Goal: Task Accomplishment & Management: Manage account settings

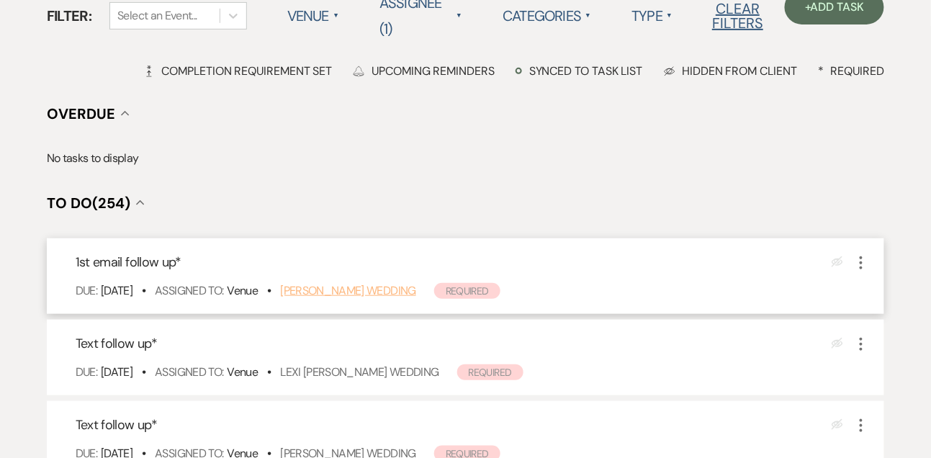
click at [311, 295] on link "Mark Zepeda's Wedding" at bounding box center [348, 290] width 136 height 15
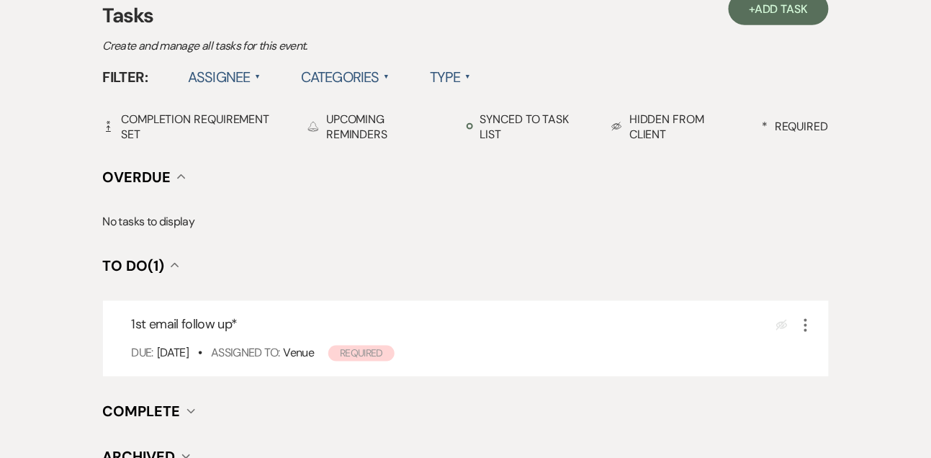
scroll to position [427, 0]
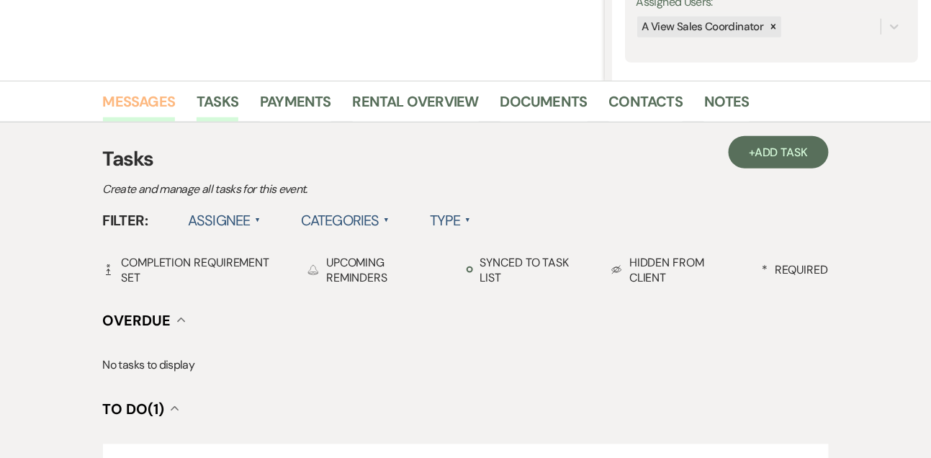
click at [152, 100] on link "Messages" at bounding box center [139, 106] width 73 height 32
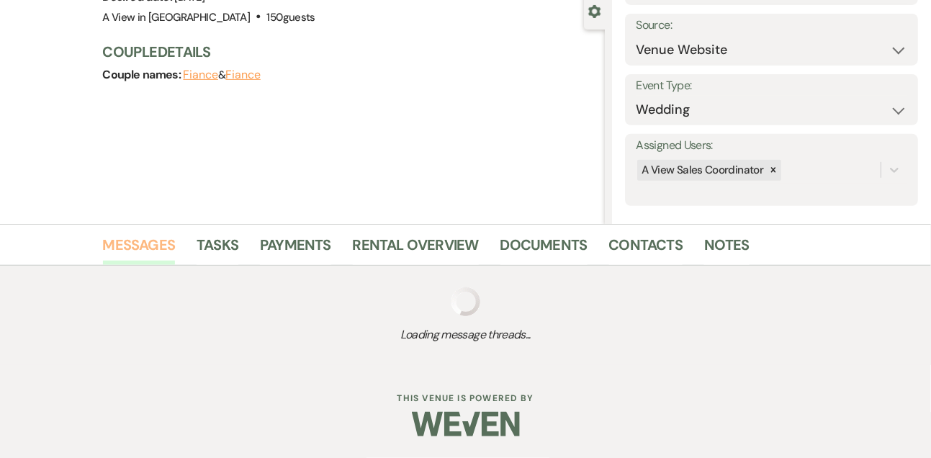
scroll to position [243, 0]
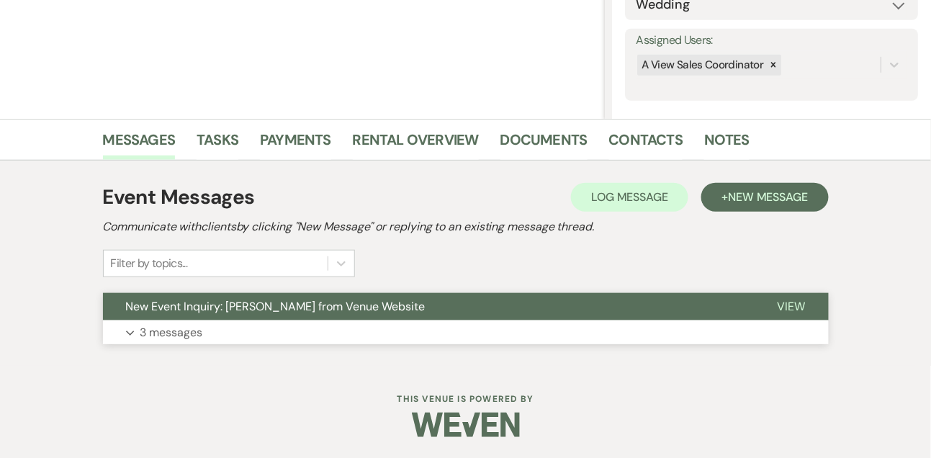
click at [170, 327] on p "3 messages" at bounding box center [171, 332] width 63 height 19
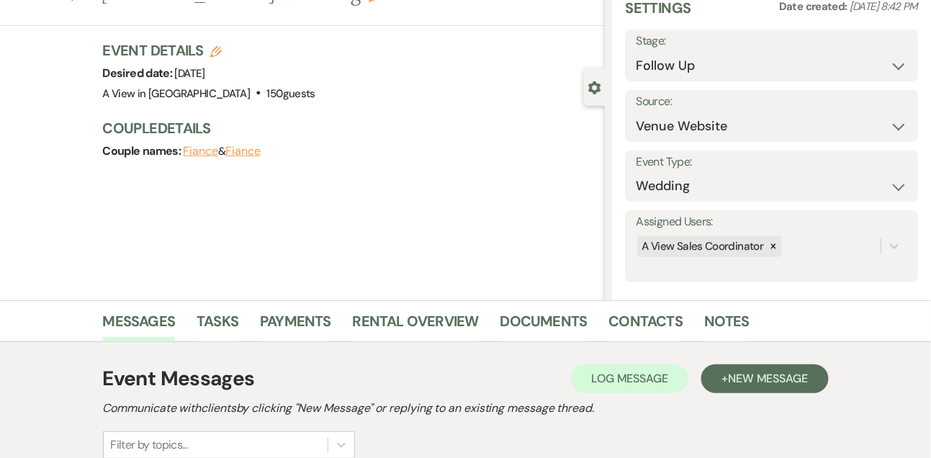
scroll to position [0, 0]
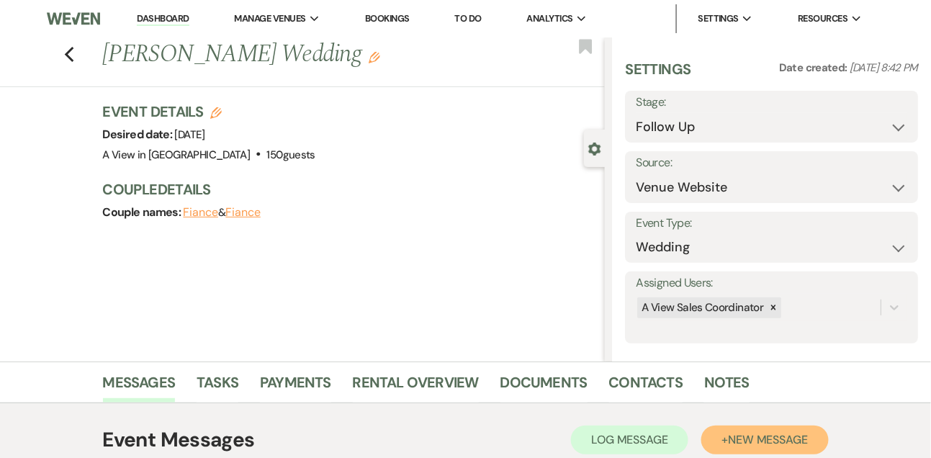
click at [735, 436] on span "New Message" at bounding box center [768, 439] width 80 height 15
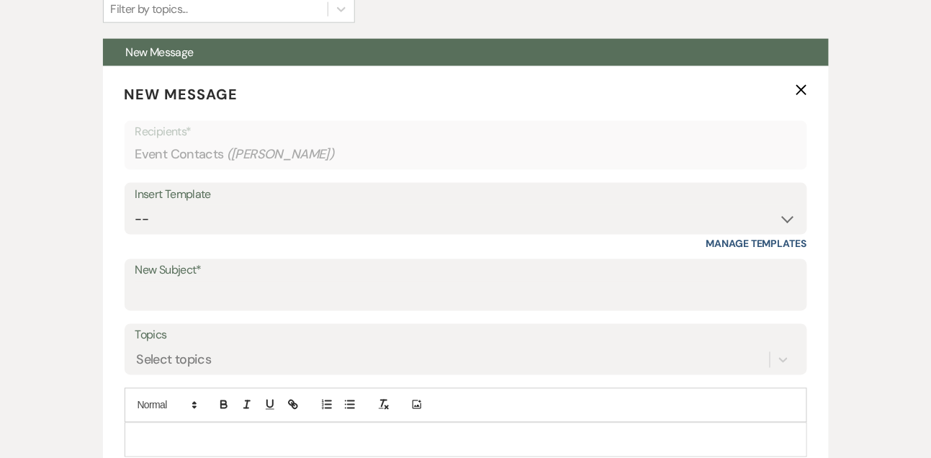
scroll to position [534, 0]
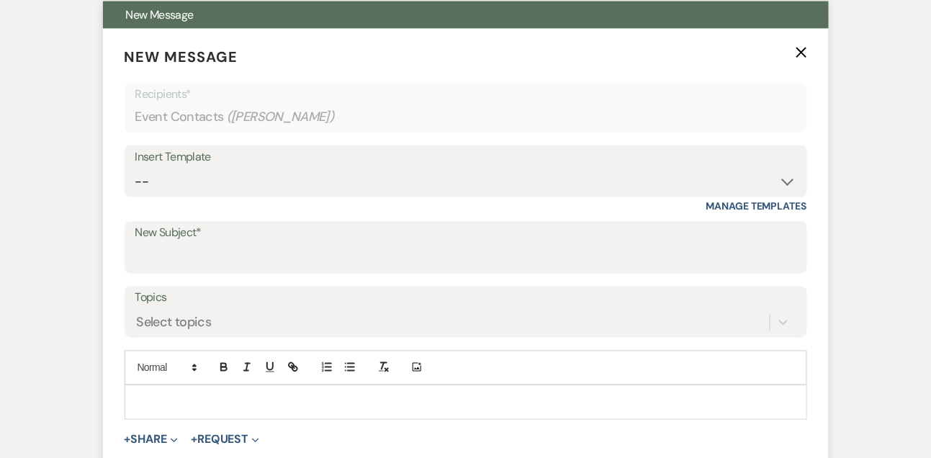
click at [227, 197] on div "Insert Template -- Tour Confirmation Contract (Pre-Booked Leads) Out of office …" at bounding box center [466, 171] width 683 height 52
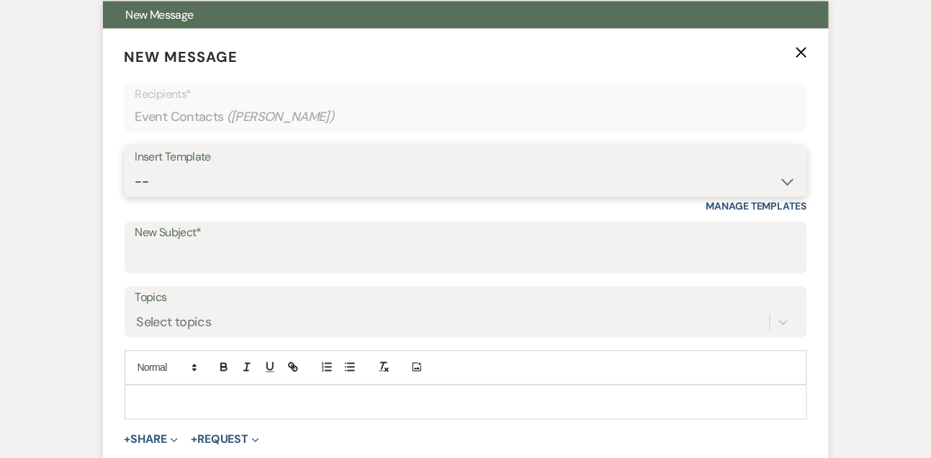
click at [201, 187] on select "-- Tour Confirmation Contract (Pre-Booked Leads) Out of office Inquiry Email Al…" at bounding box center [465, 182] width 661 height 28
select select "5550"
type input "Still Thinking About A View Venues? Let’s Chat! 💬"
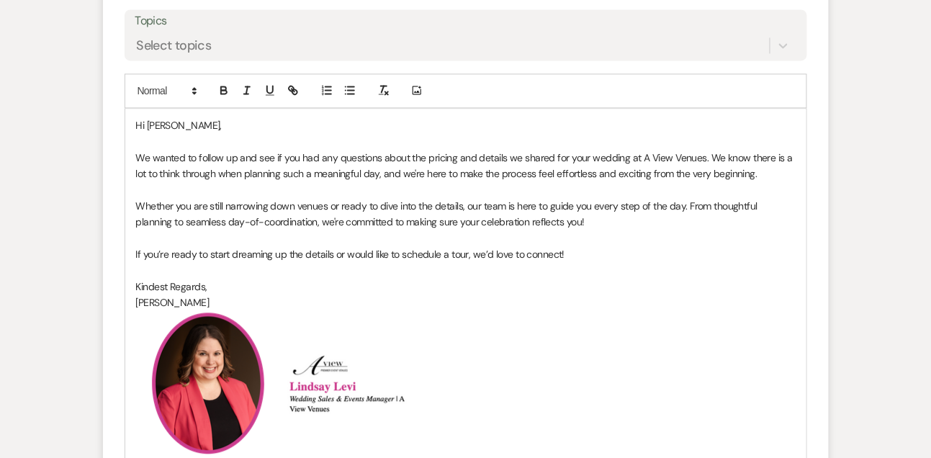
scroll to position [794, 0]
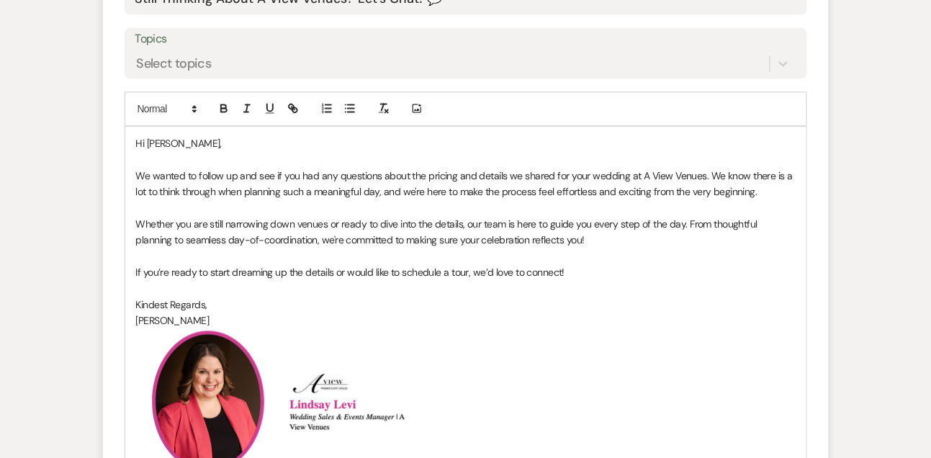
click at [198, 143] on p "Hi Mark," at bounding box center [466, 143] width 660 height 16
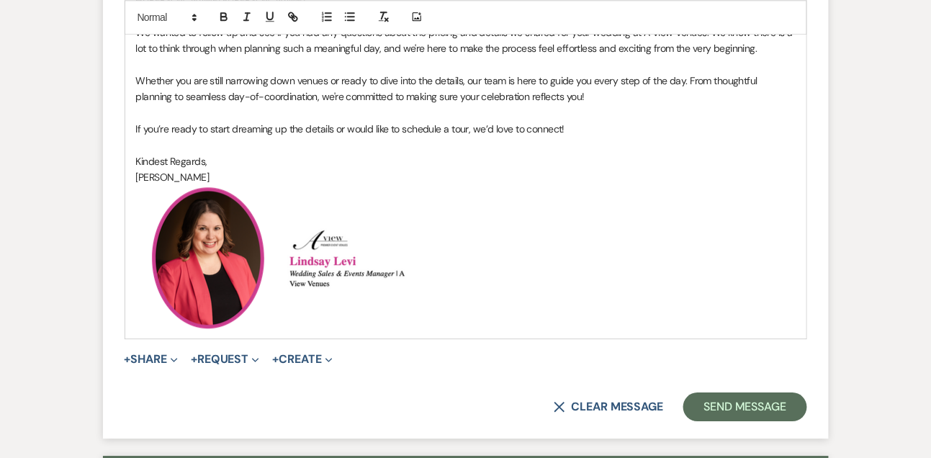
scroll to position [1037, 0]
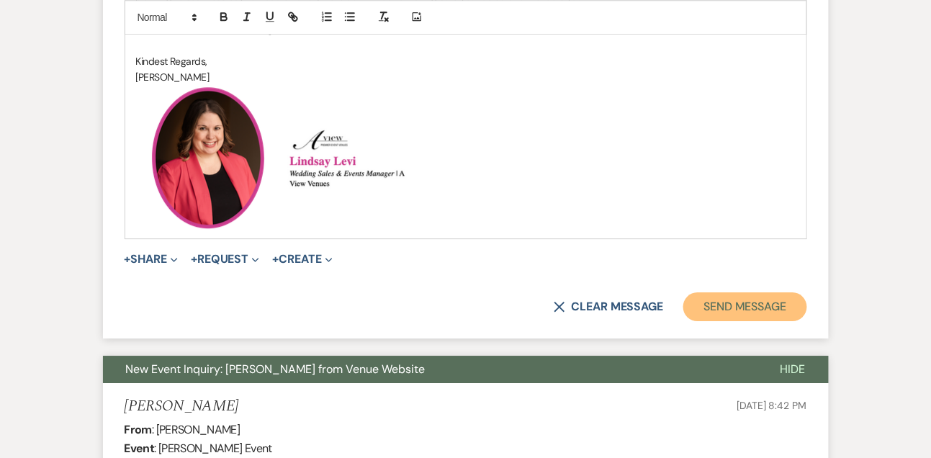
click at [724, 308] on button "Send Message" at bounding box center [744, 306] width 123 height 29
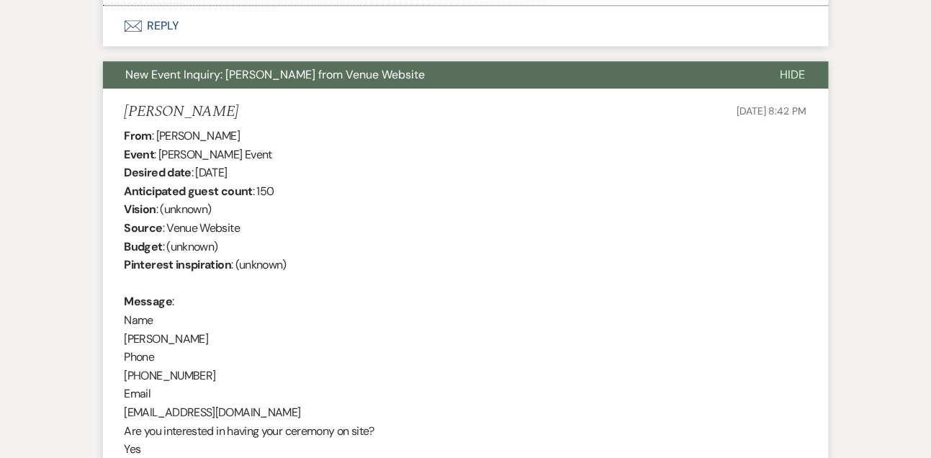
scroll to position [502, 0]
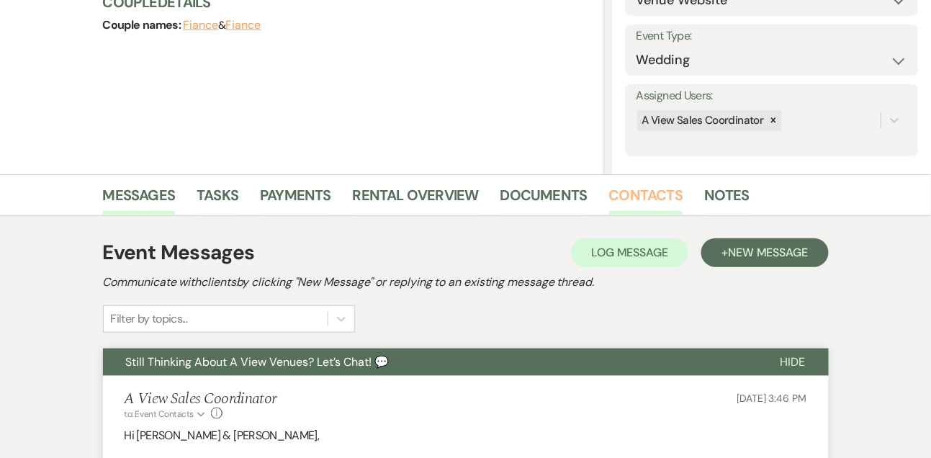
click at [659, 197] on link "Contacts" at bounding box center [646, 200] width 74 height 32
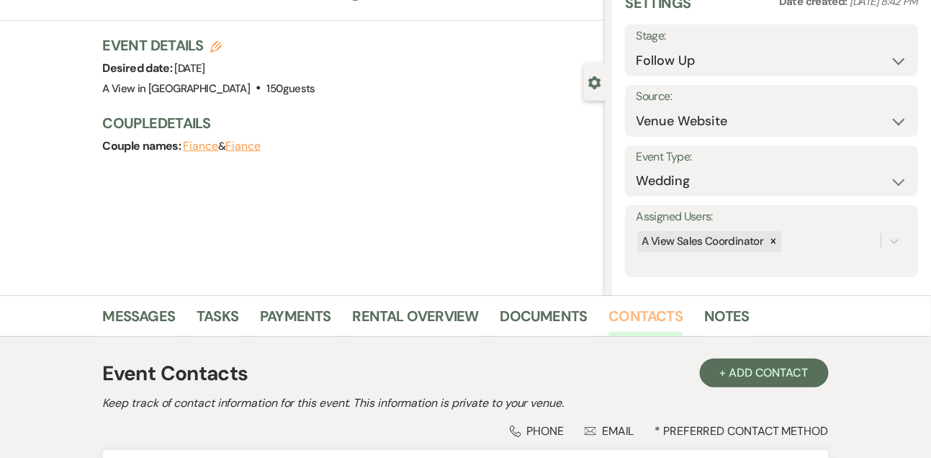
scroll to position [245, 0]
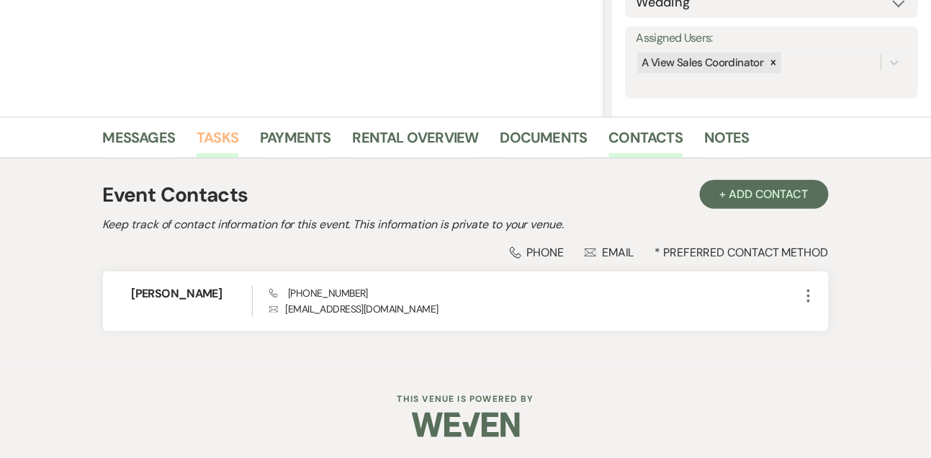
click at [211, 143] on link "Tasks" at bounding box center [218, 142] width 42 height 32
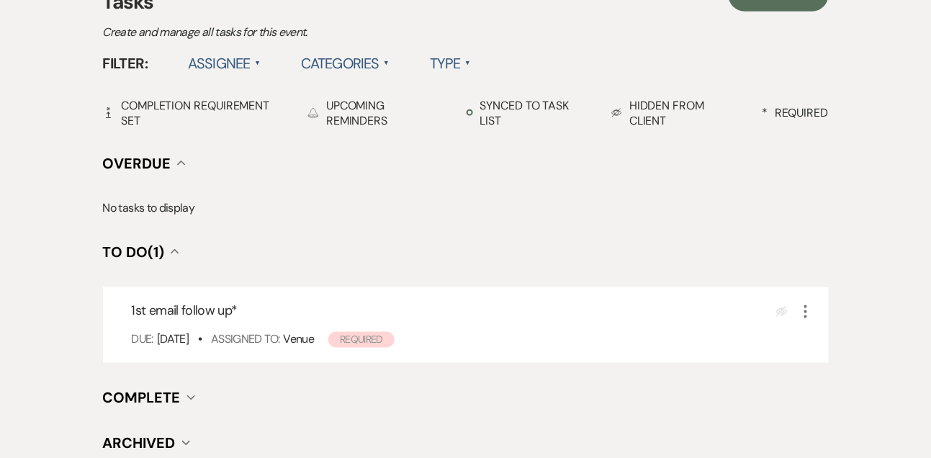
scroll to position [469, 0]
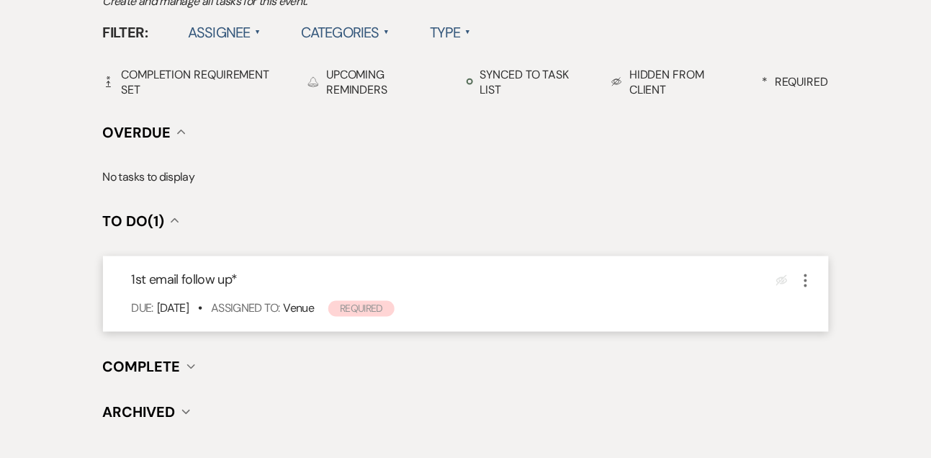
click at [804, 269] on div "1st email follow up * Eye Blocked More Due: Aug 18 25 • Assigned To: Venue Requ…" at bounding box center [466, 294] width 726 height 76
click at [804, 277] on icon "More" at bounding box center [805, 280] width 17 height 17
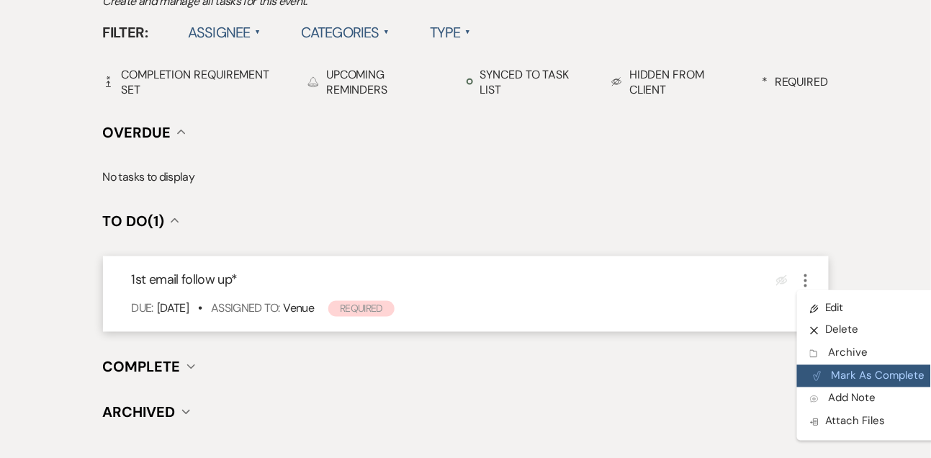
click at [830, 382] on button "Plan Portal Link Mark As Complete" at bounding box center [867, 376] width 141 height 23
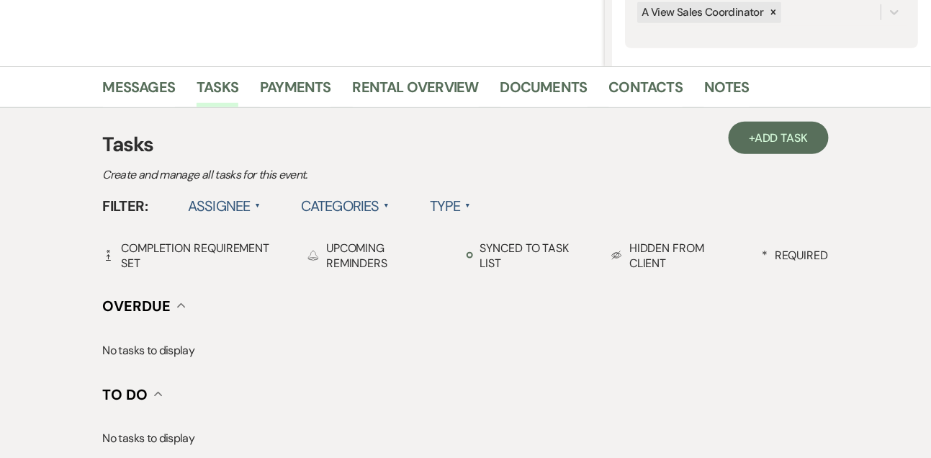
scroll to position [295, 0]
click at [755, 139] on span "Add Task" at bounding box center [781, 138] width 53 height 15
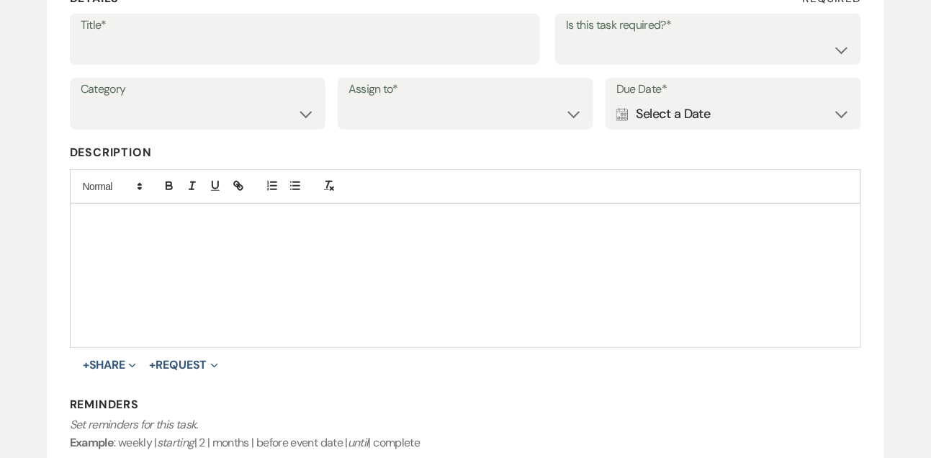
scroll to position [158, 0]
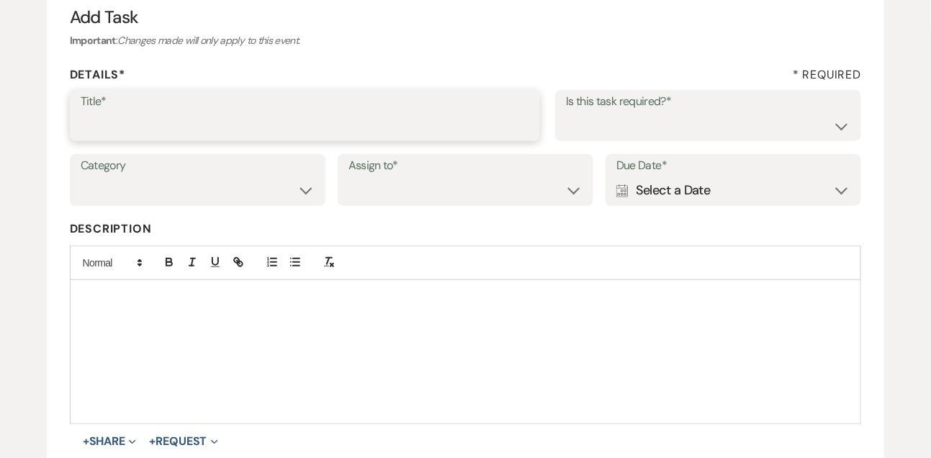
click at [290, 130] on input "Title*" at bounding box center [305, 126] width 449 height 28
type input "Text follow up"
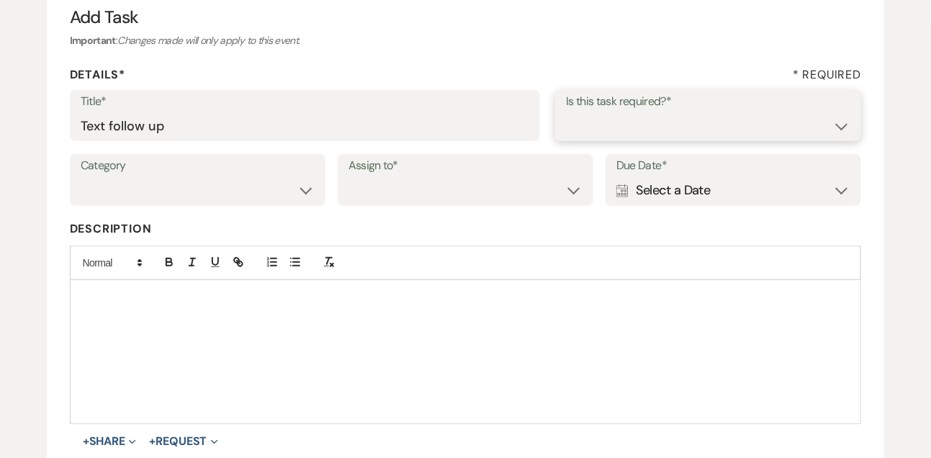
click at [587, 125] on select "Yes No" at bounding box center [708, 126] width 284 height 28
select select "true"
click at [238, 194] on select "Venue Vendors Guests Details Finalize & Share" at bounding box center [198, 190] width 234 height 28
select select "31"
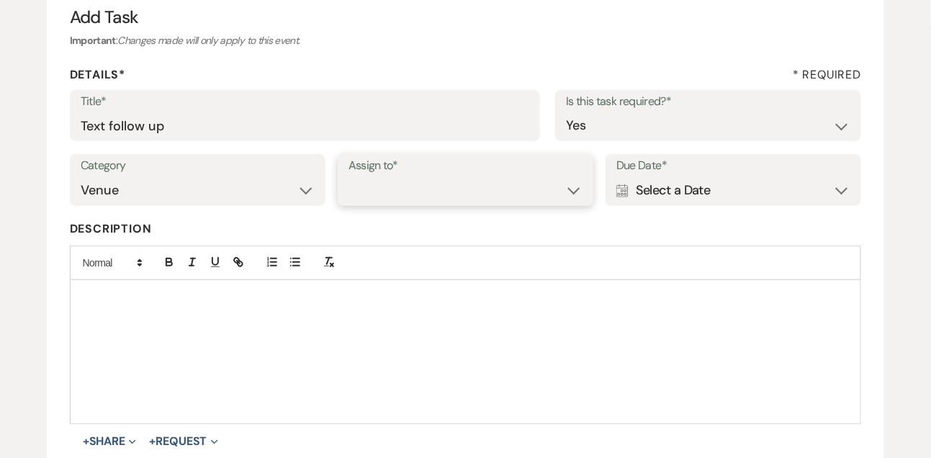
click at [394, 197] on select "Venue Client" at bounding box center [466, 190] width 234 height 28
select select "venueHost"
click at [706, 186] on div "Calendar Select a Date Expand" at bounding box center [733, 190] width 234 height 28
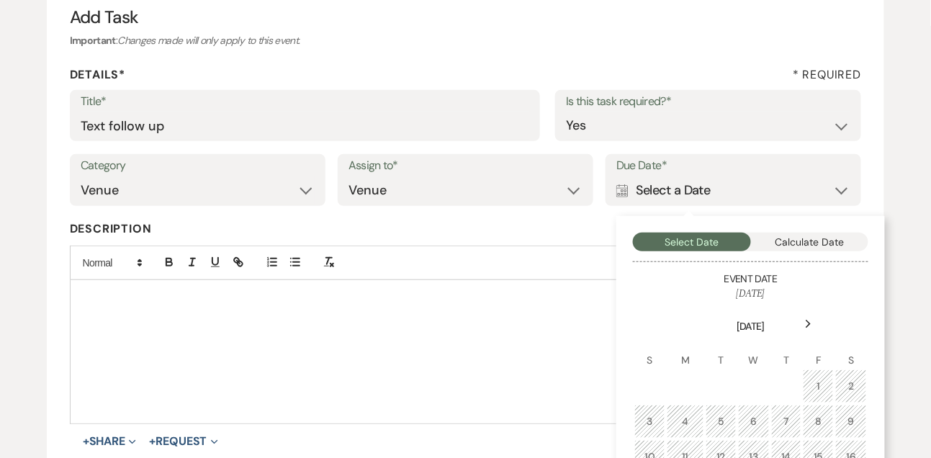
click at [807, 326] on icon "Next" at bounding box center [808, 324] width 7 height 9
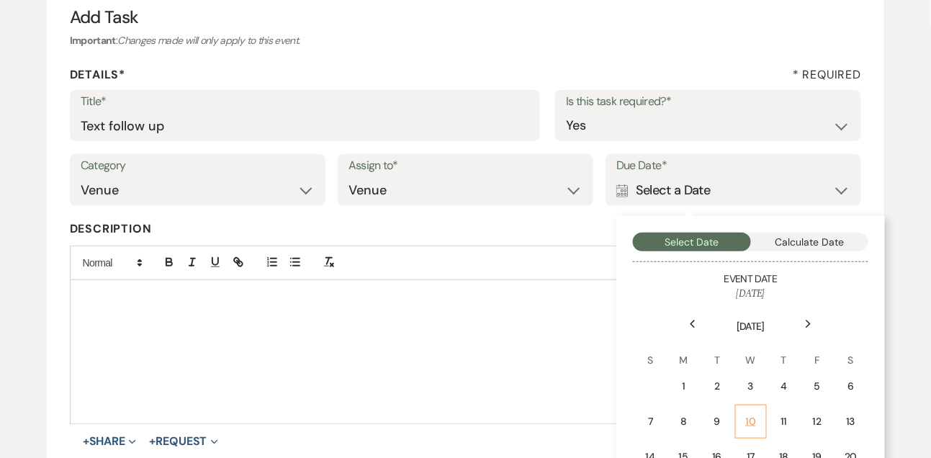
click at [755, 416] on div "10" at bounding box center [751, 421] width 13 height 15
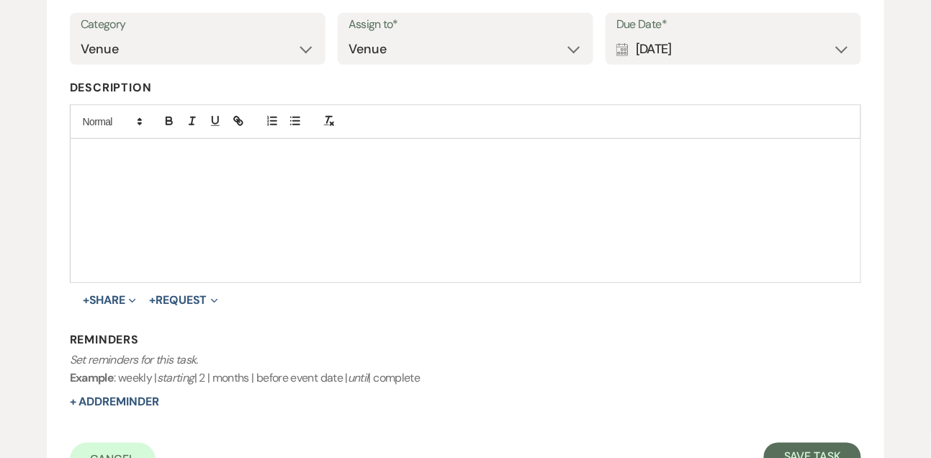
scroll to position [344, 0]
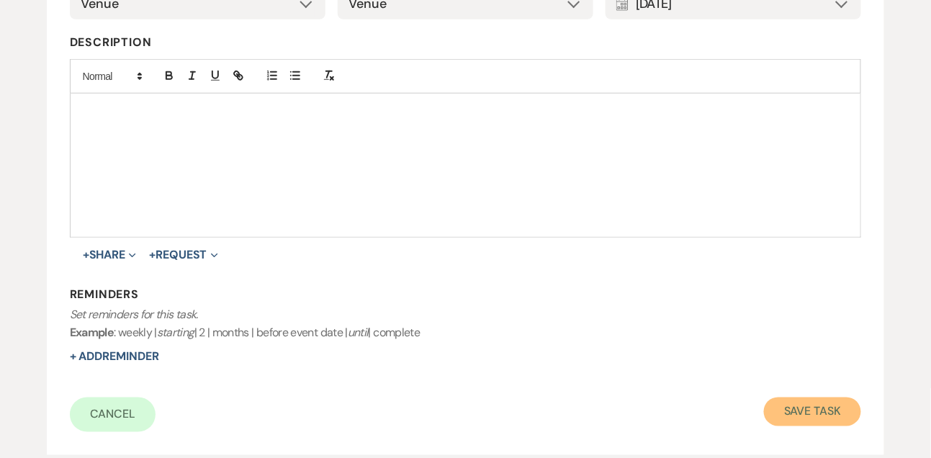
click at [808, 416] on button "Save Task" at bounding box center [812, 412] width 97 height 29
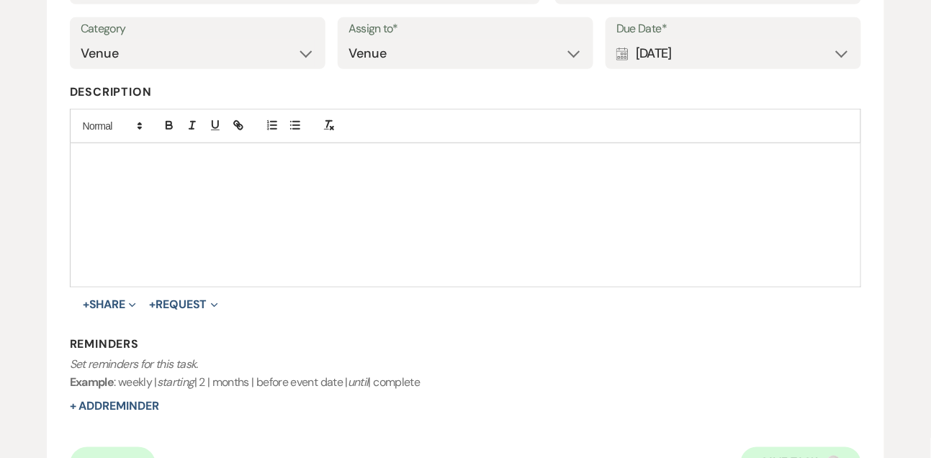
select select "9"
select select "5"
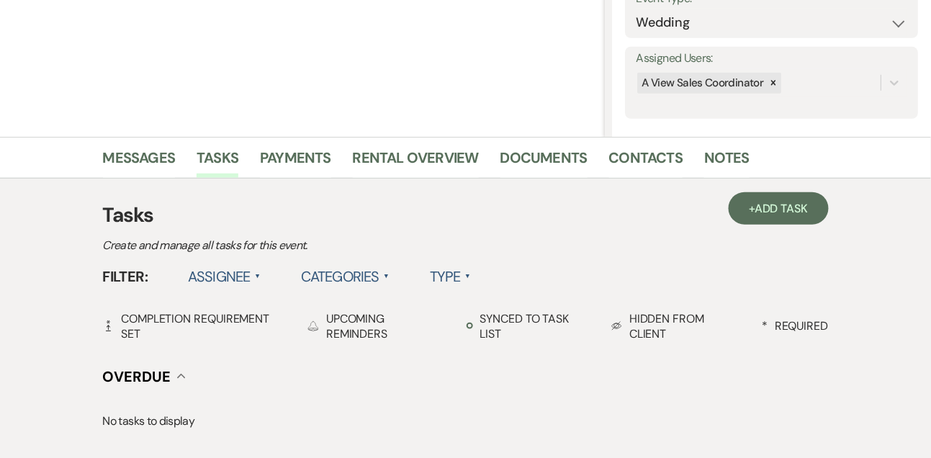
scroll to position [199, 0]
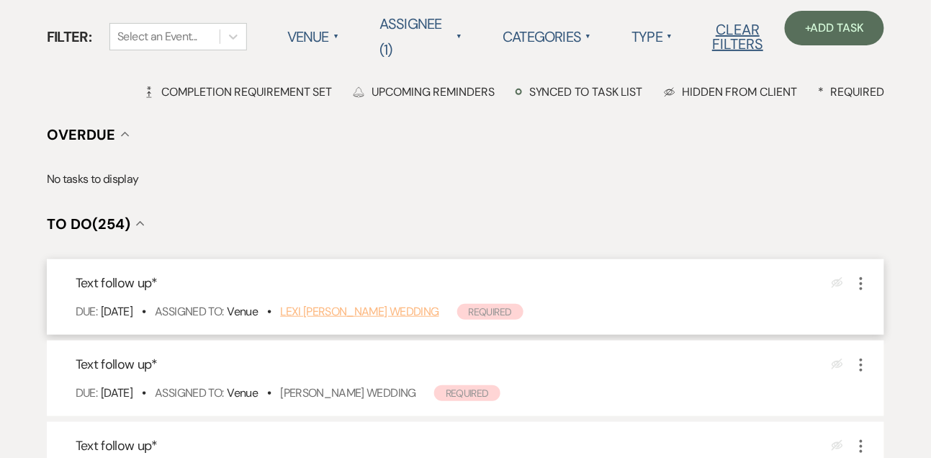
click at [334, 315] on link "Lexi [PERSON_NAME] Wedding" at bounding box center [359, 311] width 158 height 15
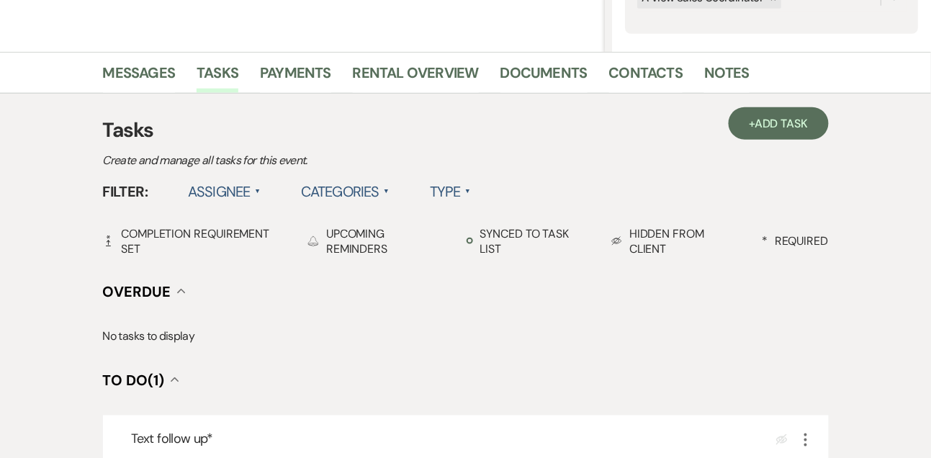
scroll to position [380, 0]
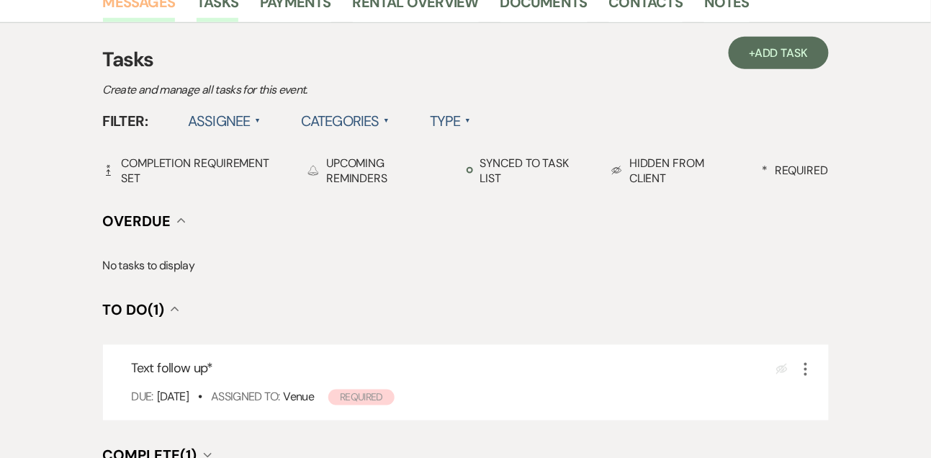
click at [162, 15] on link "Messages" at bounding box center [139, 7] width 73 height 32
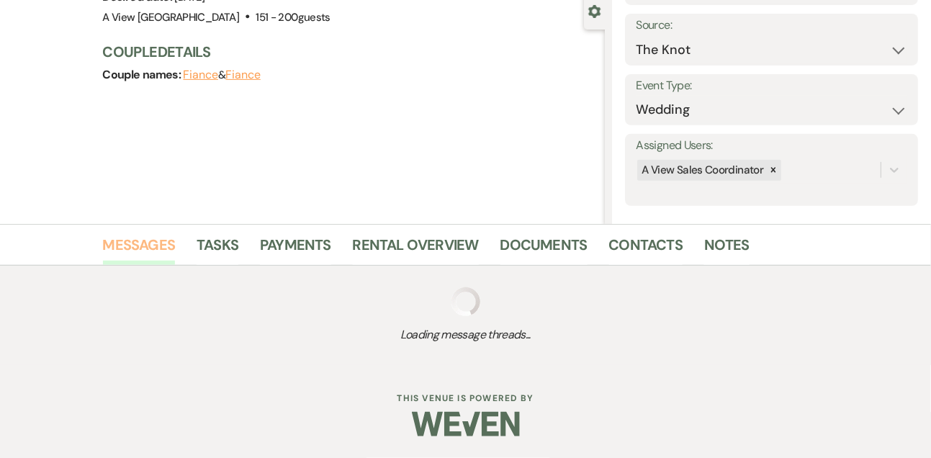
scroll to position [310, 0]
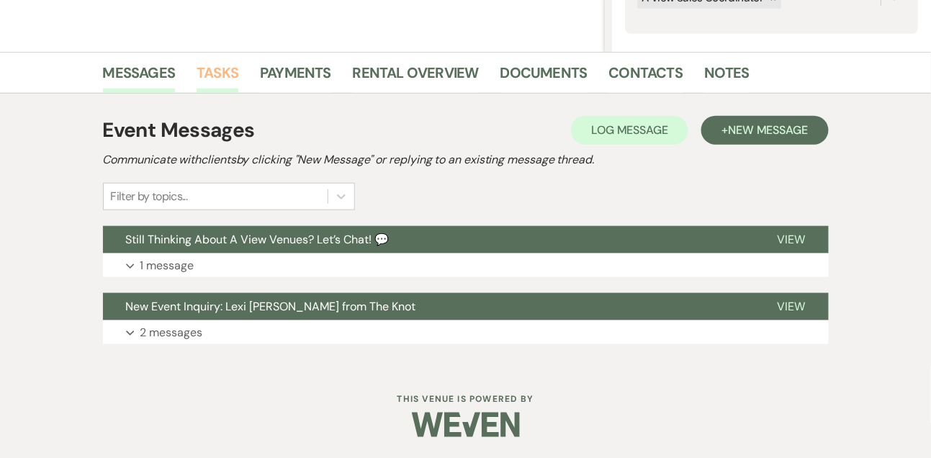
click at [220, 76] on link "Tasks" at bounding box center [218, 77] width 42 height 32
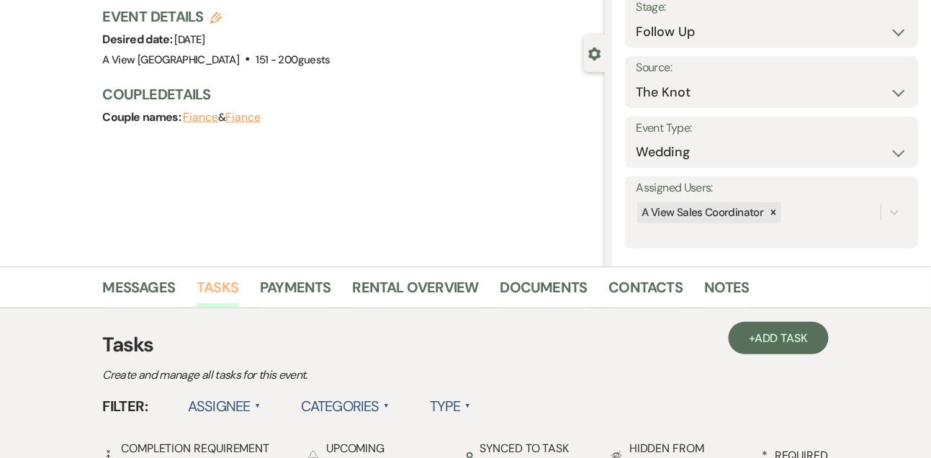
scroll to position [310, 0]
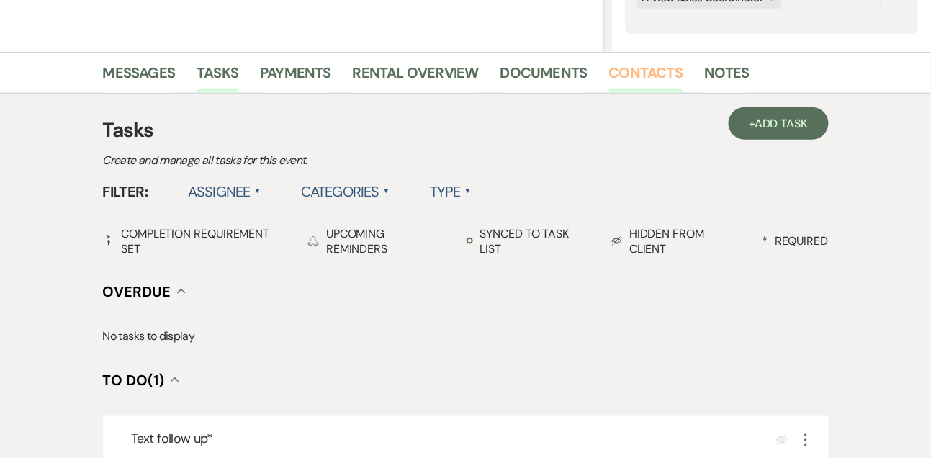
click at [649, 76] on link "Contacts" at bounding box center [646, 77] width 74 height 32
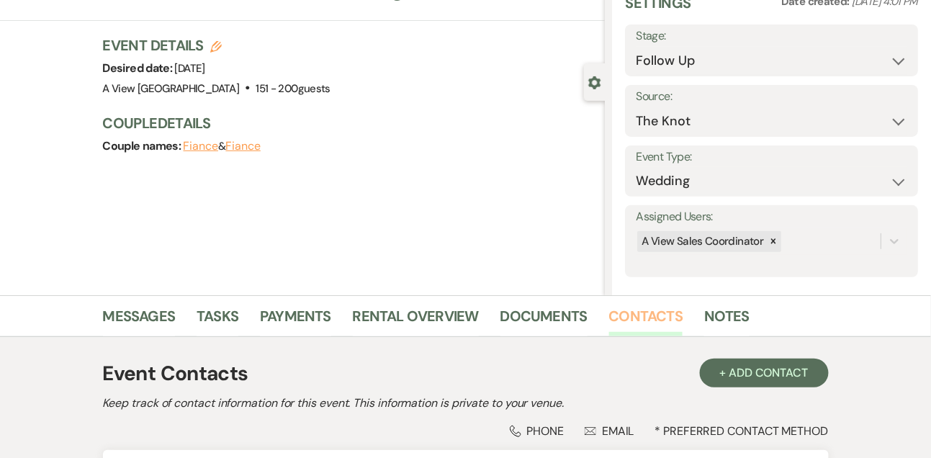
scroll to position [245, 0]
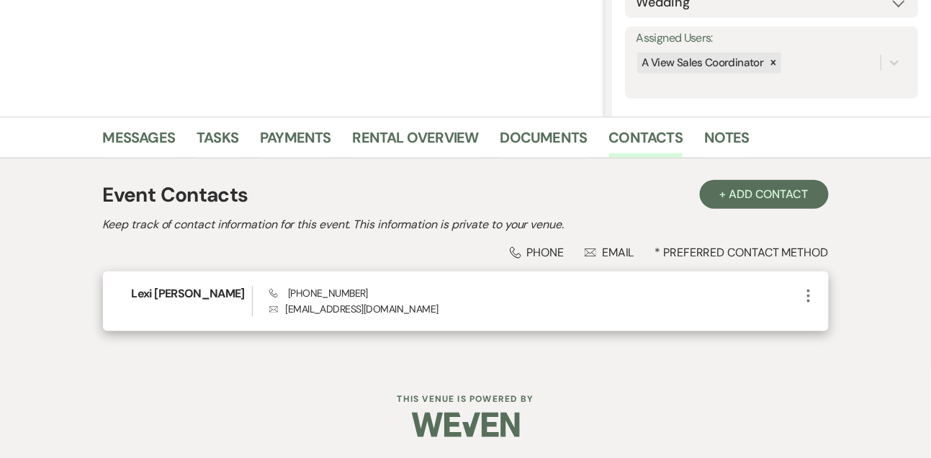
click at [315, 295] on span "Phone (402) 669-6002" at bounding box center [318, 293] width 99 height 13
copy span "(402) 669-6002"
click at [147, 297] on h6 "Lexi Hatt" at bounding box center [192, 294] width 120 height 16
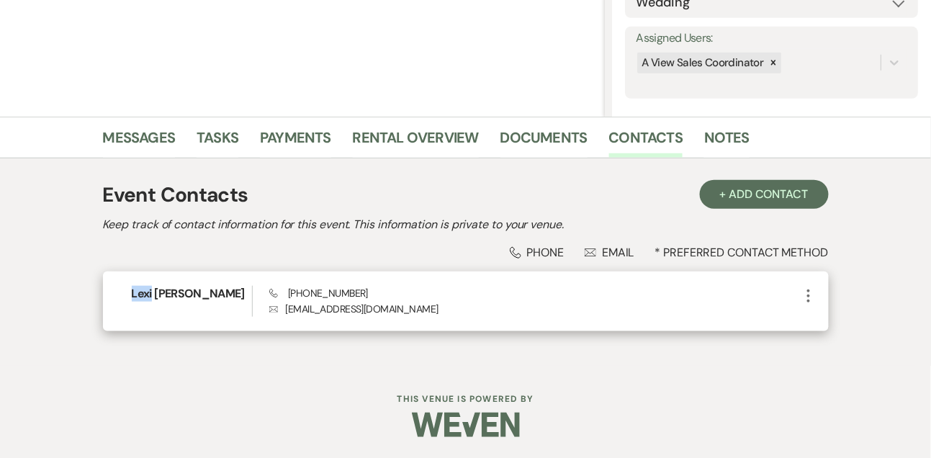
click at [147, 297] on h6 "Lexi Hatt" at bounding box center [192, 294] width 120 height 16
copy h6 "Lexi Hatt"
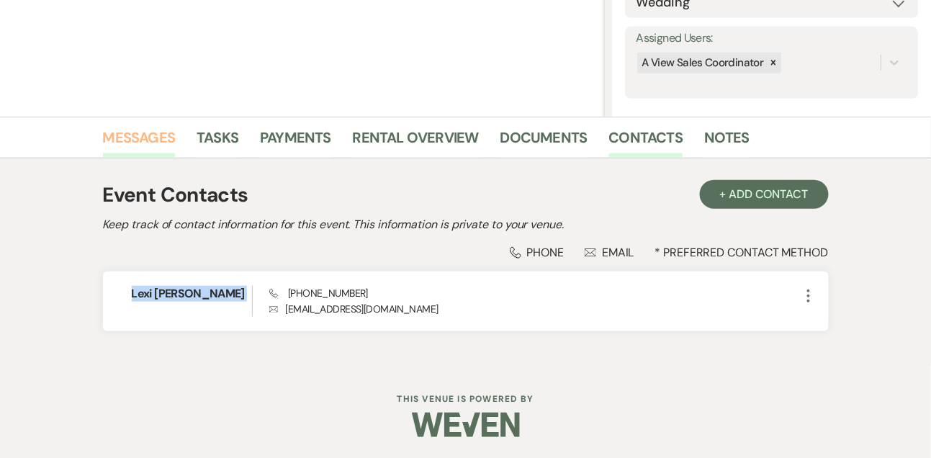
click at [156, 139] on link "Messages" at bounding box center [139, 142] width 73 height 32
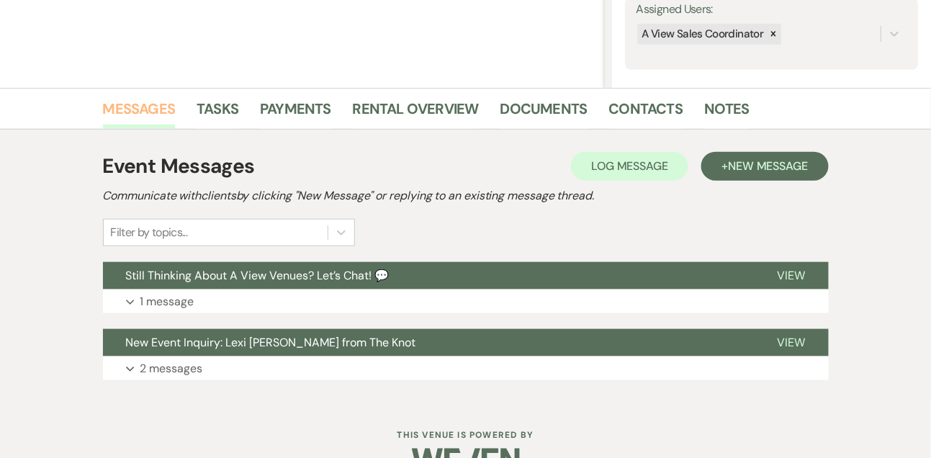
scroll to position [278, 0]
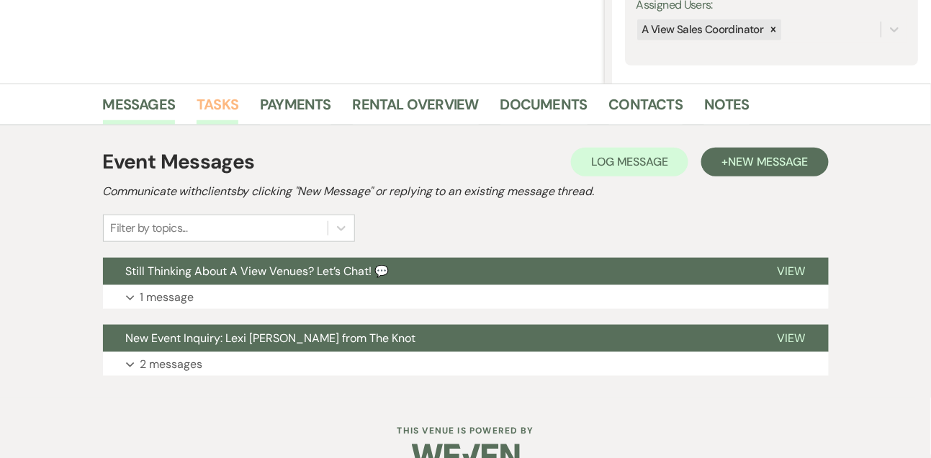
click at [226, 104] on link "Tasks" at bounding box center [218, 109] width 42 height 32
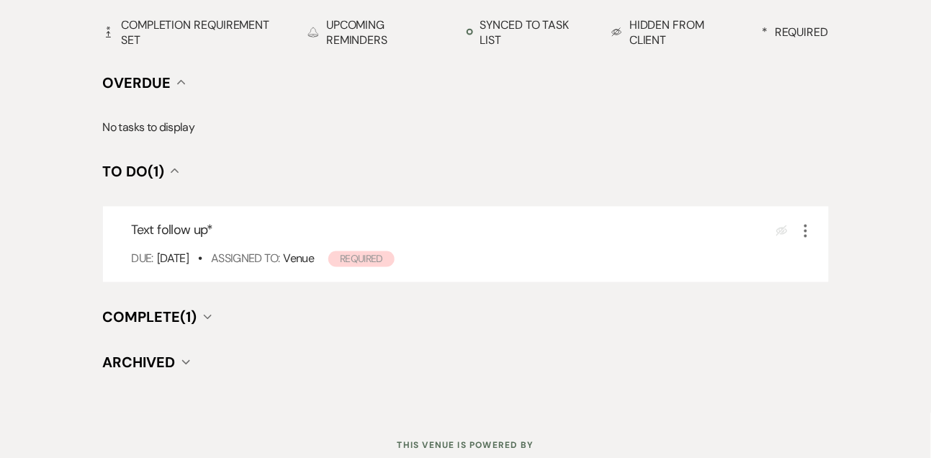
scroll to position [534, 0]
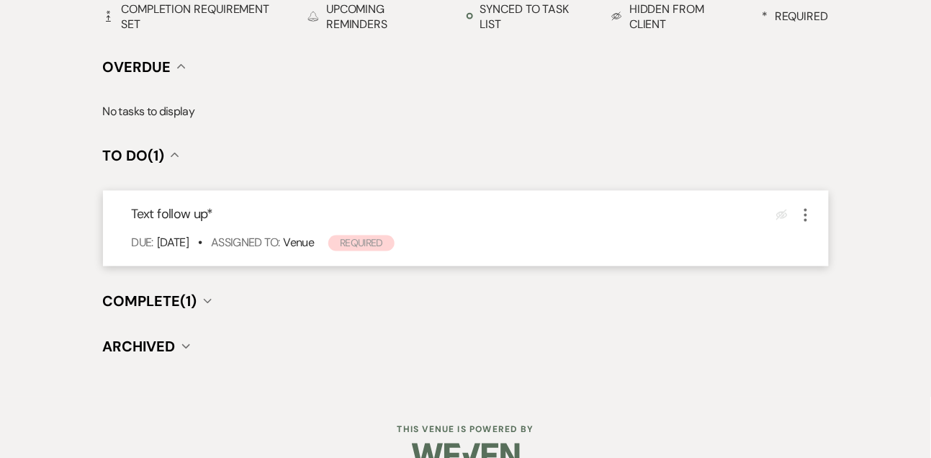
click at [808, 215] on icon "More" at bounding box center [805, 215] width 17 height 17
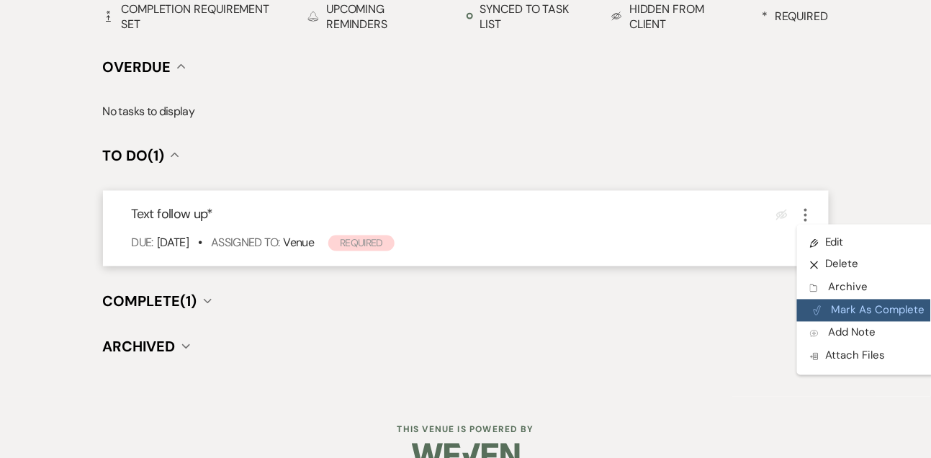
click at [823, 308] on button "Plan Portal Link Mark As Complete" at bounding box center [867, 311] width 141 height 23
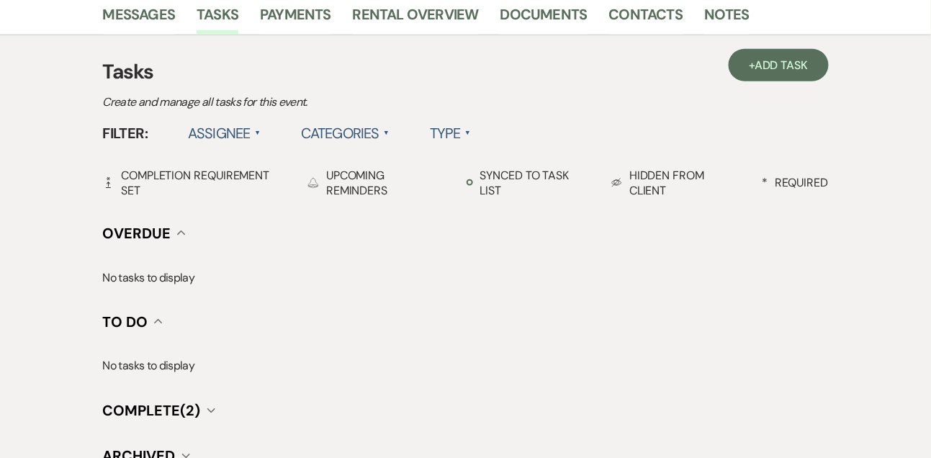
scroll to position [367, 0]
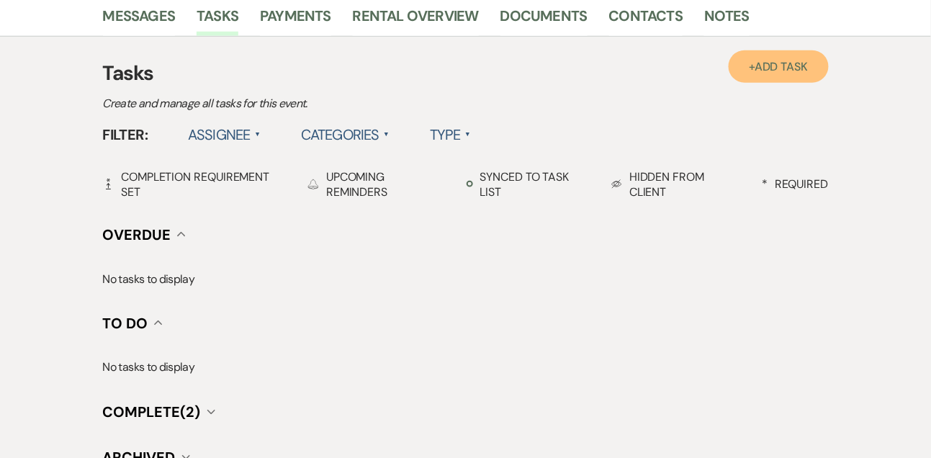
click at [736, 60] on link "+ Add Task" at bounding box center [778, 66] width 99 height 32
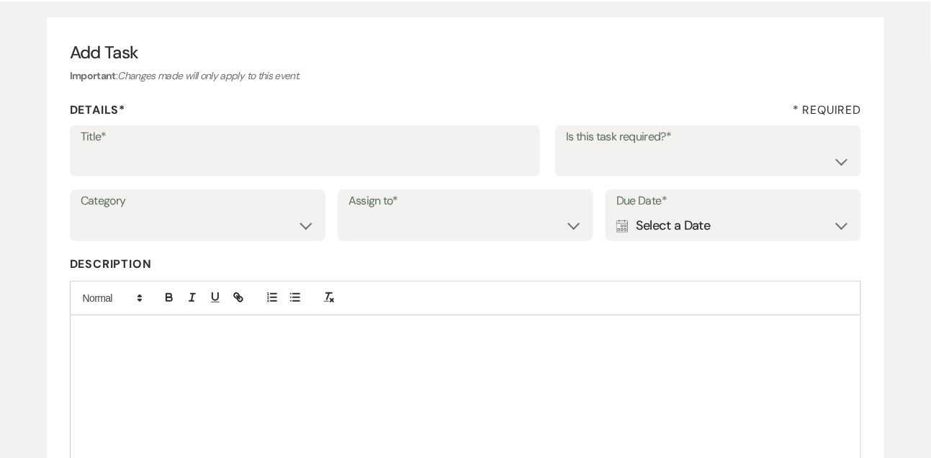
scroll to position [40, 0]
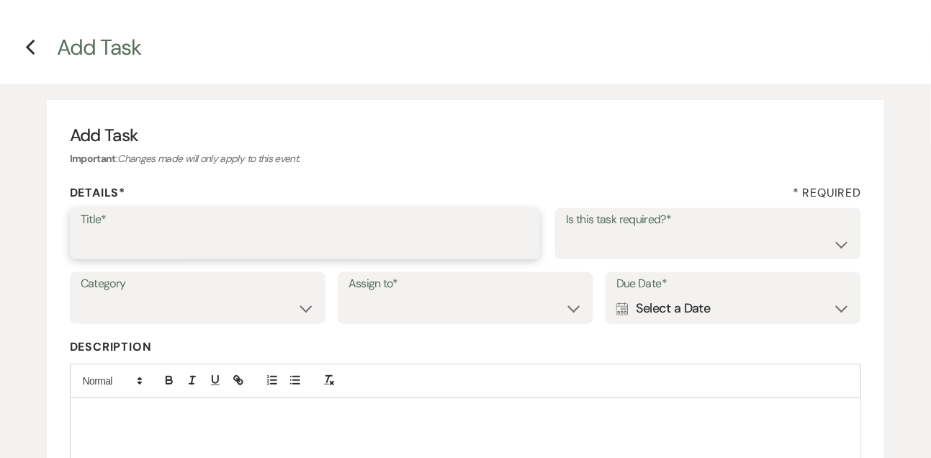
drag, startPoint x: 133, startPoint y: 238, endPoint x: 133, endPoint y: 63, distance: 174.3
click at [133, 227] on div "Title*" at bounding box center [305, 234] width 471 height 52
type input "Final email"
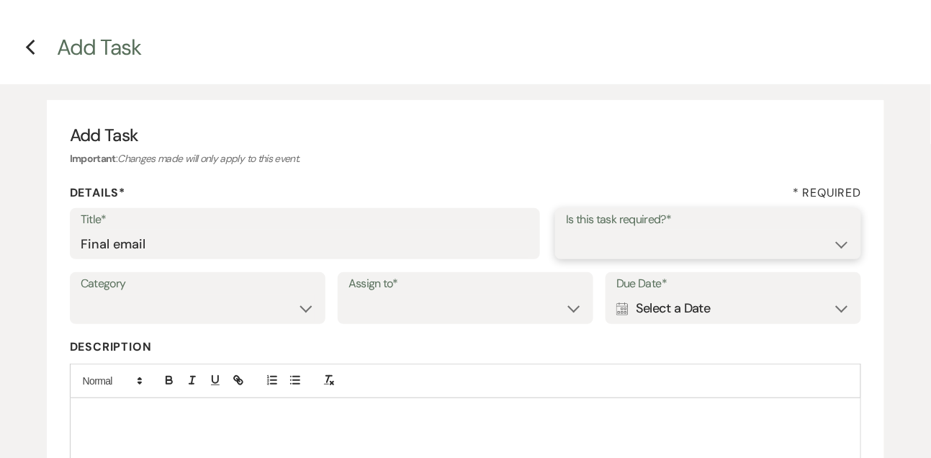
click at [586, 249] on select "Yes No" at bounding box center [708, 244] width 284 height 28
select select "true"
click at [247, 315] on select "Venue Vendors Guests Details Finalize & Share" at bounding box center [198, 309] width 234 height 28
select select "31"
click at [360, 327] on div "Category Venue Vendors Guests Details Finalize & Share Assign to* Venue Client …" at bounding box center [466, 304] width 792 height 65
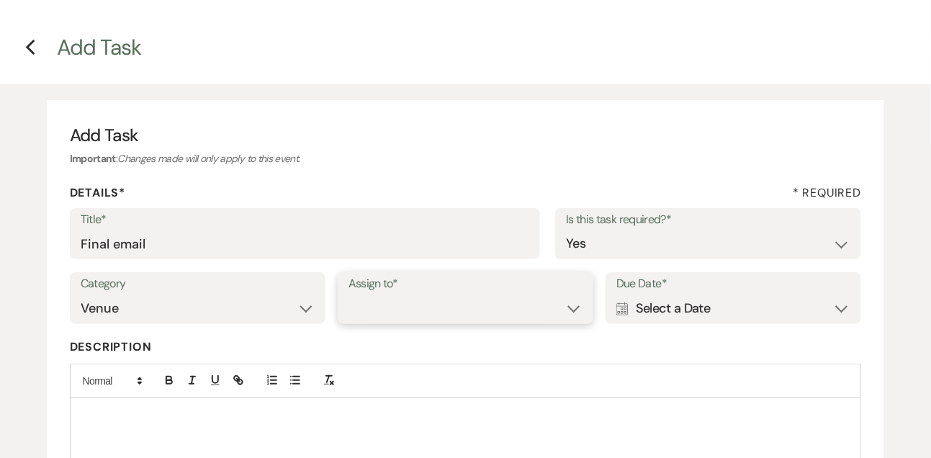
click at [387, 312] on select "Venue Client" at bounding box center [466, 309] width 234 height 28
select select "venueHost"
click at [704, 308] on div "Calendar Select a Date Expand" at bounding box center [733, 309] width 234 height 28
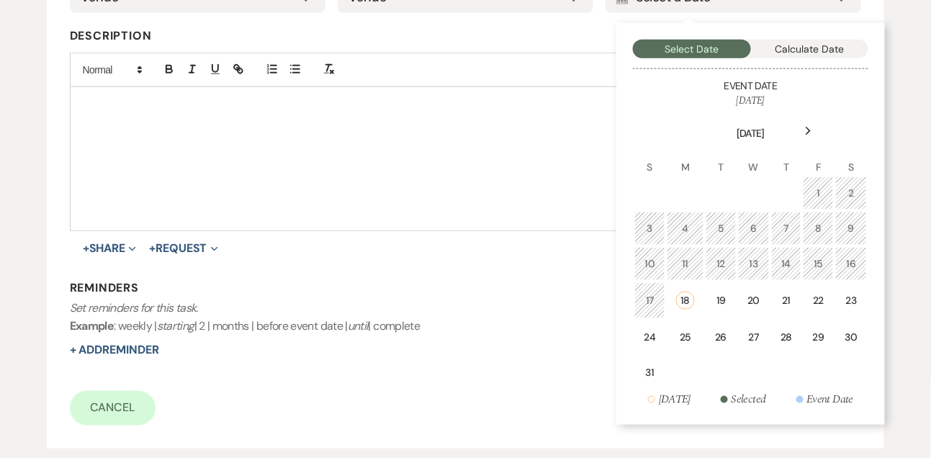
scroll to position [354, 0]
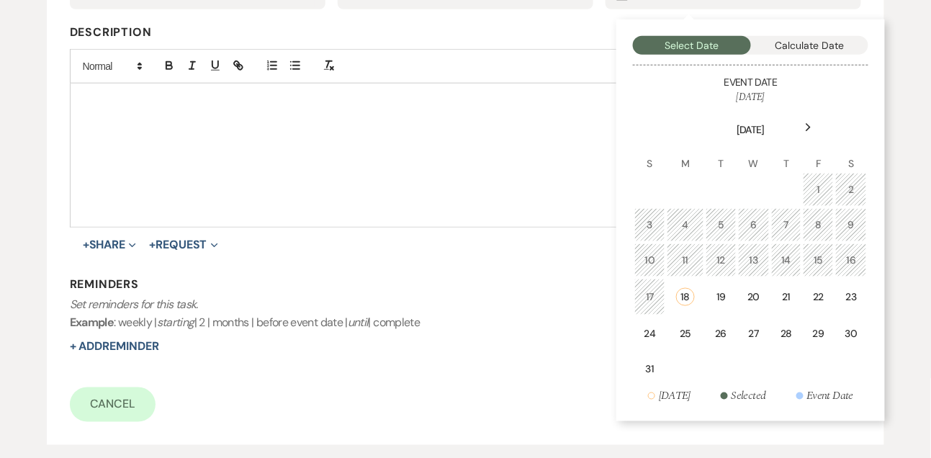
click at [817, 127] on div "Next" at bounding box center [808, 127] width 23 height 23
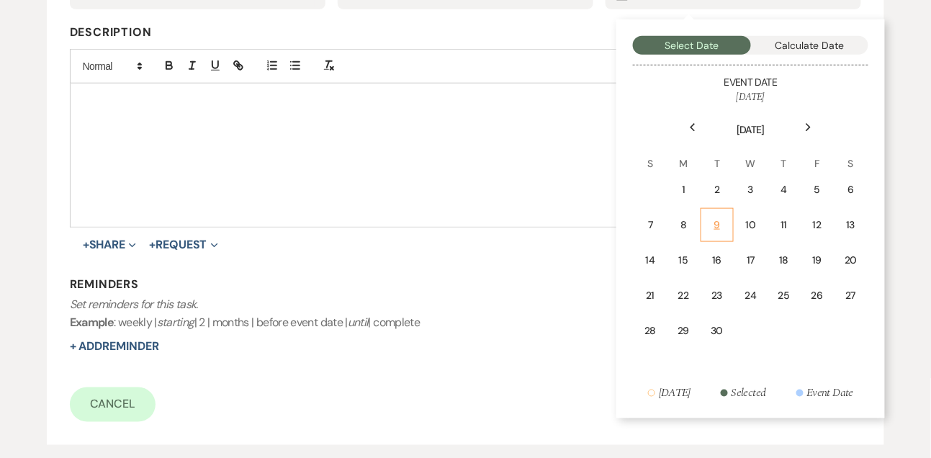
click at [722, 219] on div "9" at bounding box center [717, 224] width 14 height 15
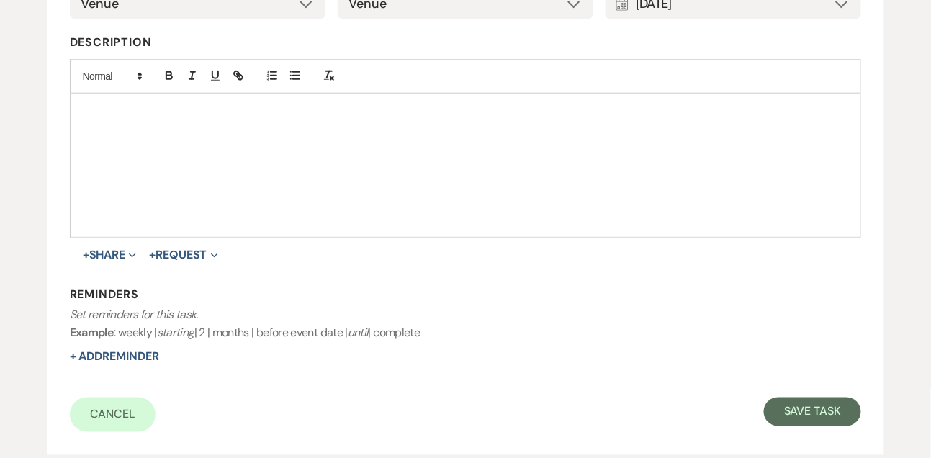
scroll to position [366, 0]
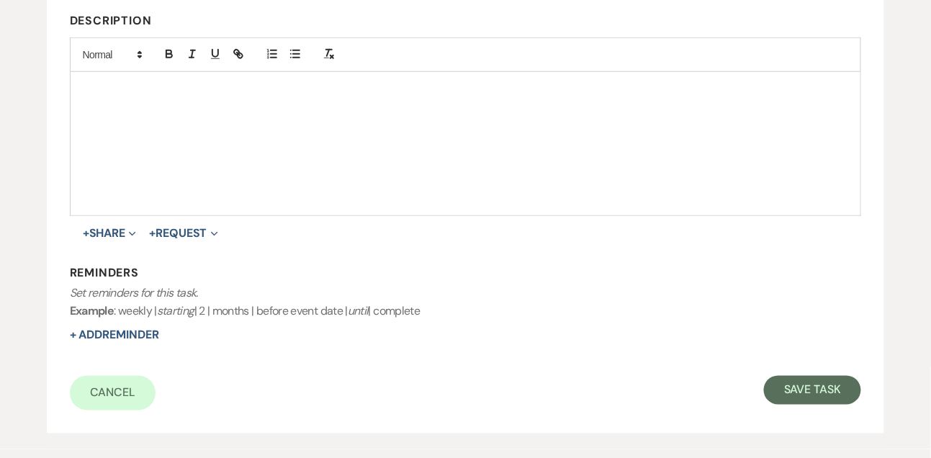
click at [794, 370] on form "Title* Final email Is this task required?* Yes No Category Venue Vendors Guests…" at bounding box center [466, 146] width 792 height 529
click at [792, 382] on button "Save Task" at bounding box center [812, 390] width 97 height 29
select select "9"
select select "2"
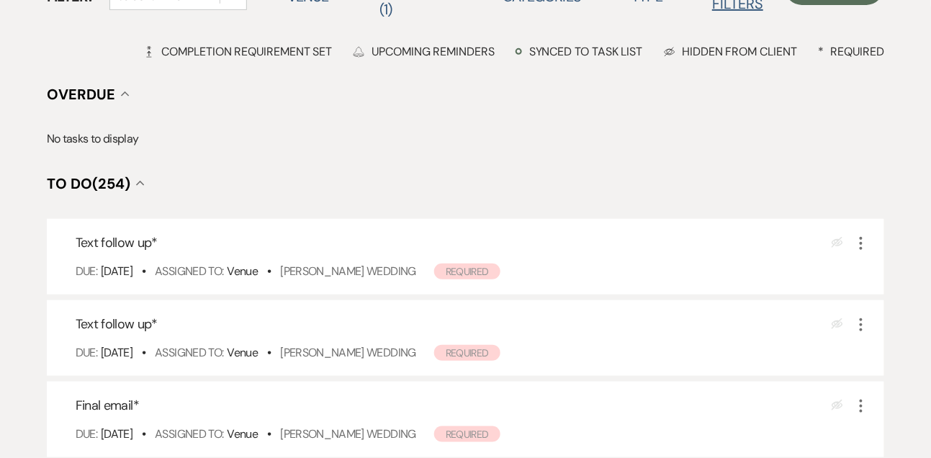
scroll to position [173, 0]
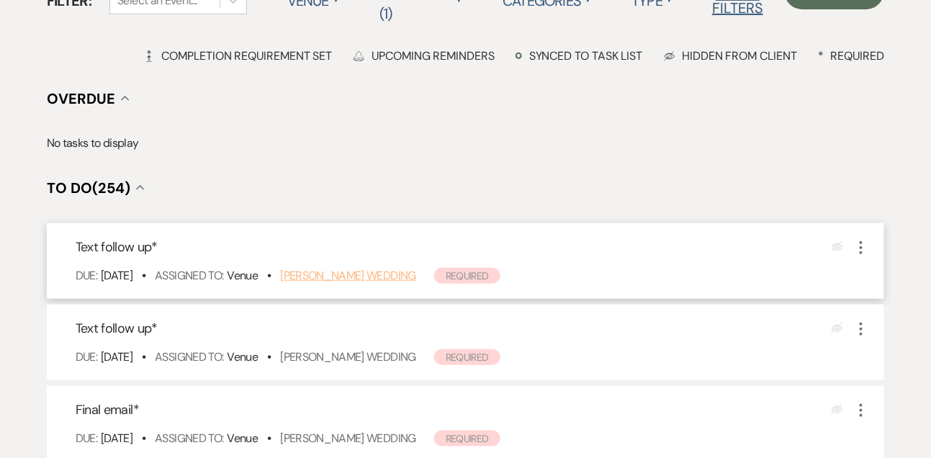
click at [371, 277] on link "[PERSON_NAME] Wedding" at bounding box center [348, 275] width 136 height 15
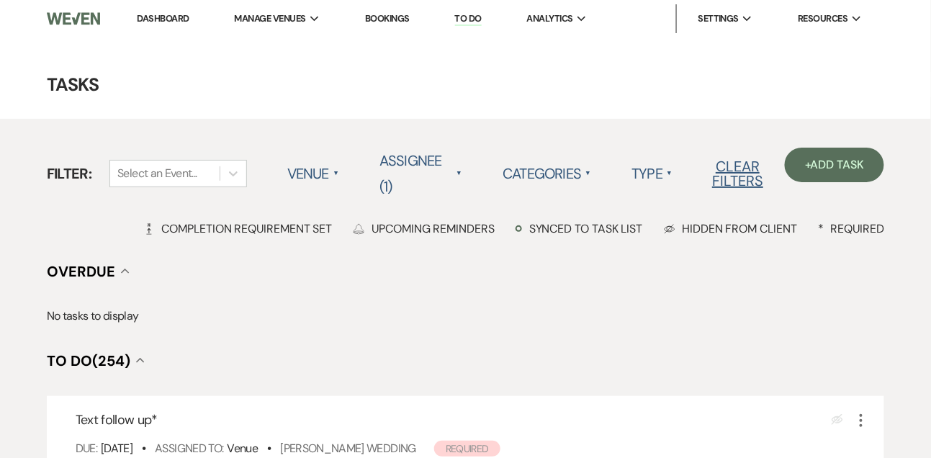
click at [163, 27] on li "Dashboard" at bounding box center [163, 18] width 66 height 29
click at [161, 22] on link "Dashboard" at bounding box center [163, 18] width 52 height 12
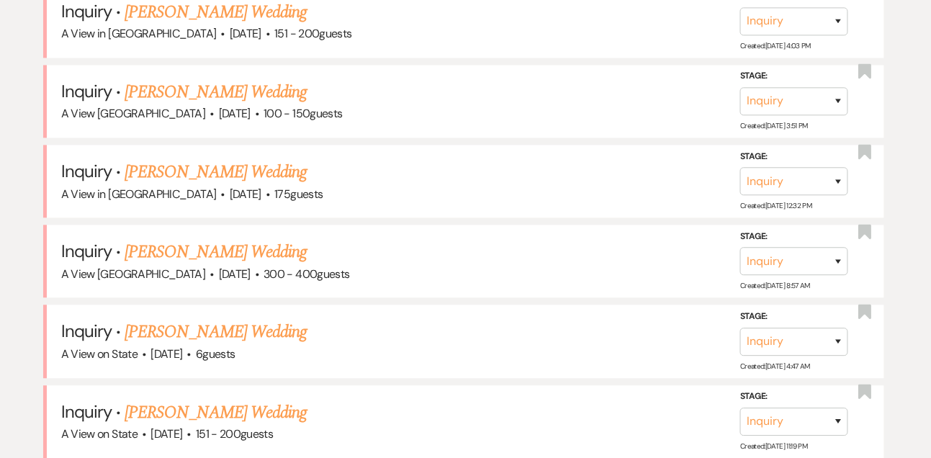
scroll to position [699, 0]
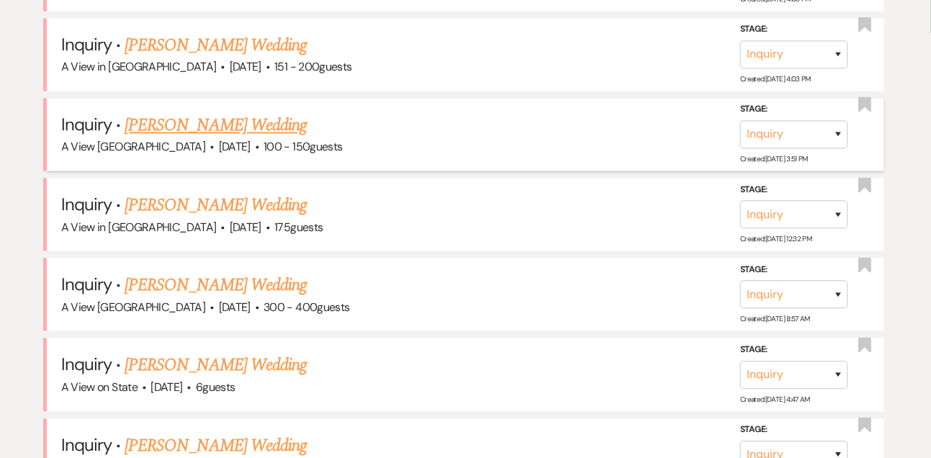
click at [232, 125] on link "Kim Drobny's Wedding" at bounding box center [216, 126] width 182 height 26
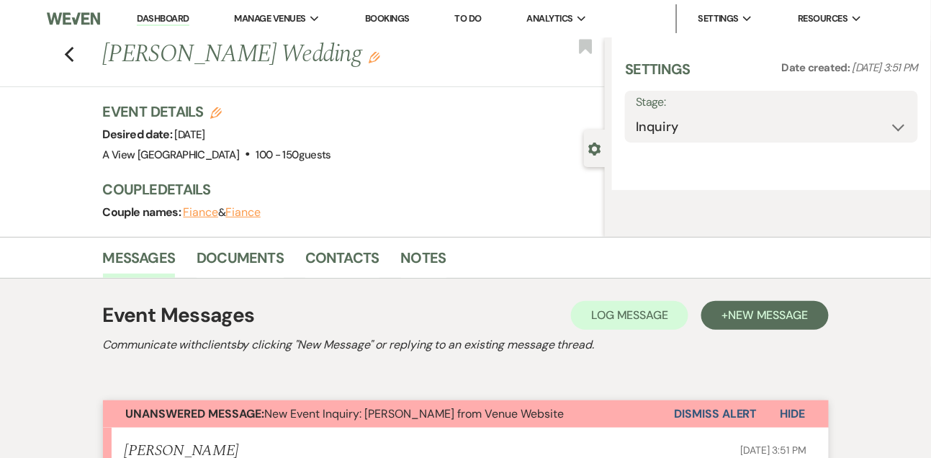
select select "5"
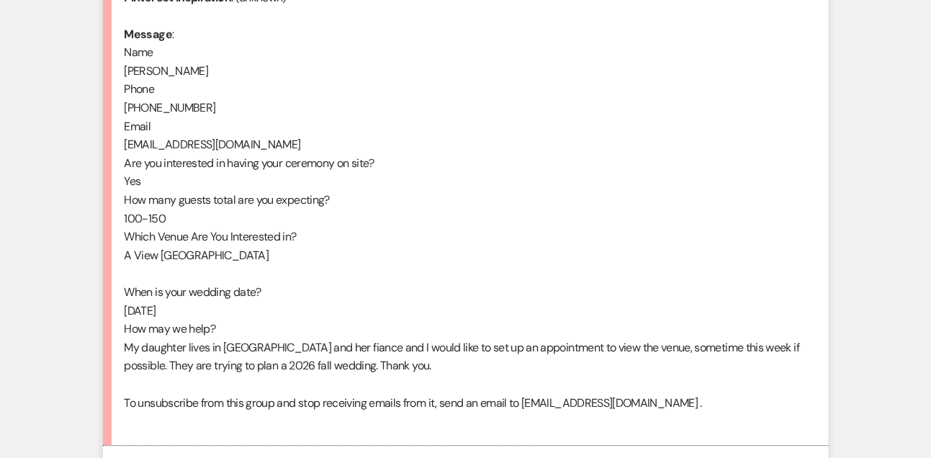
scroll to position [801, 0]
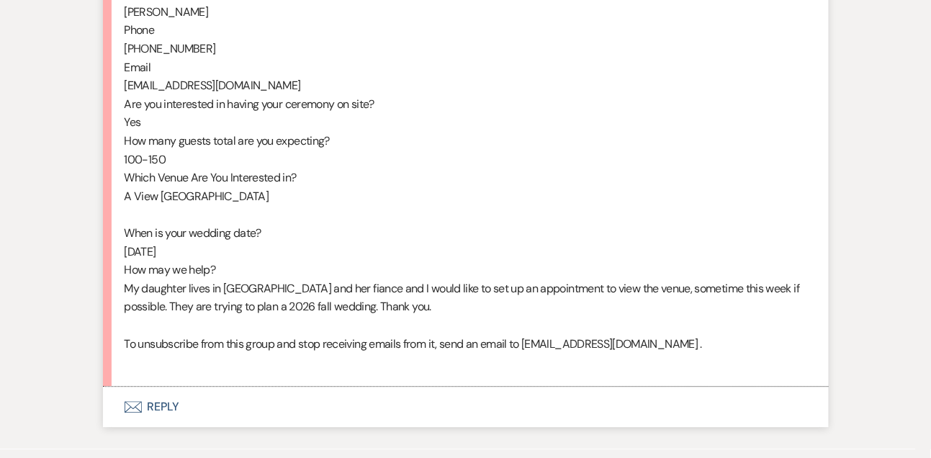
click at [154, 425] on button "Envelope Reply" at bounding box center [466, 407] width 726 height 40
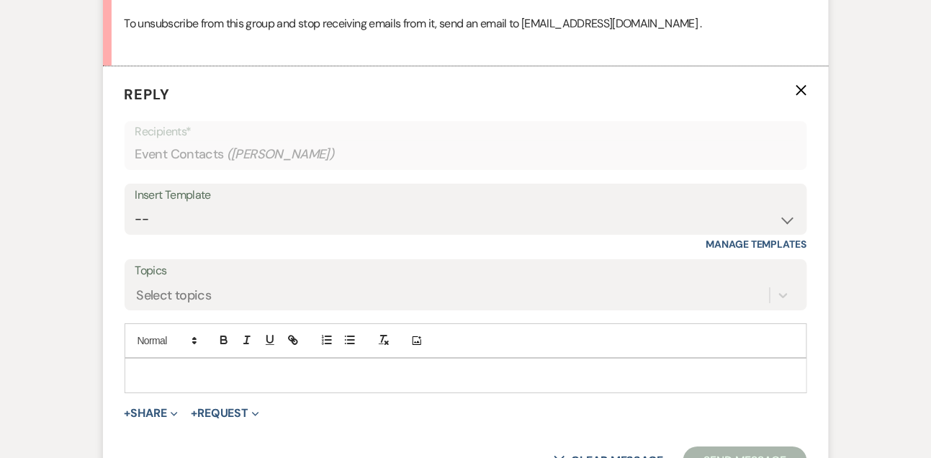
scroll to position [1125, 0]
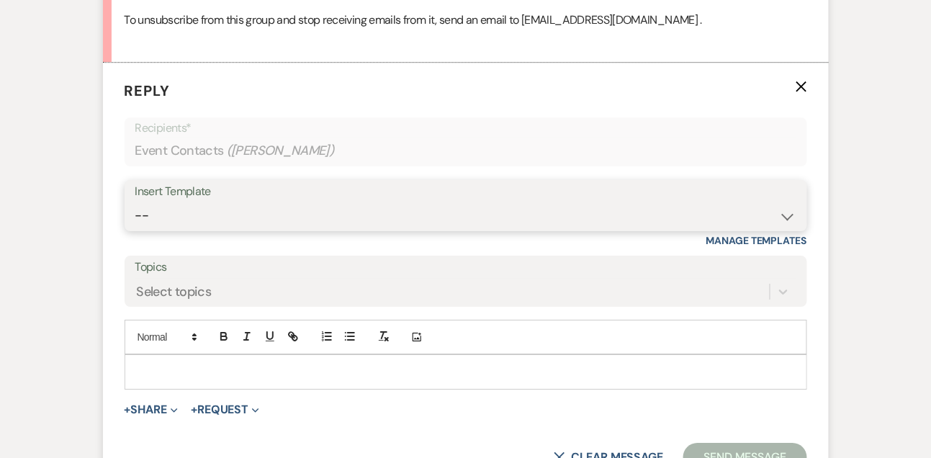
click at [179, 230] on select "-- Tour Confirmation Contract (Pre-Booked Leads) Out of office Inquiry Email Al…" at bounding box center [465, 216] width 661 height 28
select select "3301"
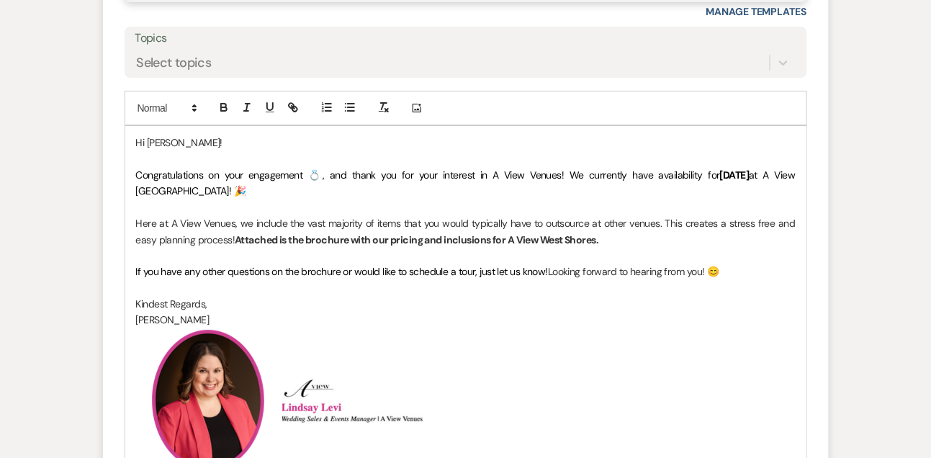
scroll to position [1355, 0]
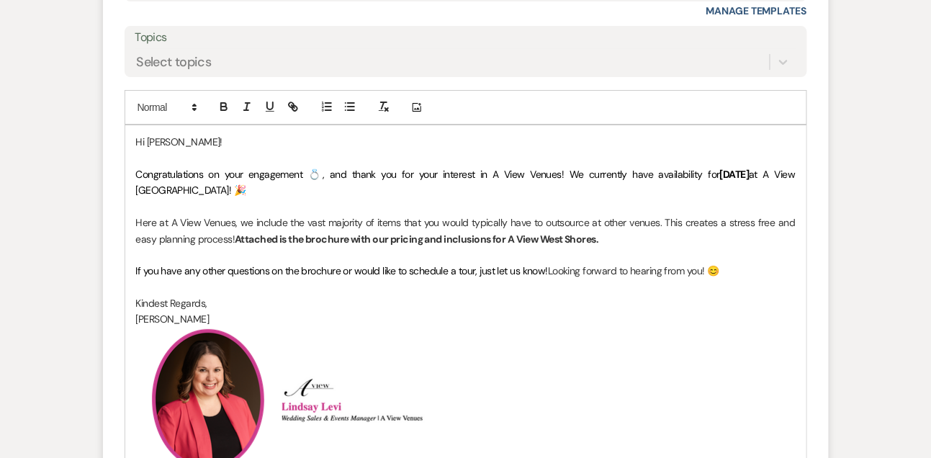
click at [244, 181] on span "Congratulations on your engagement 💍, and thank you for your interest in A View…" at bounding box center [428, 174] width 584 height 13
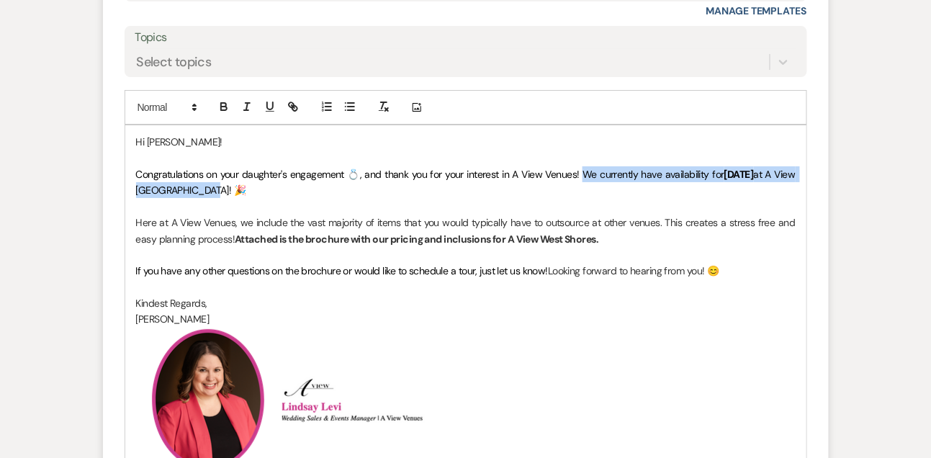
drag, startPoint x: 583, startPoint y: 192, endPoint x: 583, endPoint y: 203, distance: 11.5
click at [583, 199] on p "Congratulations on your daughter's engagement 💍, and thank you for your interes…" at bounding box center [466, 182] width 660 height 32
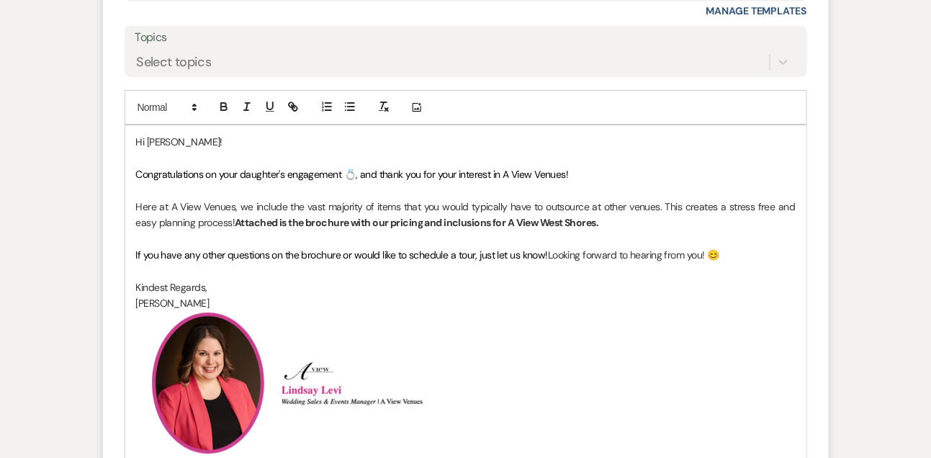
click at [489, 261] on span "If you have any other questions on the brochure or would like to schedule a tou…" at bounding box center [342, 254] width 413 height 13
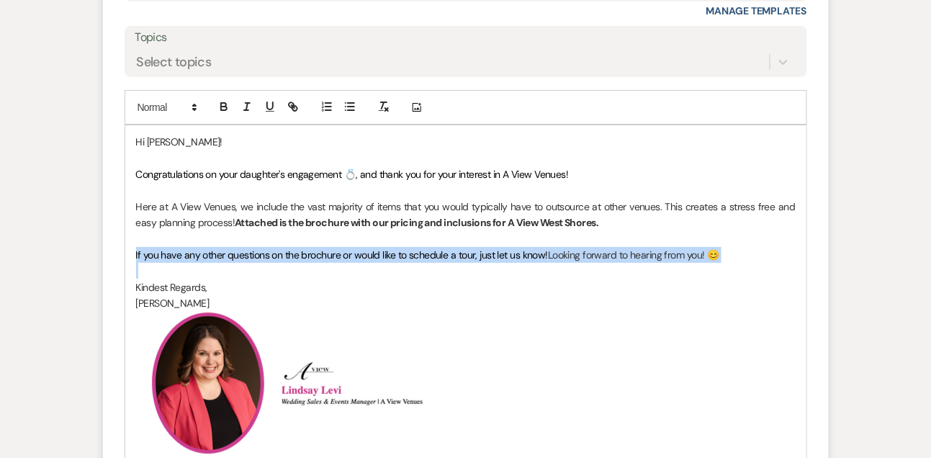
click at [489, 261] on span "If you have any other questions on the brochure or would like to schedule a tou…" at bounding box center [342, 254] width 413 height 13
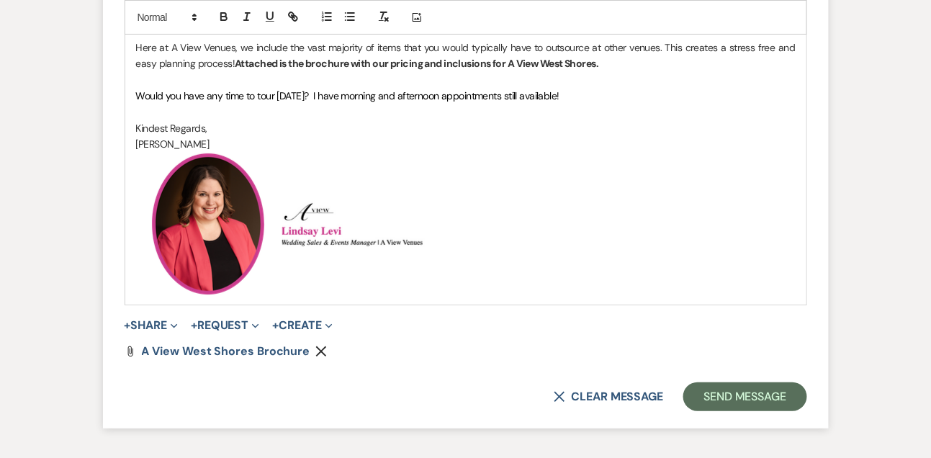
scroll to position [1516, 0]
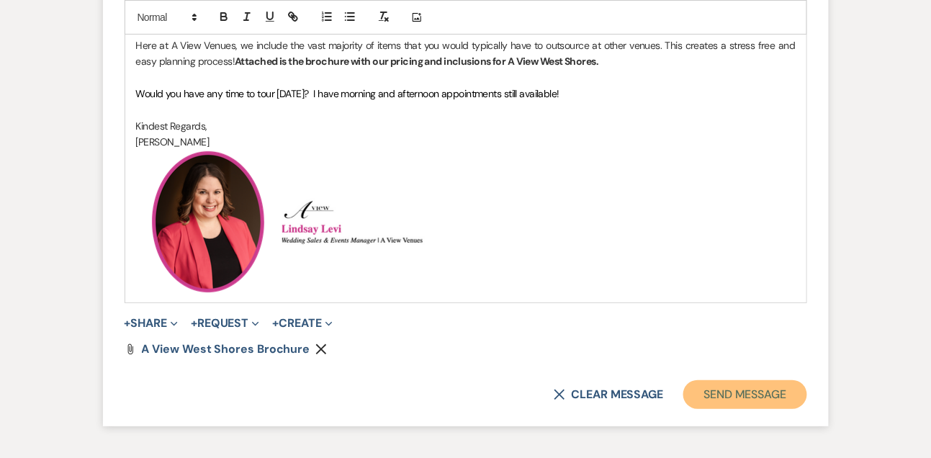
click at [688, 409] on button "Send Message" at bounding box center [744, 394] width 123 height 29
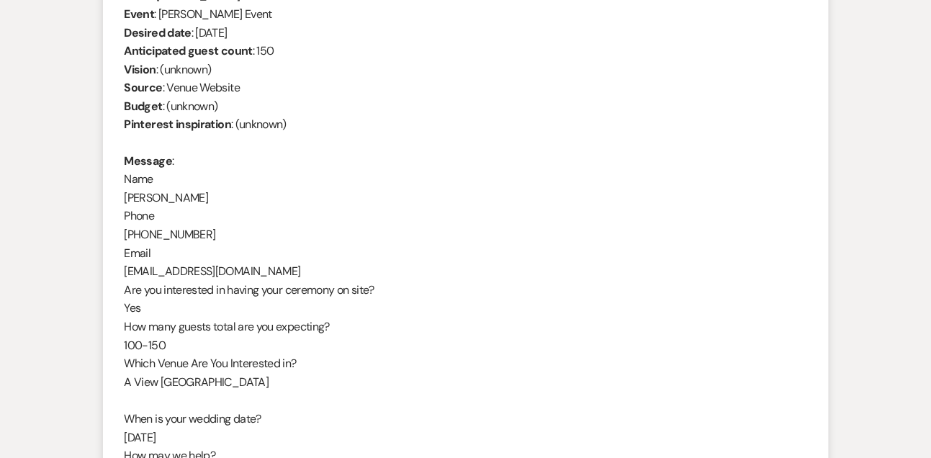
scroll to position [601, 0]
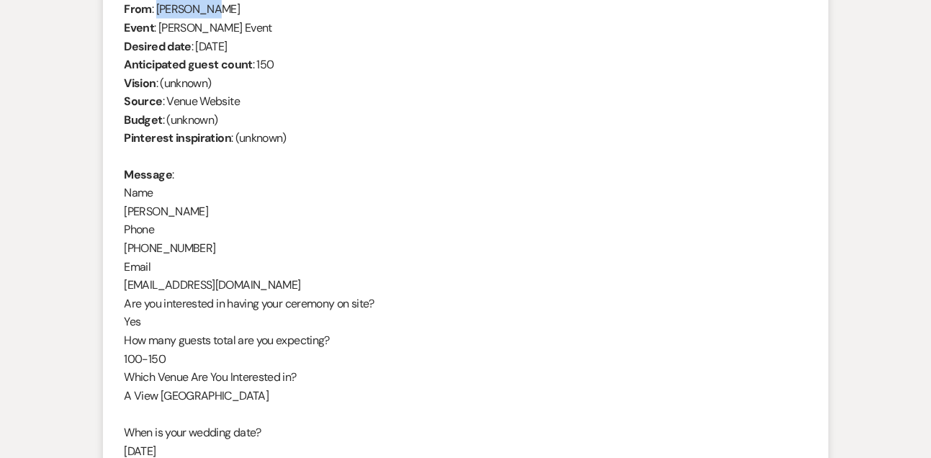
drag, startPoint x: 156, startPoint y: 6, endPoint x: 228, endPoint y: 8, distance: 72.8
click at [228, 8] on div "From : Kim Drobny Event : Kim Drobny's Event Desired date : October 17th 2026 A…" at bounding box center [466, 285] width 683 height 571
copy div "Kim Drobny"
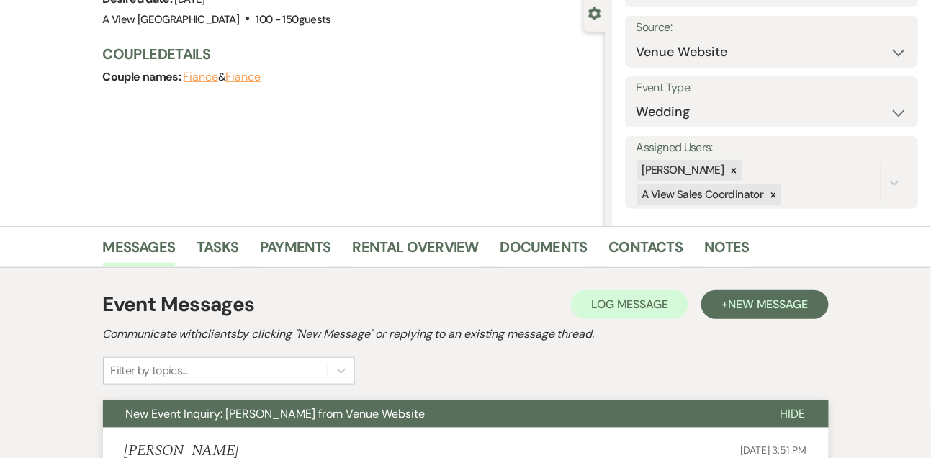
scroll to position [0, 0]
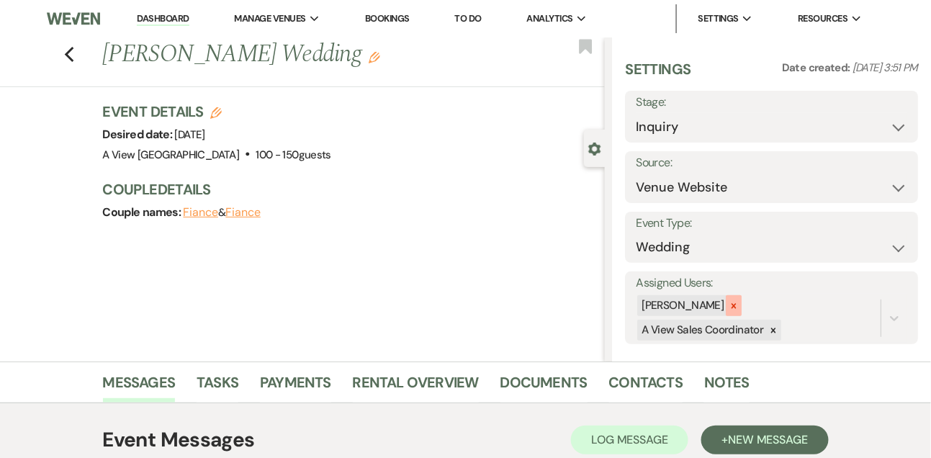
click at [742, 308] on div at bounding box center [734, 305] width 16 height 21
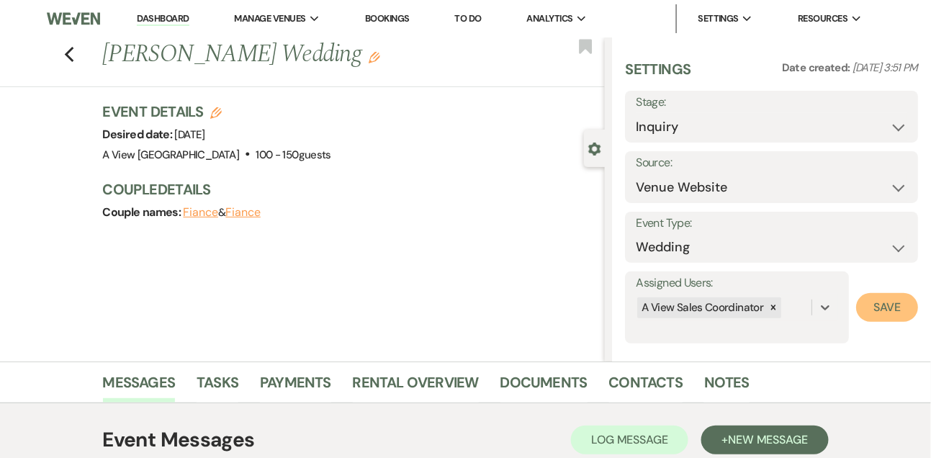
click at [915, 313] on button "Save" at bounding box center [887, 307] width 62 height 29
click at [689, 126] on select "Inquiry Follow Up Tour Requested Tour Confirmed Toured Proposal Sent Booked Lost" at bounding box center [772, 127] width 272 height 28
select select "2"
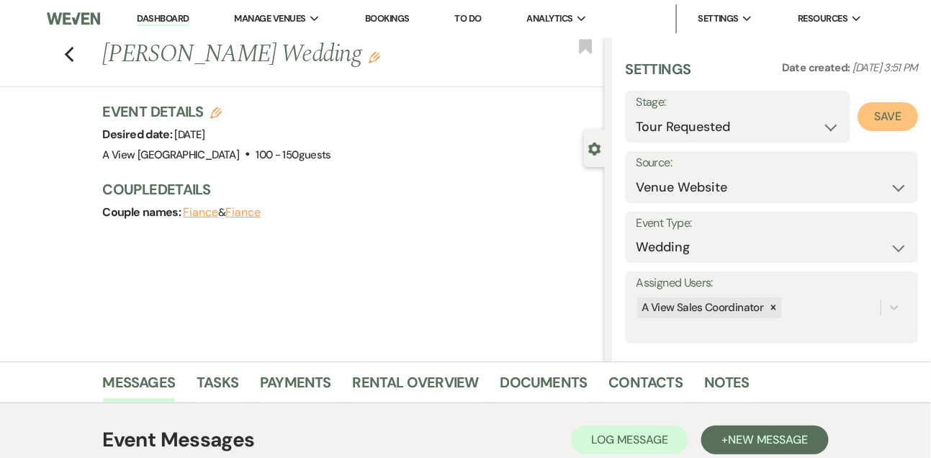
click at [903, 117] on button "Save" at bounding box center [888, 116] width 60 height 29
click at [171, 17] on link "Dashboard" at bounding box center [163, 19] width 52 height 14
select select "2"
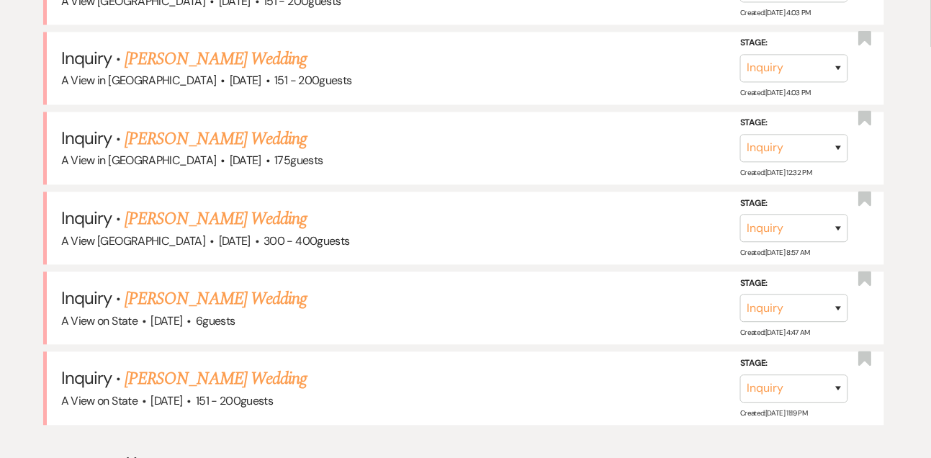
scroll to position [688, 0]
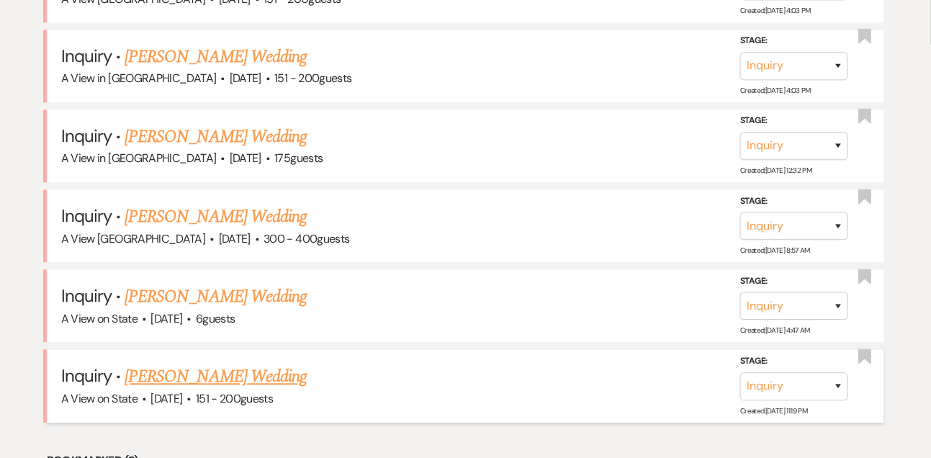
click at [184, 364] on link "[PERSON_NAME] Wedding" at bounding box center [216, 377] width 182 height 26
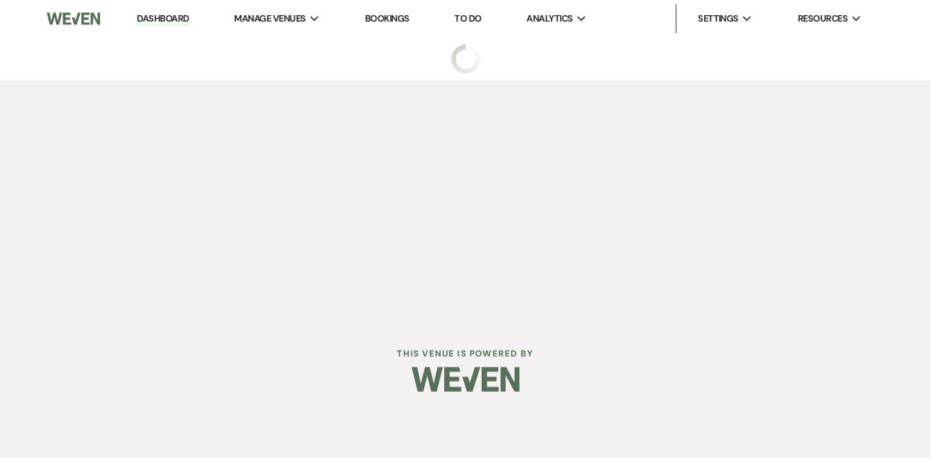
select select "2"
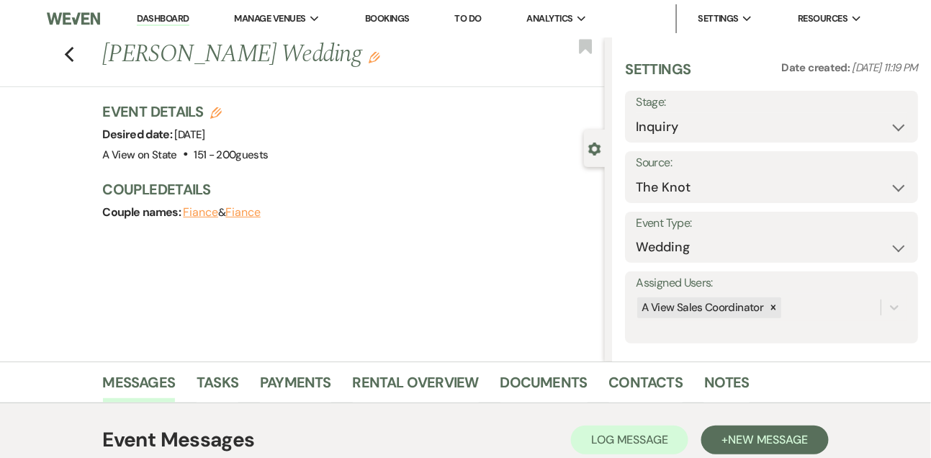
click at [174, 19] on link "Dashboard" at bounding box center [163, 19] width 52 height 14
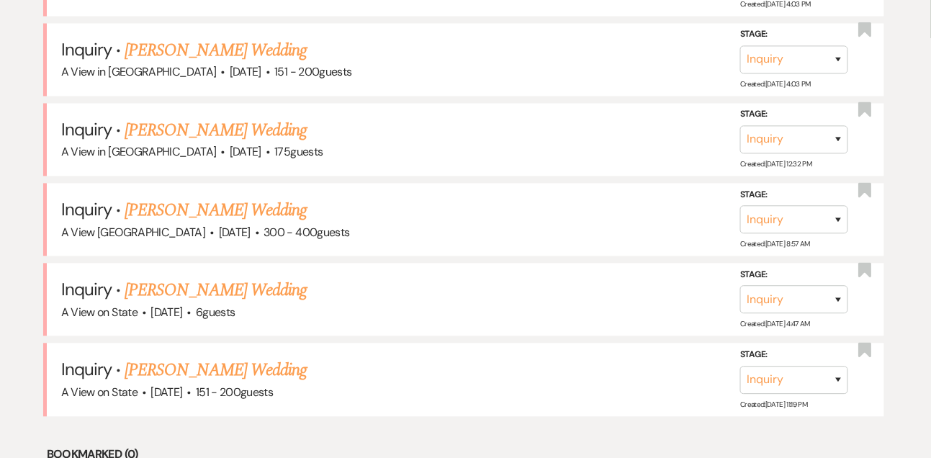
scroll to position [696, 0]
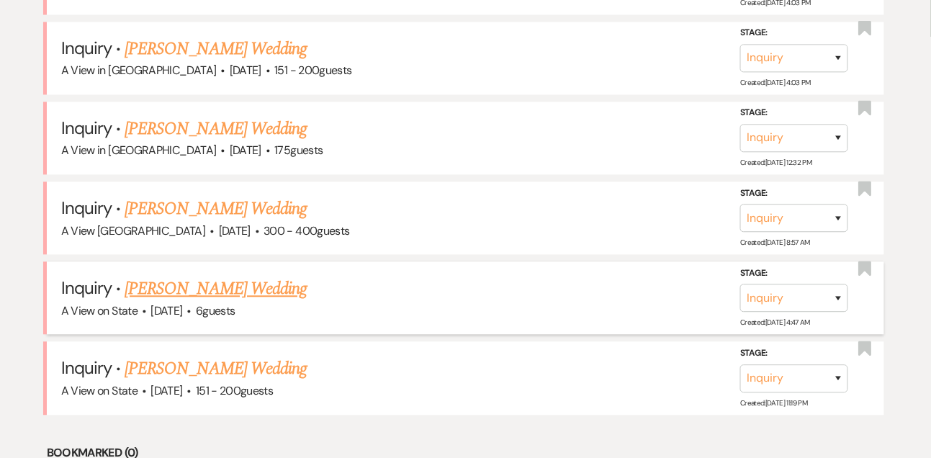
click at [174, 282] on link "Kevin Blake's Wedding" at bounding box center [216, 290] width 182 height 26
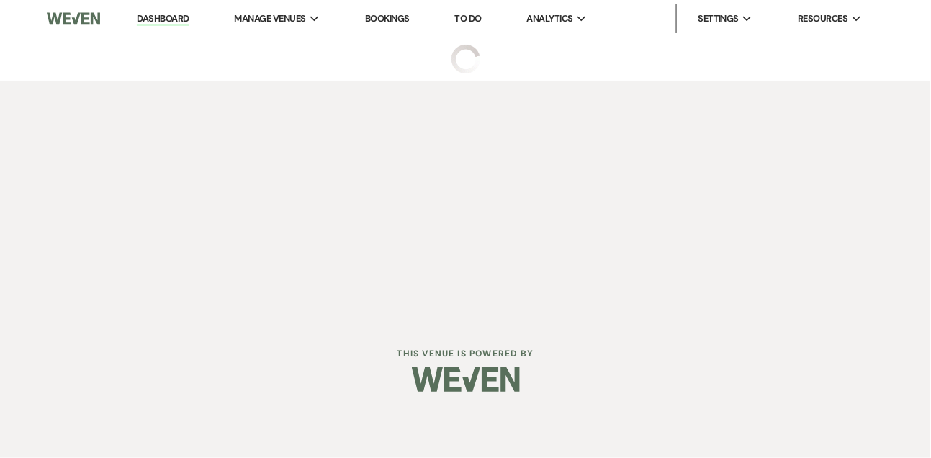
select select "5"
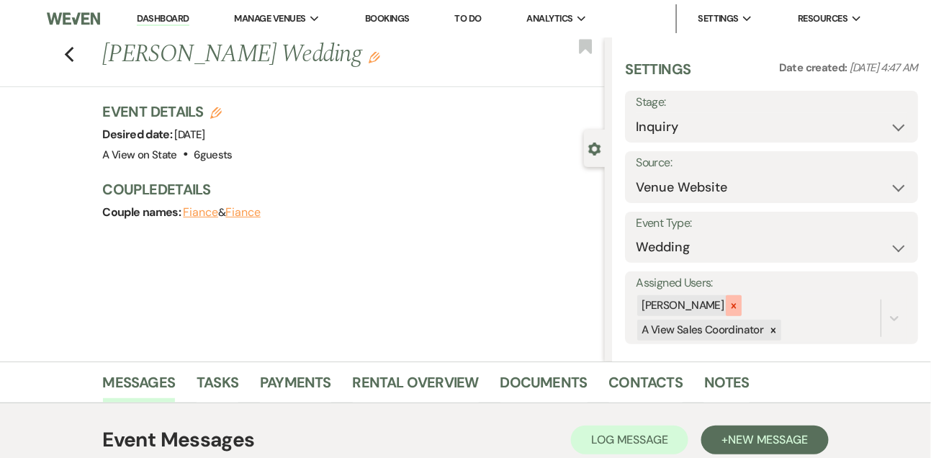
click at [739, 301] on icon at bounding box center [734, 306] width 10 height 10
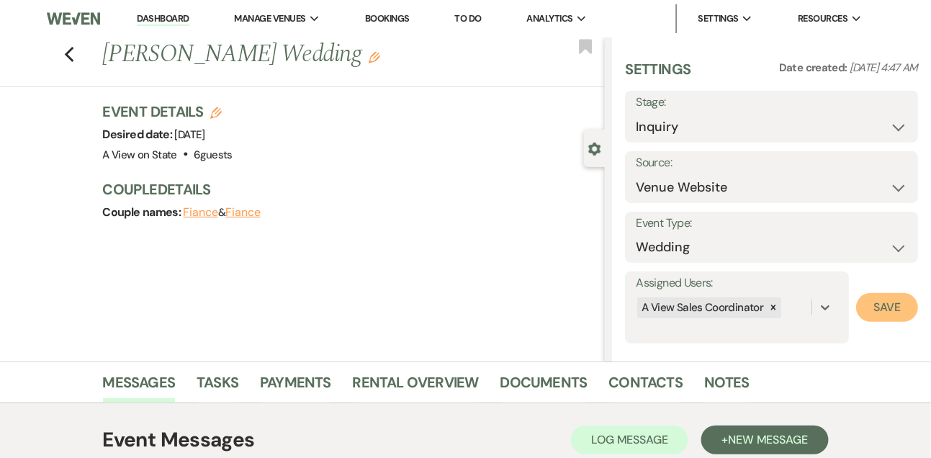
click at [879, 301] on button "Save" at bounding box center [887, 307] width 62 height 29
click at [696, 127] on select "Inquiry Follow Up Tour Requested Tour Confirmed Toured Proposal Sent Booked Lost" at bounding box center [772, 127] width 272 height 28
select select "8"
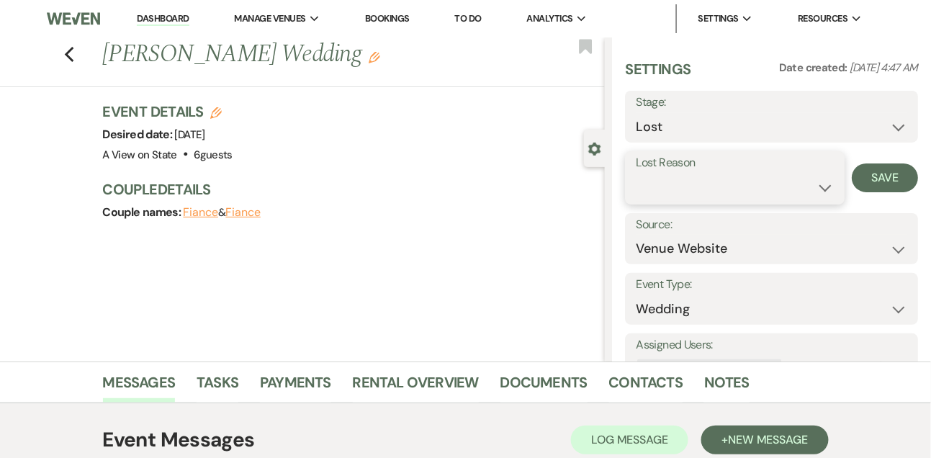
click at [670, 179] on select "Booked Elsewhere Budget Date Unavailable No Response Not a Good Match Capacity …" at bounding box center [734, 188] width 197 height 28
select select "3"
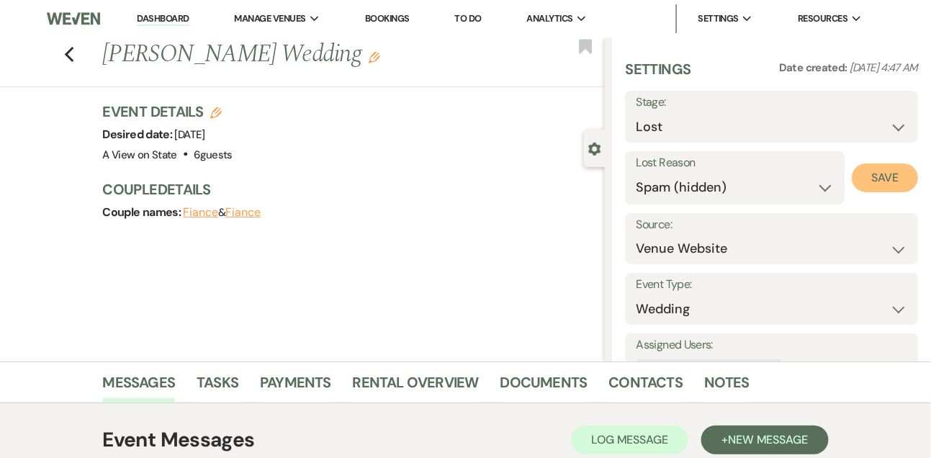
click at [892, 184] on button "Save" at bounding box center [885, 177] width 66 height 29
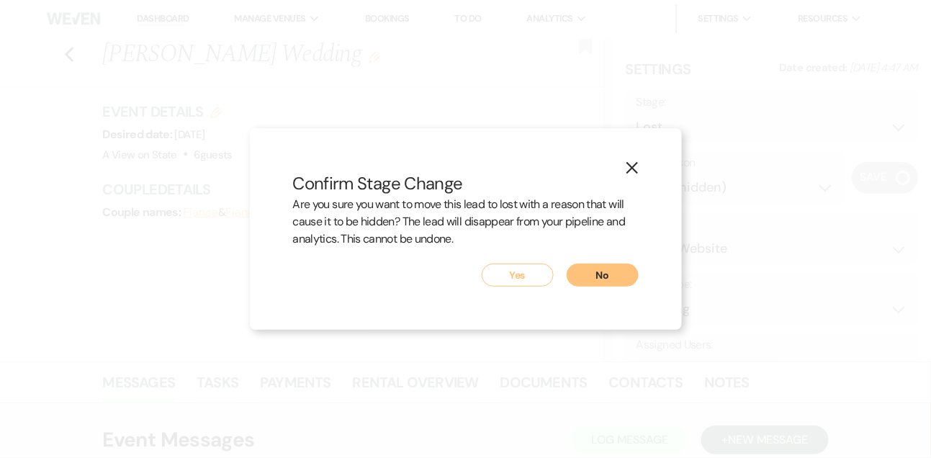
click at [532, 277] on button "Yes" at bounding box center [518, 275] width 72 height 23
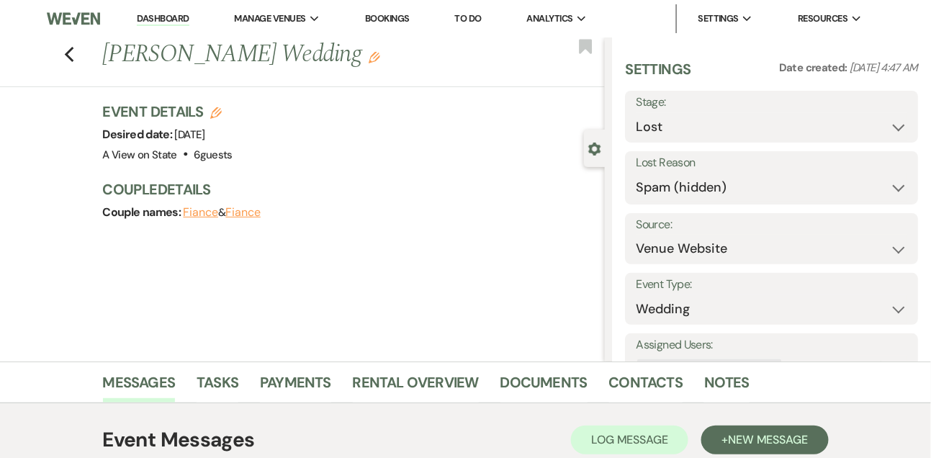
click at [172, 22] on link "Dashboard" at bounding box center [163, 19] width 52 height 14
select select "8"
select select "3"
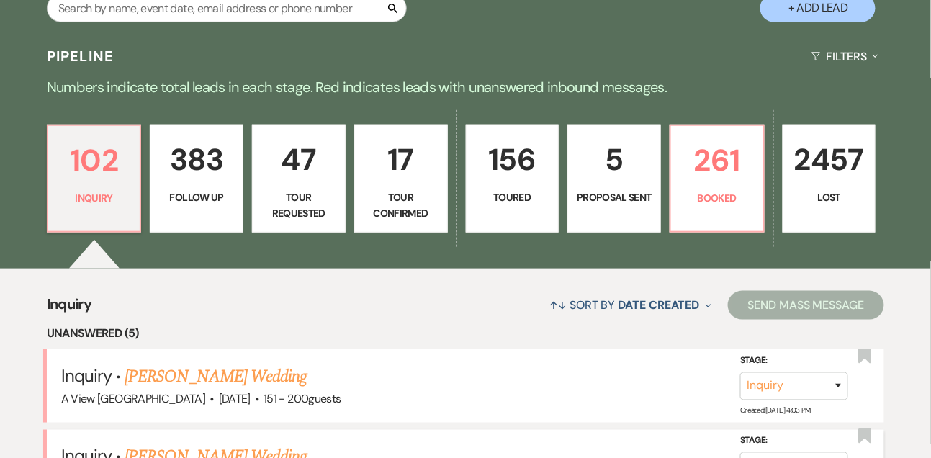
scroll to position [238, 0]
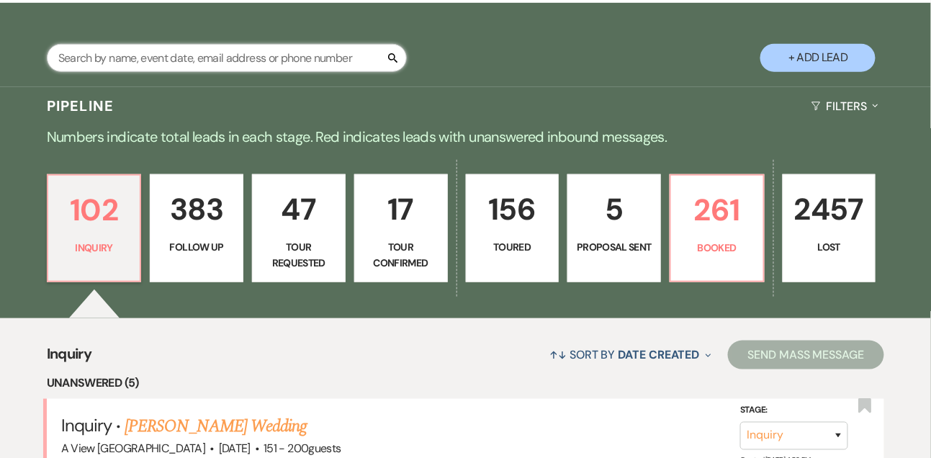
click at [251, 58] on input "text" at bounding box center [227, 58] width 360 height 28
type input "kristine meyer"
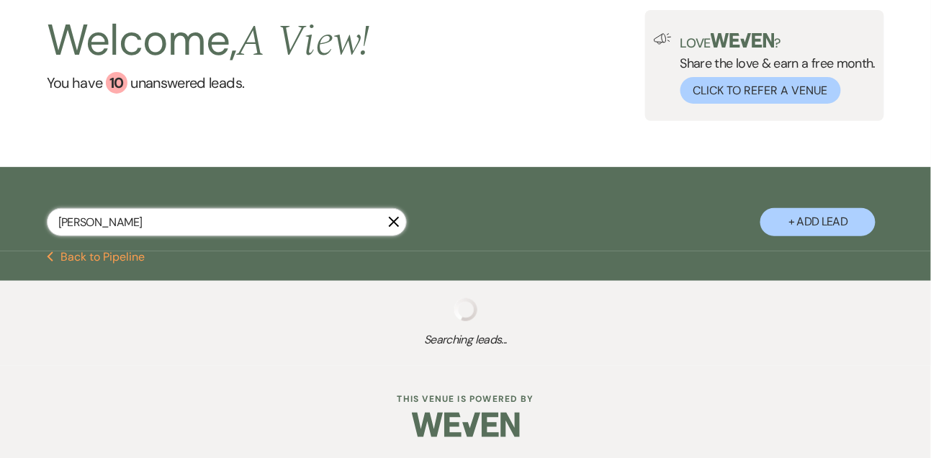
select select "8"
select select "5"
select select "8"
select select "4"
select select "8"
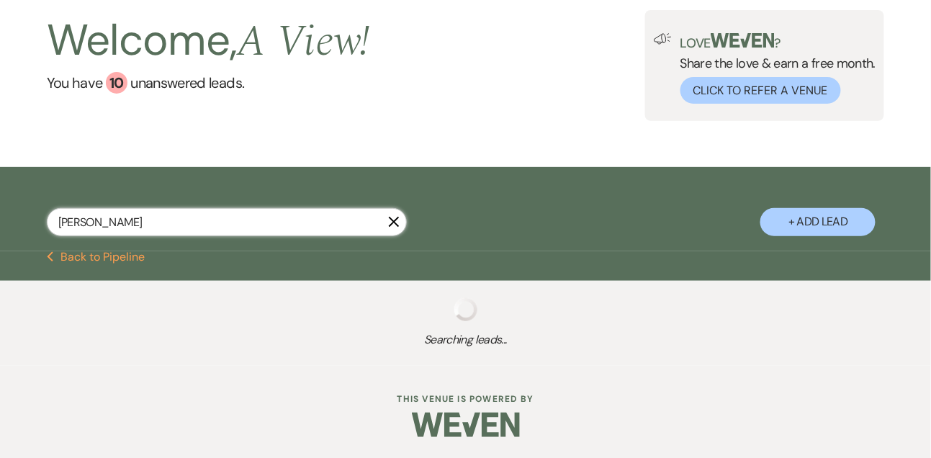
select select "5"
select select "8"
select select "6"
select select "8"
select select "5"
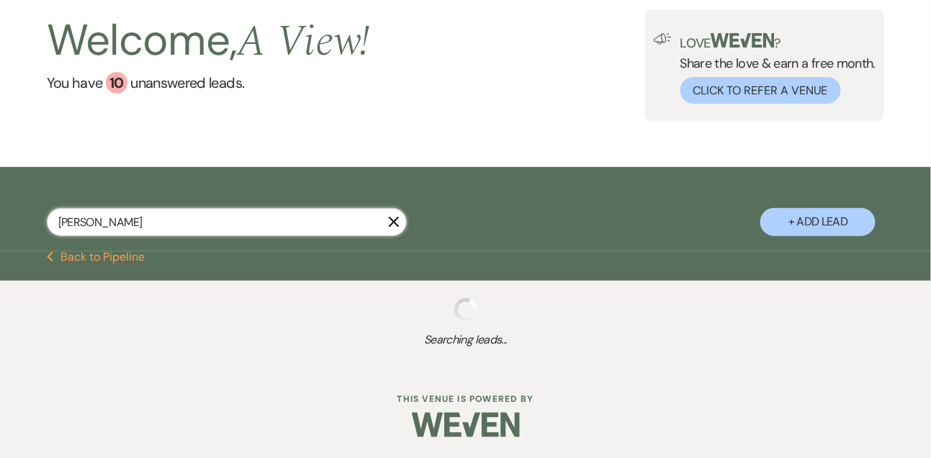
select select "9"
select select "8"
select select "6"
select select "8"
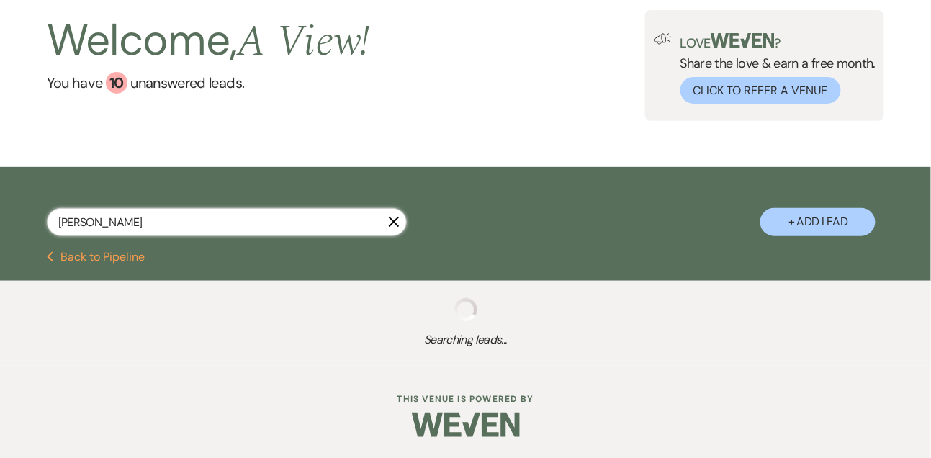
select select "4"
select select "8"
select select "4"
select select "8"
select select "6"
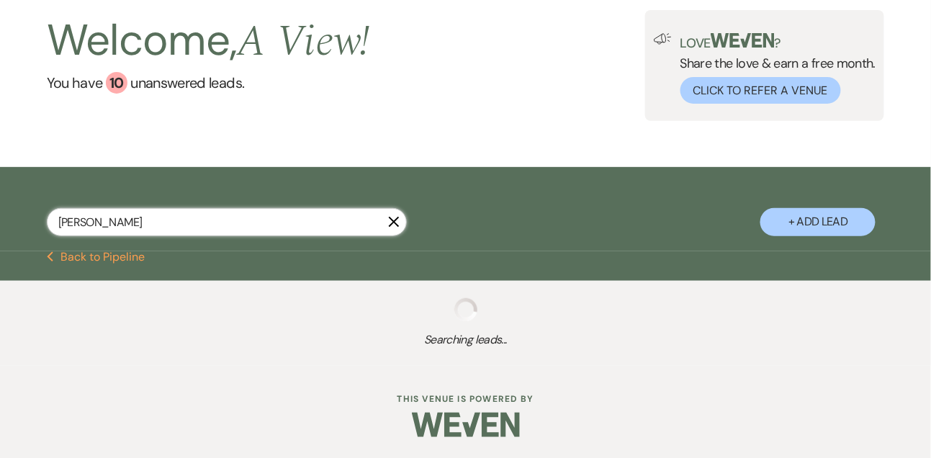
select select "8"
select select "4"
select select "8"
select select "6"
select select "8"
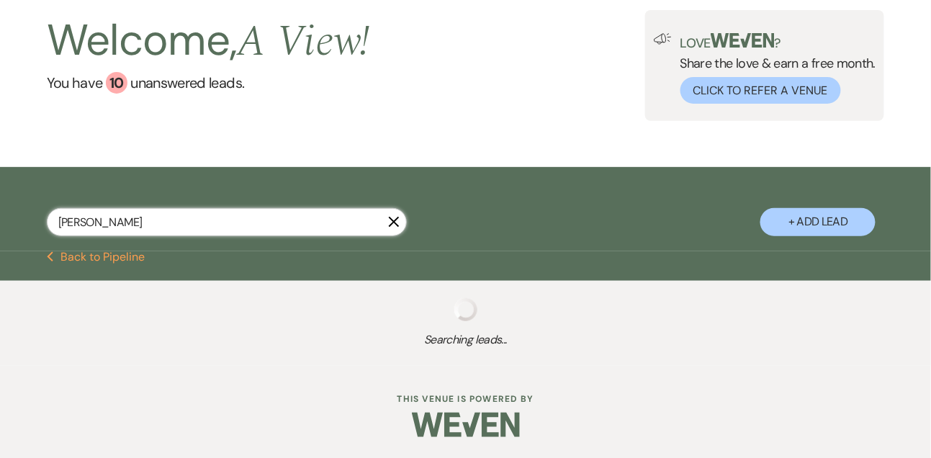
select select "6"
select select "8"
select select "4"
select select "8"
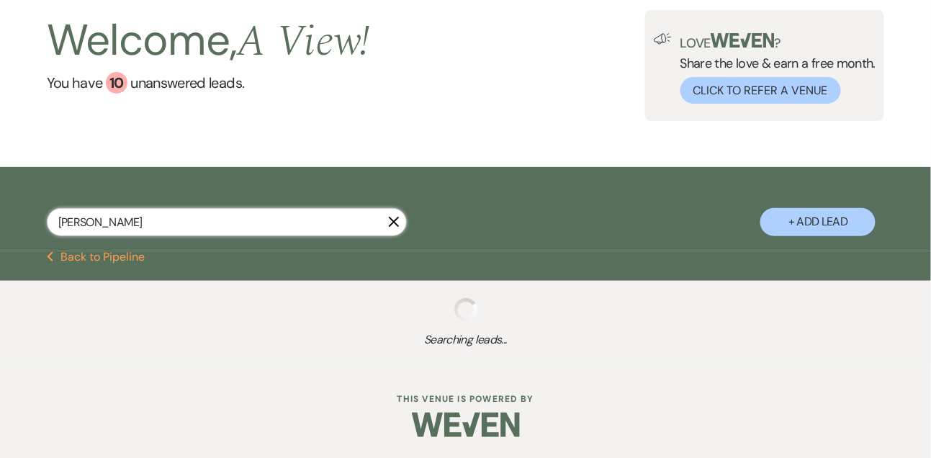
select select "4"
select select "8"
select select "4"
select select "8"
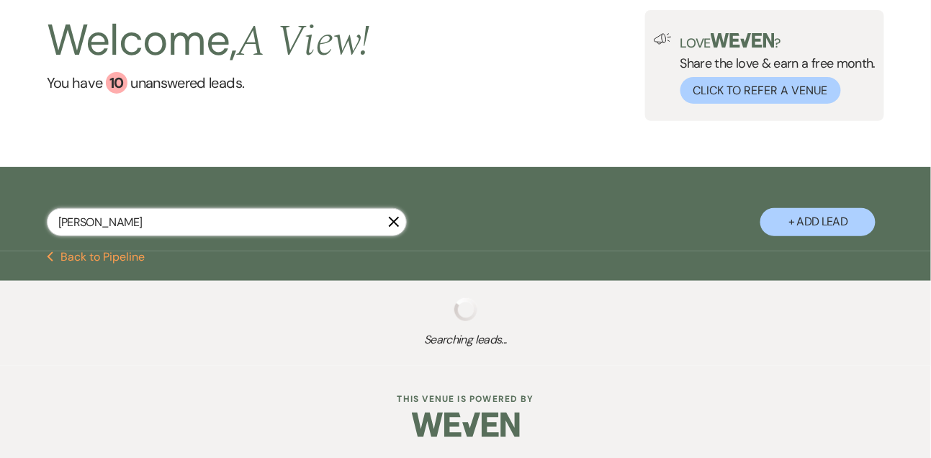
select select "4"
select select "8"
select select "11"
select select "8"
select select "6"
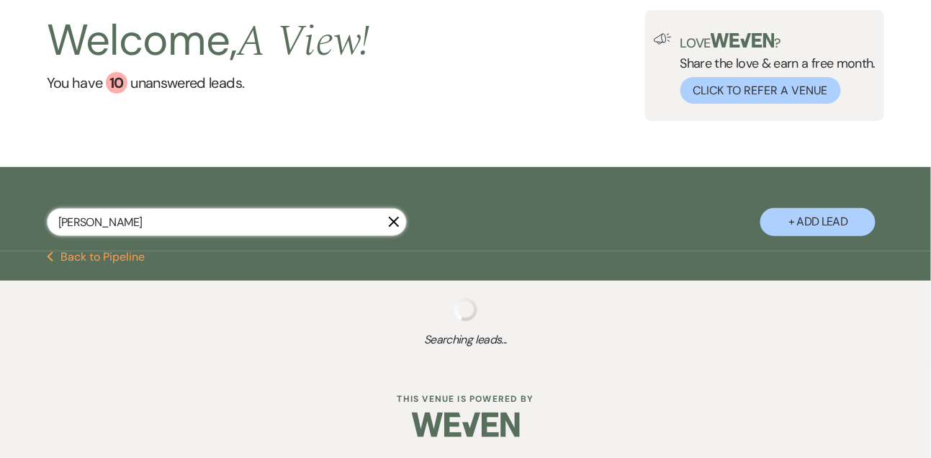
select select "8"
select select "6"
select select "8"
select select "4"
select select "8"
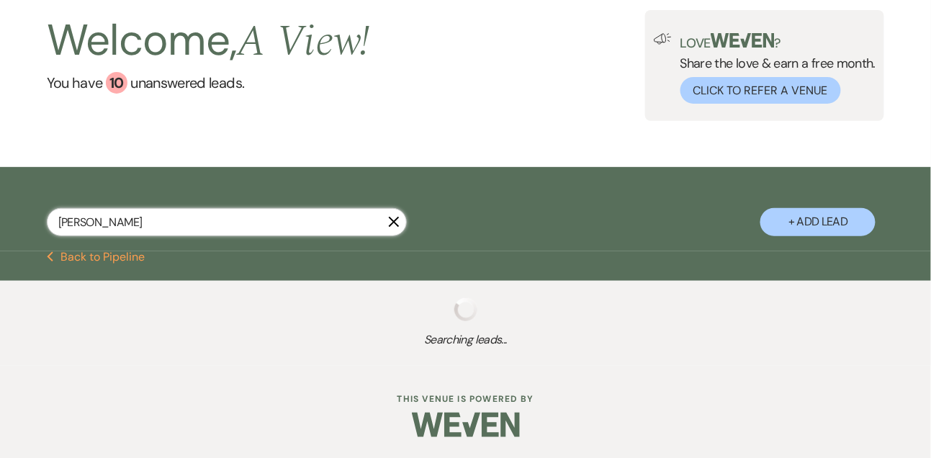
select select "4"
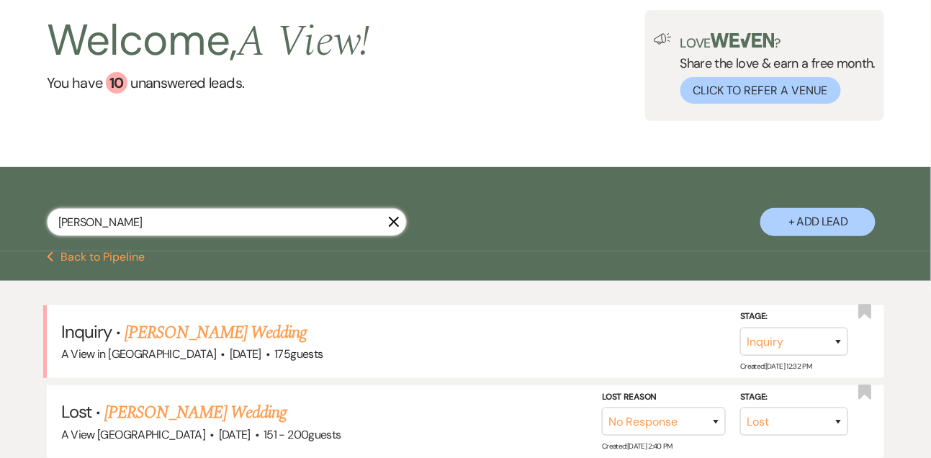
scroll to position [238, 0]
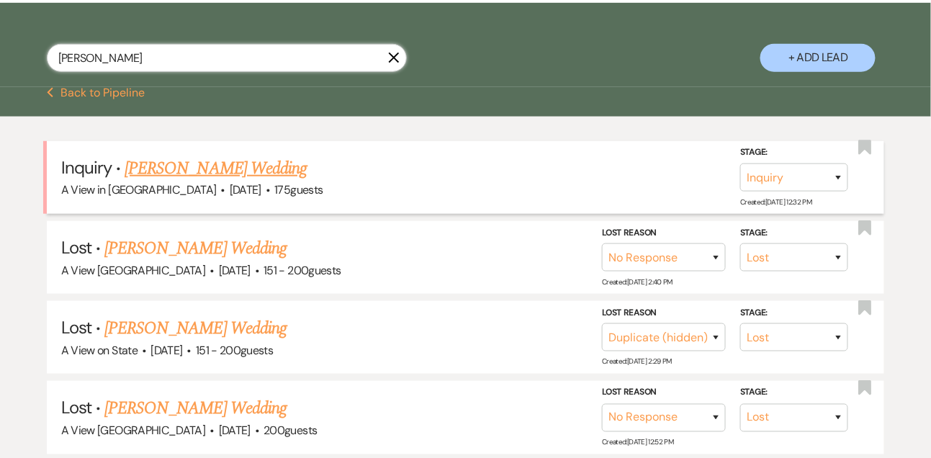
type input "kristine meyer"
click at [195, 170] on link "Kristine Meyer's Wedding" at bounding box center [216, 169] width 182 height 26
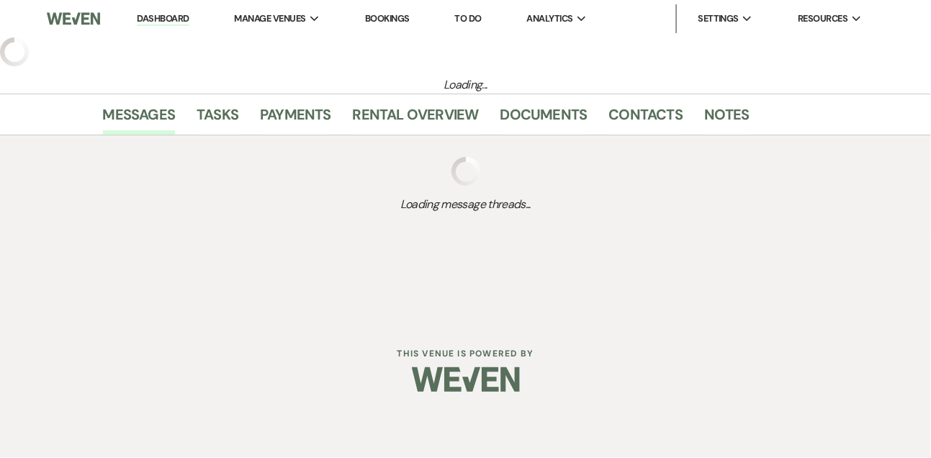
select select "5"
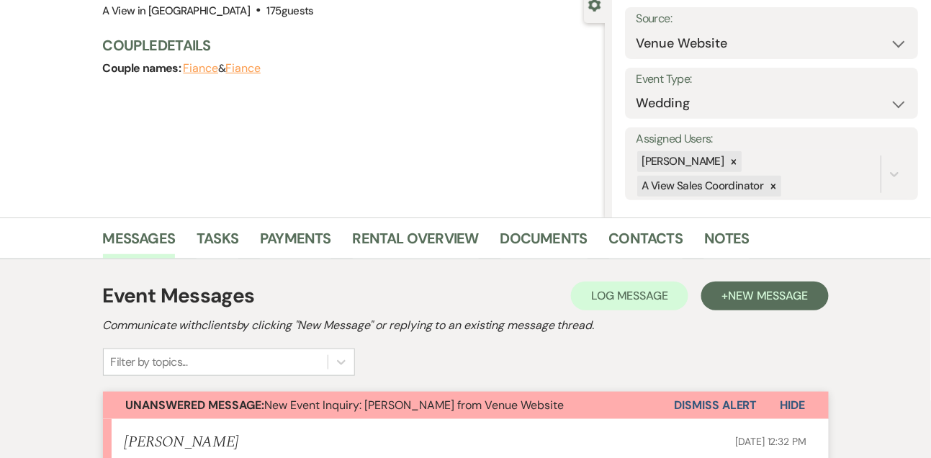
scroll to position [221, 0]
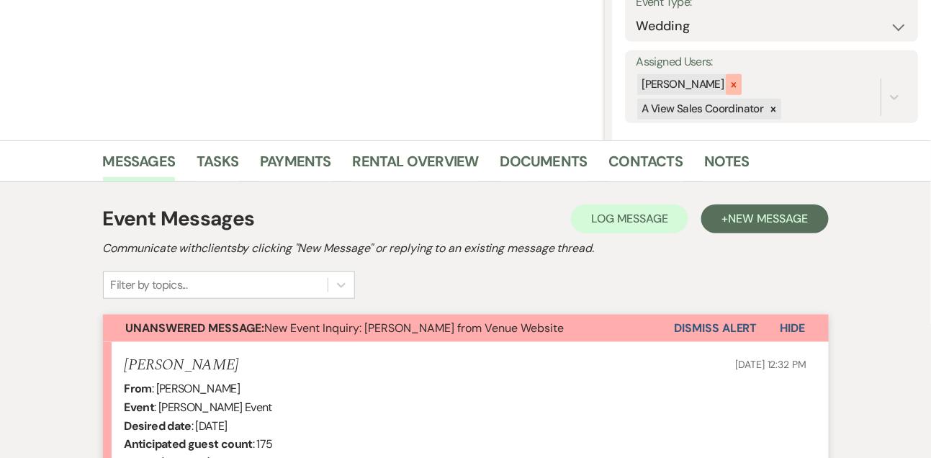
click at [739, 82] on icon at bounding box center [734, 85] width 10 height 10
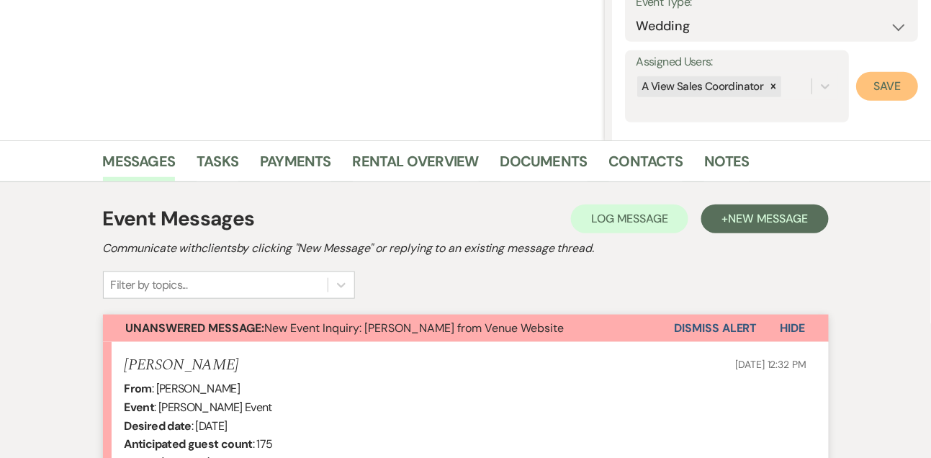
click at [890, 93] on button "Save" at bounding box center [887, 86] width 62 height 29
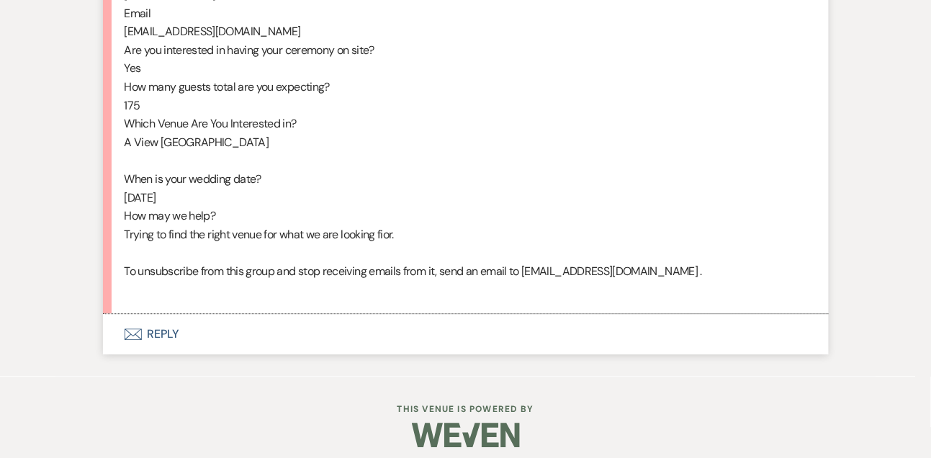
scroll to position [883, 0]
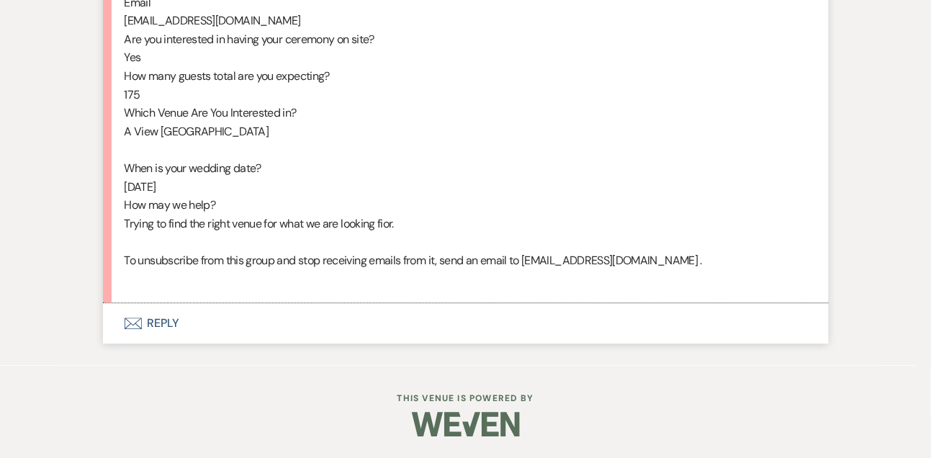
click at [170, 318] on button "Envelope Reply" at bounding box center [466, 323] width 726 height 40
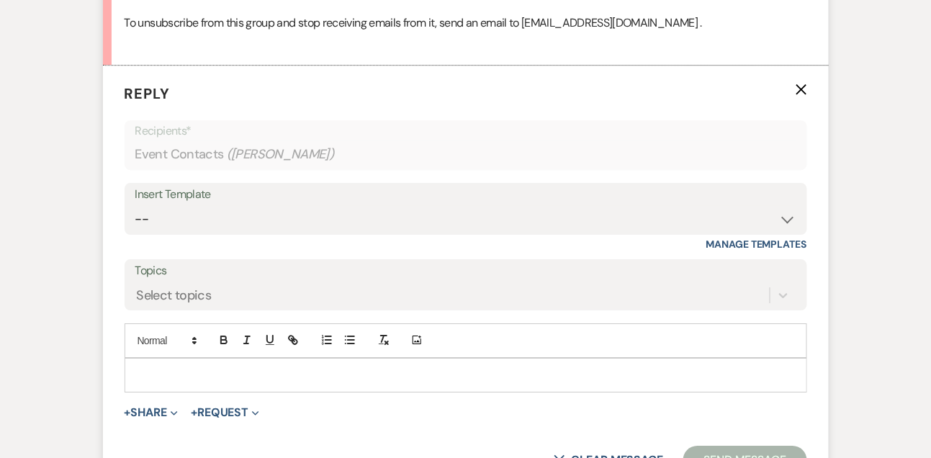
scroll to position [1133, 0]
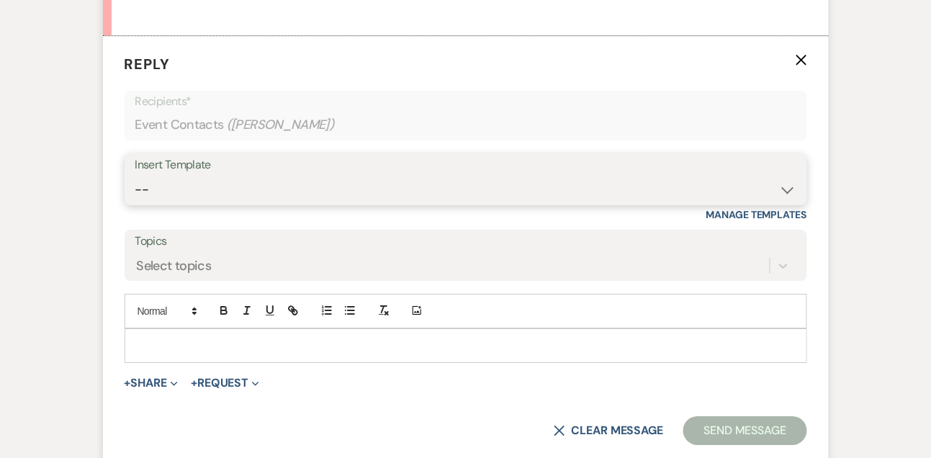
click at [189, 204] on select "-- Tour Confirmation Contract (Pre-Booked Leads) Out of office Inquiry Email Al…" at bounding box center [465, 190] width 661 height 28
select select "3299"
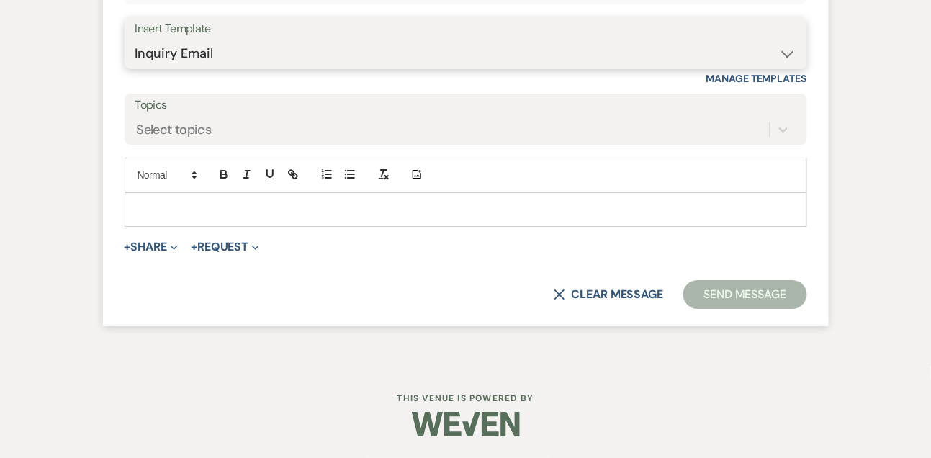
scroll to position [1286, 0]
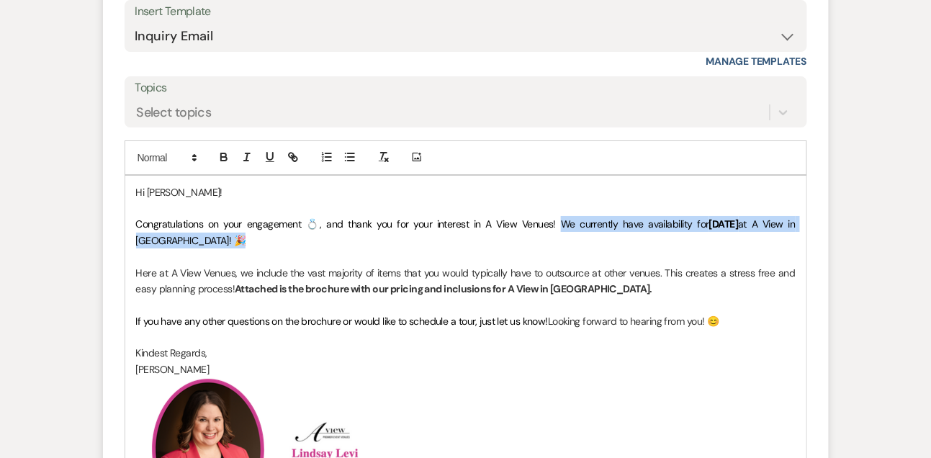
drag, startPoint x: 543, startPoint y: 241, endPoint x: 543, endPoint y: 256, distance: 15.8
click at [543, 248] on p "Congratulations on your engagement 💍, and thank you for your interest in A View…" at bounding box center [466, 232] width 660 height 32
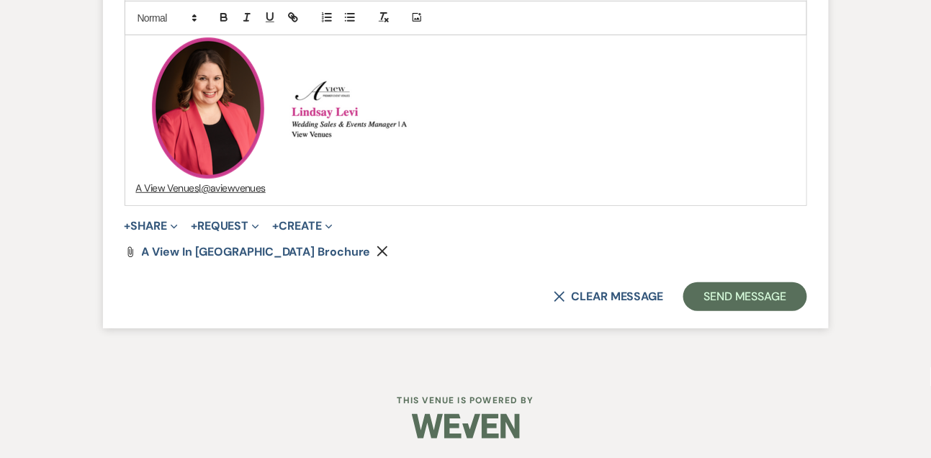
scroll to position [1646, 0]
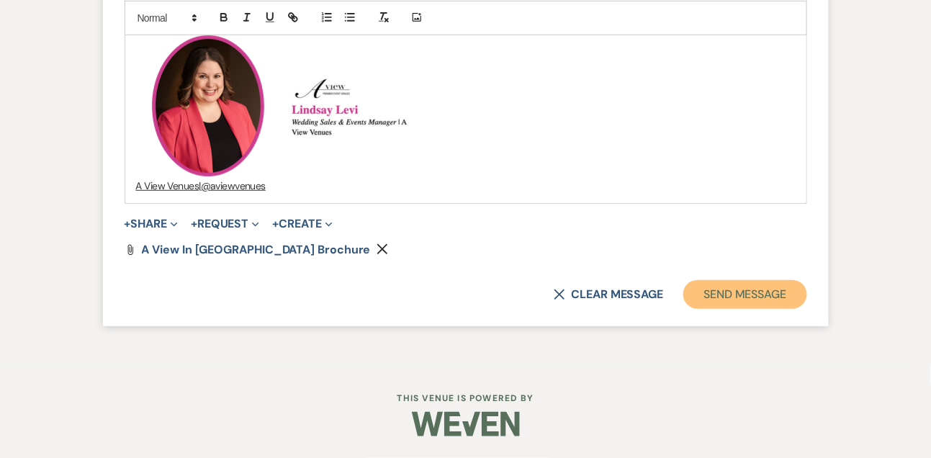
click at [715, 298] on button "Send Message" at bounding box center [744, 294] width 123 height 29
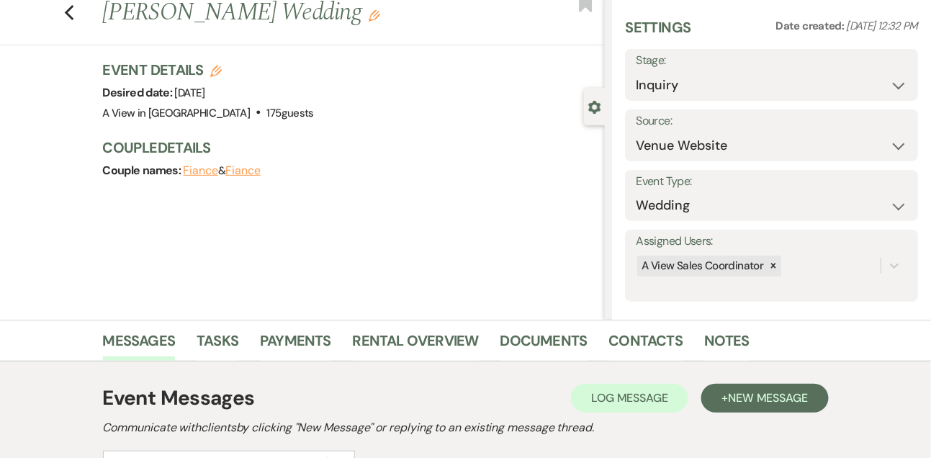
scroll to position [0, 0]
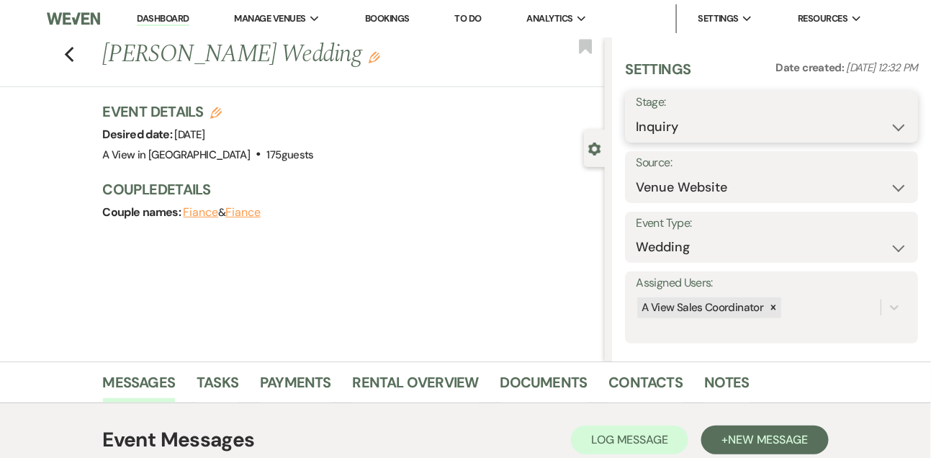
click at [665, 125] on select "Inquiry Follow Up Tour Requested Tour Confirmed Toured Proposal Sent Booked Lost" at bounding box center [772, 127] width 272 height 28
select select "9"
click at [886, 119] on button "Save" at bounding box center [888, 116] width 60 height 29
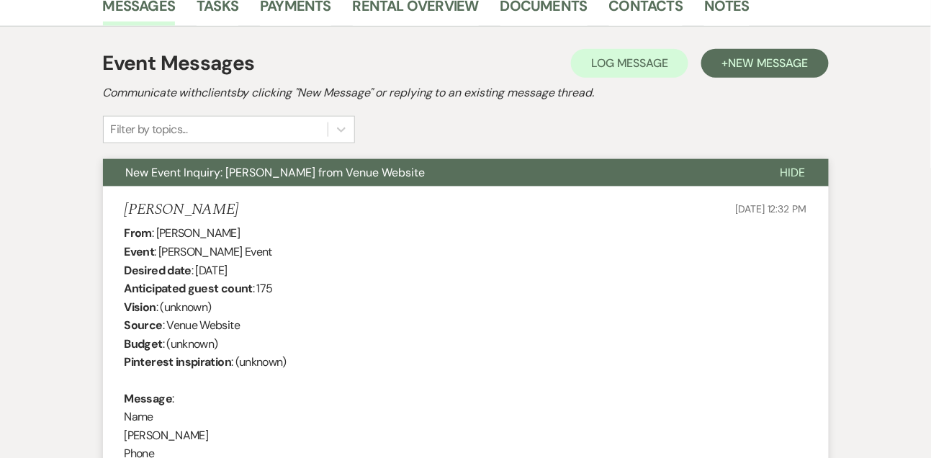
scroll to position [396, 0]
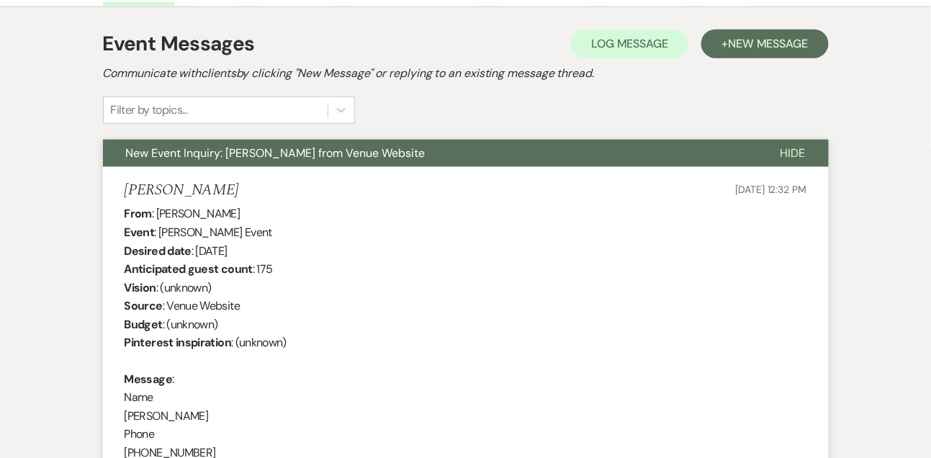
drag, startPoint x: 157, startPoint y: 213, endPoint x: 250, endPoint y: 212, distance: 92.9
copy div "Kristine Meyer"
drag, startPoint x: 197, startPoint y: 248, endPoint x: 361, endPoint y: 243, distance: 164.3
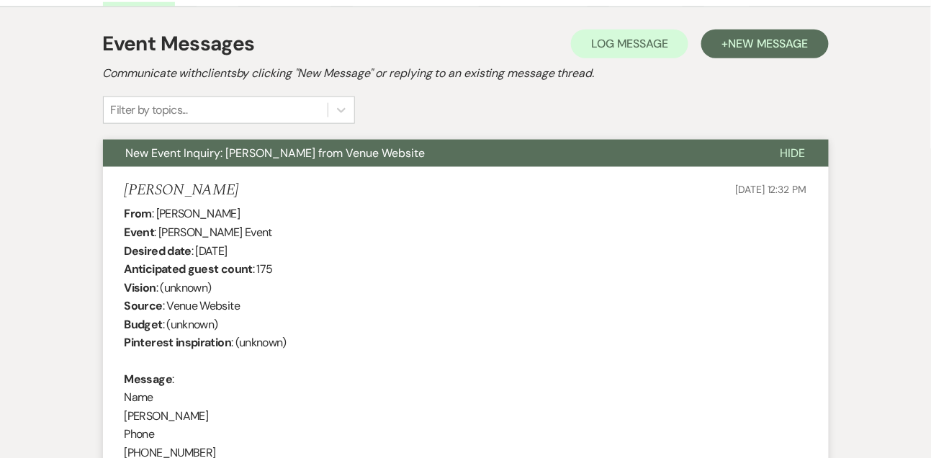
copy div "September 19th 2026"
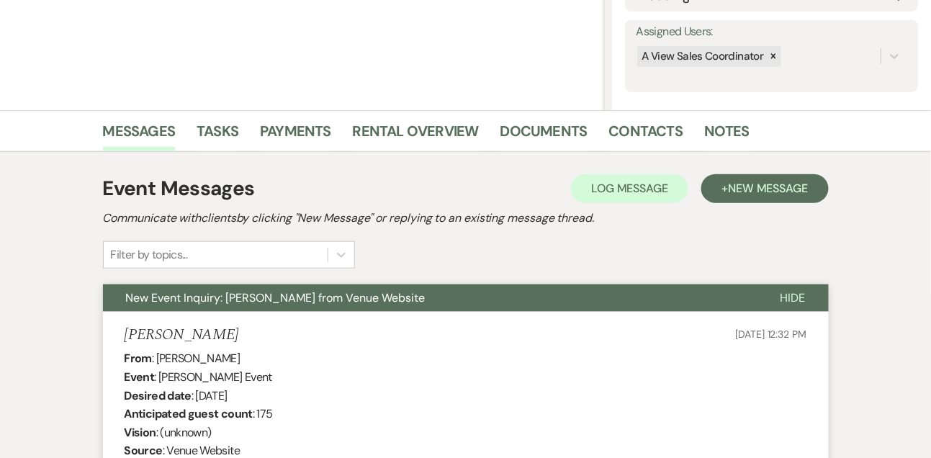
scroll to position [354, 0]
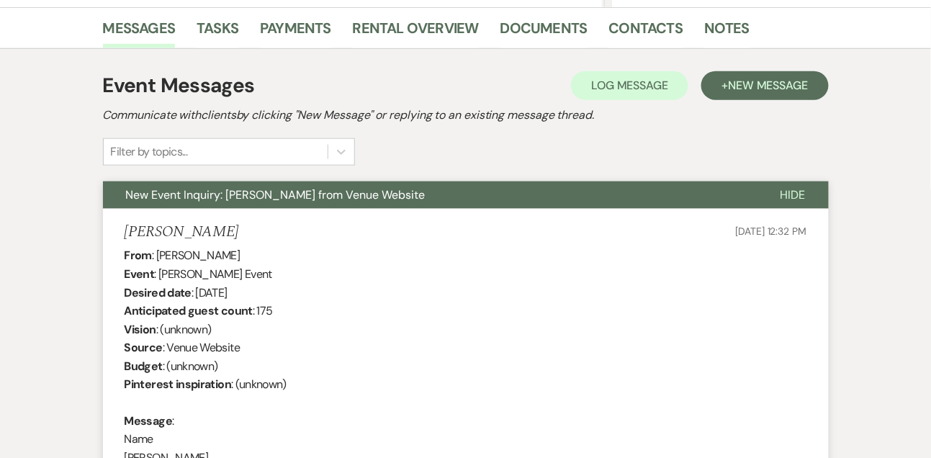
click at [239, 19] on li "Tasks" at bounding box center [228, 31] width 63 height 35
click at [230, 24] on link "Tasks" at bounding box center [218, 33] width 42 height 32
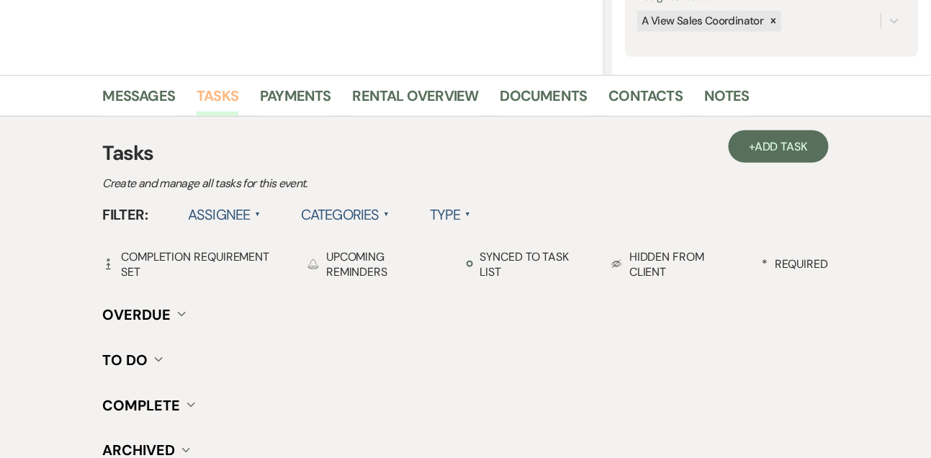
scroll to position [285, 0]
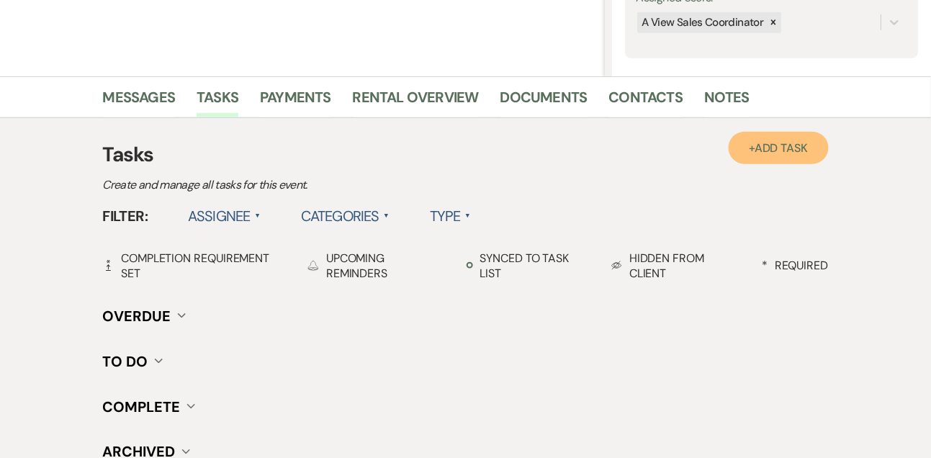
click at [761, 143] on span "Add Task" at bounding box center [781, 147] width 53 height 15
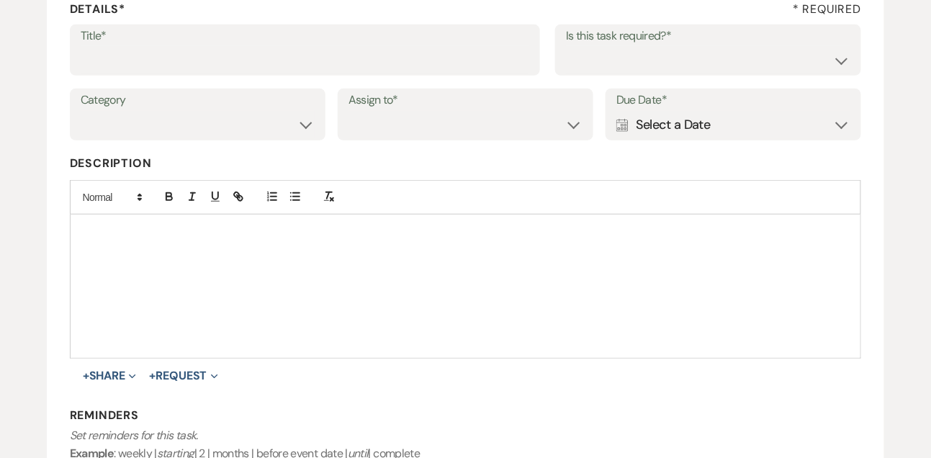
scroll to position [202, 0]
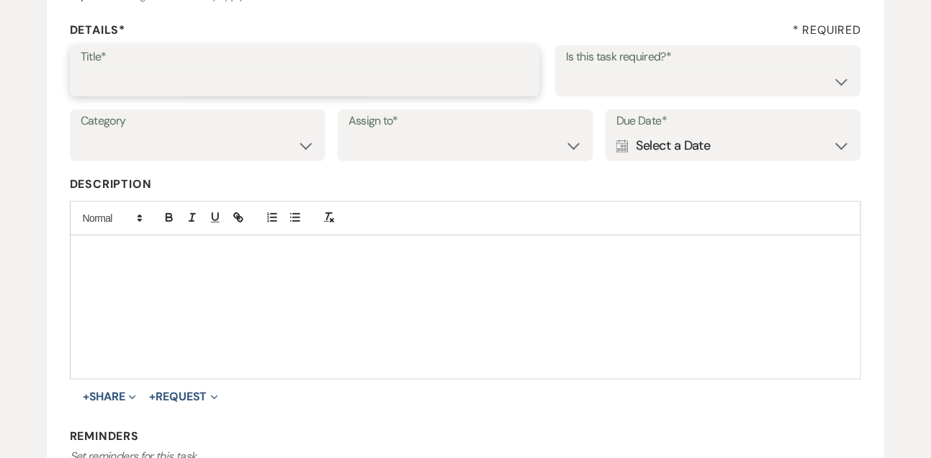
click at [455, 86] on input "Title*" at bounding box center [305, 81] width 449 height 28
type input "1st email follow up"
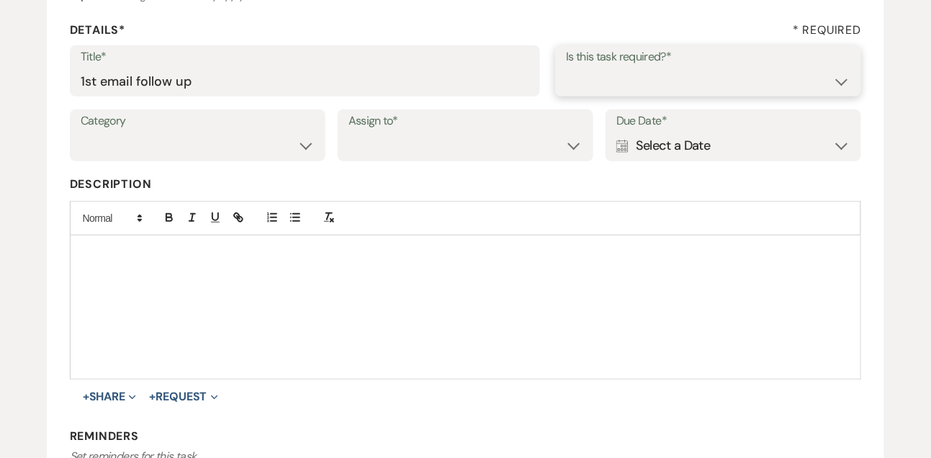
click at [641, 94] on select "Yes No" at bounding box center [708, 81] width 284 height 28
select select "true"
click at [269, 148] on select "Venue Vendors Guests Details Finalize & Share" at bounding box center [198, 146] width 234 height 28
select select "31"
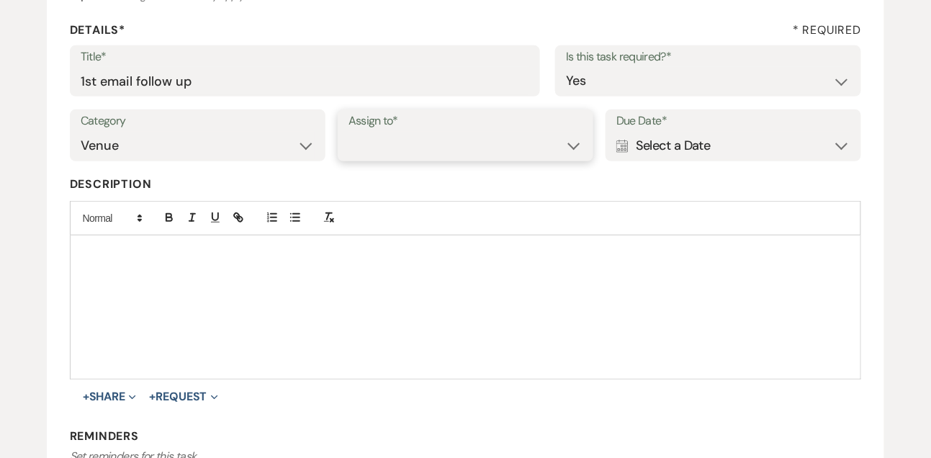
click at [402, 159] on select "Venue Client" at bounding box center [466, 146] width 234 height 28
select select "venueHost"
click at [666, 153] on div "Calendar Select a Date Expand" at bounding box center [733, 146] width 234 height 28
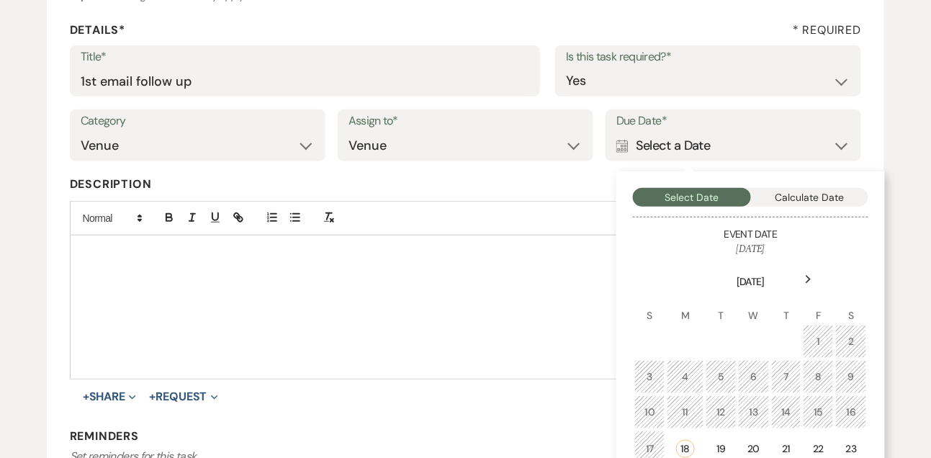
click at [799, 276] on div "Next" at bounding box center [808, 279] width 23 height 23
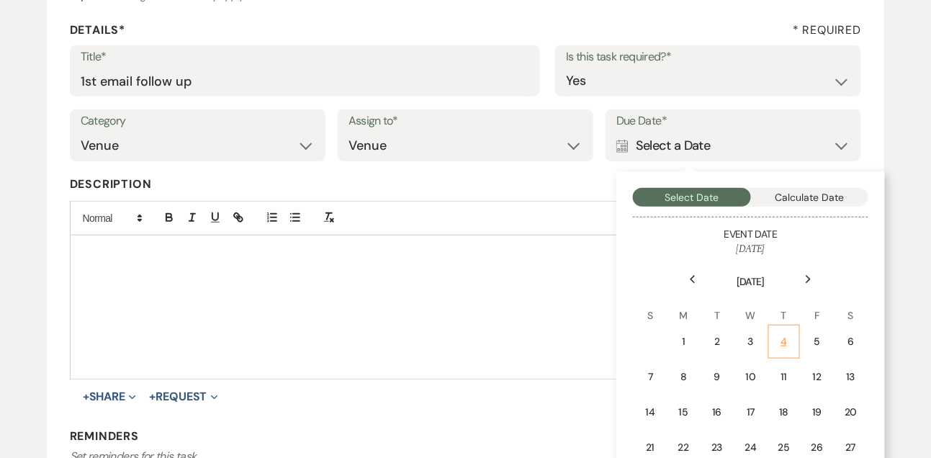
click at [781, 334] on div "4" at bounding box center [784, 341] width 13 height 15
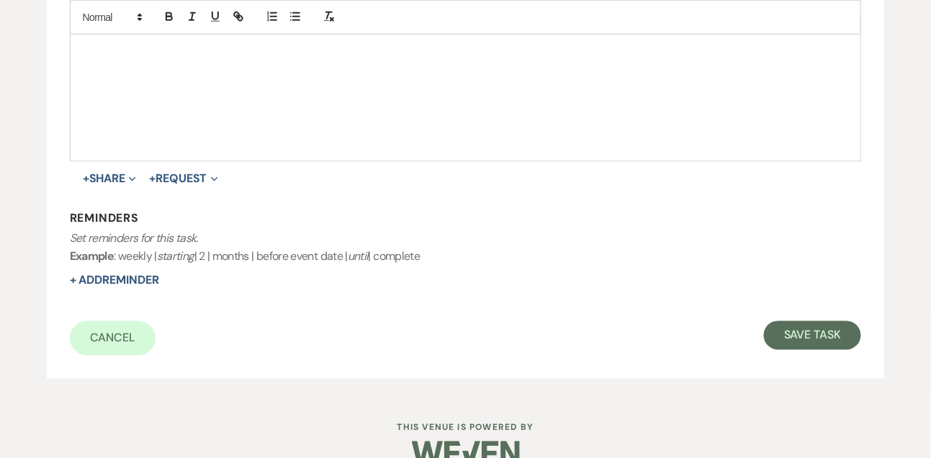
scroll to position [435, 0]
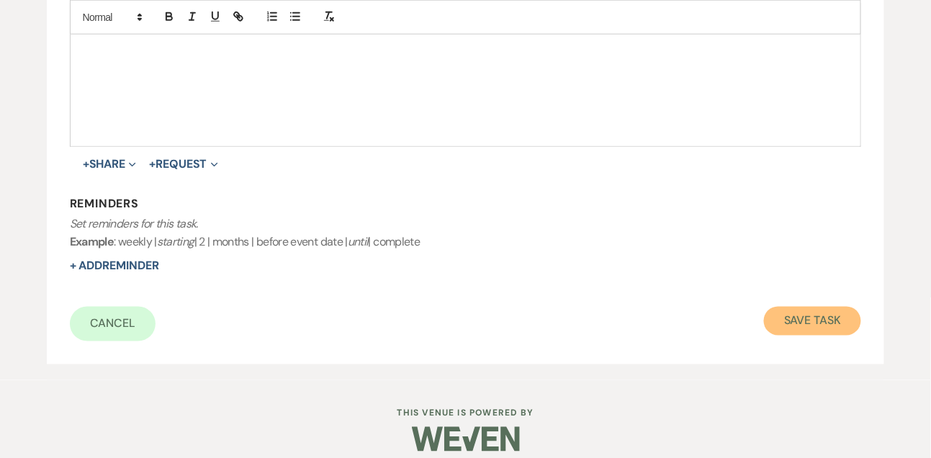
click at [803, 328] on button "Save Task" at bounding box center [812, 321] width 97 height 29
select select "9"
select select "5"
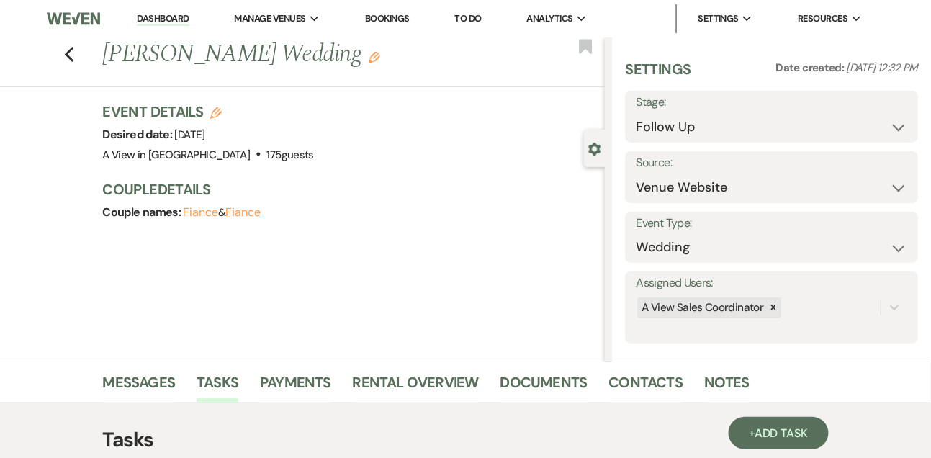
click at [156, 368] on li "Messages" at bounding box center [150, 385] width 94 height 35
click at [139, 393] on link "Messages" at bounding box center [139, 387] width 73 height 32
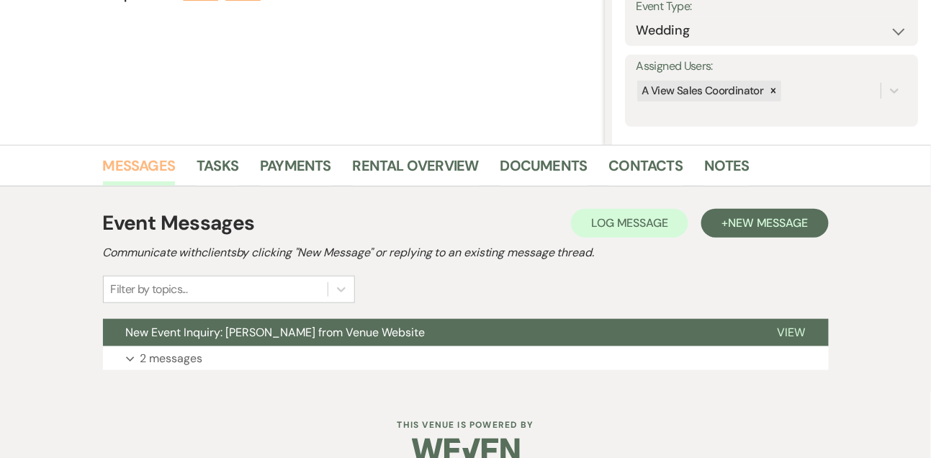
scroll to position [219, 0]
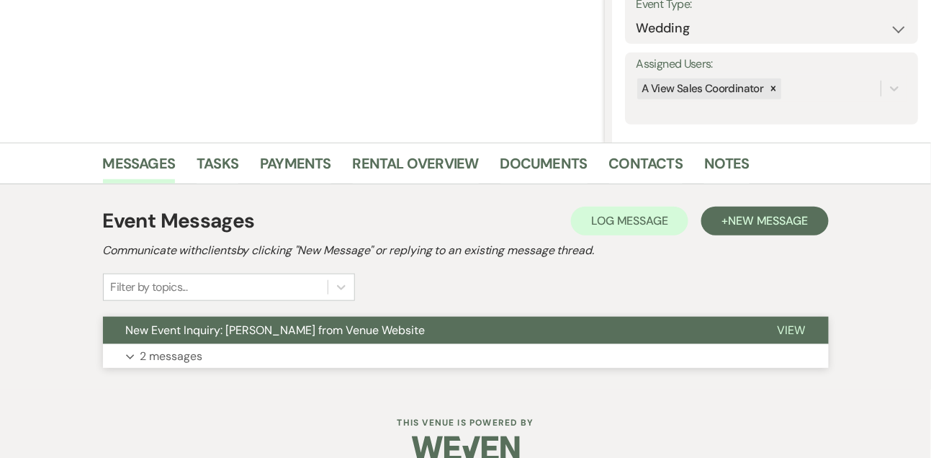
click at [171, 359] on p "2 messages" at bounding box center [171, 356] width 63 height 19
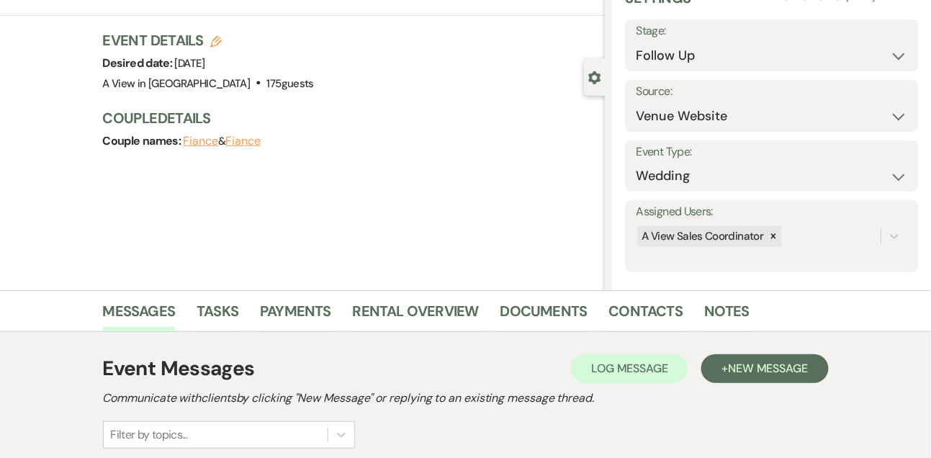
scroll to position [0, 0]
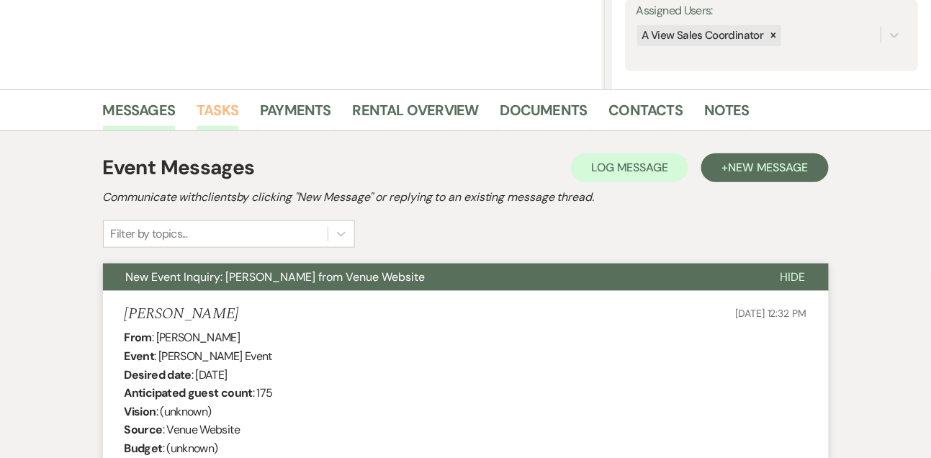
click at [218, 118] on link "Tasks" at bounding box center [218, 115] width 42 height 32
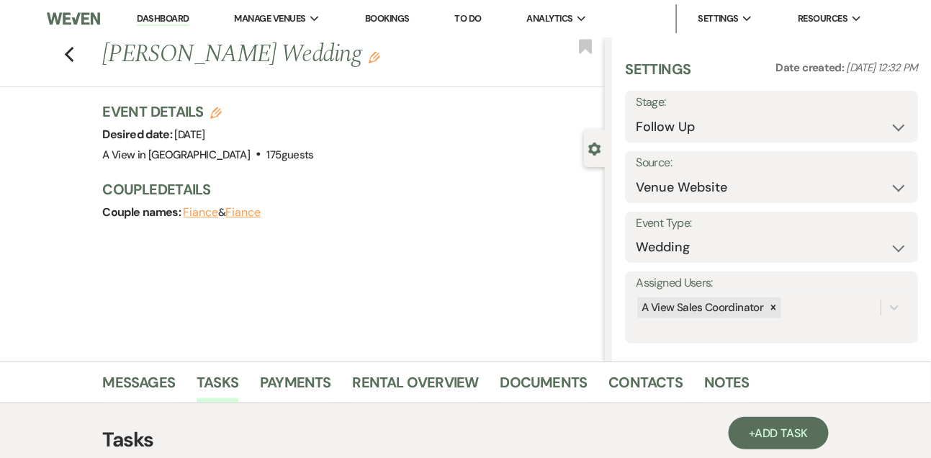
click at [184, 19] on link "Dashboard" at bounding box center [163, 19] width 52 height 14
select select "9"
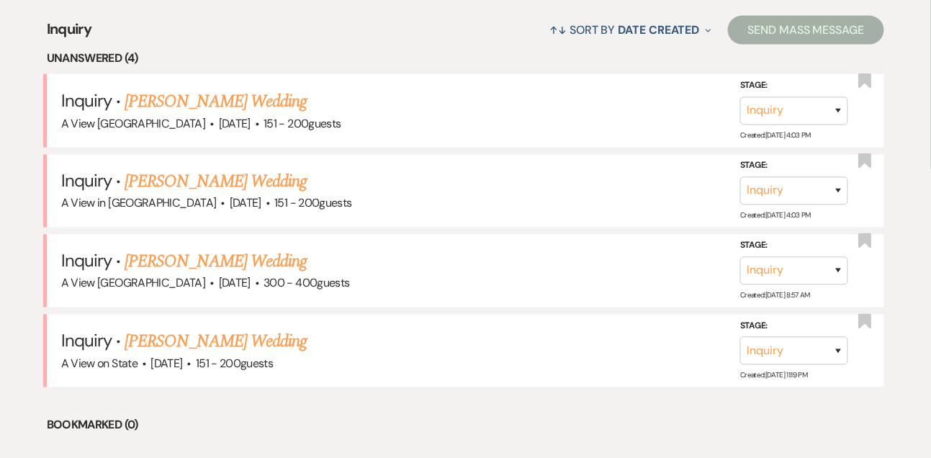
scroll to position [566, 0]
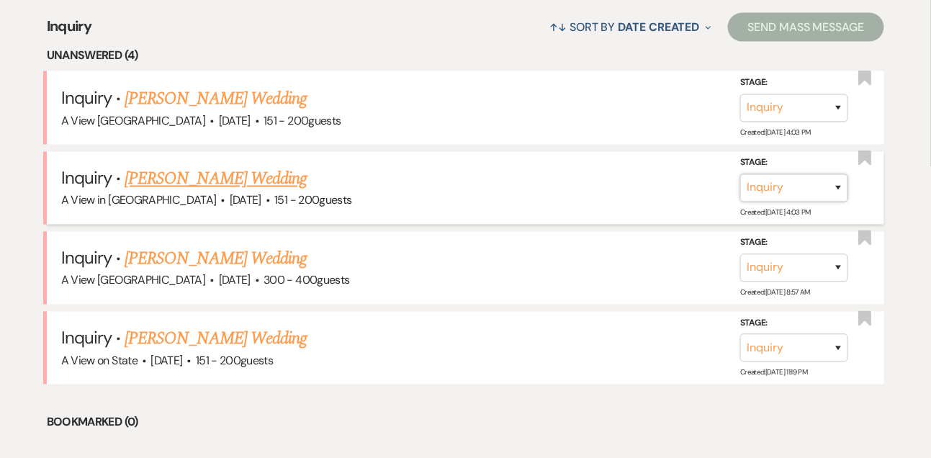
click at [769, 189] on select "Inquiry Follow Up Tour Requested Tour Confirmed Toured Proposal Sent Booked Lost" at bounding box center [794, 188] width 108 height 28
select select "8"
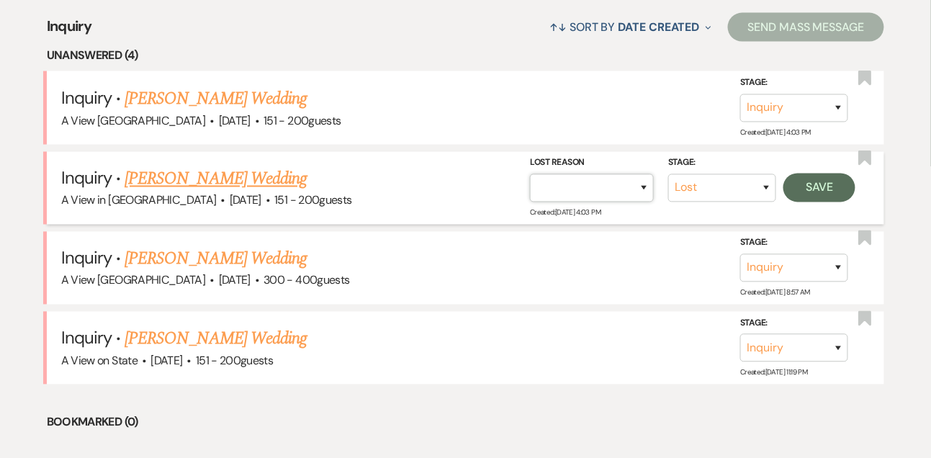
click at [606, 189] on select "Booked Elsewhere Budget Date Unavailable No Response Not a Good Match Capacity …" at bounding box center [592, 188] width 124 height 28
select select "4"
click at [814, 195] on button "Save" at bounding box center [820, 188] width 72 height 29
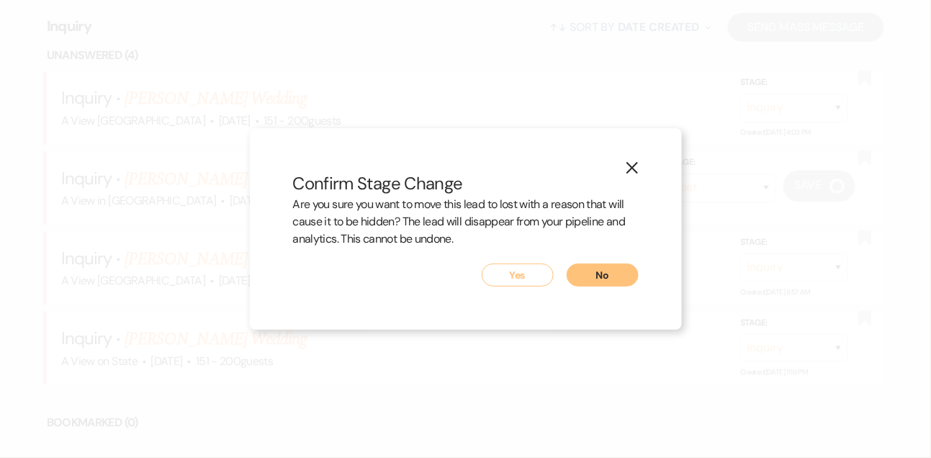
click at [533, 268] on button "Yes" at bounding box center [518, 275] width 72 height 23
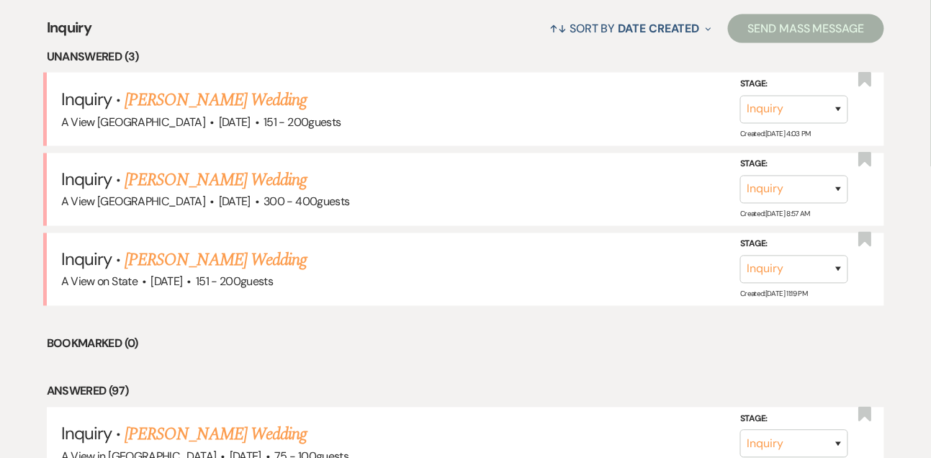
scroll to position [567, 0]
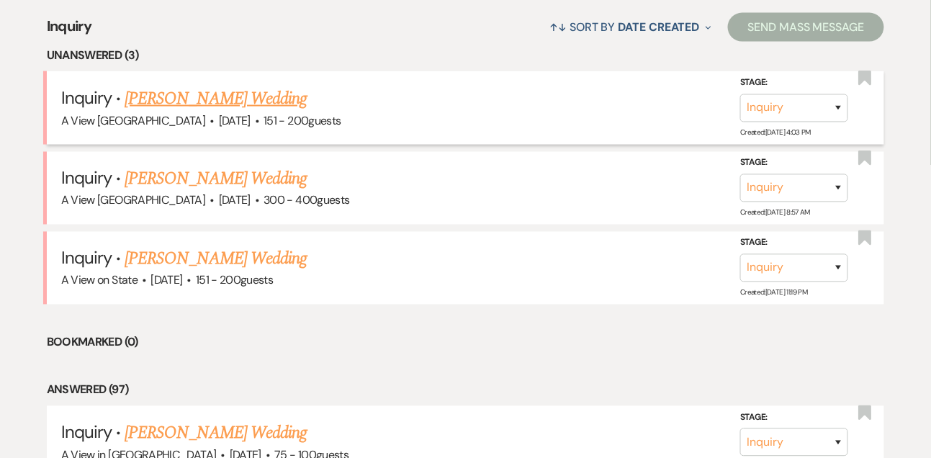
click at [287, 84] on li "Inquiry · Madyson Kohlhaas's Wedding A View West Shores · Nov 14, 2026 · 151 - …" at bounding box center [466, 107] width 838 height 73
click at [279, 92] on link "Madyson Kohlhaas's Wedding" at bounding box center [216, 99] width 182 height 26
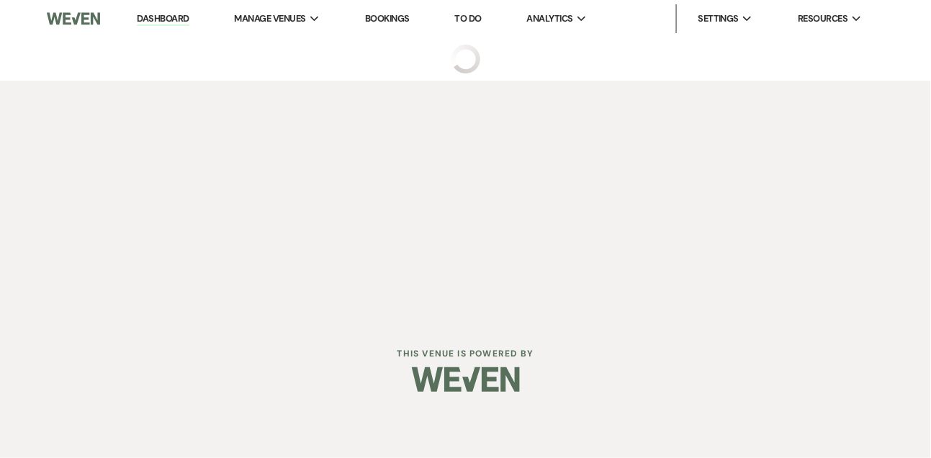
select select "2"
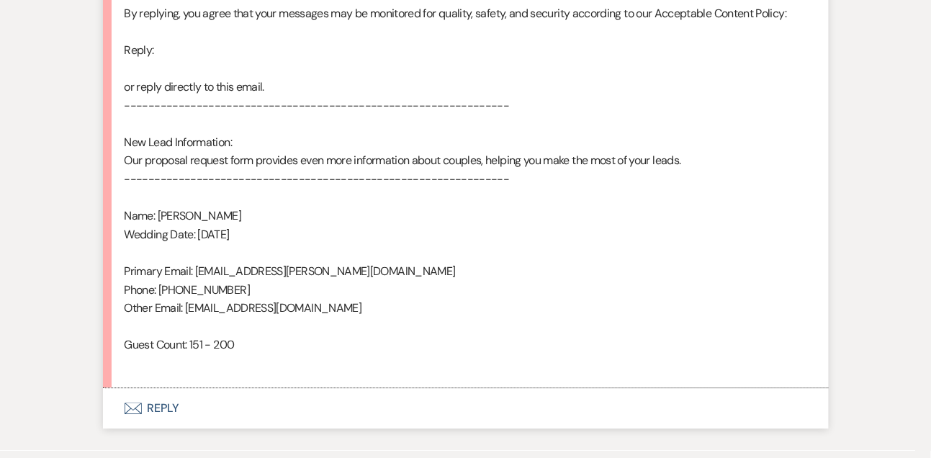
scroll to position [938, 0]
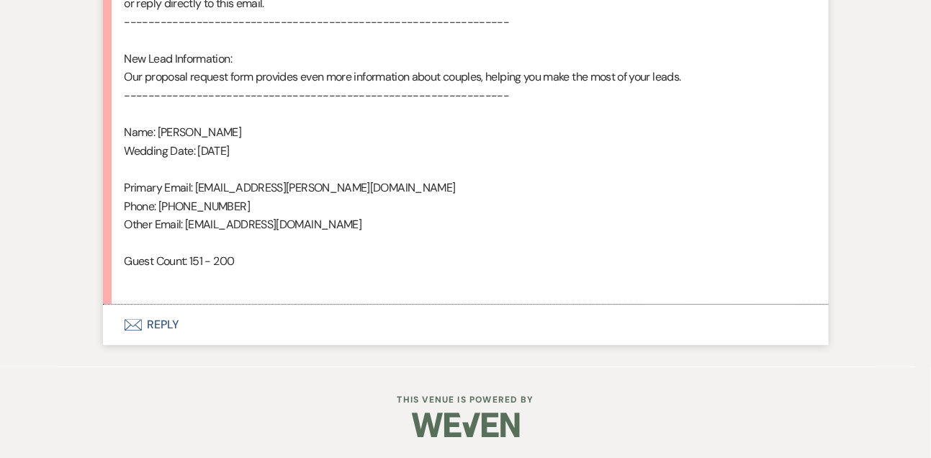
click at [166, 331] on button "Envelope Reply" at bounding box center [466, 325] width 726 height 40
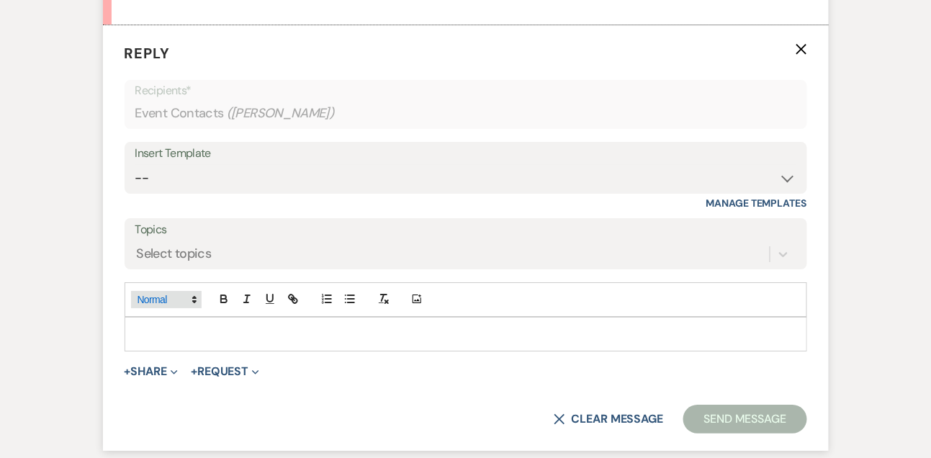
scroll to position [1226, 0]
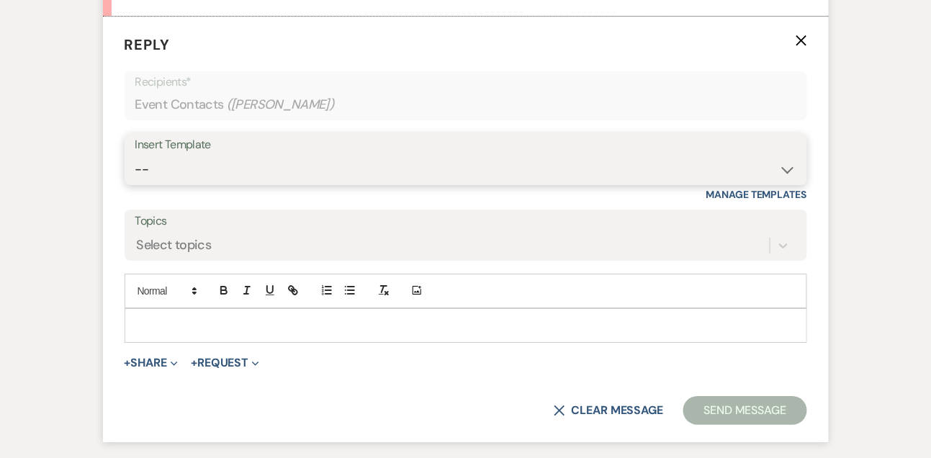
click at [209, 162] on select "-- Tour Confirmation Contract (Pre-Booked Leads) Out of office Inquiry Email Al…" at bounding box center [465, 170] width 661 height 28
select select "3302"
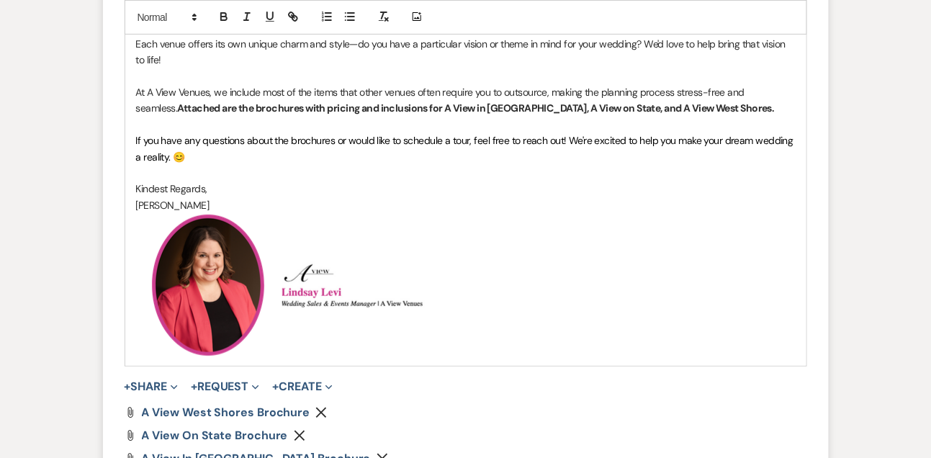
scroll to position [1594, 0]
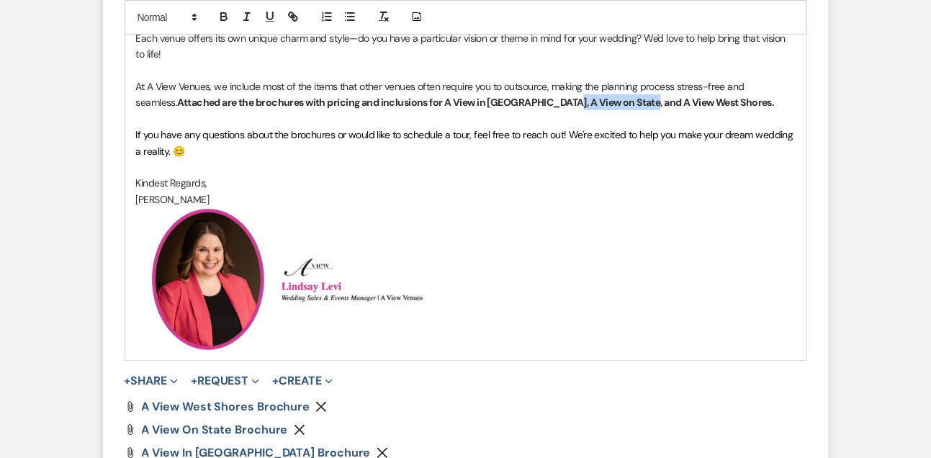
drag, startPoint x: 513, startPoint y: 102, endPoint x: 590, endPoint y: 103, distance: 77.1
click at [591, 103] on strong "Attached are the brochures with pricing and inclusions for A View in Fontenelle…" at bounding box center [475, 102] width 597 height 13
click at [298, 426] on icon "Remove" at bounding box center [300, 430] width 12 height 12
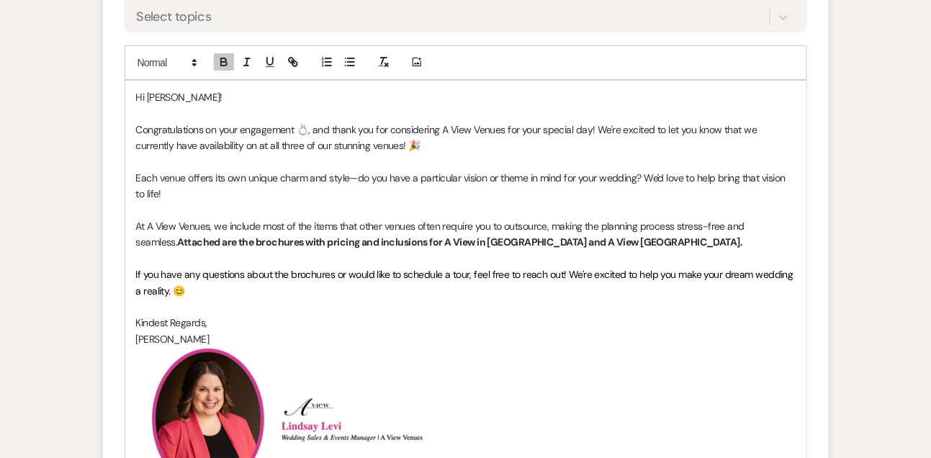
scroll to position [1445, 0]
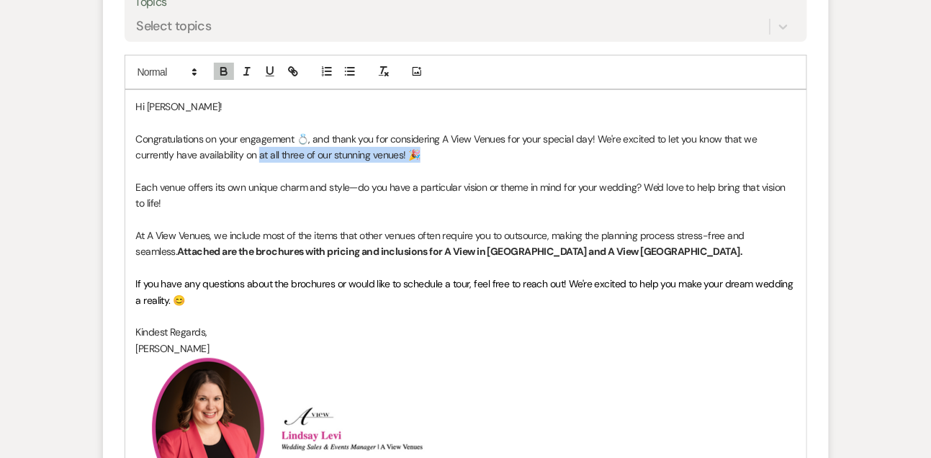
drag, startPoint x: 217, startPoint y: 153, endPoint x: 390, endPoint y: 161, distance: 173.0
click at [390, 161] on p "Congratulations on your engagement 💍, and thank you for considering A View Venu…" at bounding box center [466, 147] width 660 height 32
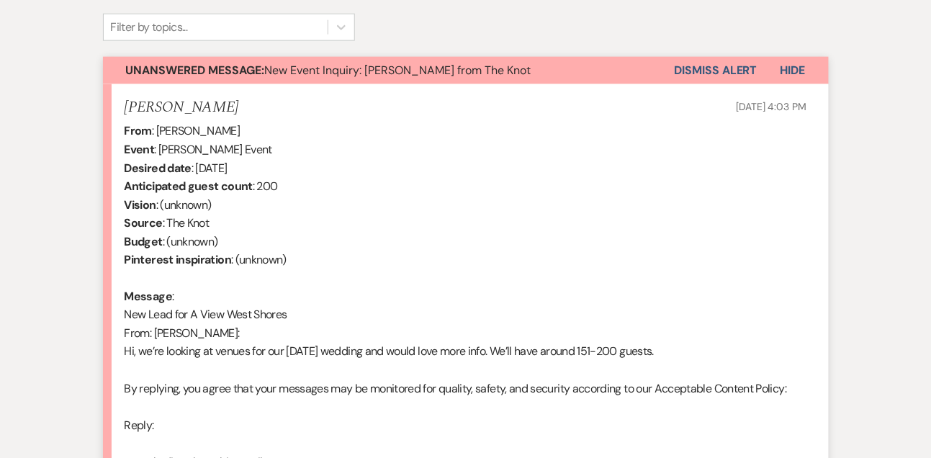
scroll to position [319, 0]
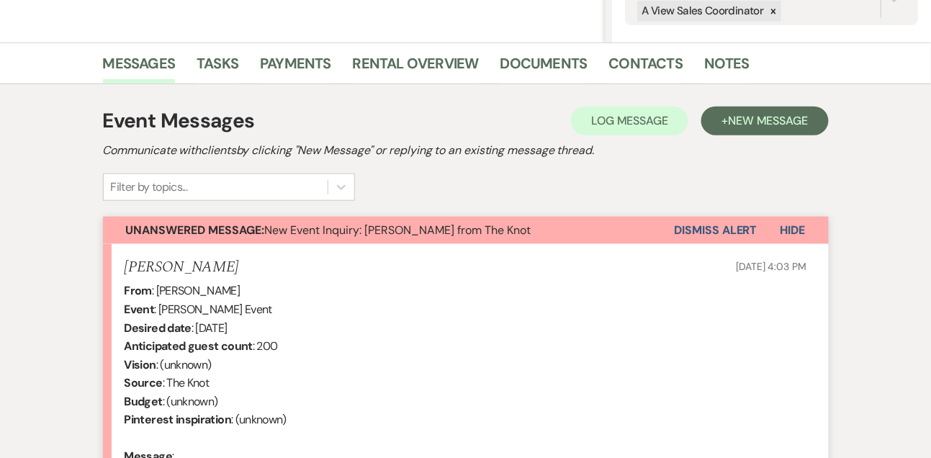
drag, startPoint x: 155, startPoint y: 289, endPoint x: 279, endPoint y: 295, distance: 124.0
copy div "Madyson Kohlhaas"
drag, startPoint x: 196, startPoint y: 328, endPoint x: 330, endPoint y: 329, distance: 134.0
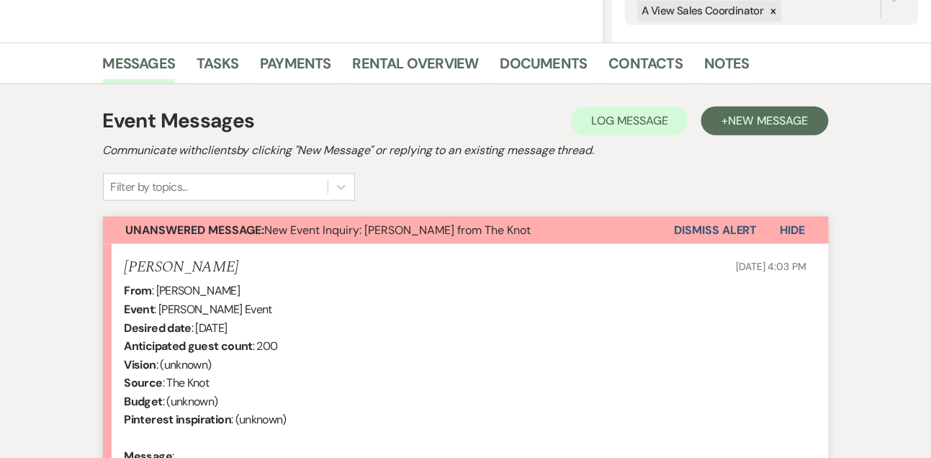
copy div "November 14th 2026"
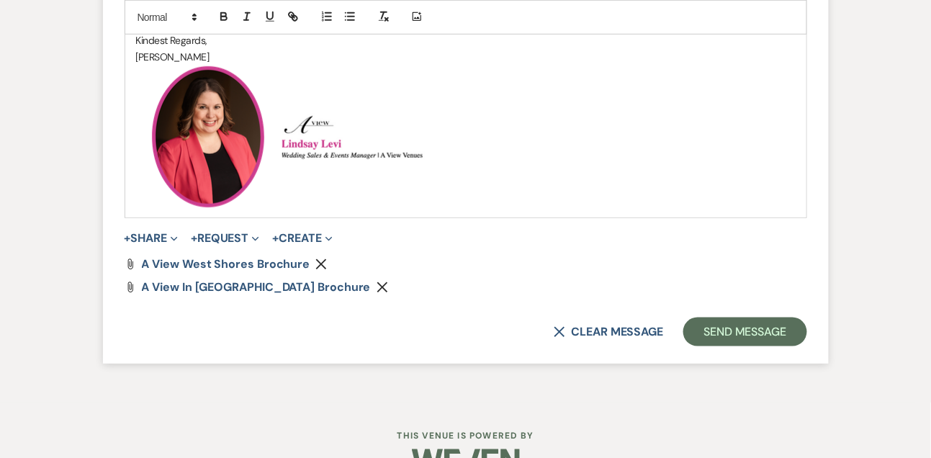
scroll to position [1744, 0]
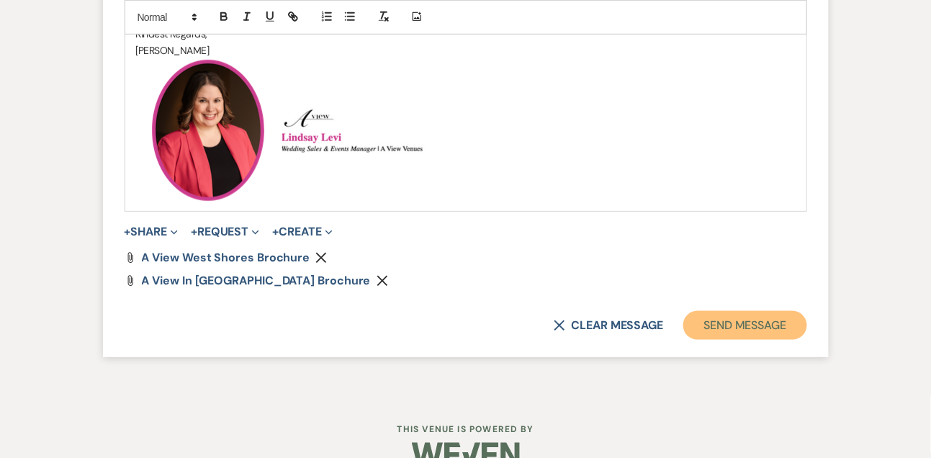
click at [688, 318] on button "Send Message" at bounding box center [744, 325] width 123 height 29
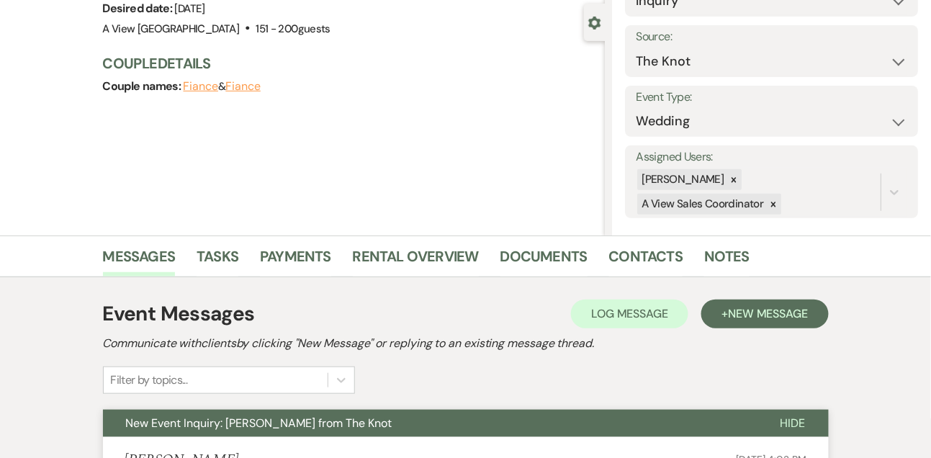
scroll to position [0, 0]
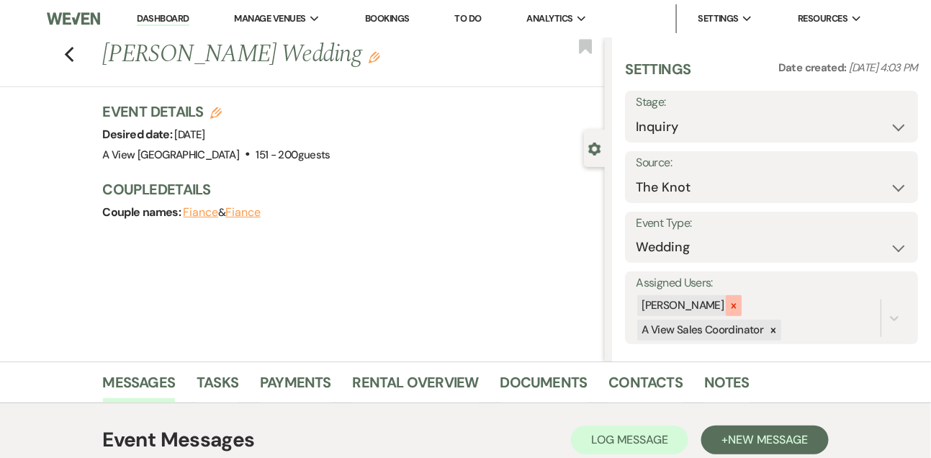
click at [739, 308] on icon at bounding box center [734, 306] width 10 height 10
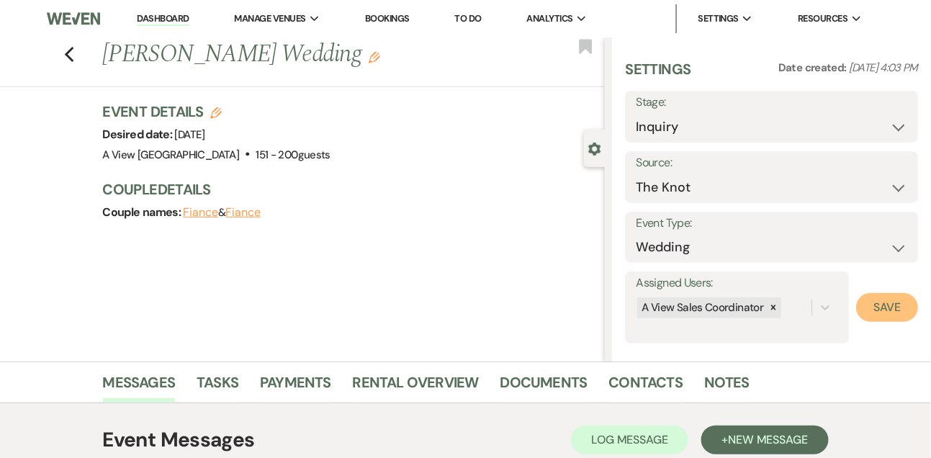
click at [888, 317] on button "Save" at bounding box center [887, 307] width 62 height 29
click at [668, 131] on select "Inquiry Follow Up Tour Requested Tour Confirmed Toured Proposal Sent Booked Lost" at bounding box center [772, 127] width 272 height 28
select select "9"
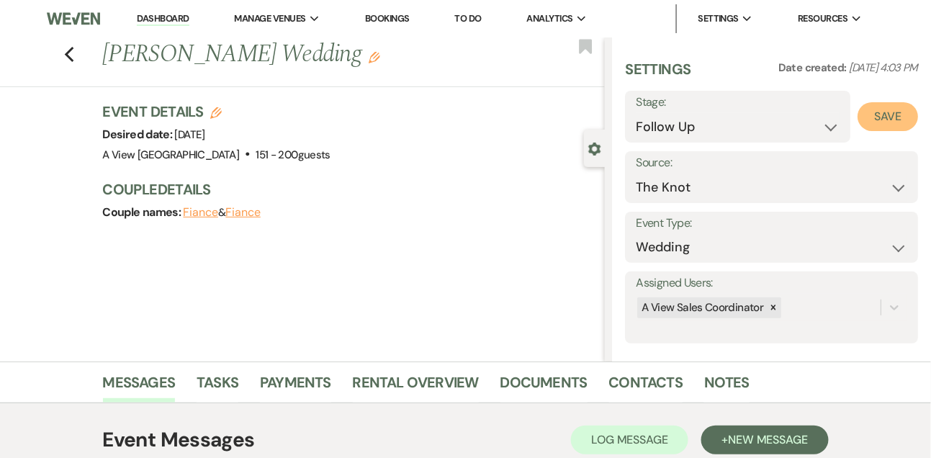
click at [889, 112] on button "Save" at bounding box center [888, 116] width 60 height 29
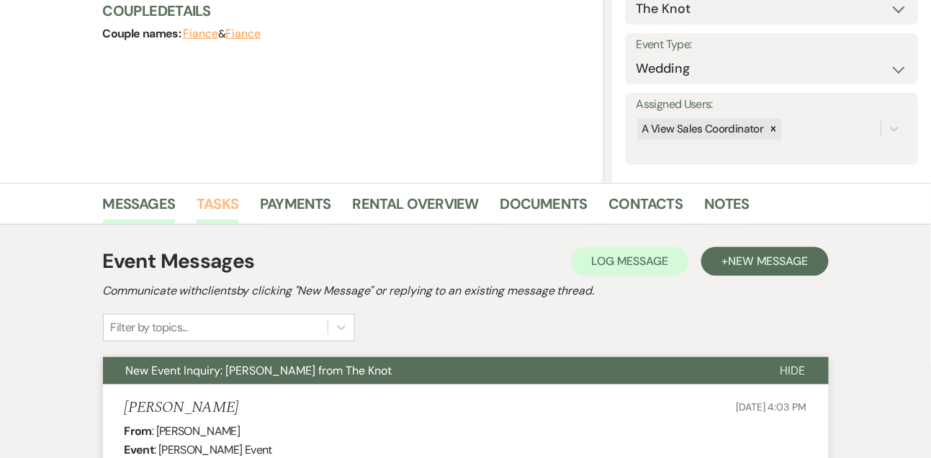
click at [233, 204] on link "Tasks" at bounding box center [218, 208] width 42 height 32
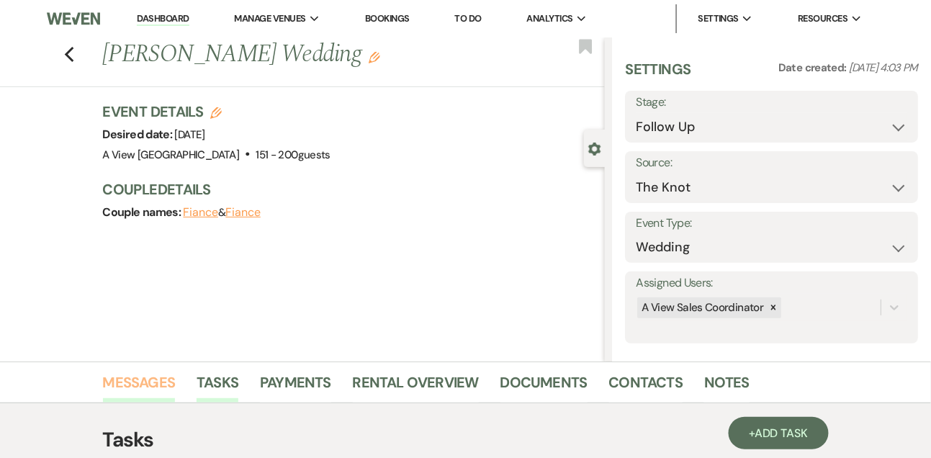
click at [137, 371] on link "Messages" at bounding box center [139, 387] width 73 height 32
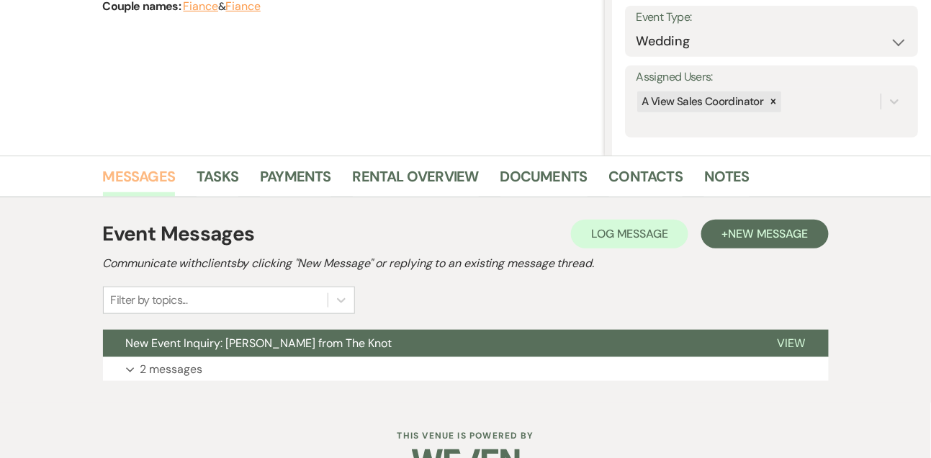
scroll to position [243, 0]
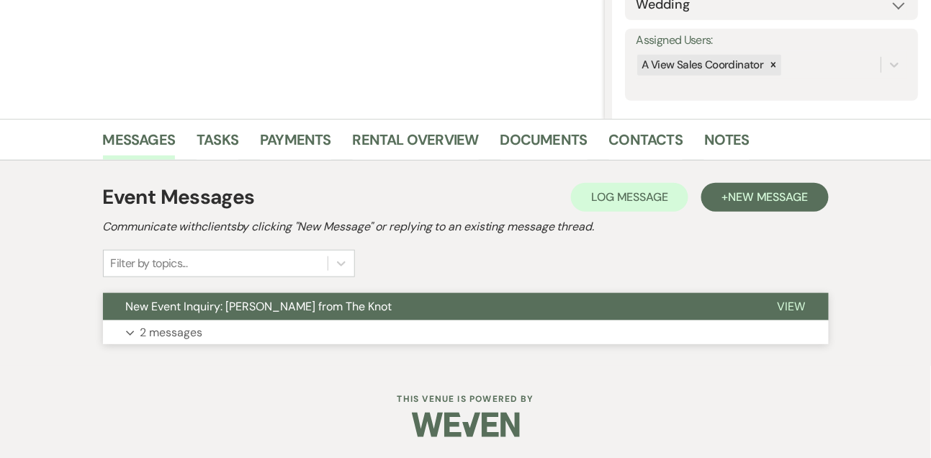
click at [173, 331] on p "2 messages" at bounding box center [171, 332] width 63 height 19
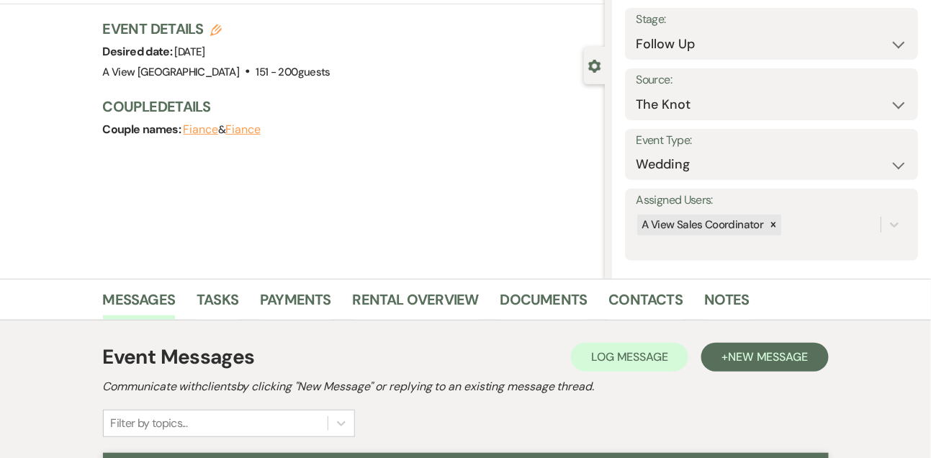
scroll to position [27, 0]
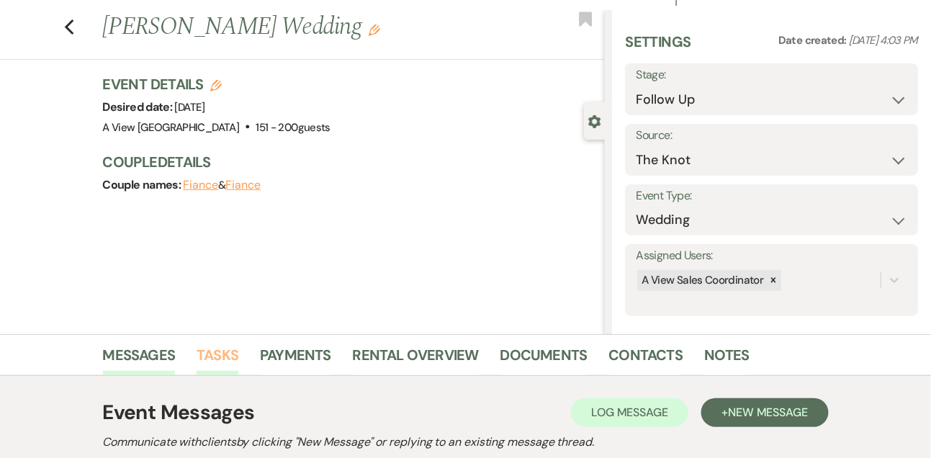
click at [220, 355] on link "Tasks" at bounding box center [218, 360] width 42 height 32
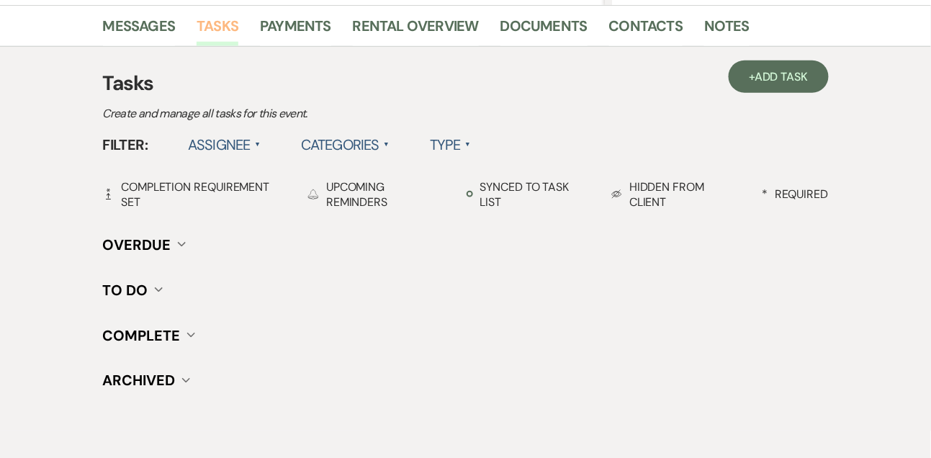
scroll to position [421, 0]
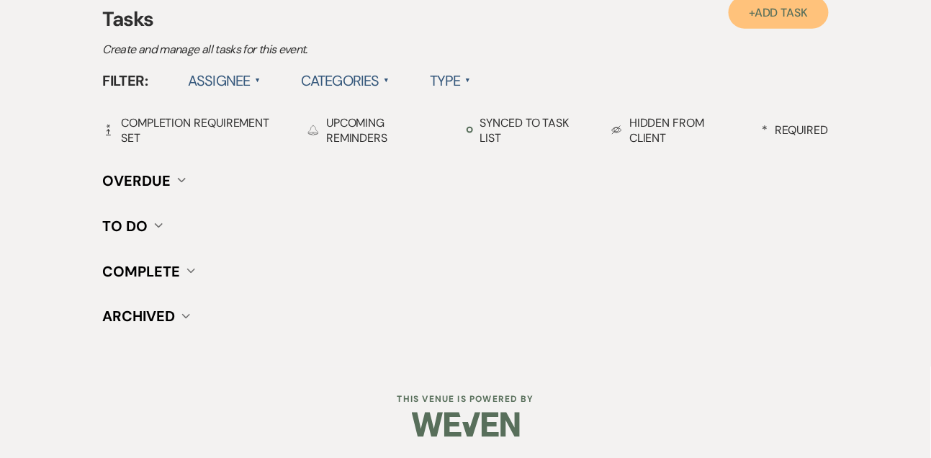
click at [780, 12] on span "Add Task" at bounding box center [781, 12] width 53 height 15
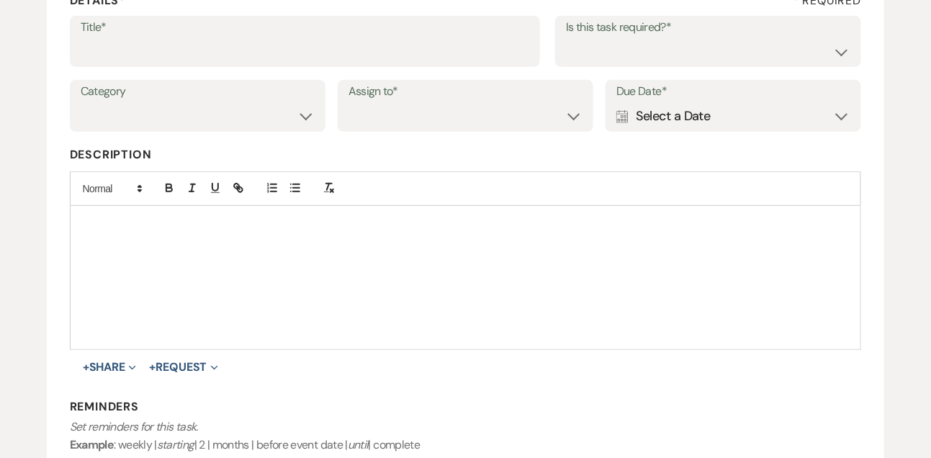
scroll to position [173, 0]
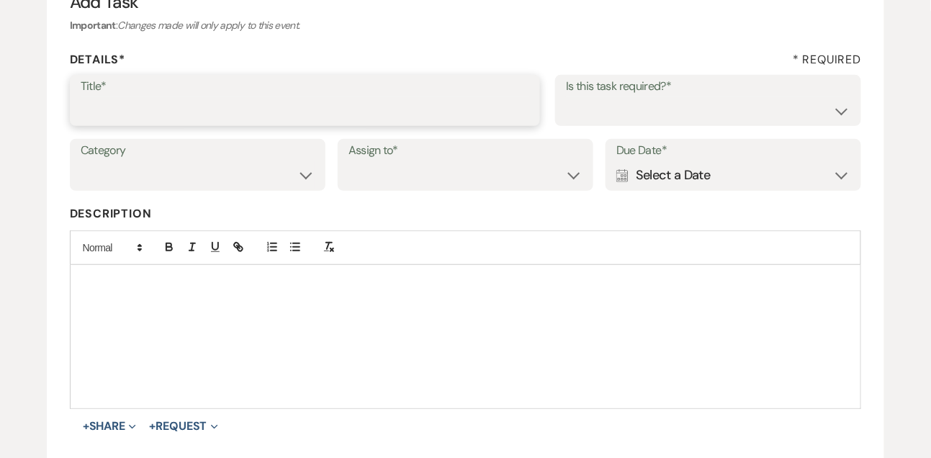
click at [366, 114] on input "Title*" at bounding box center [305, 111] width 449 height 28
type input "1st email follow up"
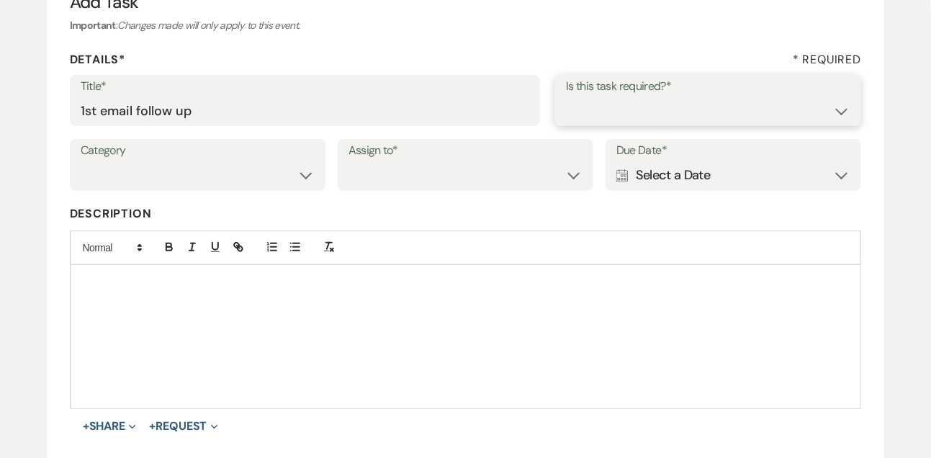
click at [668, 122] on select "Yes No" at bounding box center [708, 111] width 284 height 28
select select "true"
click at [223, 174] on select "Venue Vendors Guests Details Finalize & Share" at bounding box center [198, 175] width 234 height 28
select select "31"
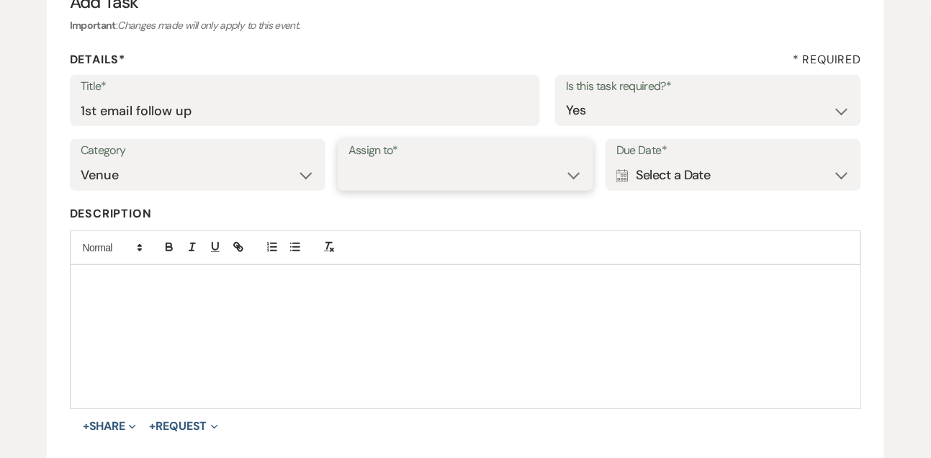
click at [377, 176] on select "Venue Client" at bounding box center [466, 175] width 234 height 28
select select "venueHost"
click at [730, 178] on div "Calendar Select a Date Expand" at bounding box center [733, 175] width 234 height 28
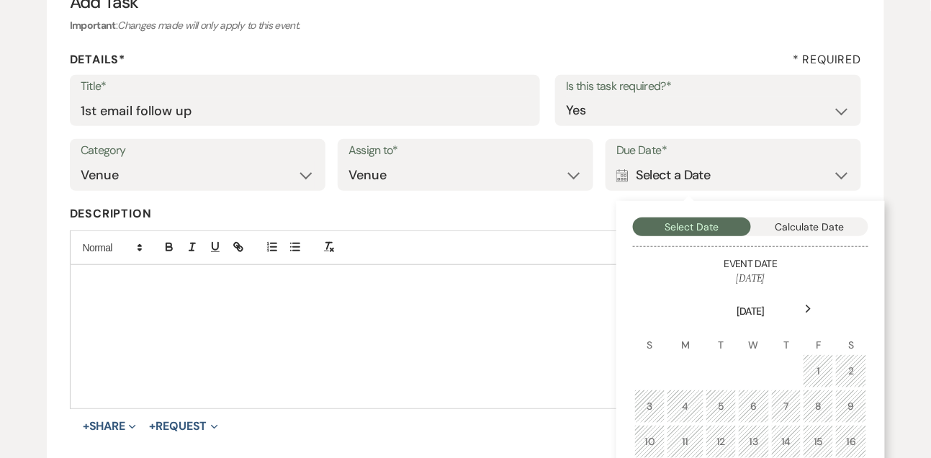
click at [808, 320] on div "Next" at bounding box center [808, 308] width 23 height 23
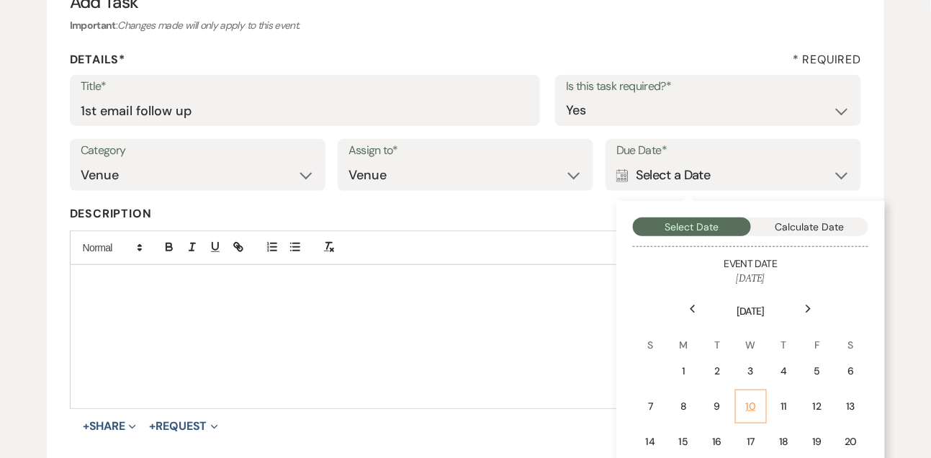
click at [753, 399] on div "10" at bounding box center [751, 406] width 13 height 15
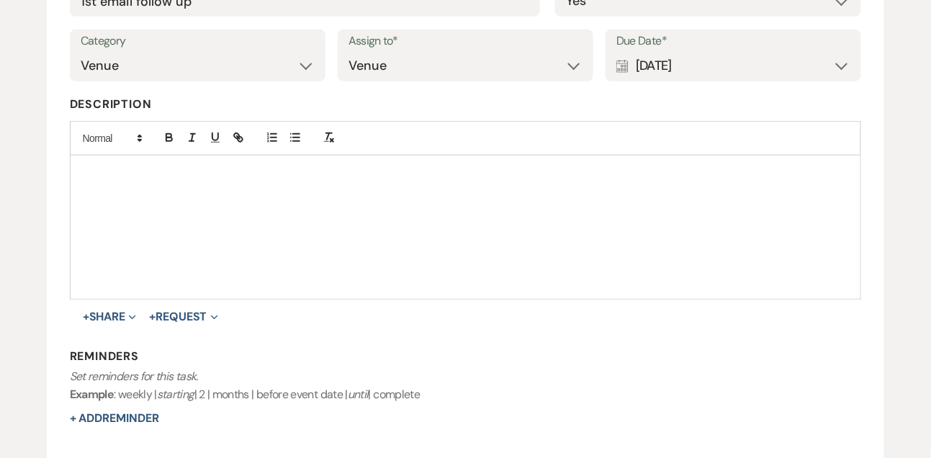
scroll to position [332, 0]
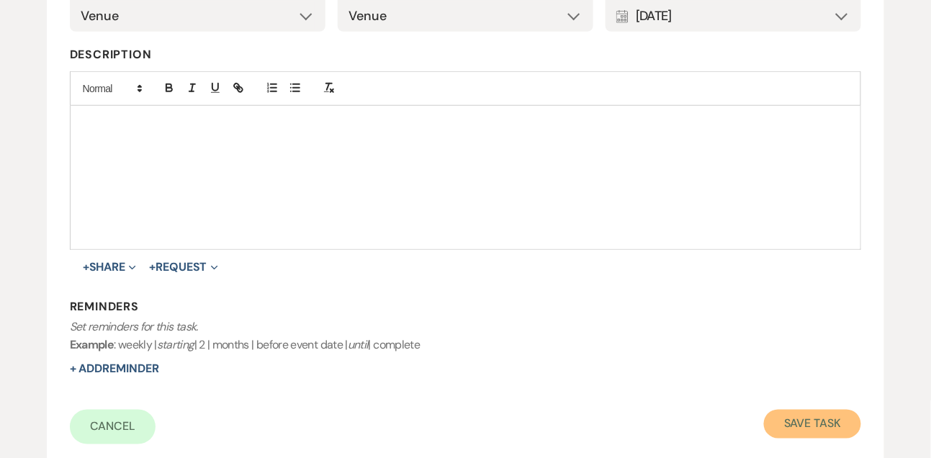
click at [794, 426] on button "Save Task" at bounding box center [812, 424] width 97 height 29
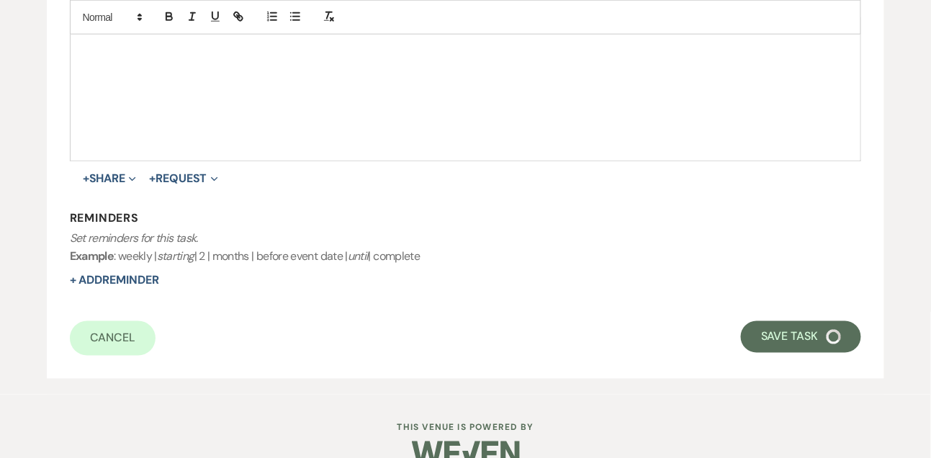
select select "9"
select select "2"
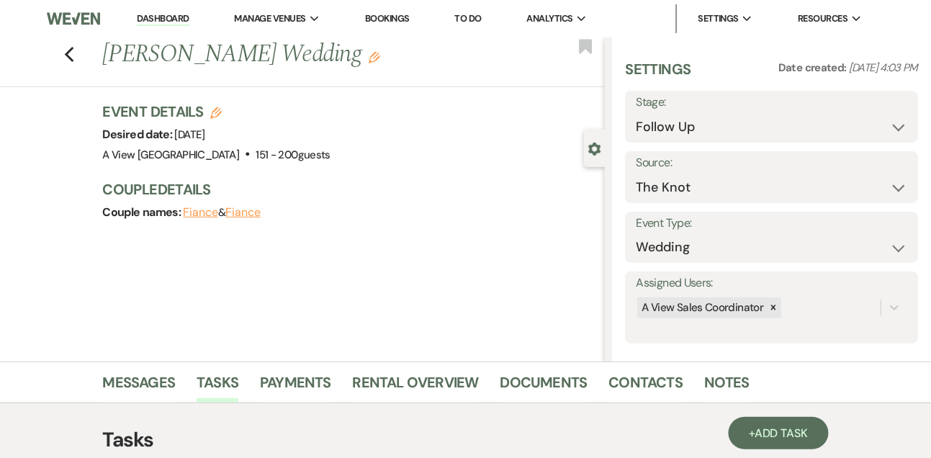
click at [163, 21] on link "Dashboard" at bounding box center [163, 19] width 52 height 14
select select "9"
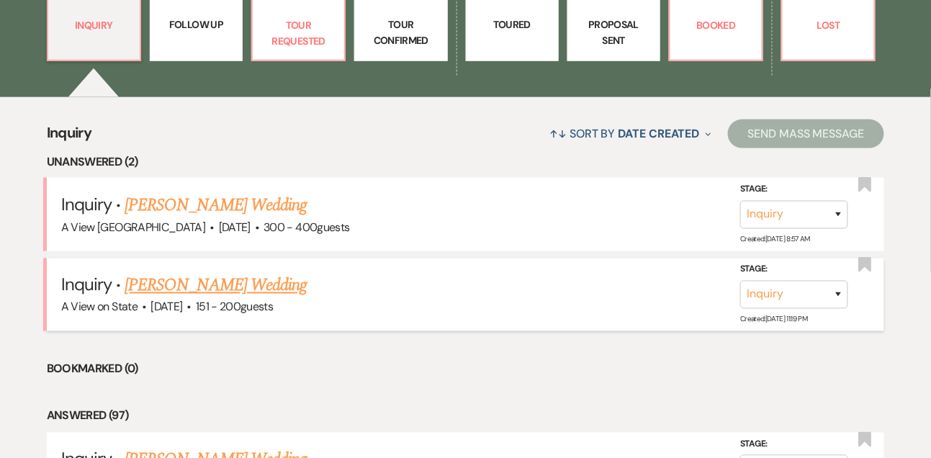
click at [177, 278] on link "[PERSON_NAME] Wedding" at bounding box center [216, 286] width 182 height 26
select select "2"
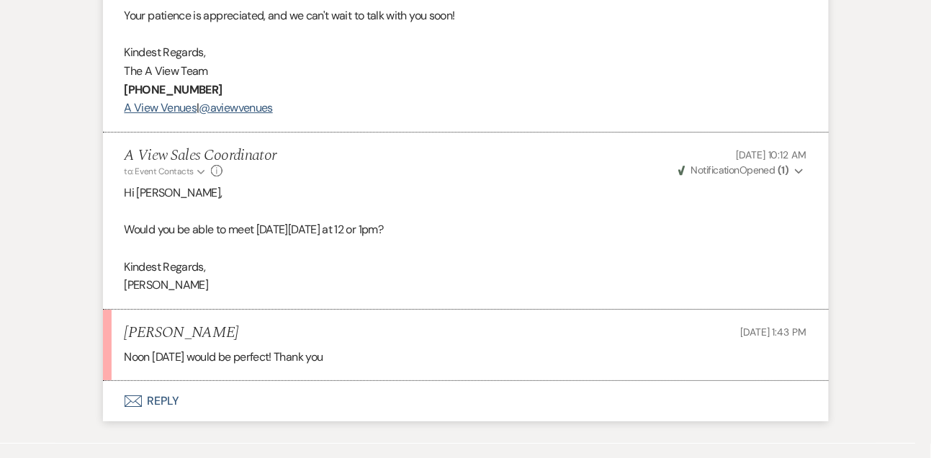
scroll to position [2816, 0]
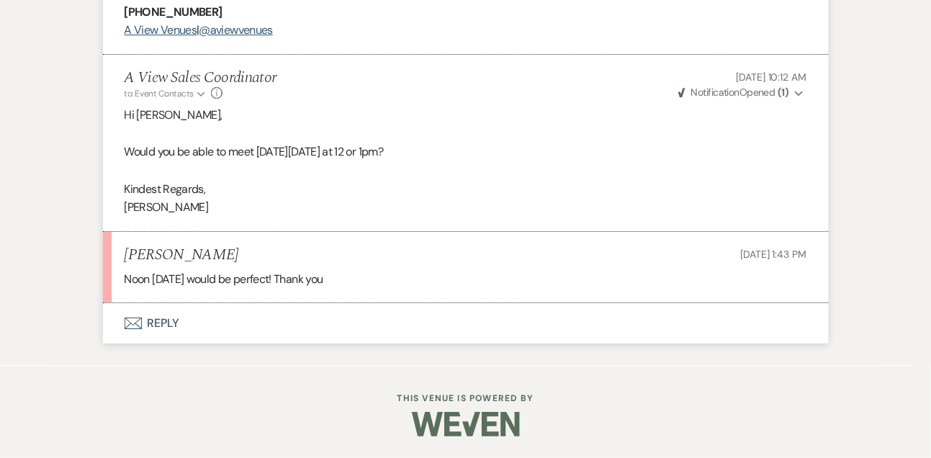
click at [170, 313] on button "Envelope Reply" at bounding box center [466, 323] width 726 height 40
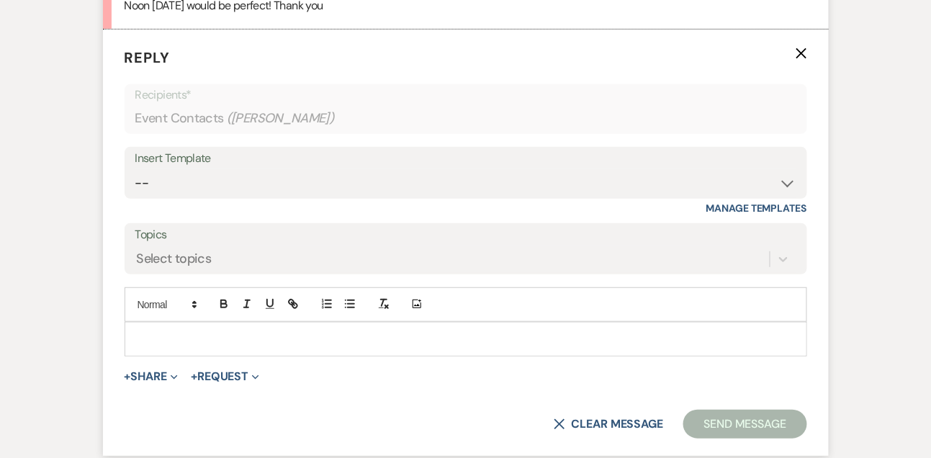
scroll to position [3065, 0]
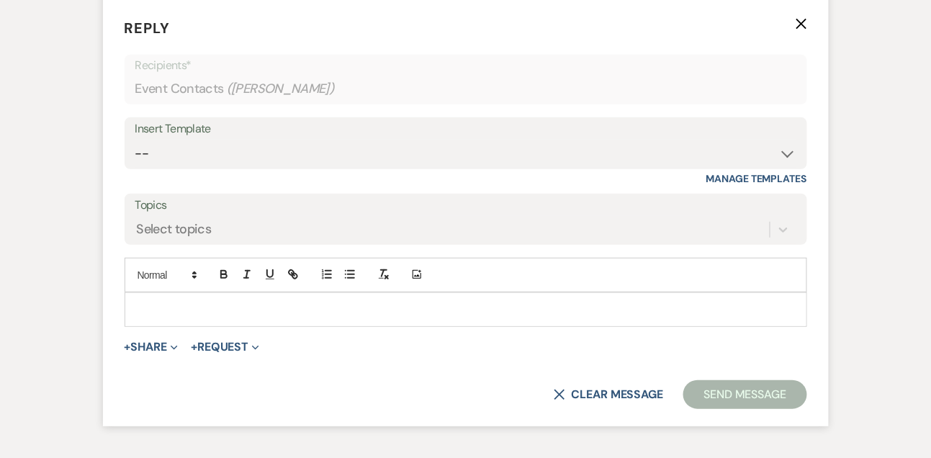
click at [153, 326] on div at bounding box center [465, 309] width 681 height 33
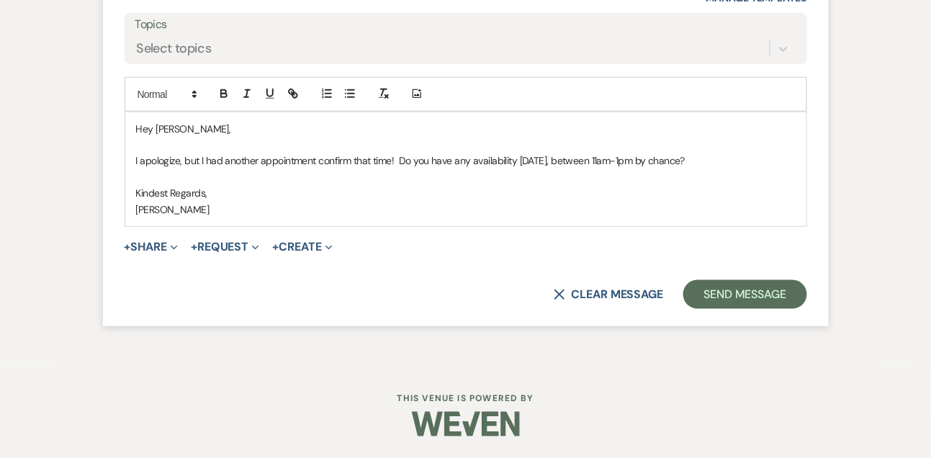
scroll to position [3296, 0]
click at [709, 302] on button "Send Message" at bounding box center [744, 294] width 123 height 29
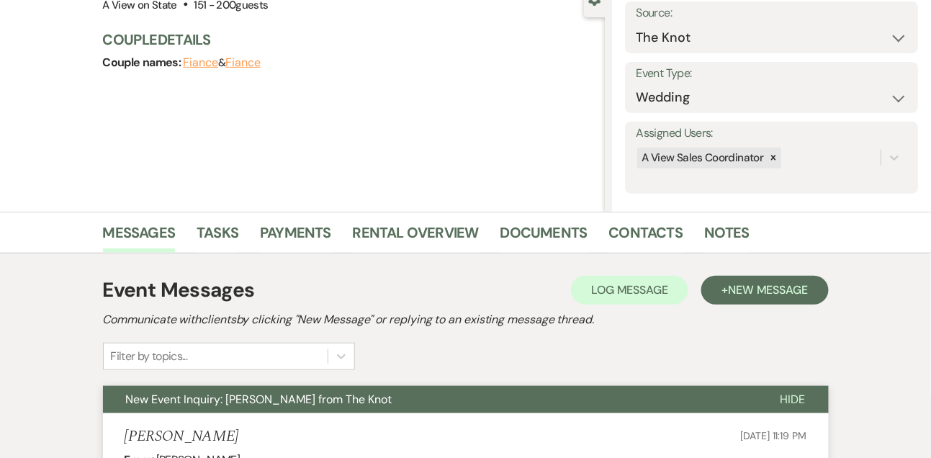
scroll to position [0, 0]
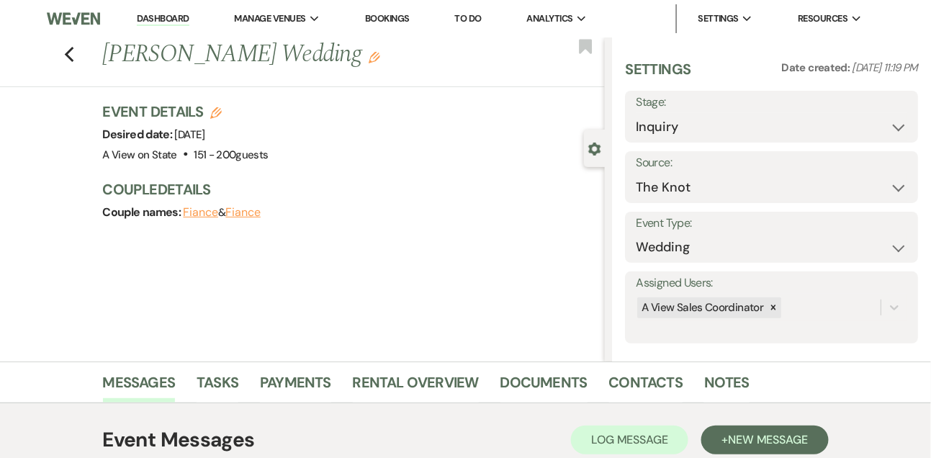
click at [177, 23] on link "Dashboard" at bounding box center [163, 19] width 52 height 14
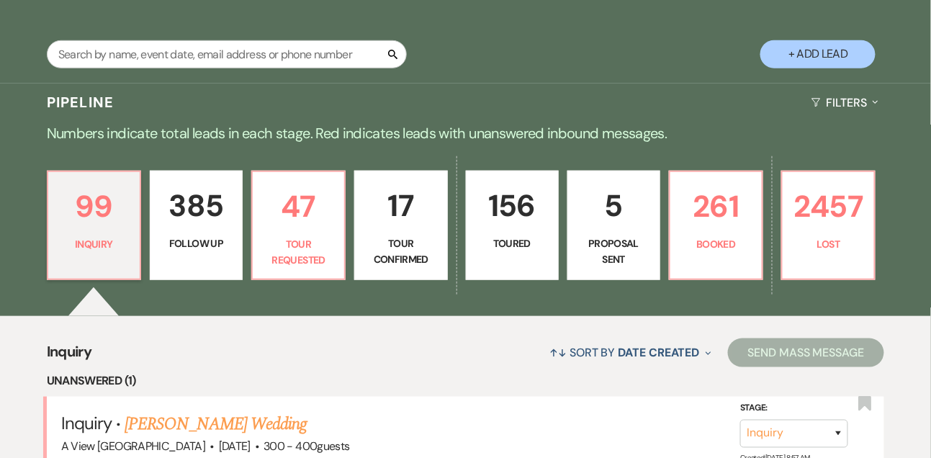
scroll to position [264, 0]
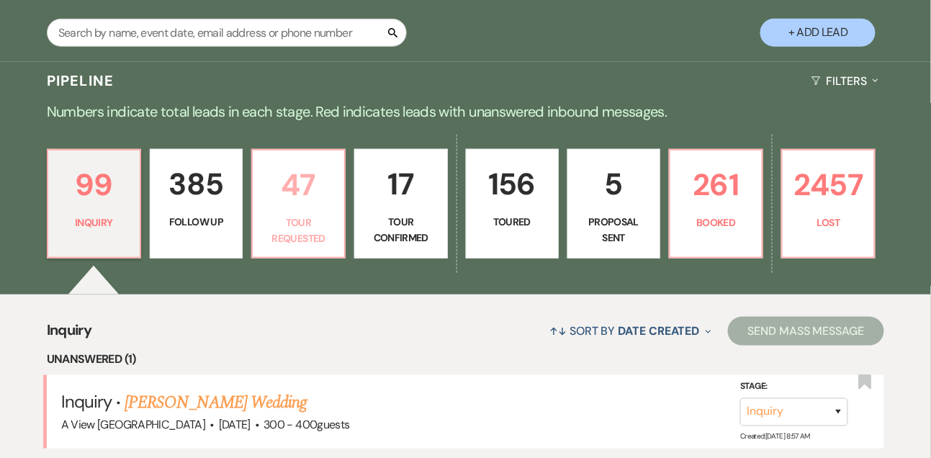
click at [297, 199] on p "47" at bounding box center [298, 185] width 74 height 48
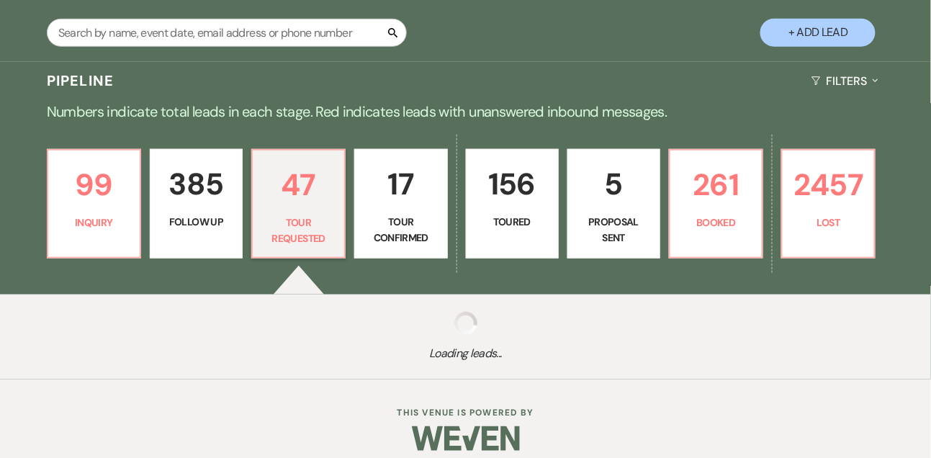
select select "2"
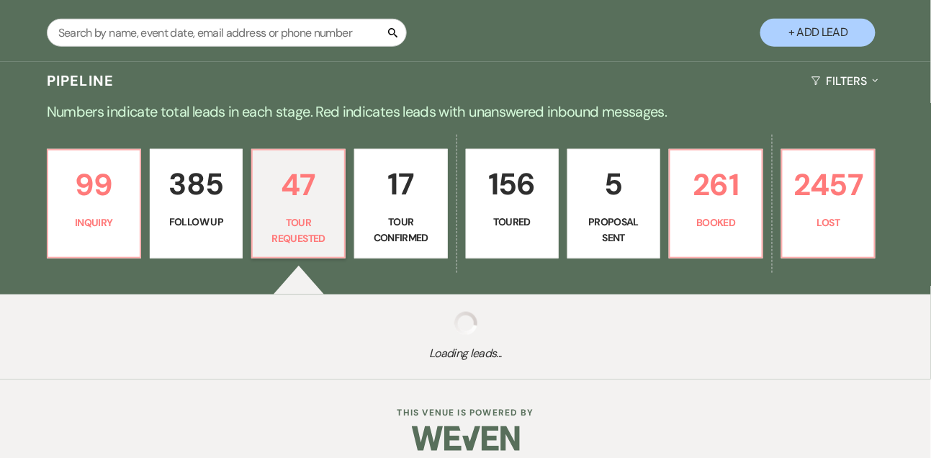
select select "2"
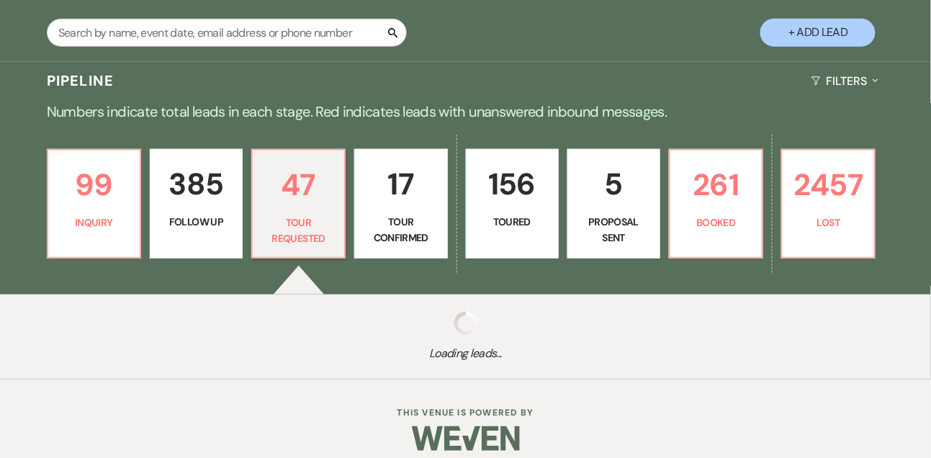
select select "2"
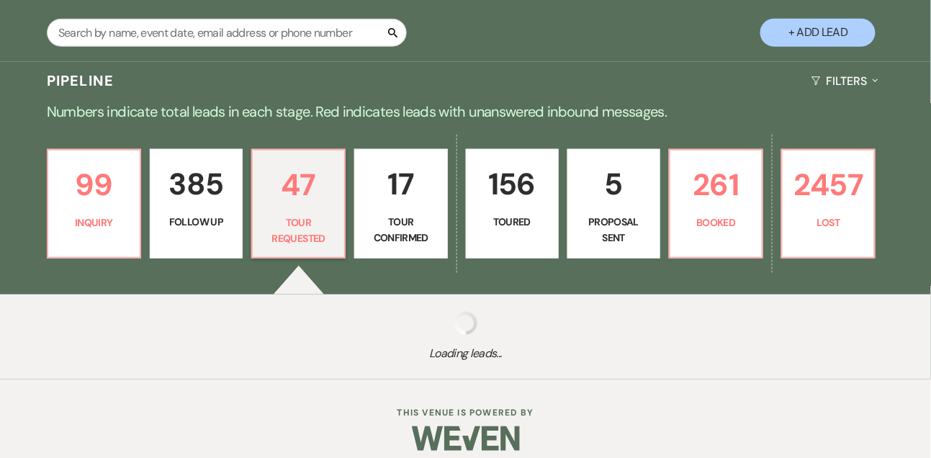
select select "2"
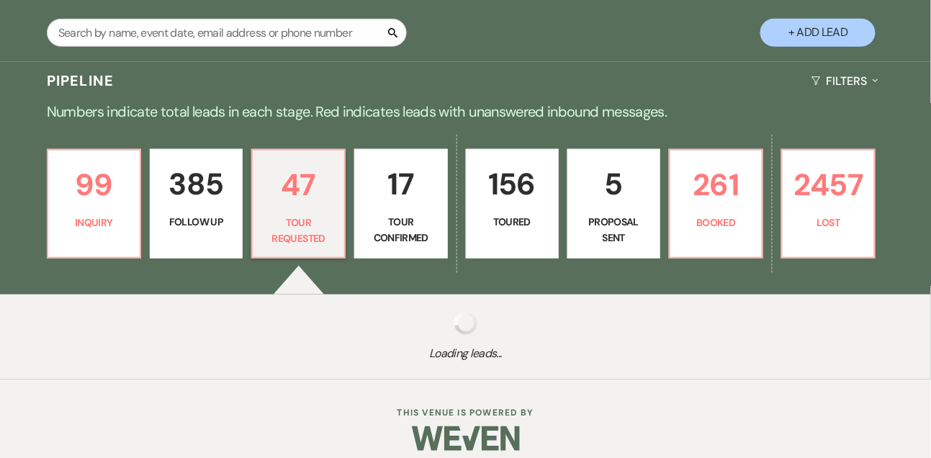
select select "2"
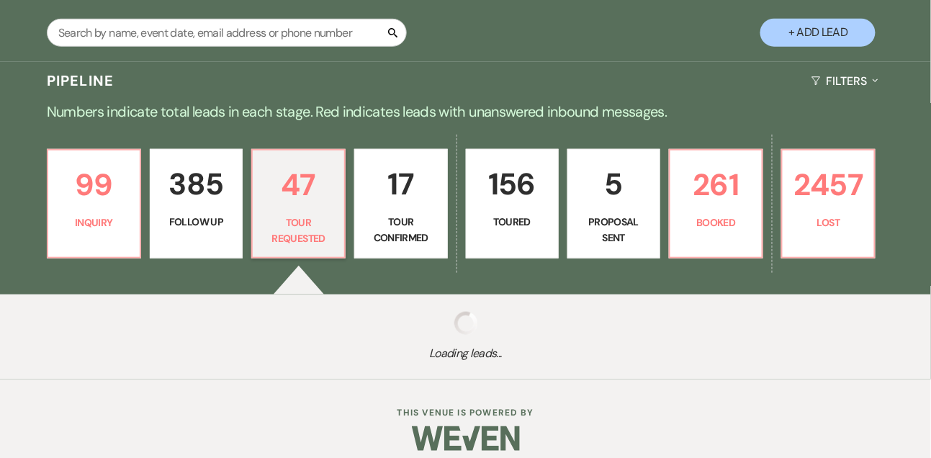
select select "2"
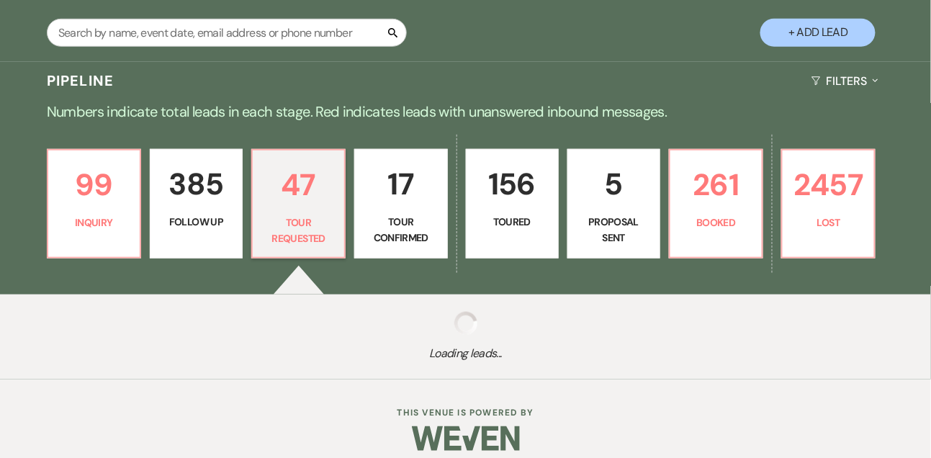
select select "2"
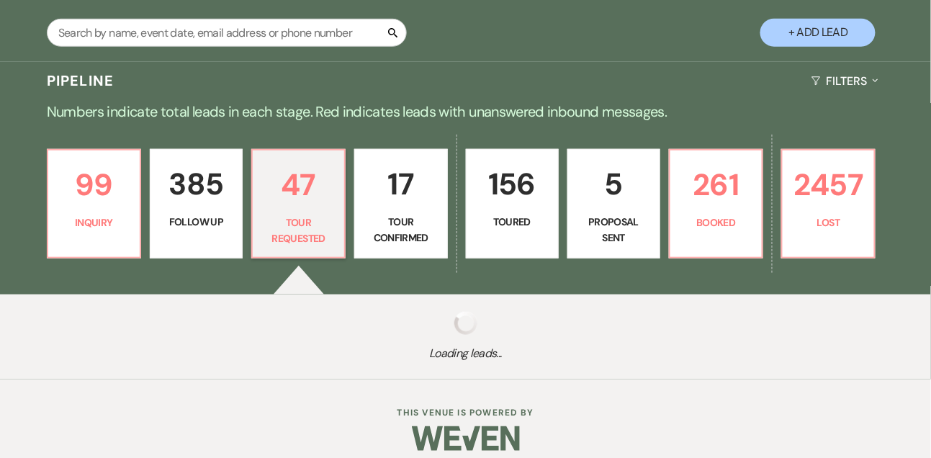
select select "2"
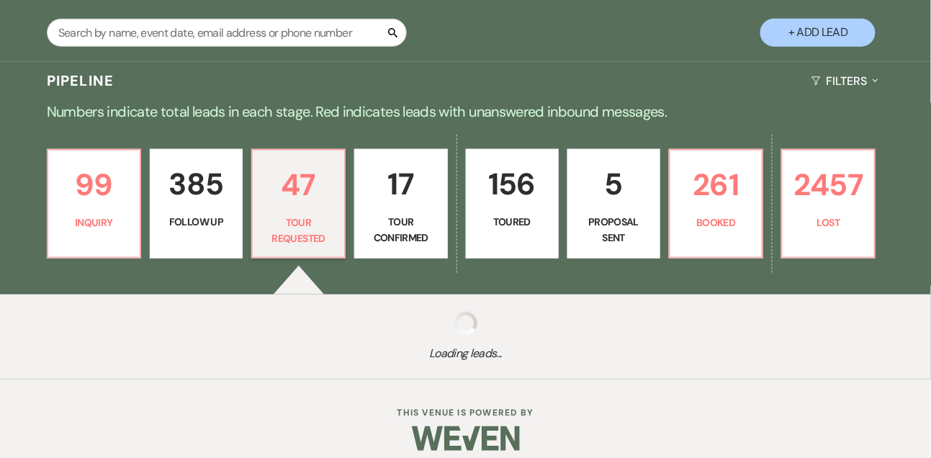
select select "2"
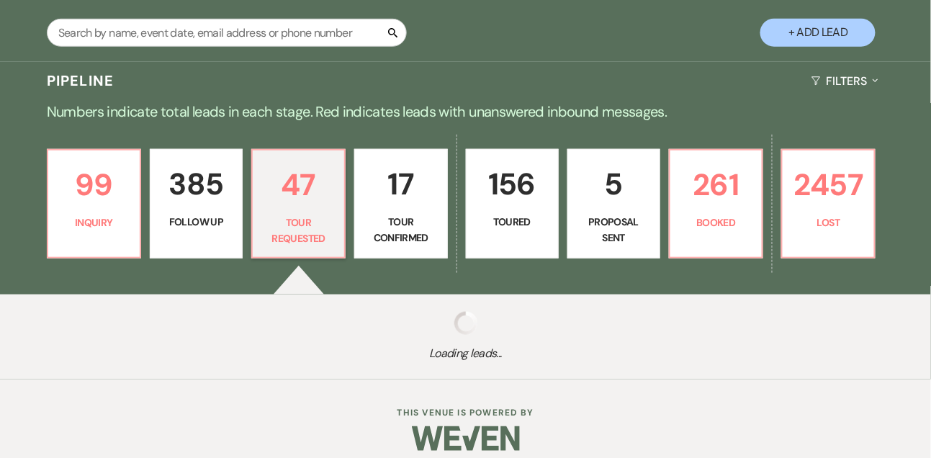
select select "2"
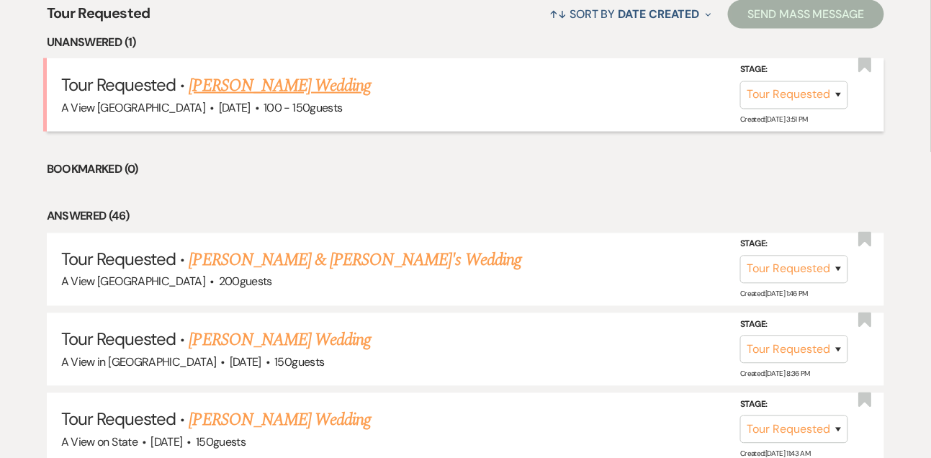
click at [314, 92] on link "Kim Drobny's Wedding" at bounding box center [280, 86] width 182 height 26
select select "2"
select select "5"
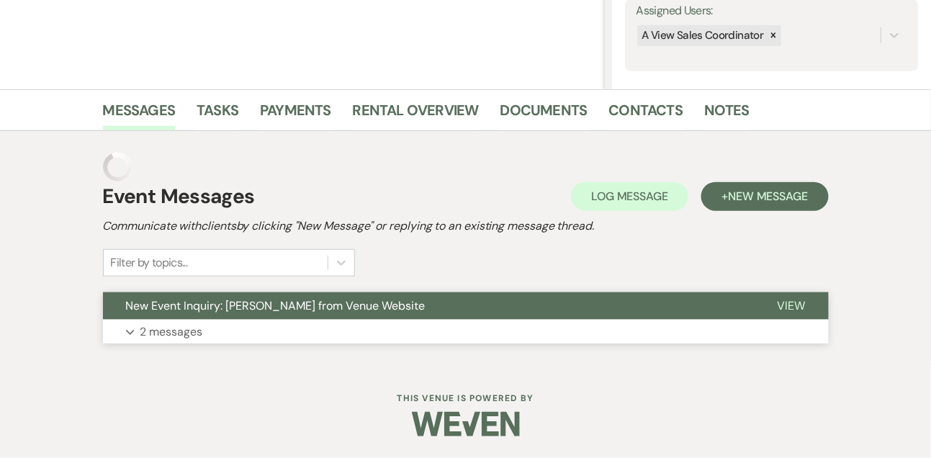
scroll to position [376, 0]
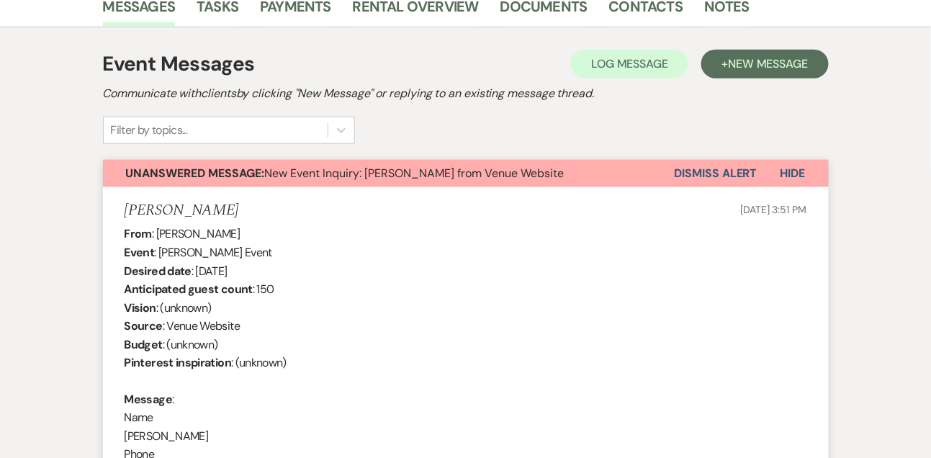
click at [736, 177] on button "Dismiss Alert" at bounding box center [716, 173] width 83 height 27
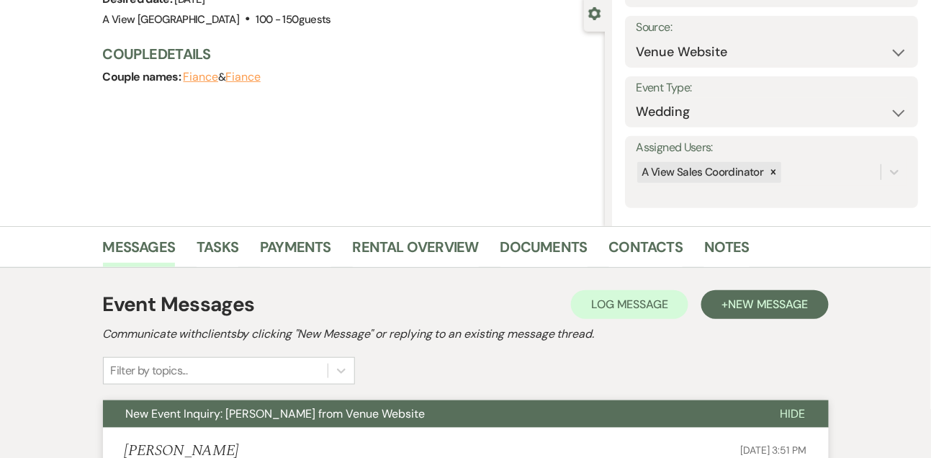
scroll to position [0, 0]
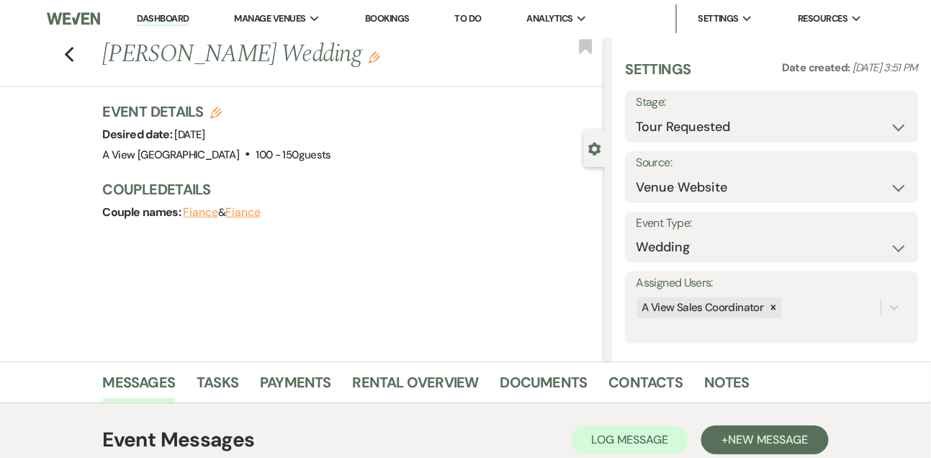
click at [172, 17] on link "Dashboard" at bounding box center [163, 19] width 52 height 14
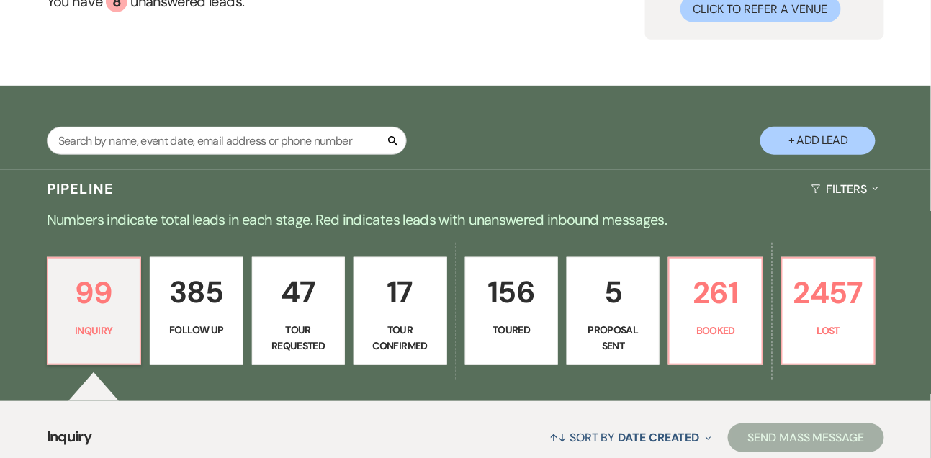
scroll to position [238, 0]
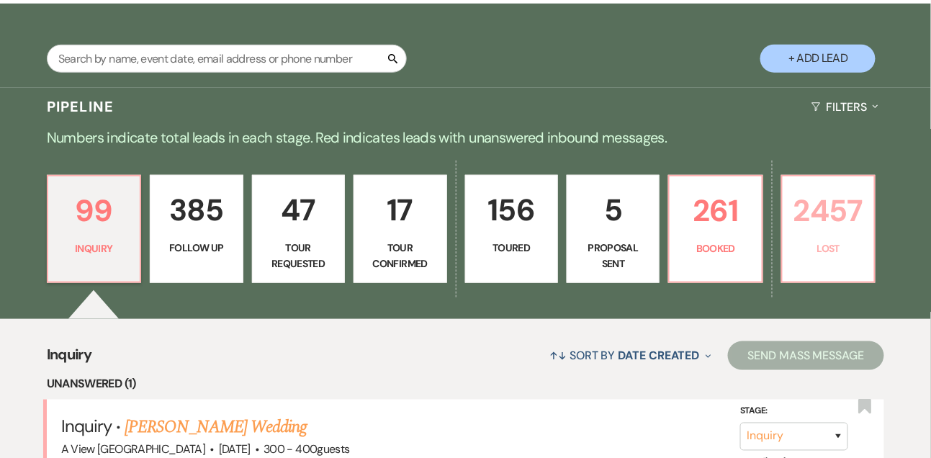
click at [814, 235] on link "2457 Lost" at bounding box center [828, 229] width 94 height 108
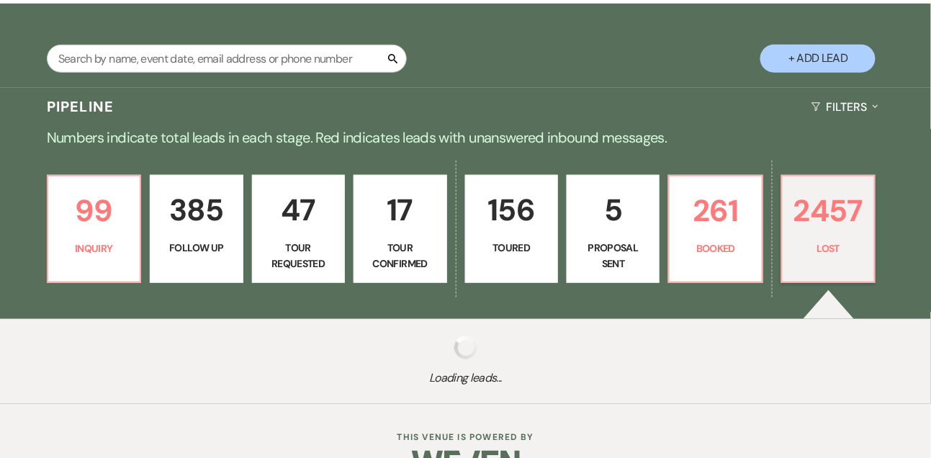
scroll to position [276, 0]
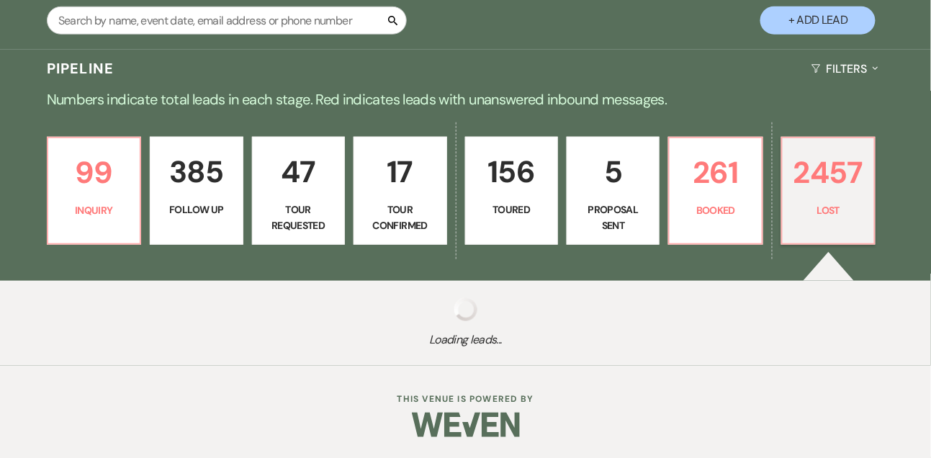
select select "8"
select select "5"
select select "8"
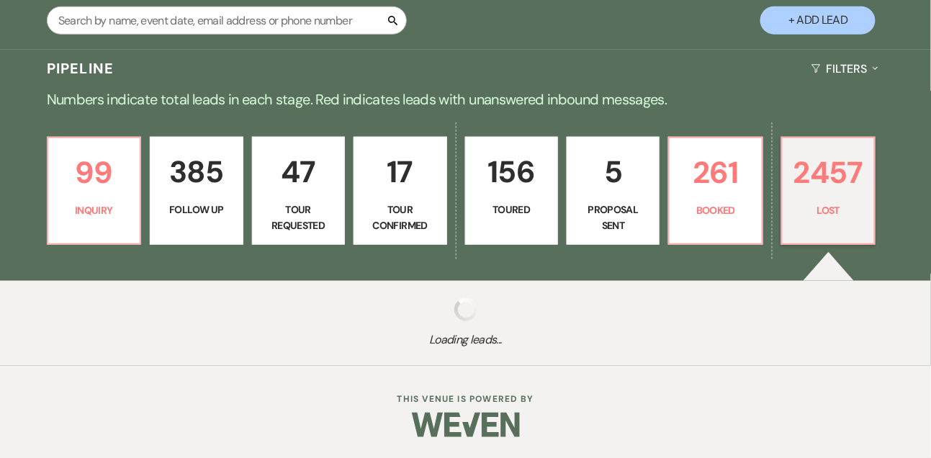
select select "5"
select select "8"
select select "5"
select select "8"
select select "5"
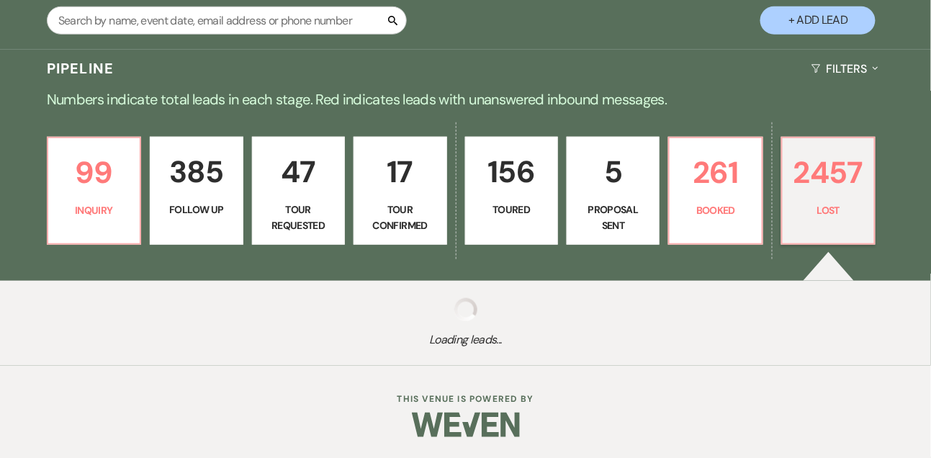
select select "8"
select select "5"
select select "8"
select select "5"
select select "8"
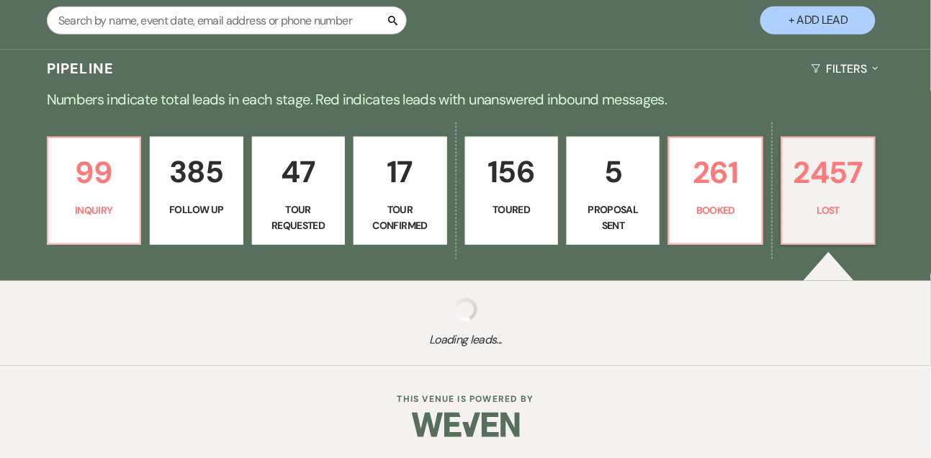
select select "5"
select select "8"
select select "7"
select select "8"
select select "5"
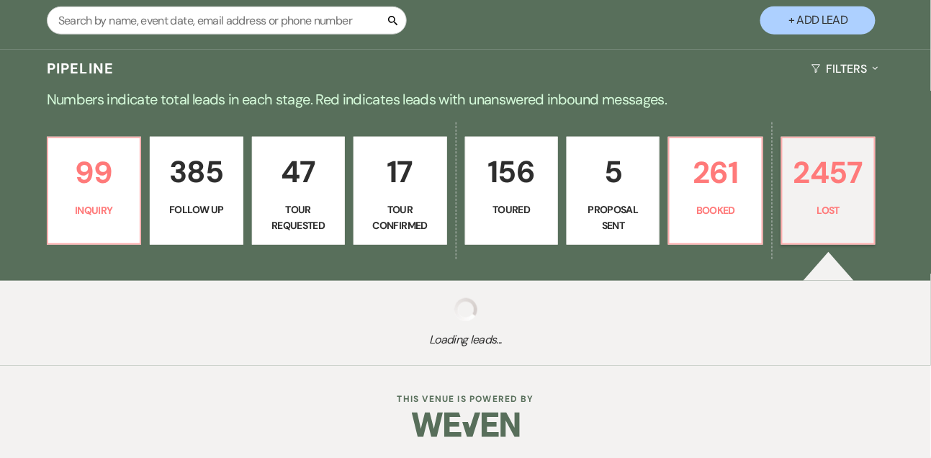
select select "8"
select select "5"
select select "8"
select select "5"
select select "8"
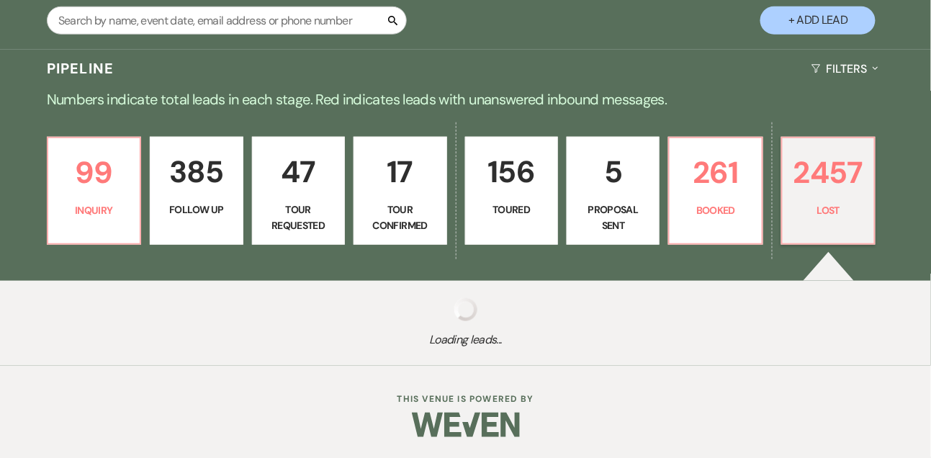
select select "5"
select select "8"
select select "5"
select select "8"
select select "5"
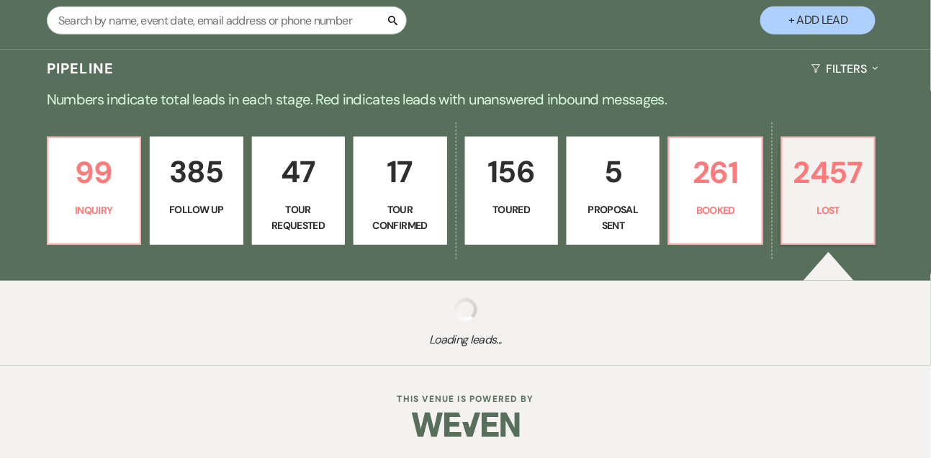
select select "8"
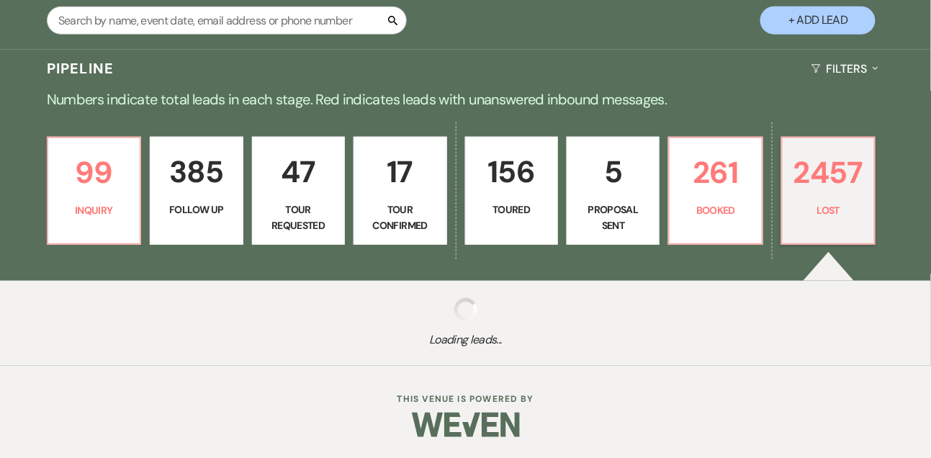
select select "8"
select select "7"
select select "8"
select select "10"
select select "8"
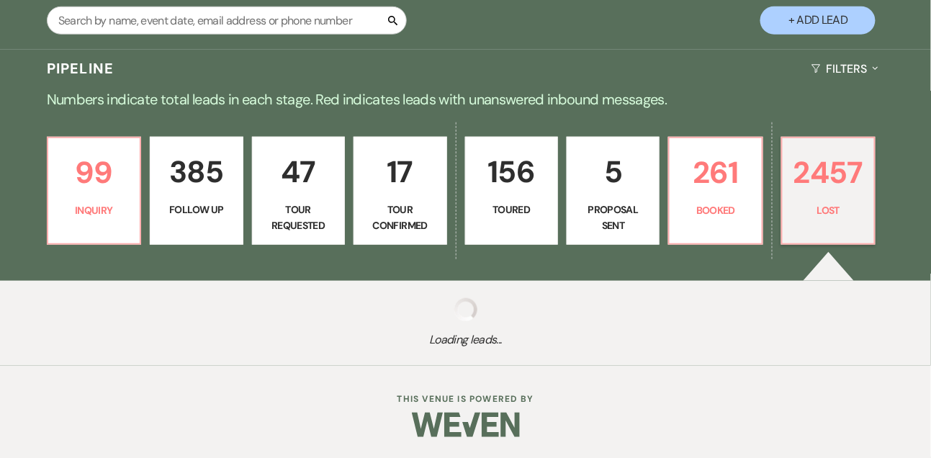
select select "10"
select select "8"
select select "10"
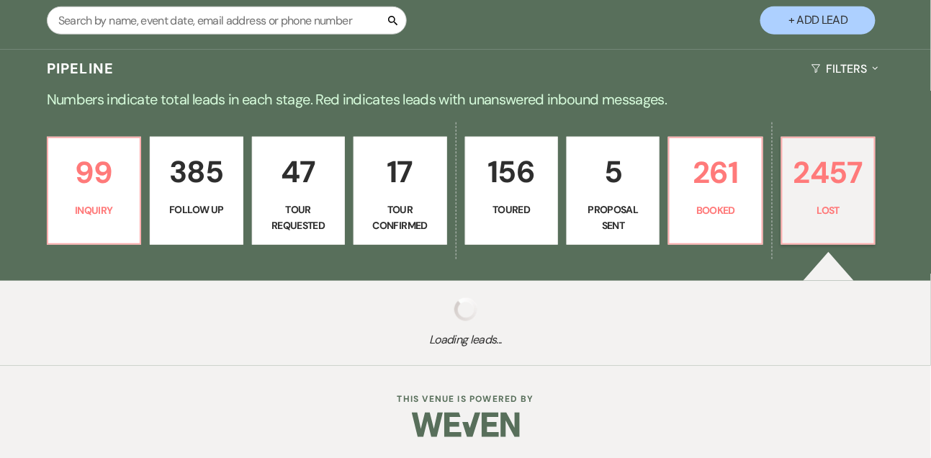
select select "8"
select select "6"
select select "8"
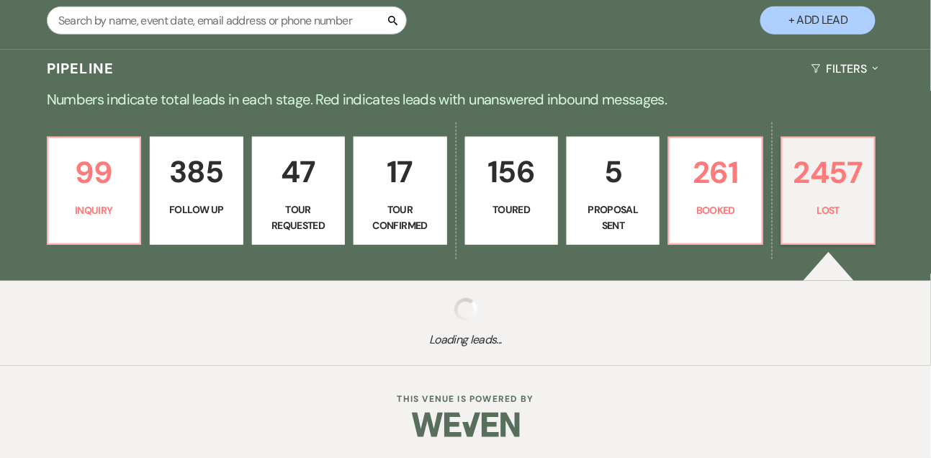
select select "8"
select select "10"
select select "8"
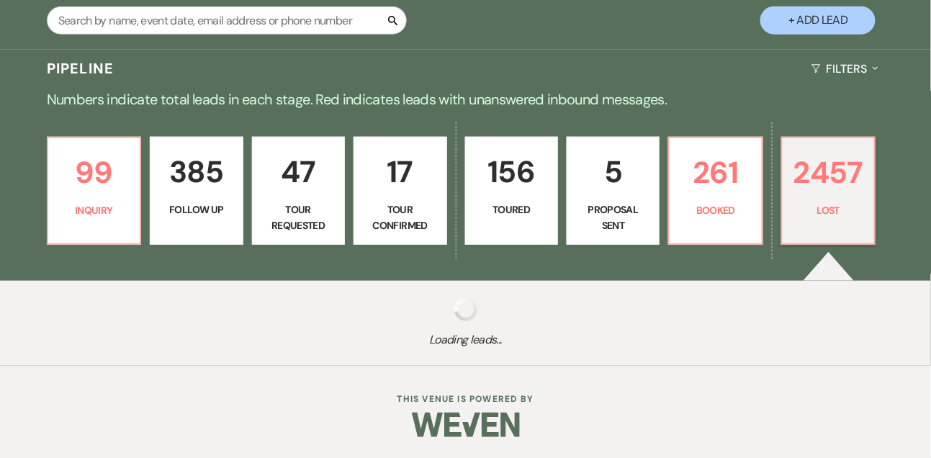
select select "8"
select select "10"
select select "8"
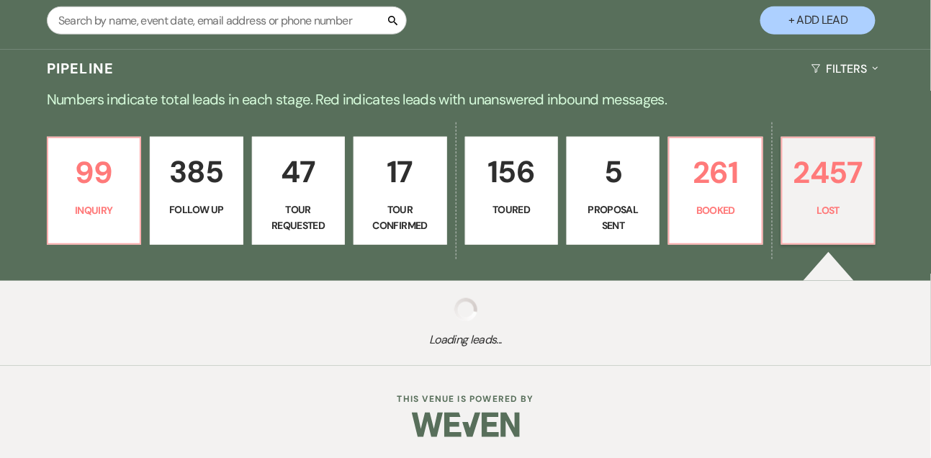
select select "8"
select select "6"
select select "8"
select select "6"
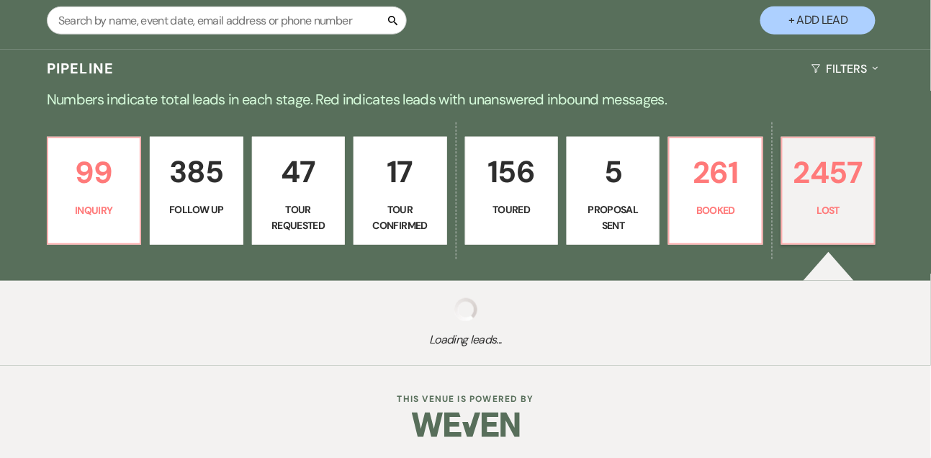
select select "8"
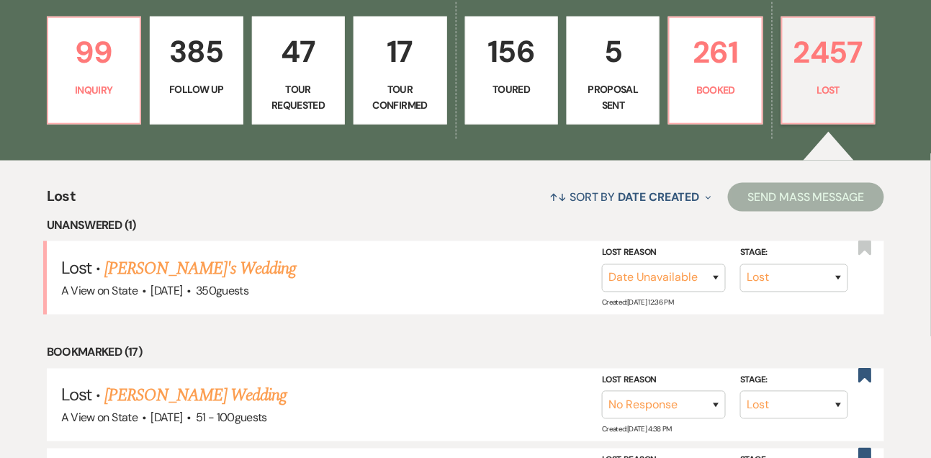
scroll to position [398, 0]
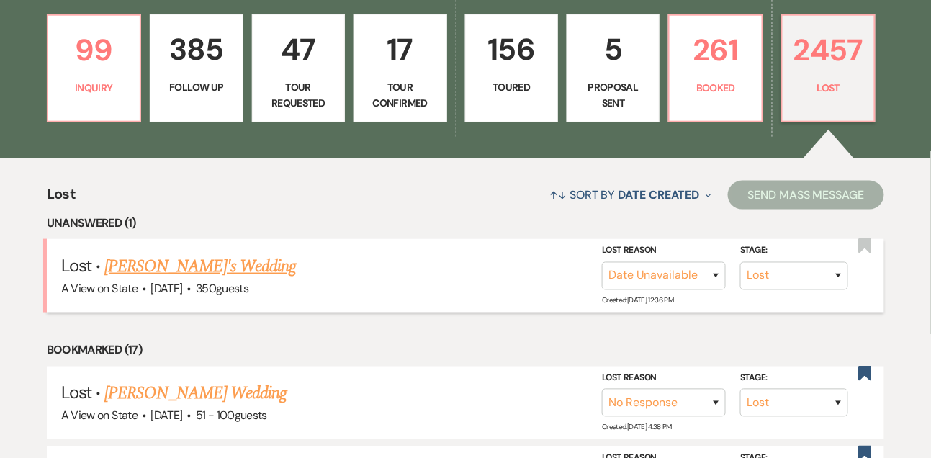
click at [237, 271] on link "Asha Sudheesh's Wedding" at bounding box center [200, 266] width 192 height 26
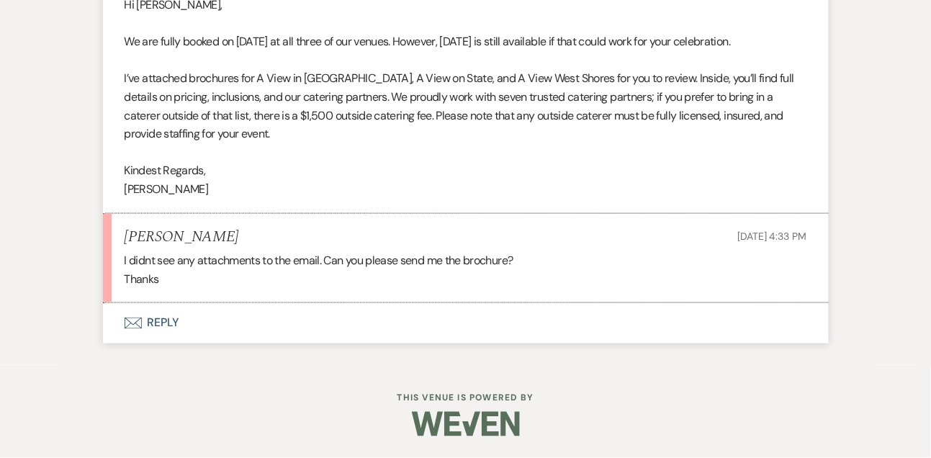
scroll to position [1926, 0]
click at [154, 326] on button "Envelope Reply" at bounding box center [466, 323] width 726 height 40
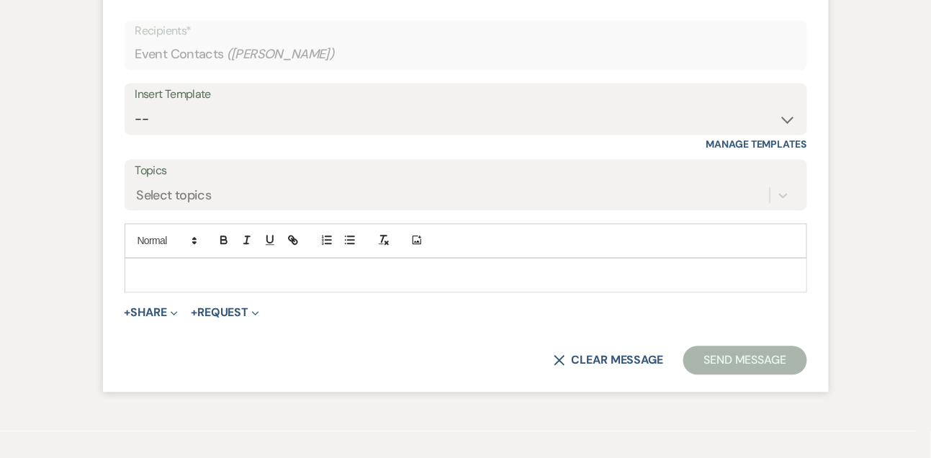
scroll to position [2214, 0]
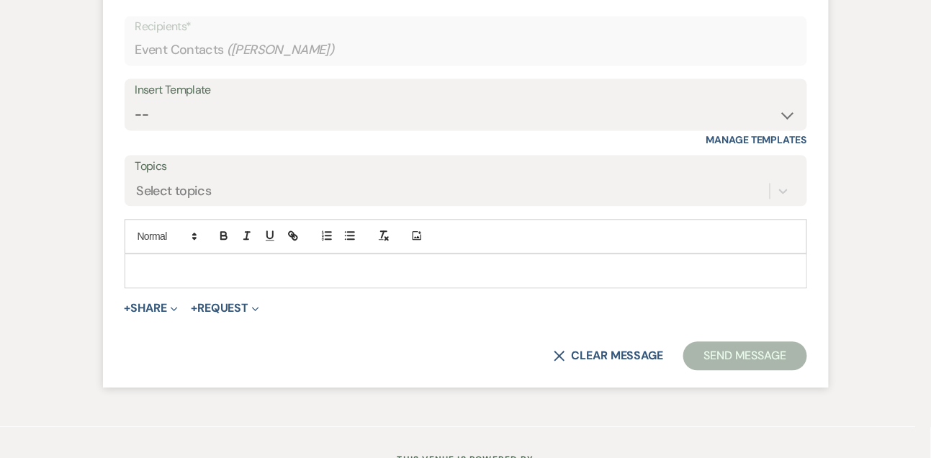
click at [154, 279] on p at bounding box center [466, 271] width 660 height 16
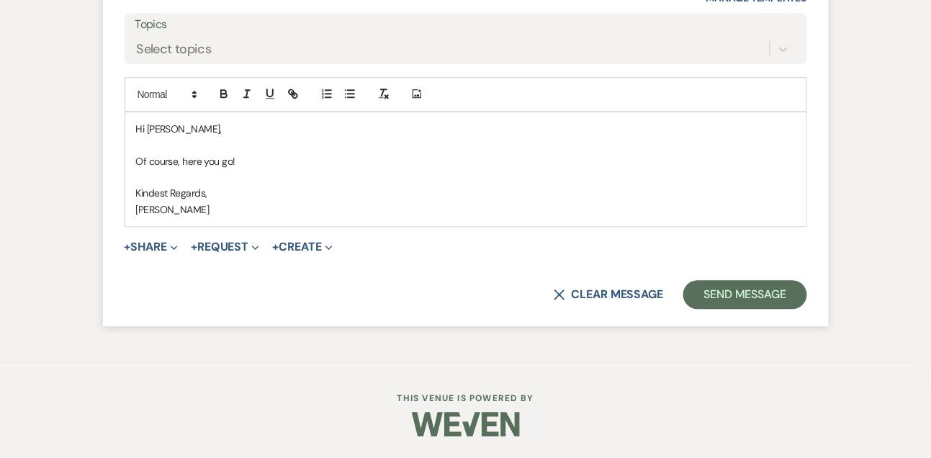
scroll to position [2410, 0]
click at [152, 241] on button "+ Share Expand" at bounding box center [152, 247] width 54 height 12
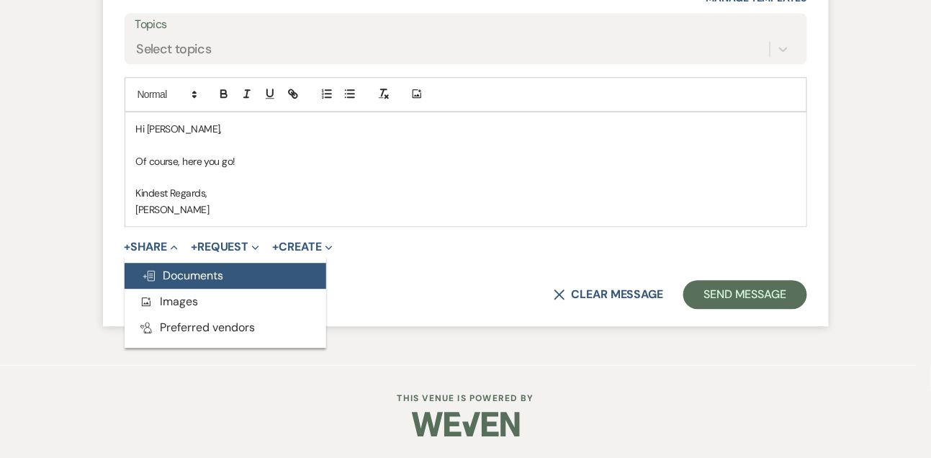
click at [172, 271] on span "Doc Upload Documents" at bounding box center [183, 275] width 82 height 15
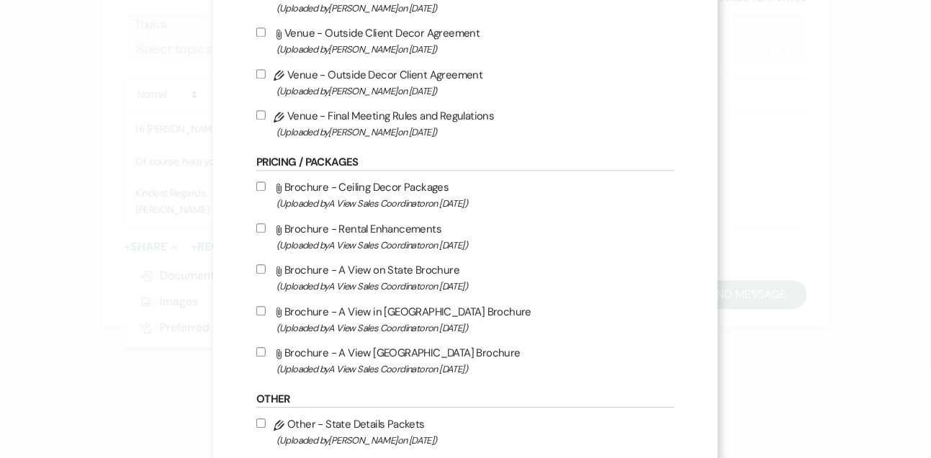
scroll to position [790, 0]
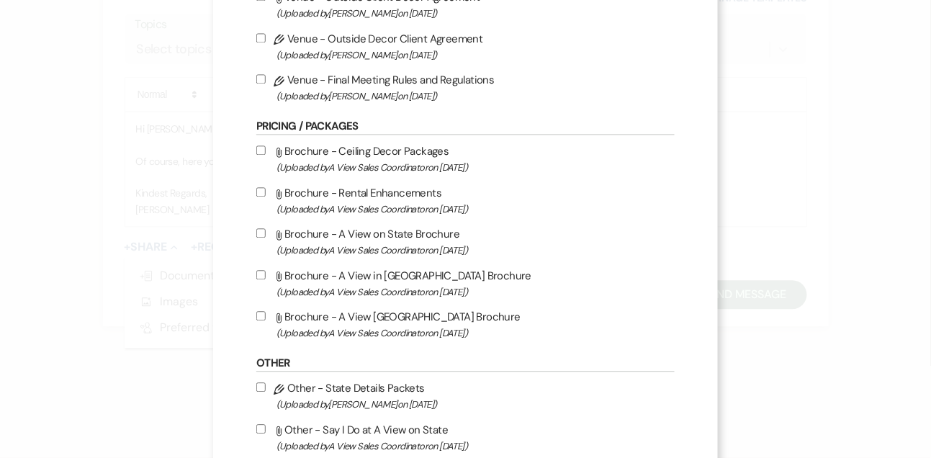
click at [264, 238] on input "Attach File Brochure - A View on State Brochure (Uploaded by A View Sales Coord…" at bounding box center [260, 232] width 9 height 9
click at [264, 290] on label "Attach File Brochure - A View in Fontenelle Hills Brochure (Uploaded by A View …" at bounding box center [465, 283] width 418 height 34
click at [264, 279] on input "Attach File Brochure - A View in Fontenelle Hills Brochure (Uploaded by A View …" at bounding box center [260, 274] width 9 height 9
click at [264, 319] on label "Attach File Brochure - A View West Shores Brochure (Uploaded by A View Sales Co…" at bounding box center [465, 325] width 418 height 34
click at [264, 319] on input "Attach File Brochure - A View West Shores Brochure (Uploaded by A View Sales Co…" at bounding box center [260, 315] width 9 height 9
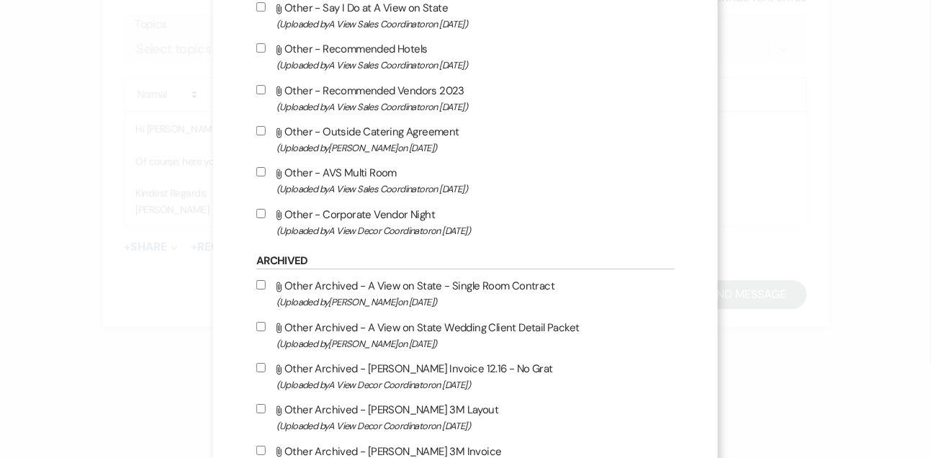
scroll to position [1498, 0]
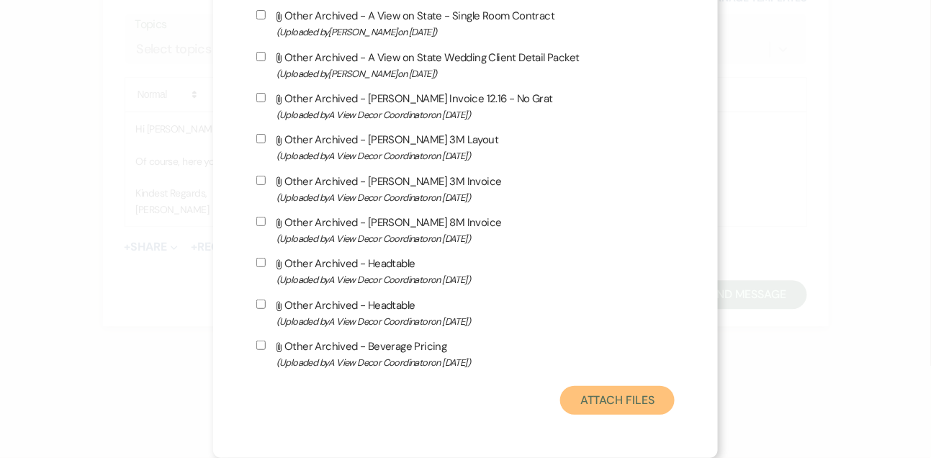
click at [620, 401] on button "Attach Files" at bounding box center [617, 400] width 115 height 29
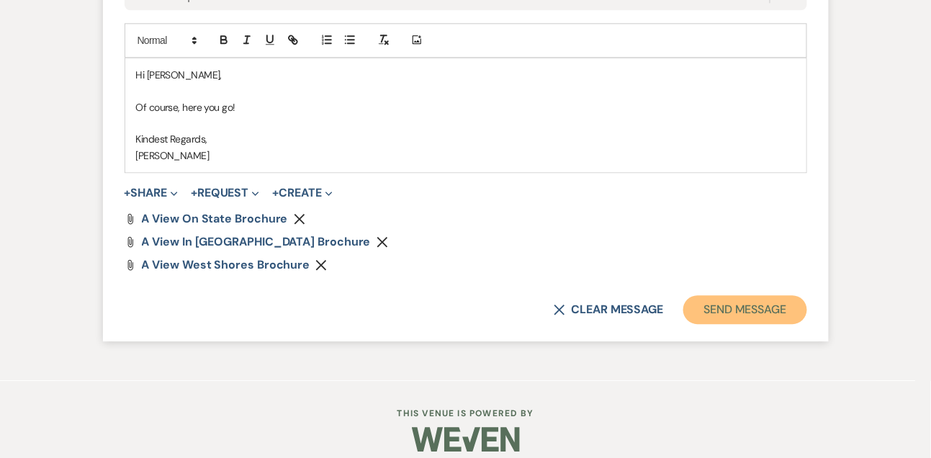
click at [722, 324] on button "Send Message" at bounding box center [744, 309] width 123 height 29
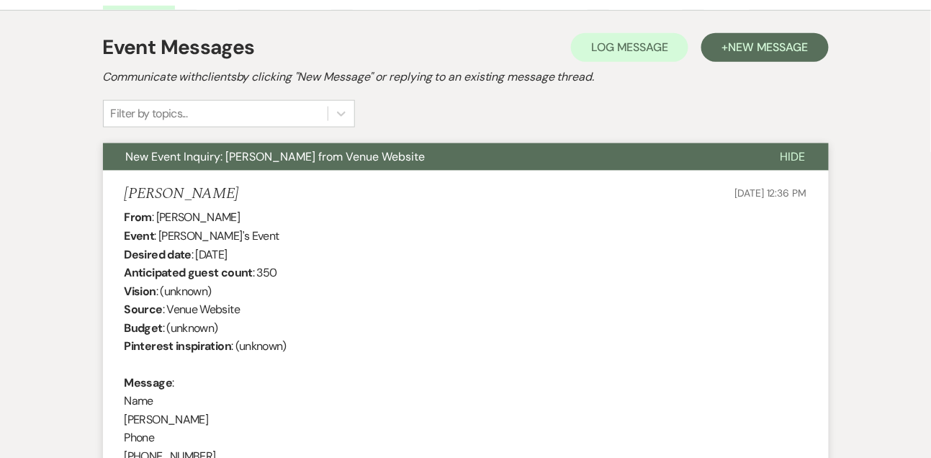
scroll to position [0, 0]
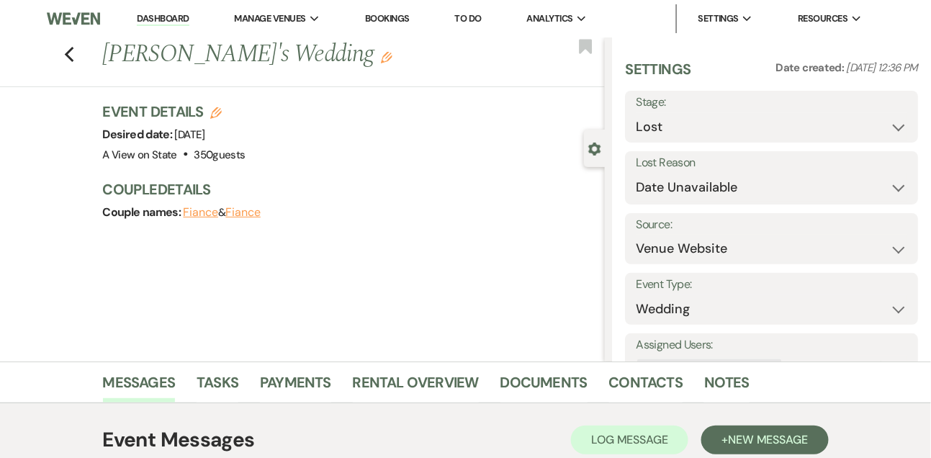
click at [169, 15] on link "Dashboard" at bounding box center [163, 19] width 52 height 14
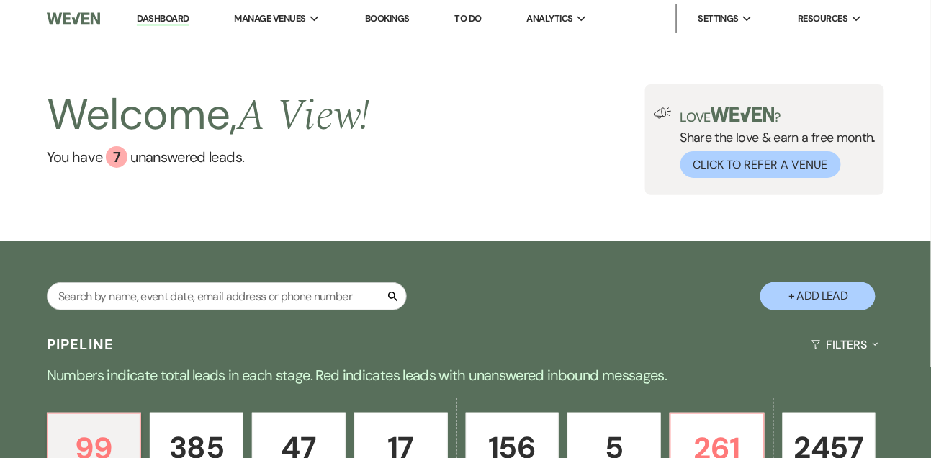
click at [470, 21] on link "To Do" at bounding box center [468, 18] width 27 height 12
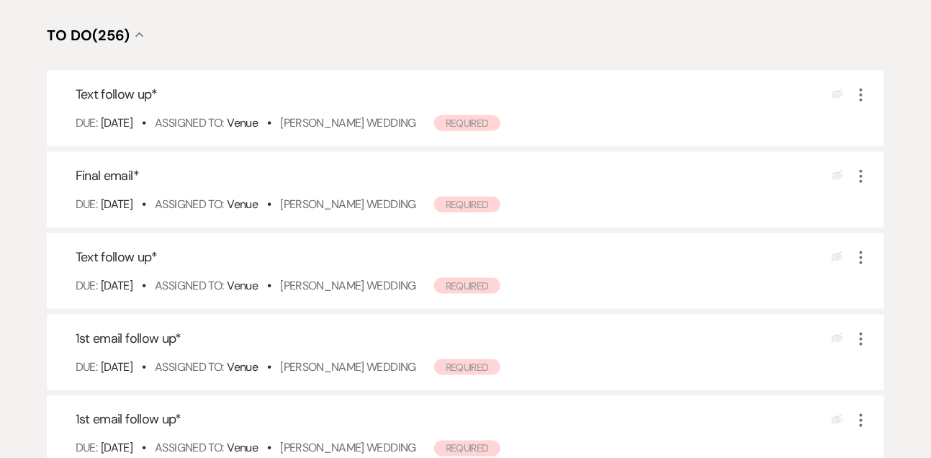
scroll to position [324, 0]
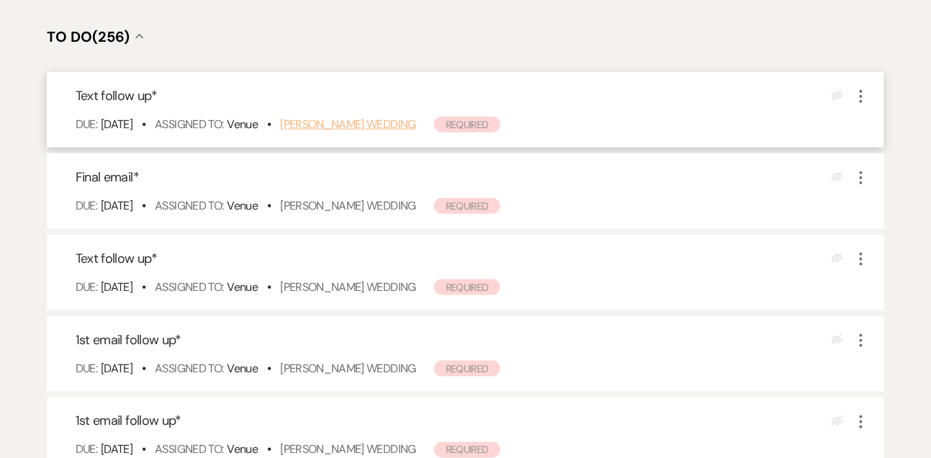
click at [373, 124] on link "Jocelyn Price's Wedding" at bounding box center [348, 124] width 136 height 15
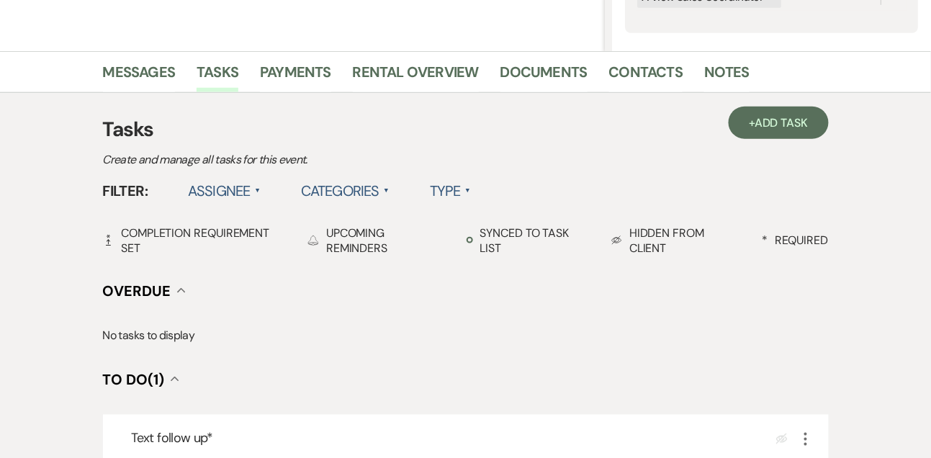
scroll to position [351, 0]
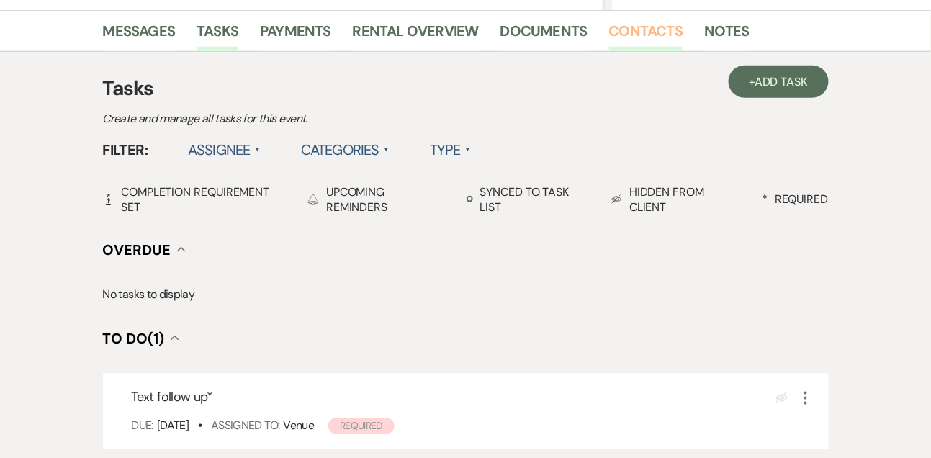
click at [659, 35] on link "Contacts" at bounding box center [646, 35] width 74 height 32
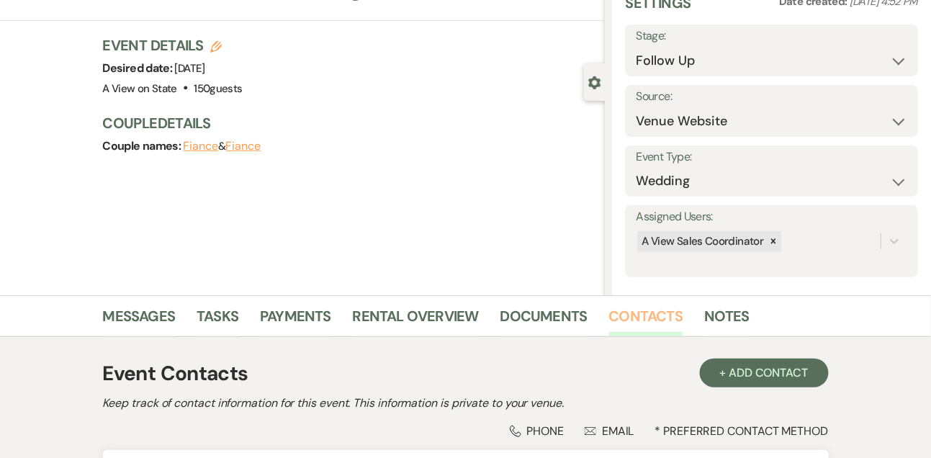
scroll to position [245, 0]
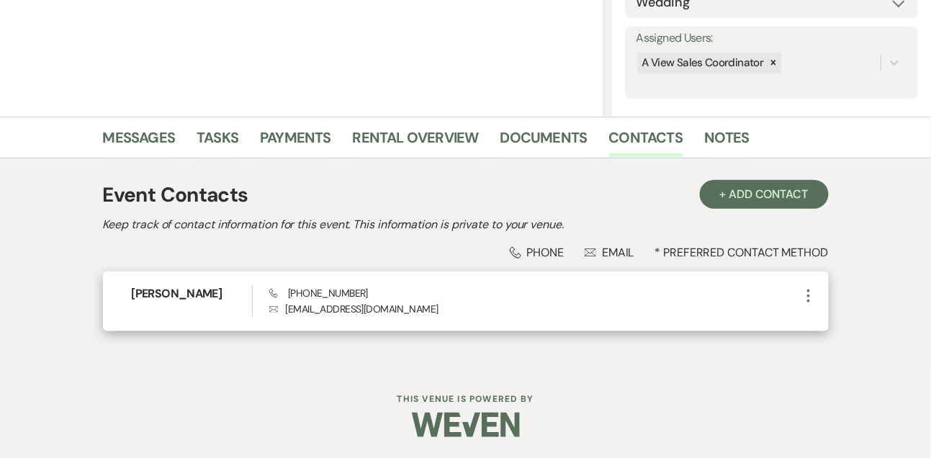
click at [330, 287] on span "Phone [PHONE_NUMBER]" at bounding box center [318, 293] width 99 height 13
copy span "[PHONE_NUMBER]"
click at [199, 294] on h6 "[PERSON_NAME]" at bounding box center [192, 294] width 120 height 16
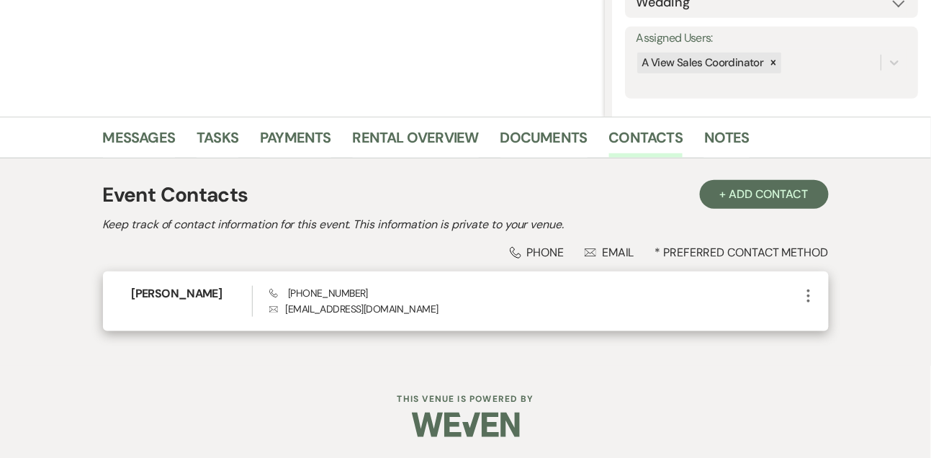
click at [199, 294] on h6 "[PERSON_NAME]" at bounding box center [192, 294] width 120 height 16
copy h6 "[PERSON_NAME]"
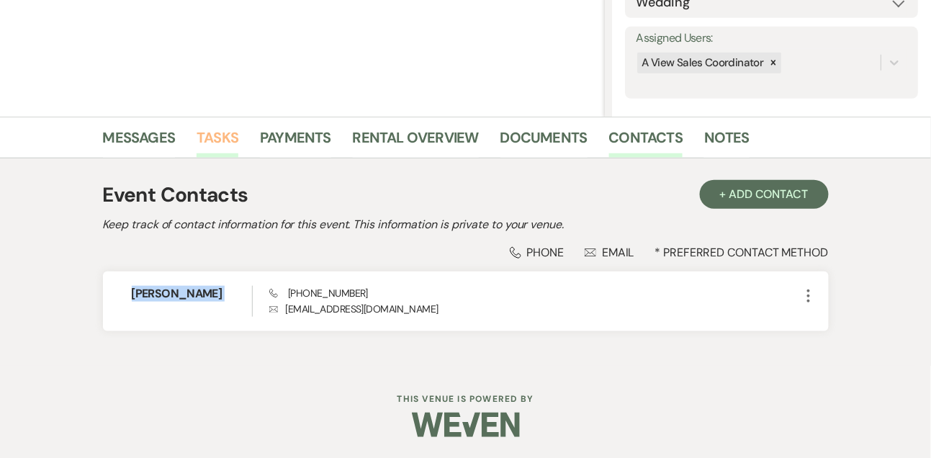
click at [225, 127] on link "Tasks" at bounding box center [218, 142] width 42 height 32
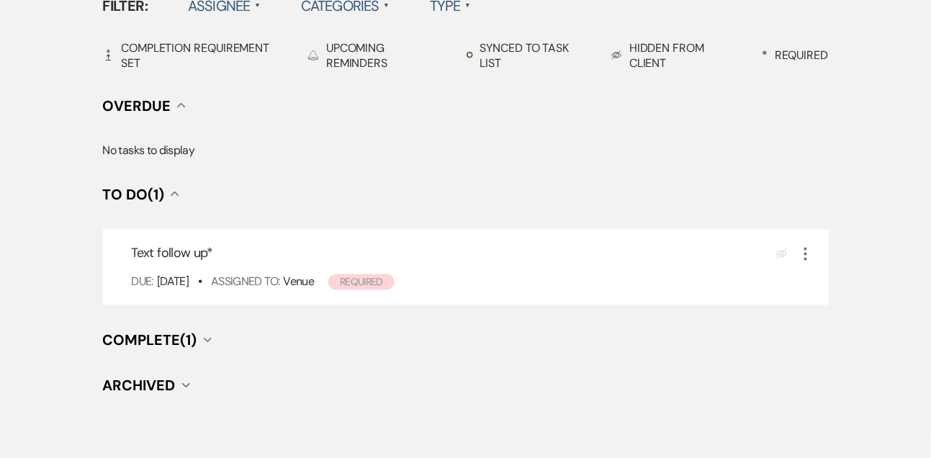
scroll to position [521, 0]
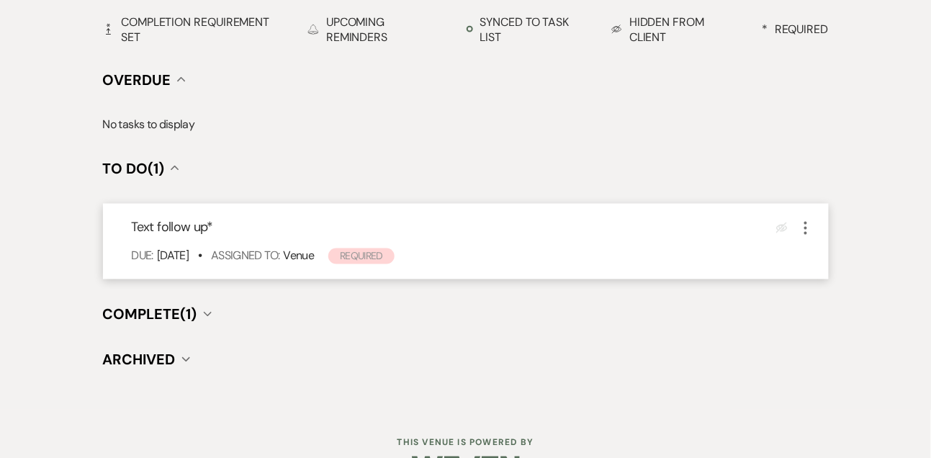
click at [803, 228] on icon "More" at bounding box center [805, 228] width 17 height 17
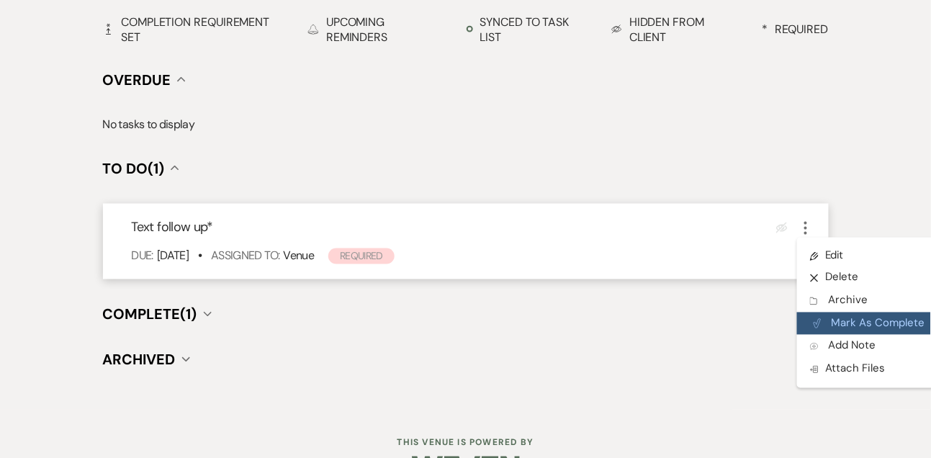
click at [822, 320] on button "Plan Portal Link Mark As Complete" at bounding box center [867, 324] width 141 height 23
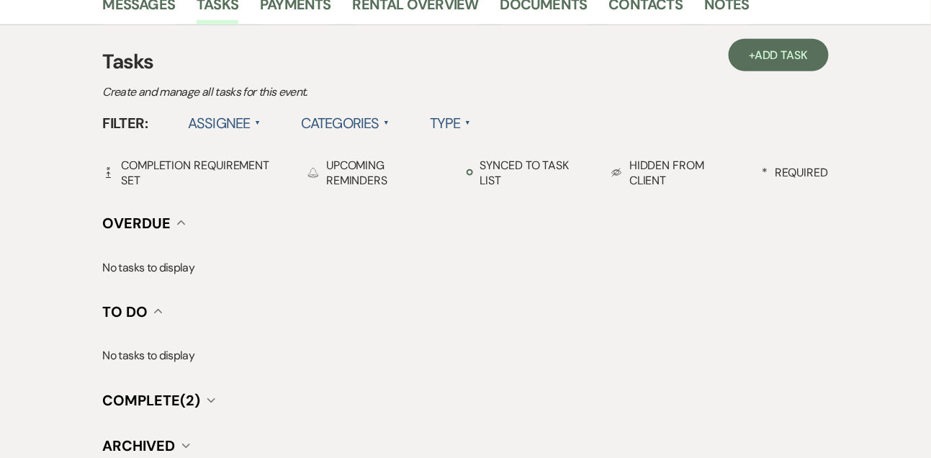
scroll to position [369, 0]
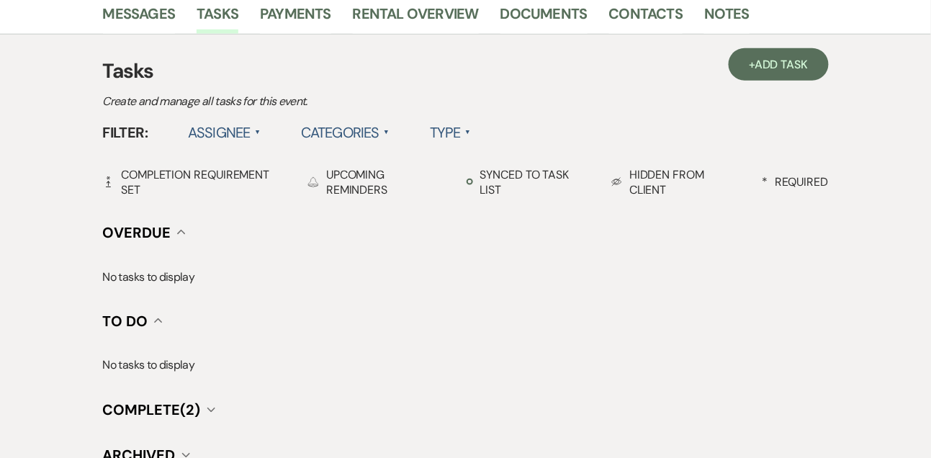
click at [801, 81] on h3 "Tasks" at bounding box center [466, 71] width 726 height 30
click at [800, 75] on link "+ Add Task" at bounding box center [778, 64] width 99 height 32
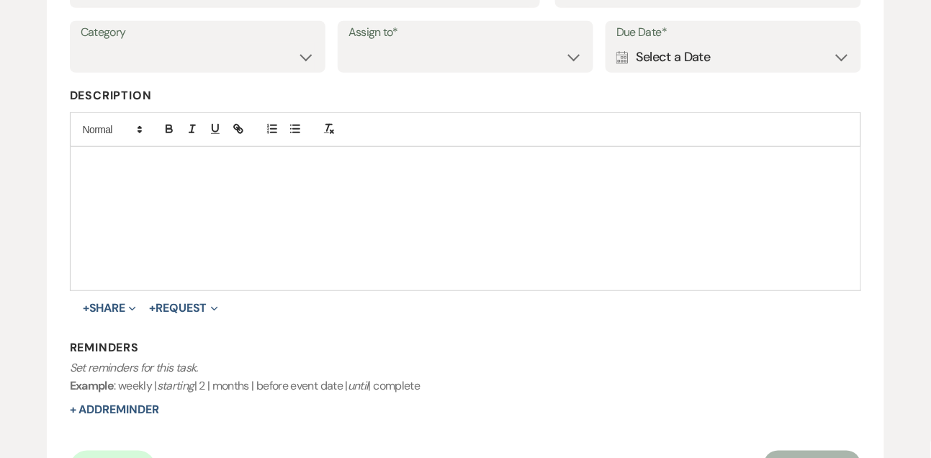
scroll to position [248, 0]
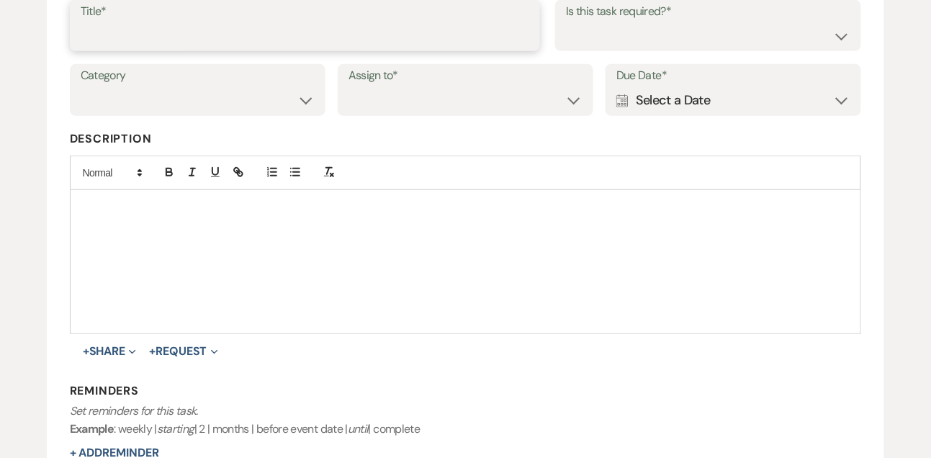
click at [262, 34] on input "Title*" at bounding box center [305, 36] width 449 height 28
type input "Final email"
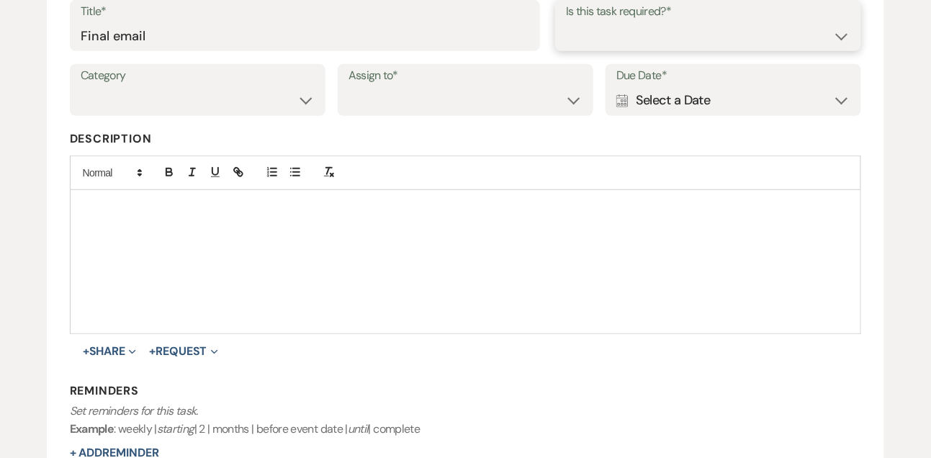
click at [679, 46] on select "Yes No" at bounding box center [708, 36] width 284 height 28
select select "true"
click at [273, 98] on select "Venue Vendors Guests Details Finalize & Share" at bounding box center [198, 100] width 234 height 28
select select "31"
click at [421, 102] on select "Venue Client" at bounding box center [466, 100] width 234 height 28
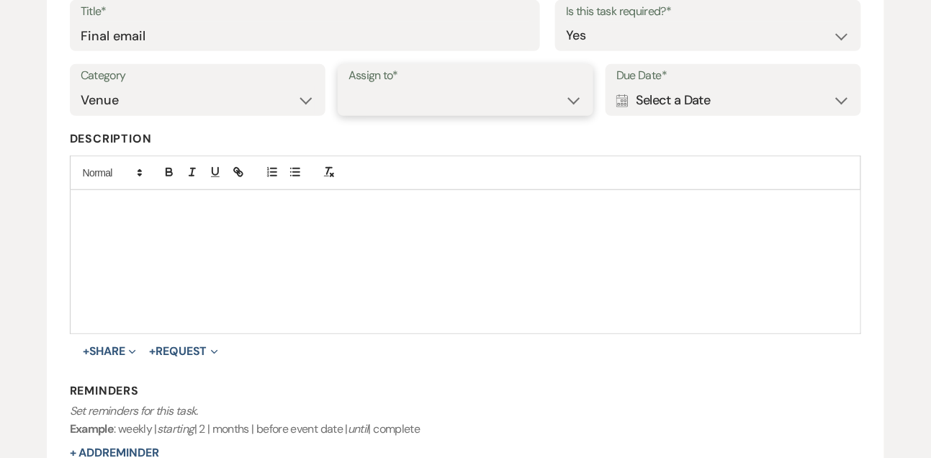
select select "venueHost"
click at [711, 104] on div "Calendar Select a Date Expand" at bounding box center [733, 100] width 234 height 28
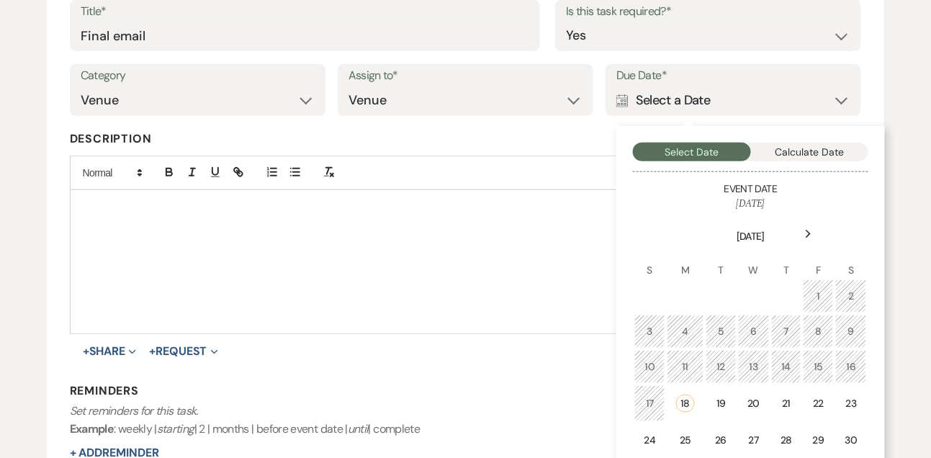
click at [804, 233] on div "Next" at bounding box center [808, 234] width 23 height 23
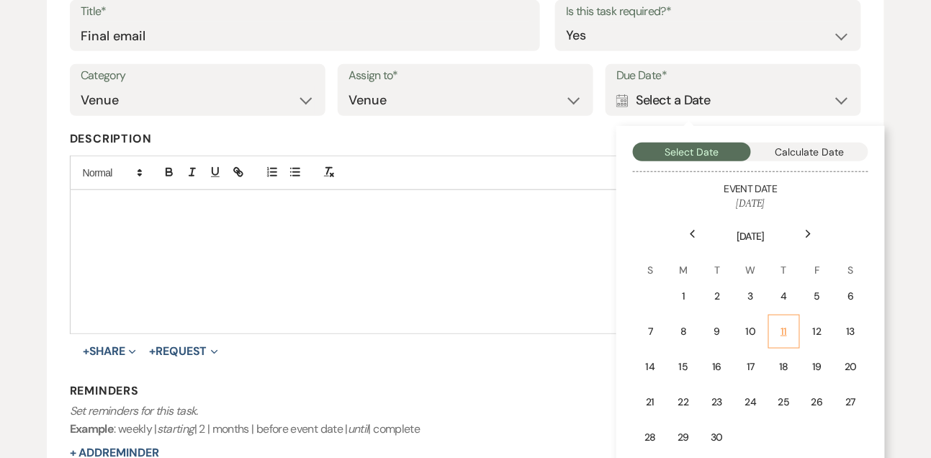
click at [773, 318] on td "11" at bounding box center [784, 332] width 32 height 34
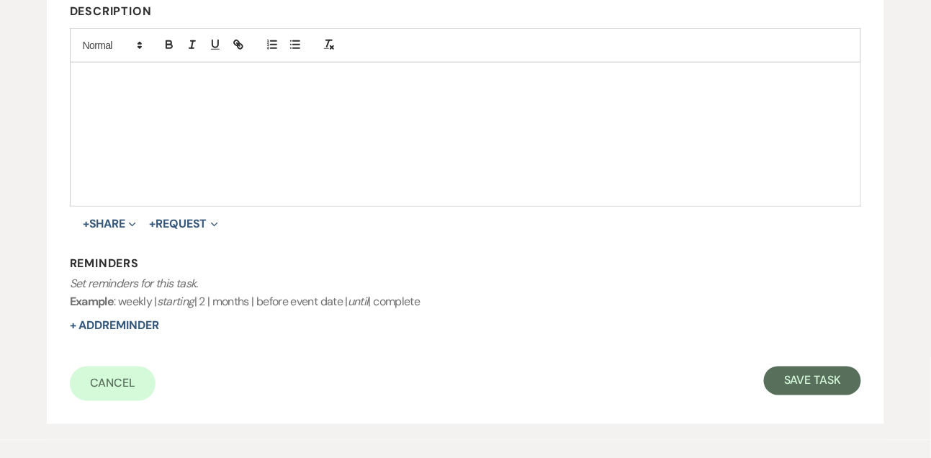
scroll to position [385, 0]
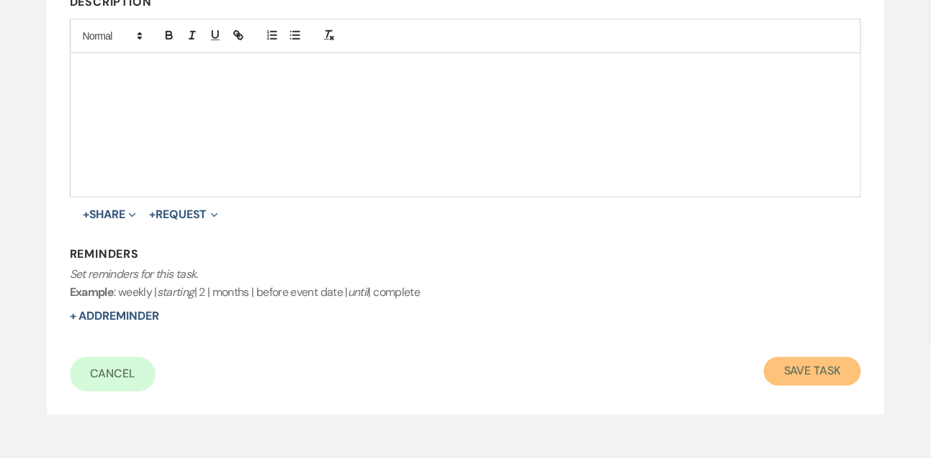
click at [784, 376] on button "Save Task" at bounding box center [812, 371] width 97 height 29
select select "9"
select select "5"
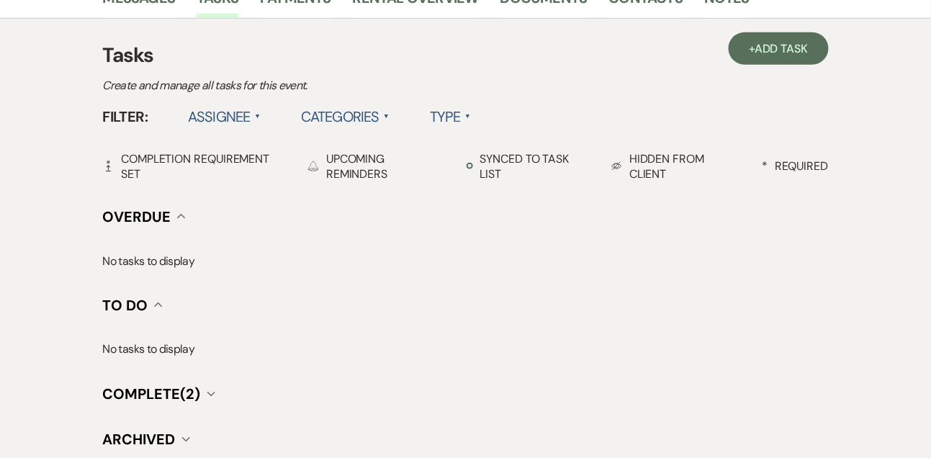
scroll to position [369, 0]
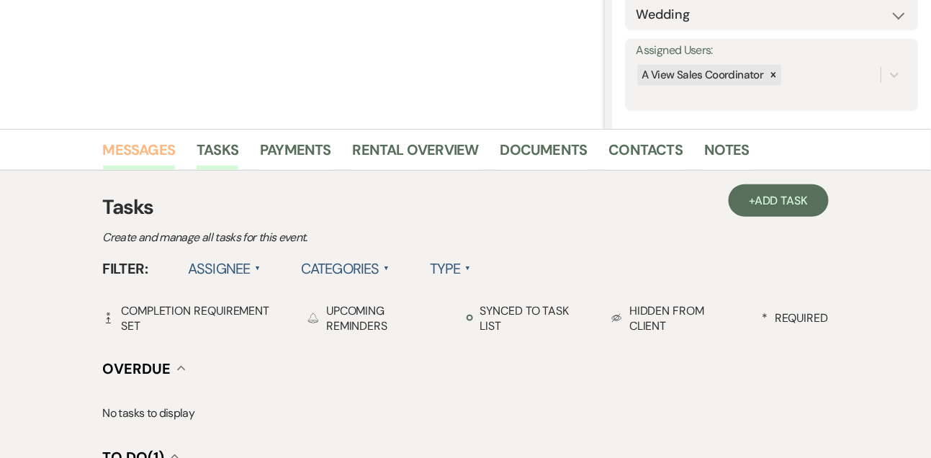
click at [130, 145] on link "Messages" at bounding box center [139, 154] width 73 height 32
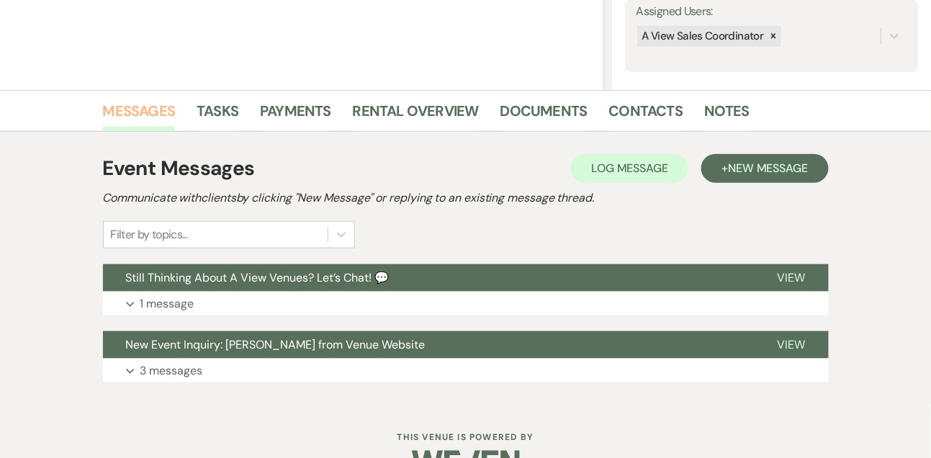
scroll to position [310, 0]
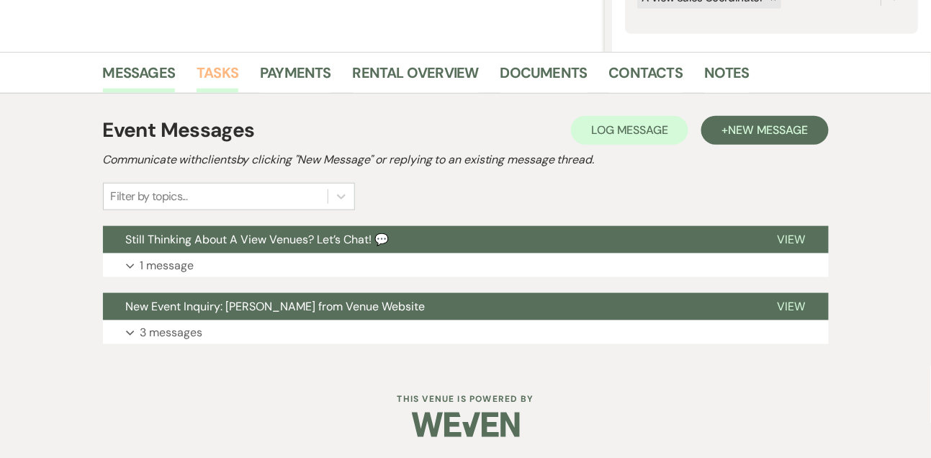
click at [228, 81] on link "Tasks" at bounding box center [218, 77] width 42 height 32
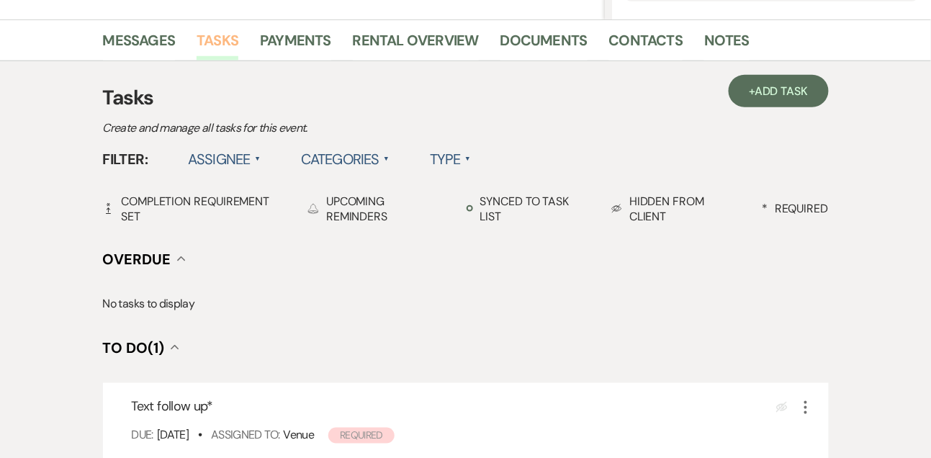
scroll to position [339, 0]
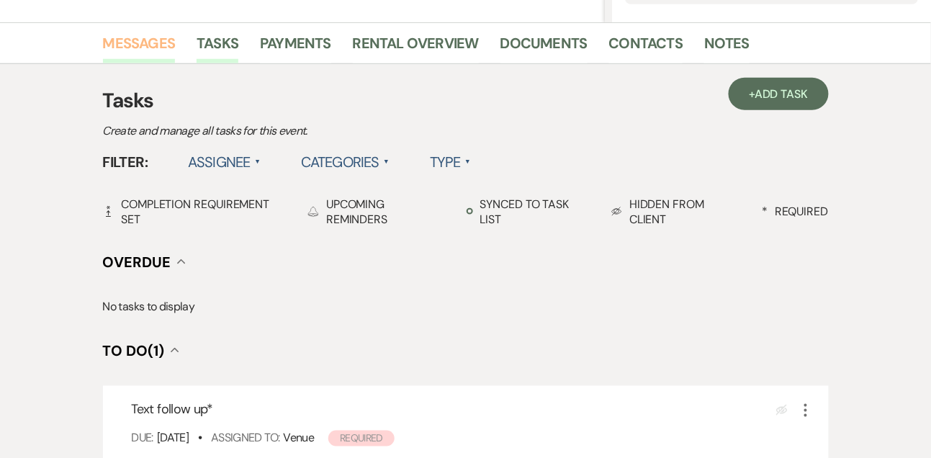
click at [166, 42] on link "Messages" at bounding box center [139, 48] width 73 height 32
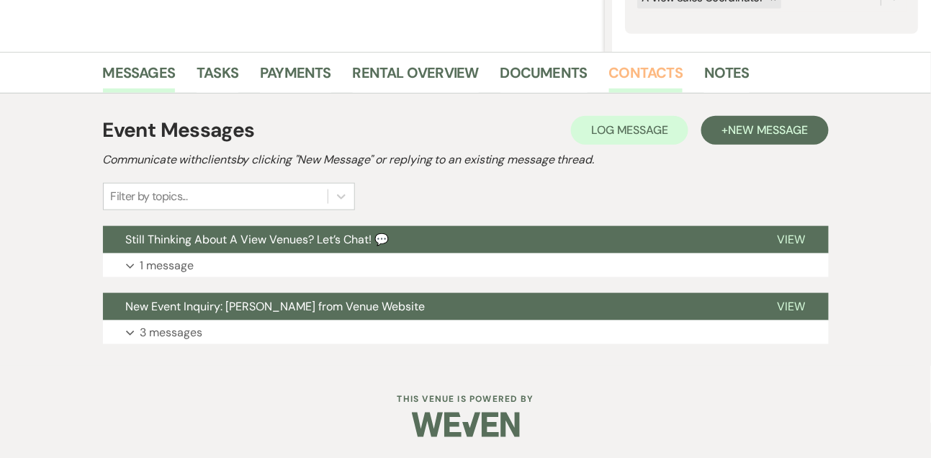
click at [634, 81] on link "Contacts" at bounding box center [646, 77] width 74 height 32
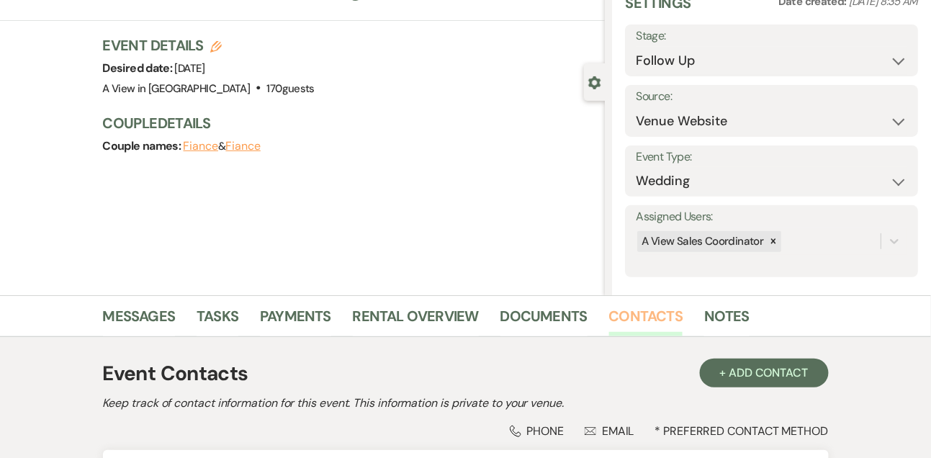
scroll to position [245, 0]
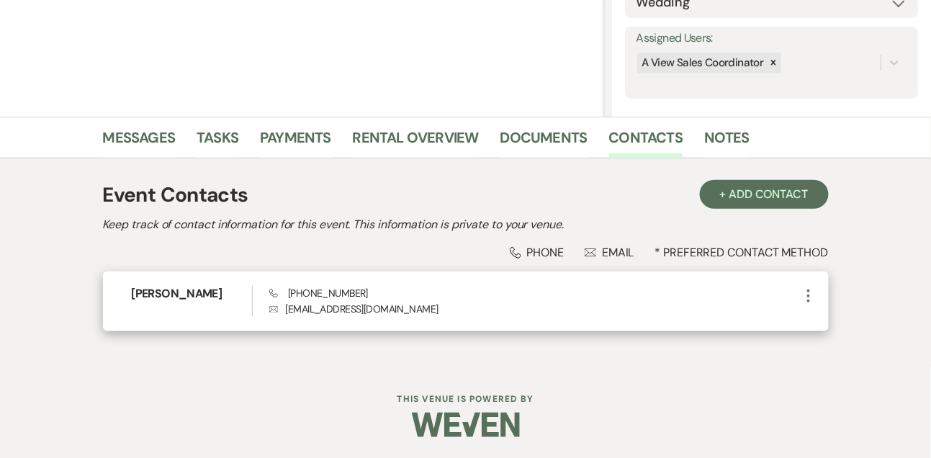
click at [326, 289] on span "Phone [PHONE_NUMBER]" at bounding box center [318, 293] width 99 height 13
copy span "[PHONE_NUMBER]"
click at [191, 290] on h6 "[PERSON_NAME]" at bounding box center [192, 294] width 120 height 16
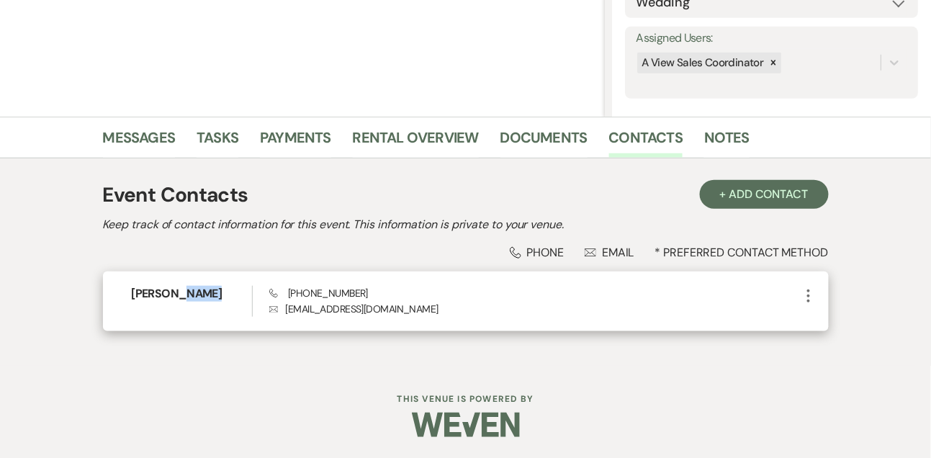
click at [191, 290] on h6 "[PERSON_NAME]" at bounding box center [192, 294] width 120 height 16
copy h6 "[PERSON_NAME]"
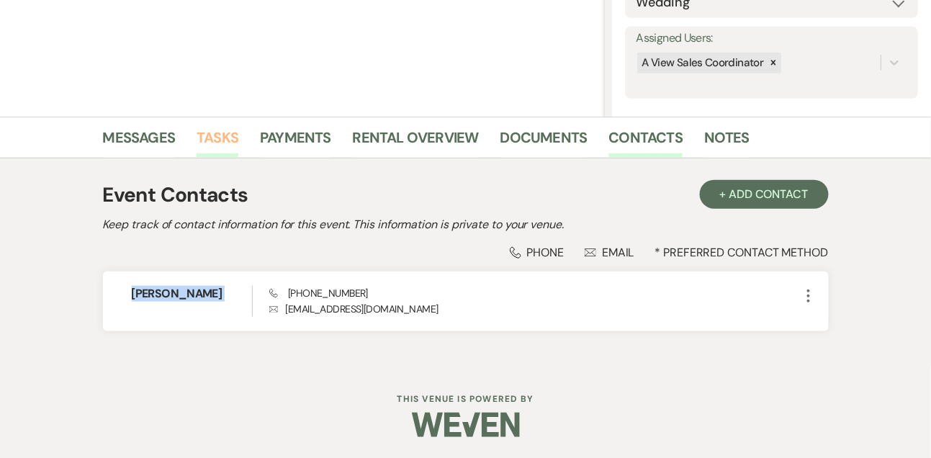
click at [215, 152] on link "Tasks" at bounding box center [218, 142] width 42 height 32
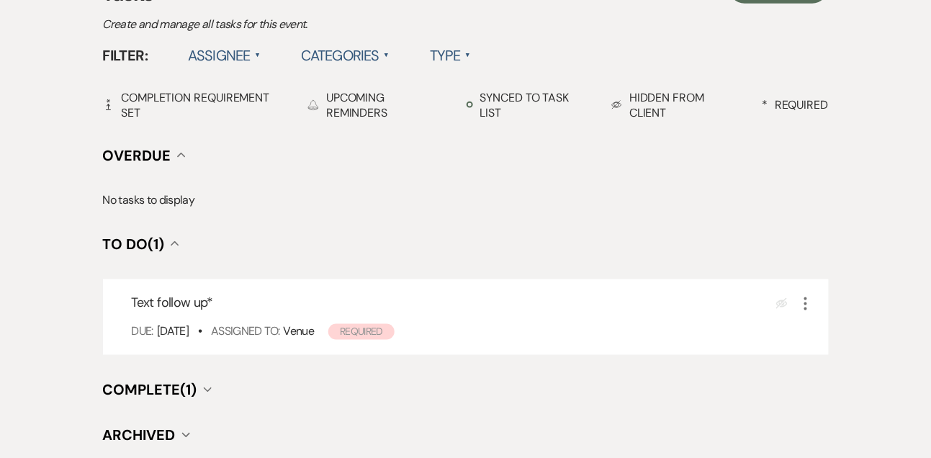
scroll to position [458, 0]
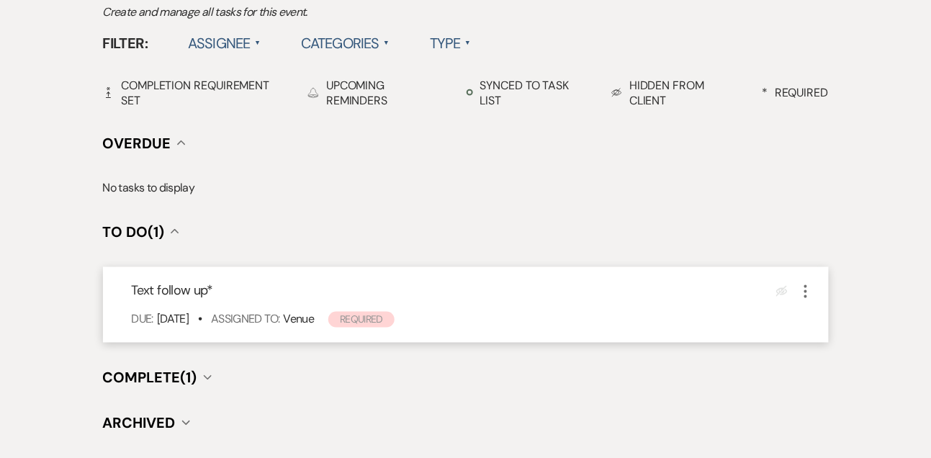
click at [806, 290] on use "button" at bounding box center [805, 291] width 3 height 13
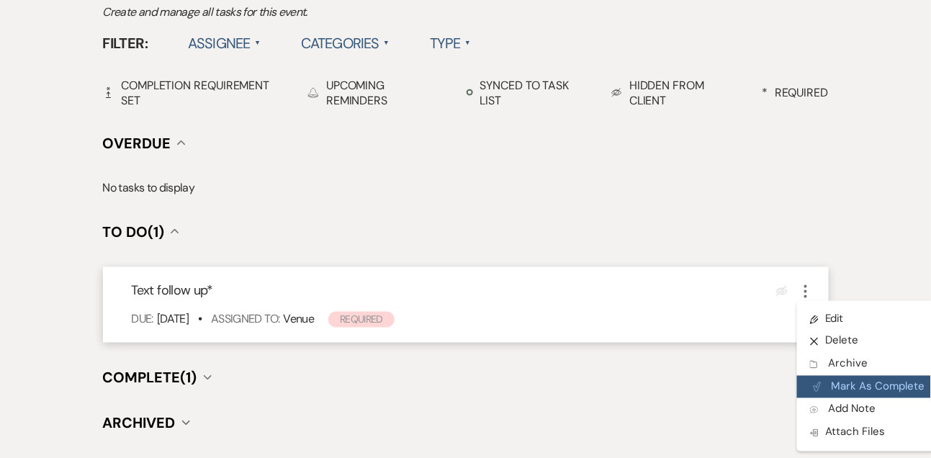
click at [843, 390] on button "Plan Portal Link Mark As Complete" at bounding box center [867, 387] width 141 height 23
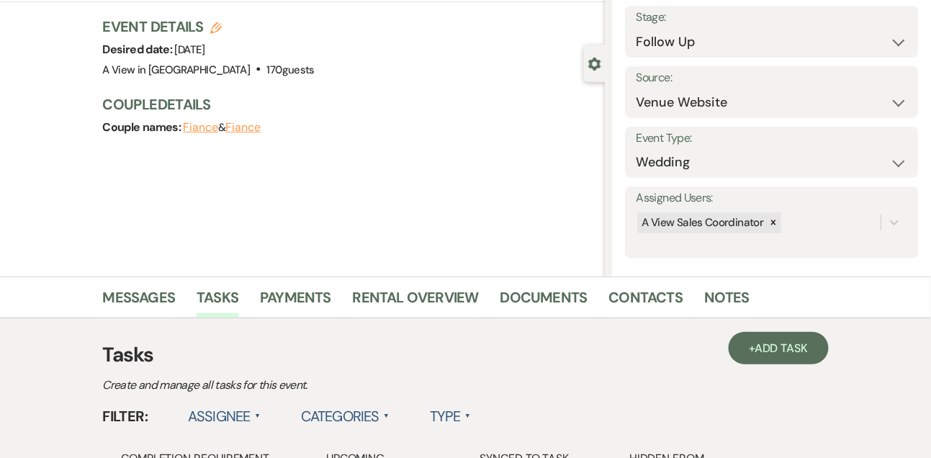
scroll to position [78, 0]
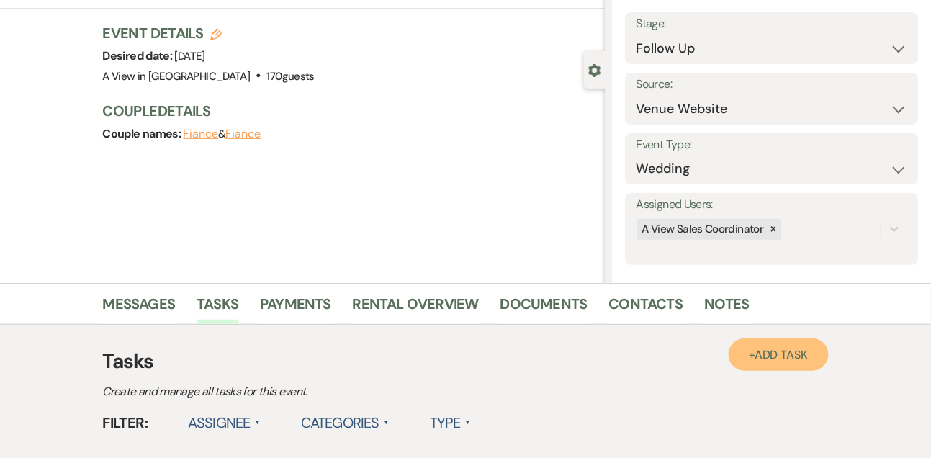
click at [793, 352] on span "Add Task" at bounding box center [781, 354] width 53 height 15
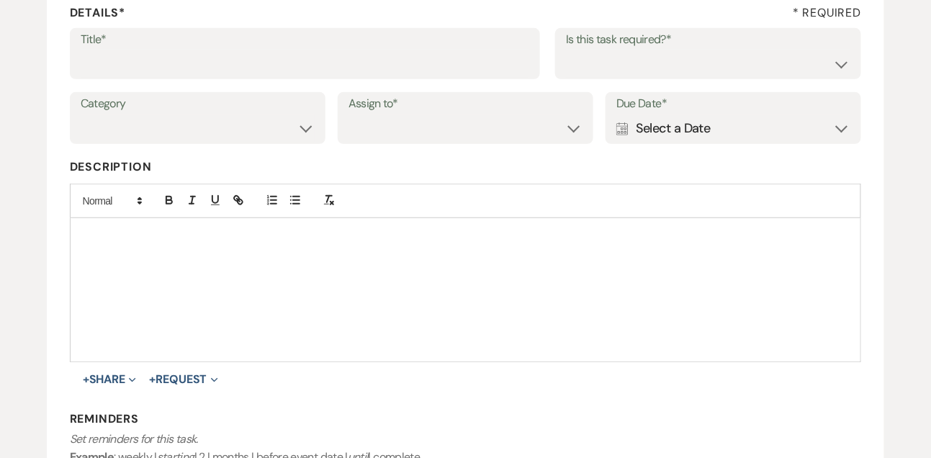
scroll to position [241, 0]
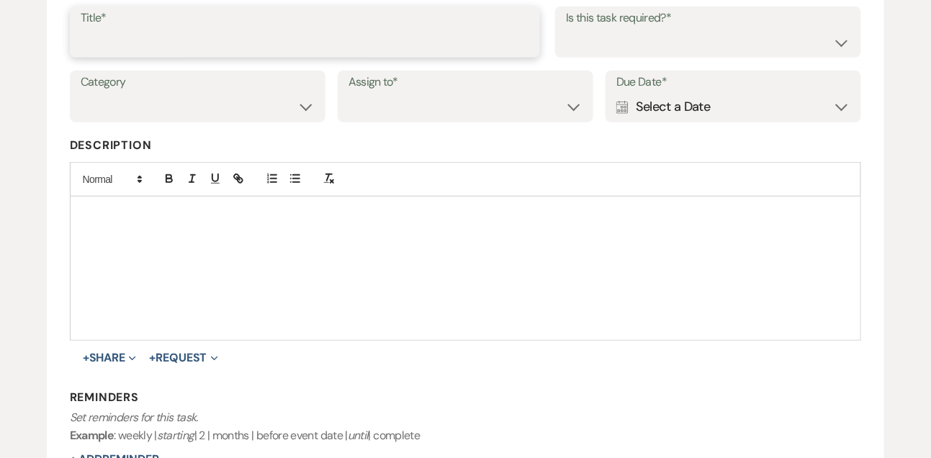
click at [410, 53] on input "Title*" at bounding box center [305, 42] width 449 height 28
type input "Final email"
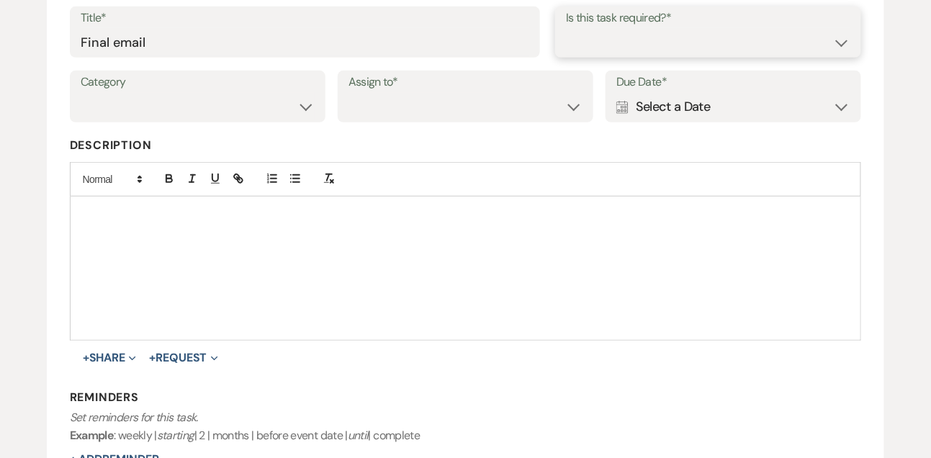
click at [624, 40] on select "Yes No" at bounding box center [708, 42] width 284 height 28
select select "true"
click at [272, 109] on select "Venue Vendors Guests Details Finalize & Share" at bounding box center [198, 107] width 234 height 28
select select "31"
click at [389, 127] on div "Category Venue Vendors Guests Details Finalize & Share Assign to* Venue Client …" at bounding box center [466, 103] width 792 height 65
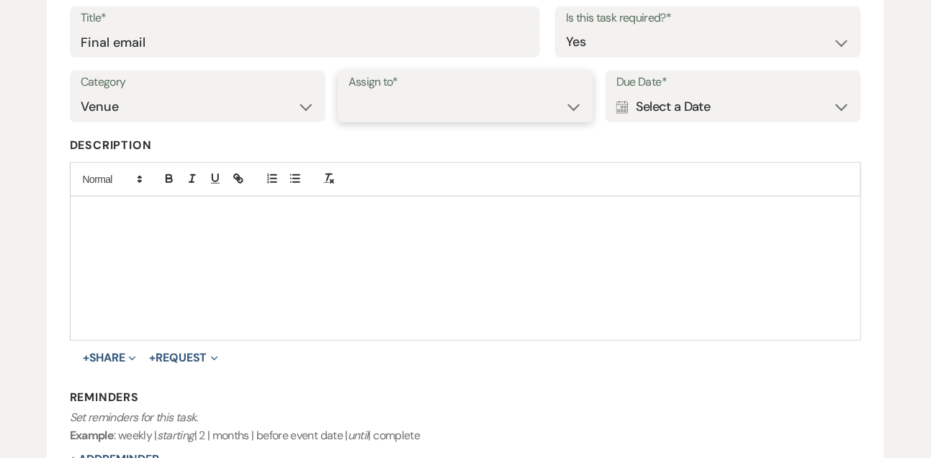
click at [392, 119] on select "Venue Client" at bounding box center [466, 107] width 234 height 28
select select "venueHost"
click at [681, 107] on div "Calendar Select a Date Expand" at bounding box center [733, 107] width 234 height 28
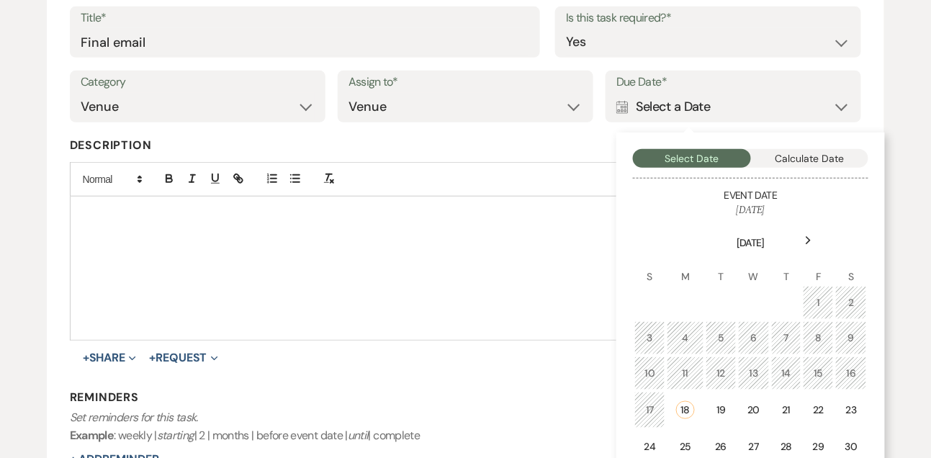
click at [815, 236] on div "Next" at bounding box center [808, 240] width 23 height 23
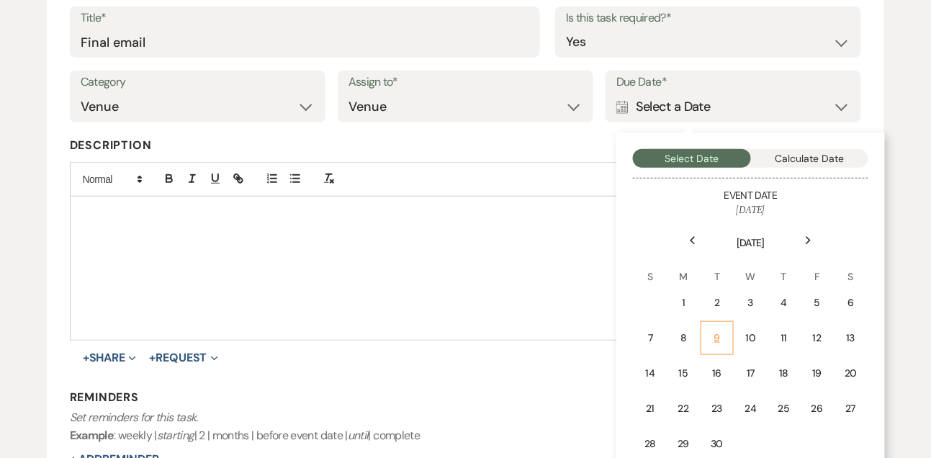
click at [723, 346] on td "9" at bounding box center [717, 338] width 32 height 34
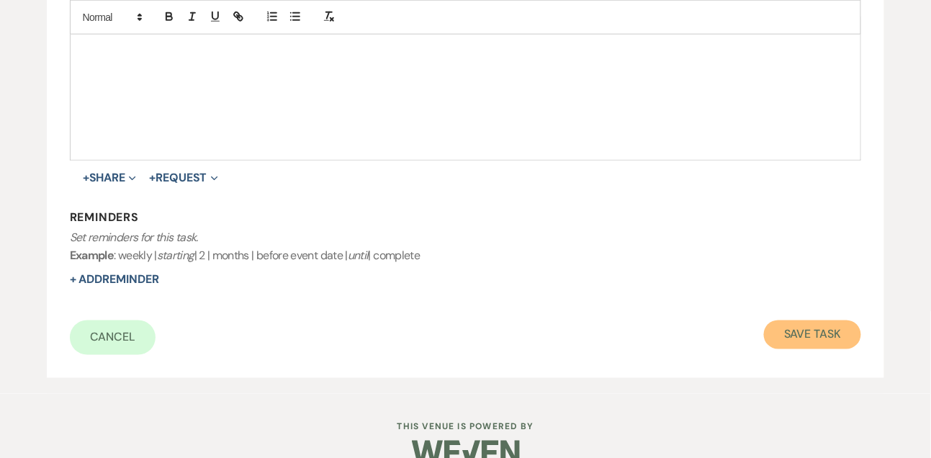
click at [804, 329] on button "Save Task" at bounding box center [812, 334] width 97 height 29
select select "9"
select select "5"
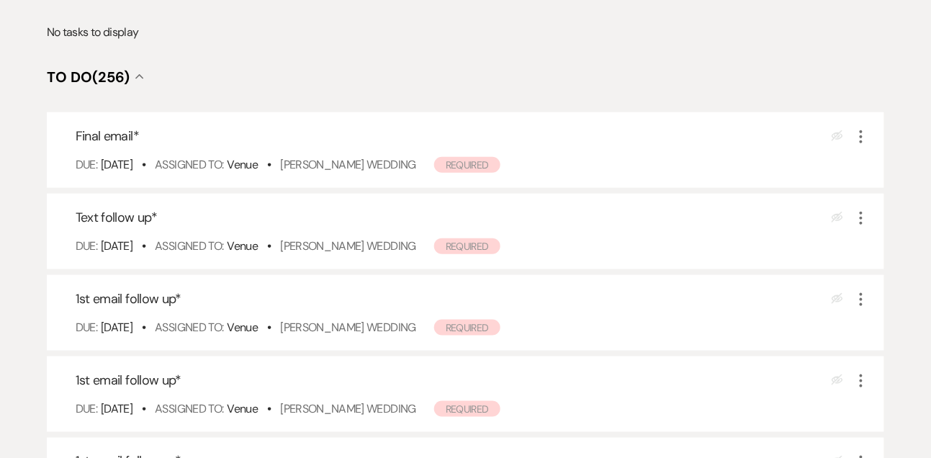
scroll to position [293, 0]
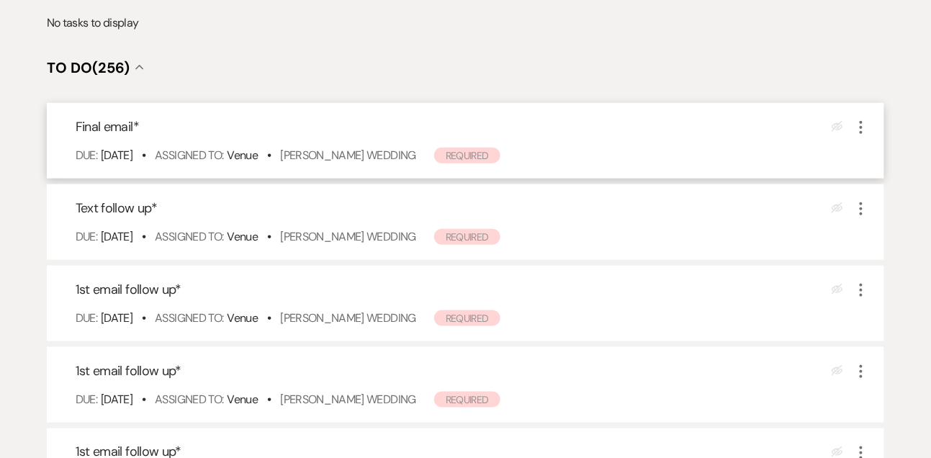
click at [335, 147] on div "Due: [DATE] • Assigned To: Venue • [PERSON_NAME] Wedding Required" at bounding box center [473, 155] width 795 height 17
click at [333, 154] on link "[PERSON_NAME] Wedding" at bounding box center [348, 155] width 136 height 15
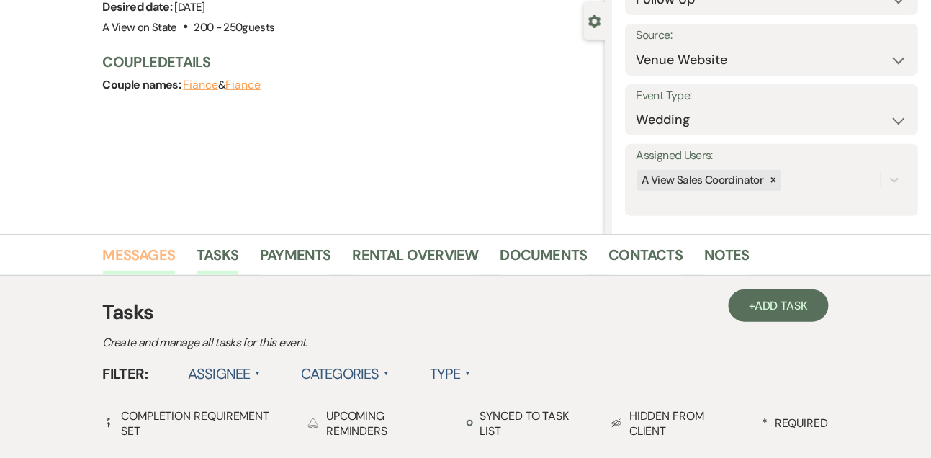
click at [150, 262] on link "Messages" at bounding box center [139, 259] width 73 height 32
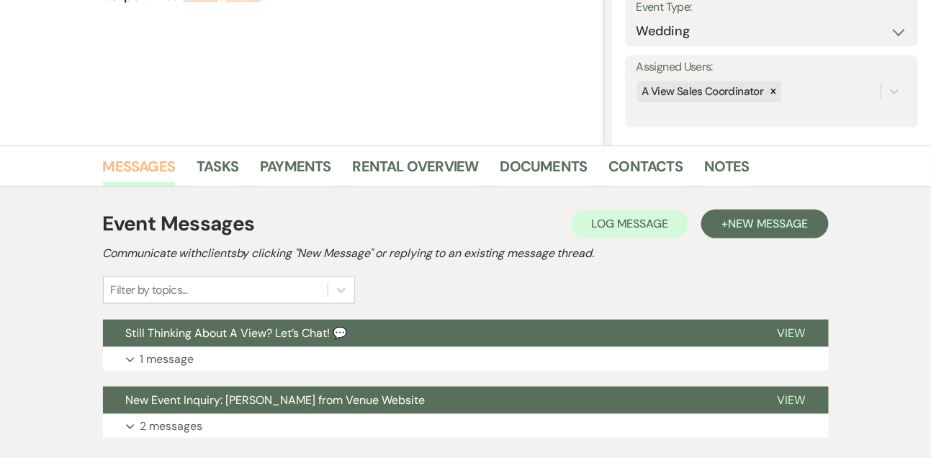
scroll to position [310, 0]
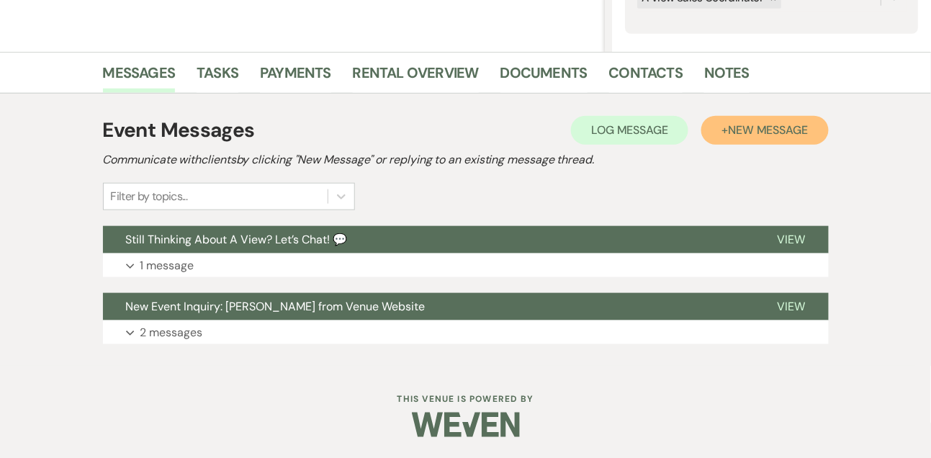
click at [783, 136] on span "New Message" at bounding box center [768, 129] width 80 height 15
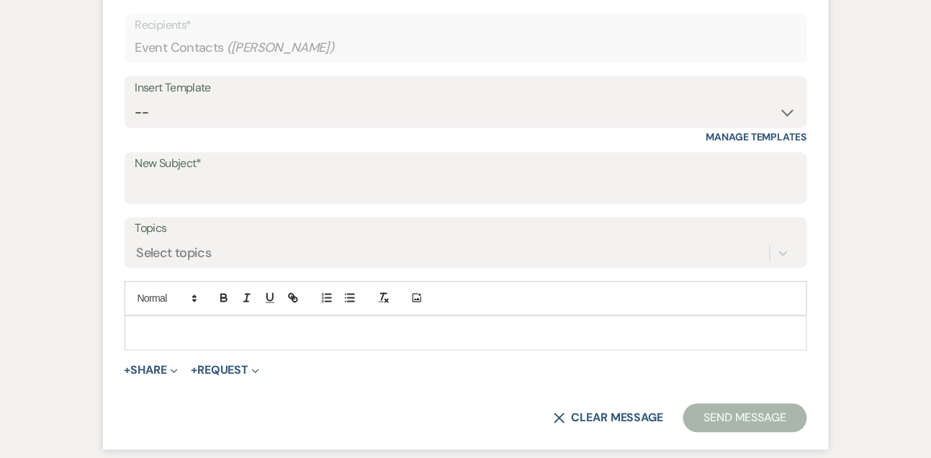
scroll to position [609, 0]
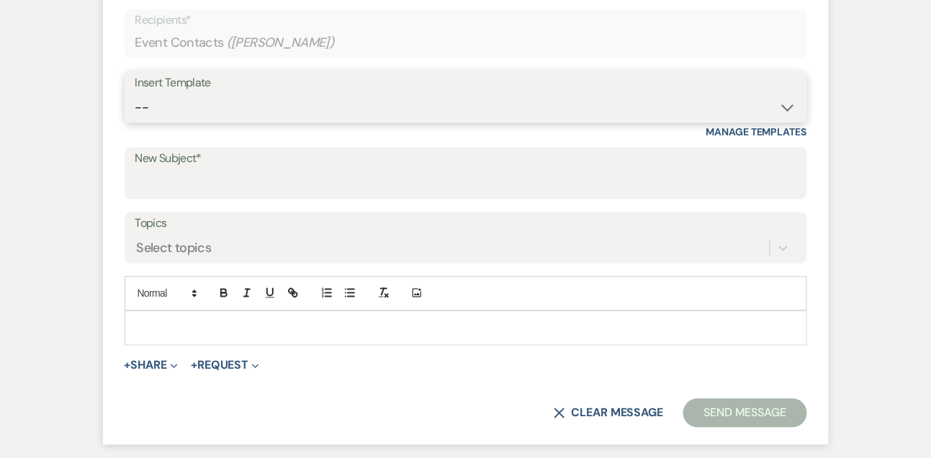
click at [210, 117] on select "-- Tour Confirmation Contract (Pre-Booked Leads) Out of office Inquiry Email Al…" at bounding box center [465, 108] width 661 height 28
select select "5667"
type input "Let’s Revisit Your Wedding Vision at A View Venues 💍"
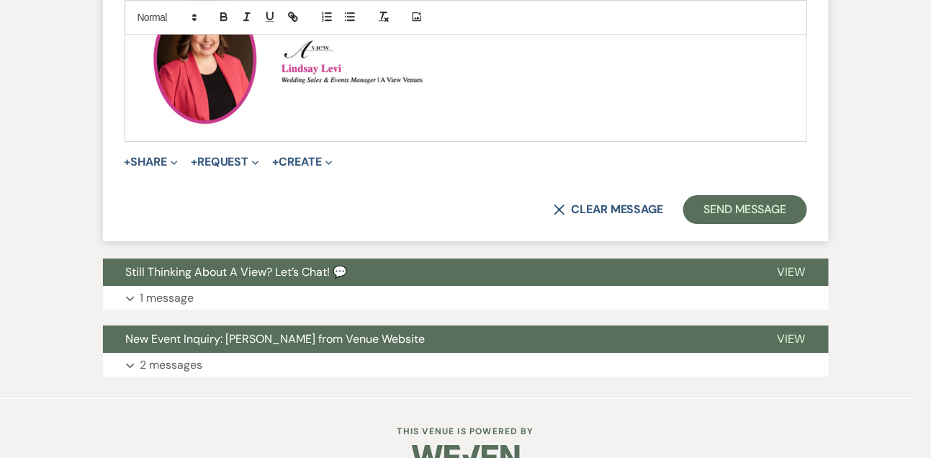
scroll to position [1165, 0]
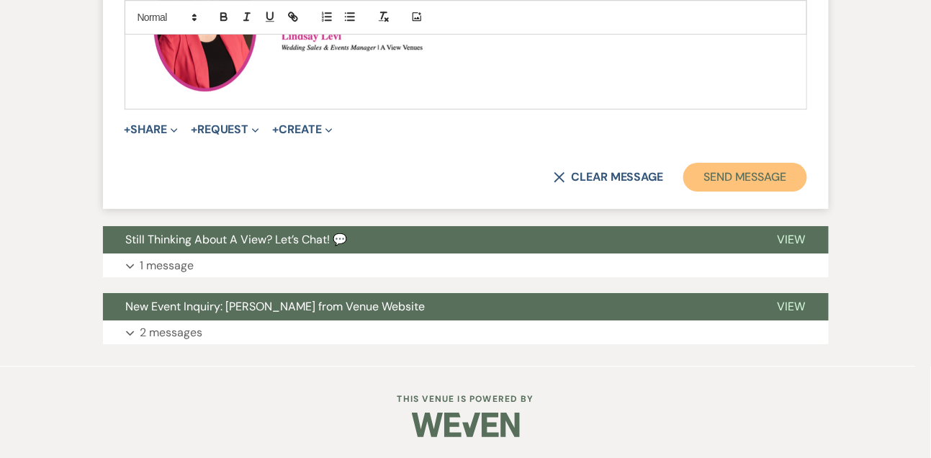
click at [730, 178] on button "Send Message" at bounding box center [744, 177] width 123 height 29
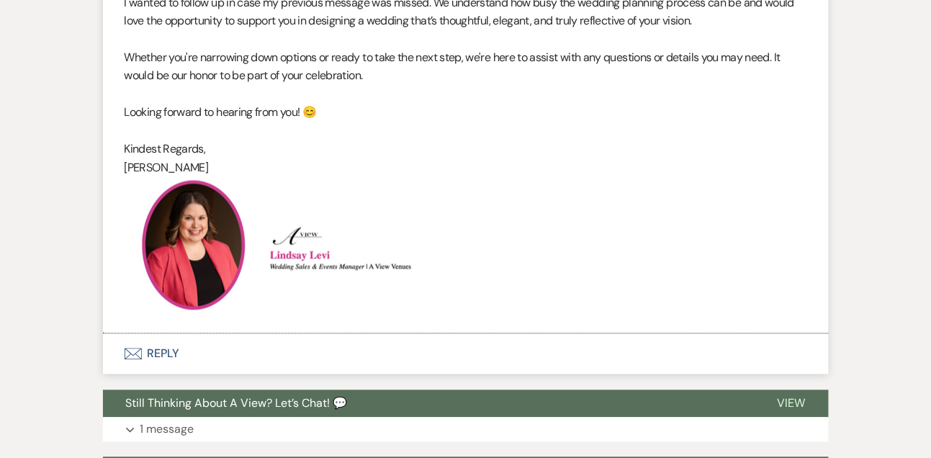
scroll to position [822, 0]
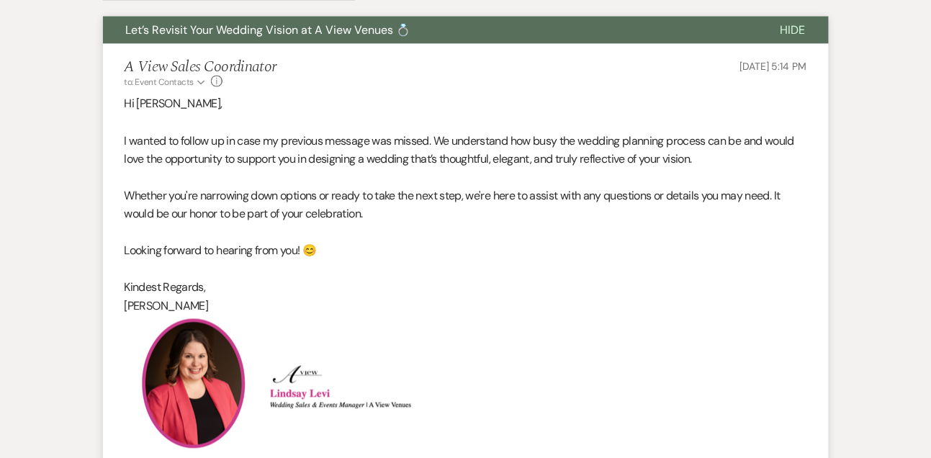
click at [798, 30] on span "Hide" at bounding box center [793, 29] width 25 height 15
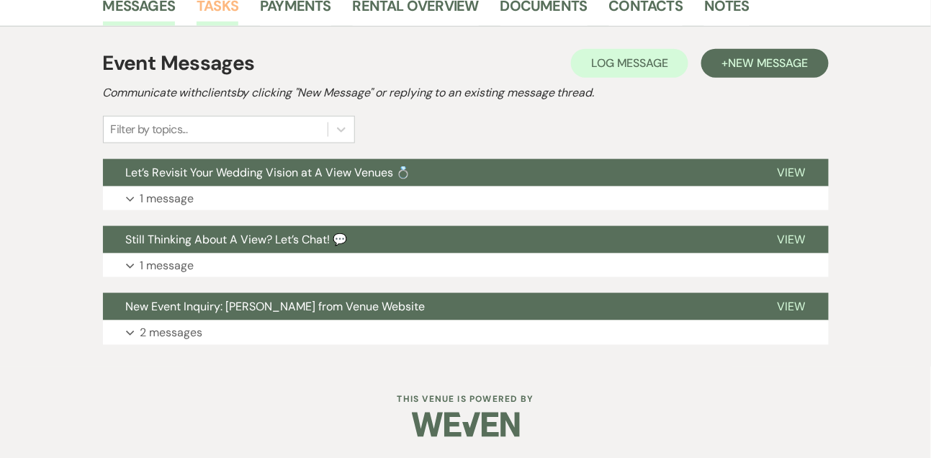
click at [226, 10] on link "Tasks" at bounding box center [218, 10] width 42 height 32
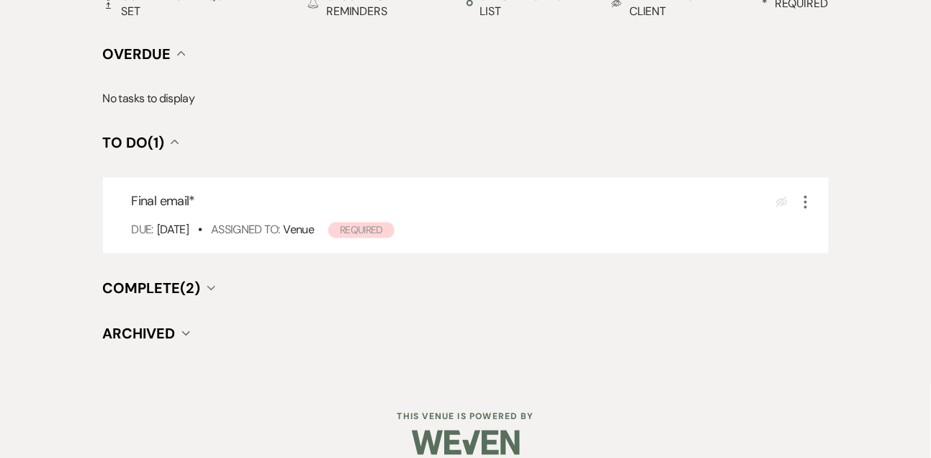
scroll to position [560, 0]
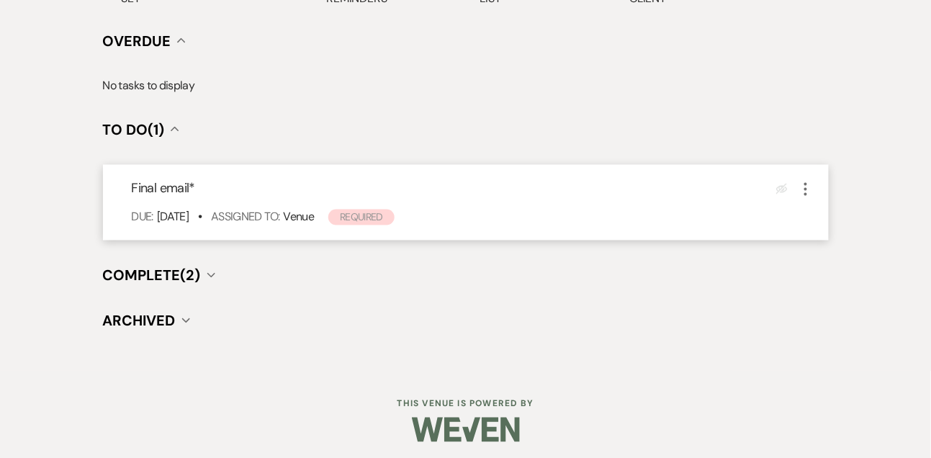
click at [809, 184] on icon "More" at bounding box center [805, 189] width 17 height 17
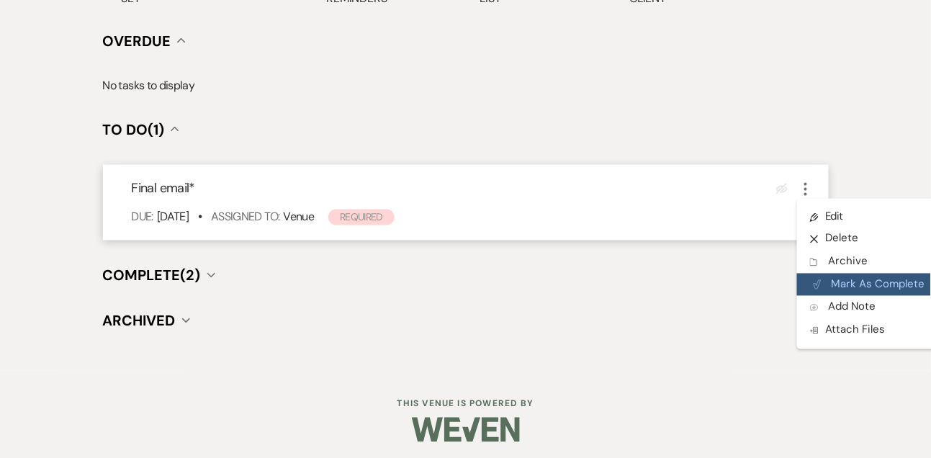
click at [833, 290] on button "Plan Portal Link Mark As Complete" at bounding box center [867, 285] width 141 height 23
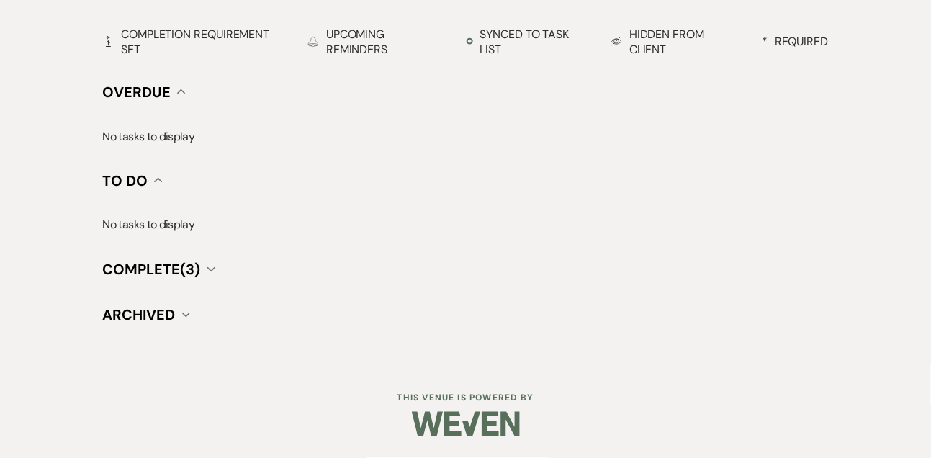
scroll to position [508, 0]
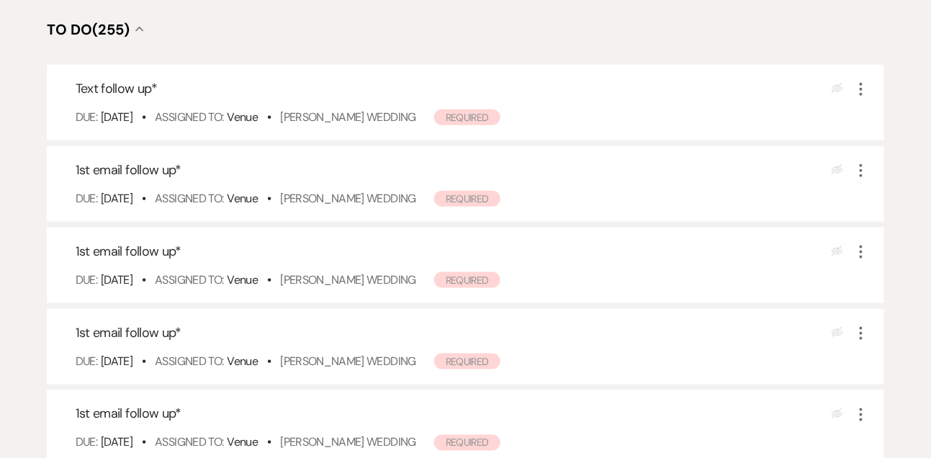
scroll to position [349, 0]
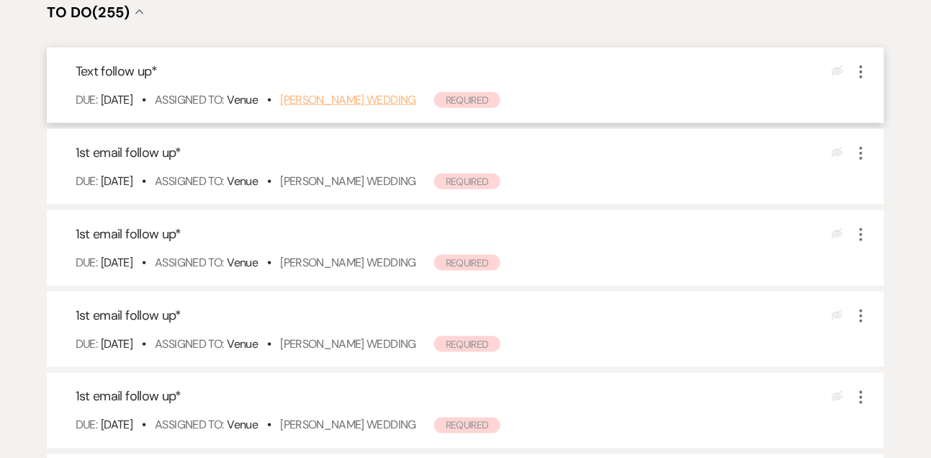
click at [351, 102] on link "[PERSON_NAME] Wedding" at bounding box center [348, 99] width 136 height 15
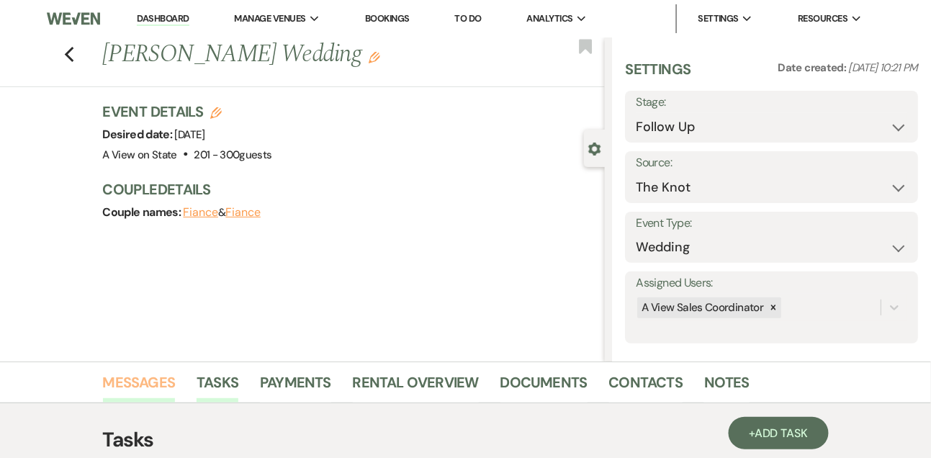
click at [143, 376] on link "Messages" at bounding box center [139, 387] width 73 height 32
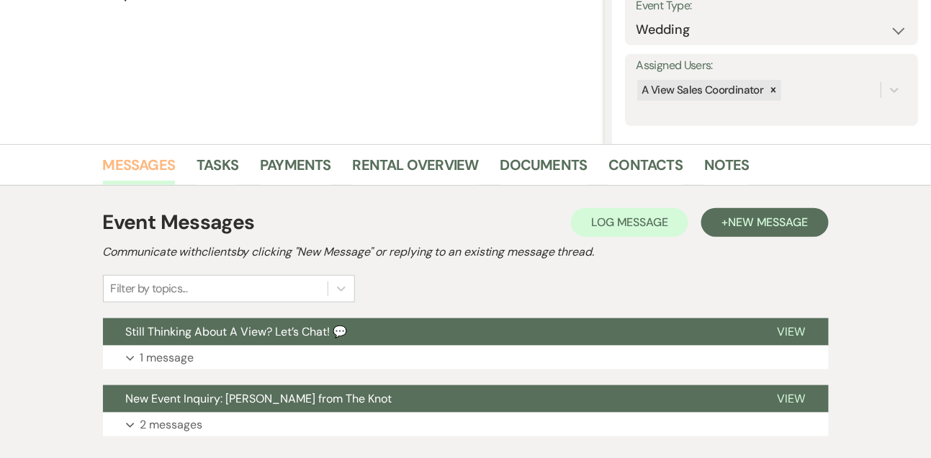
scroll to position [310, 0]
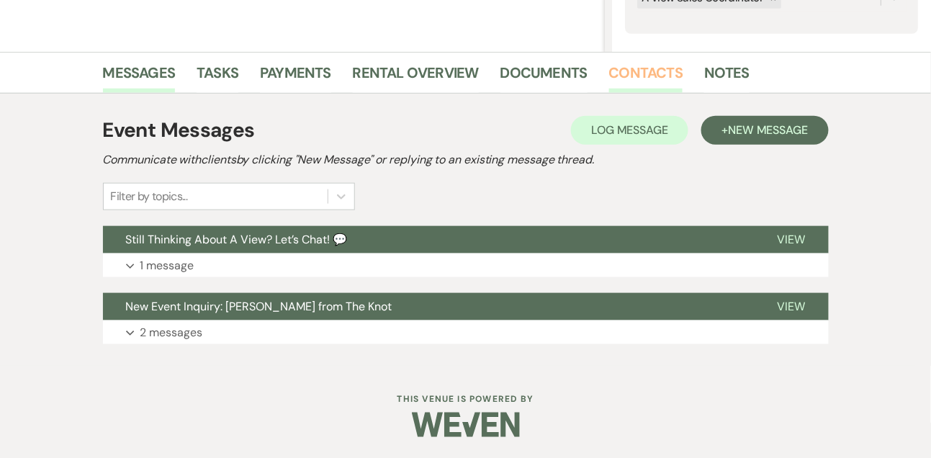
click at [640, 85] on link "Contacts" at bounding box center [646, 77] width 74 height 32
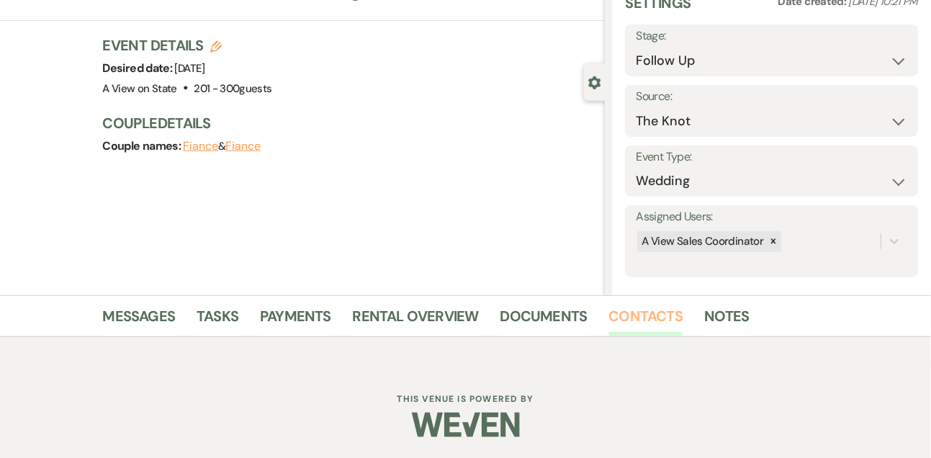
scroll to position [245, 0]
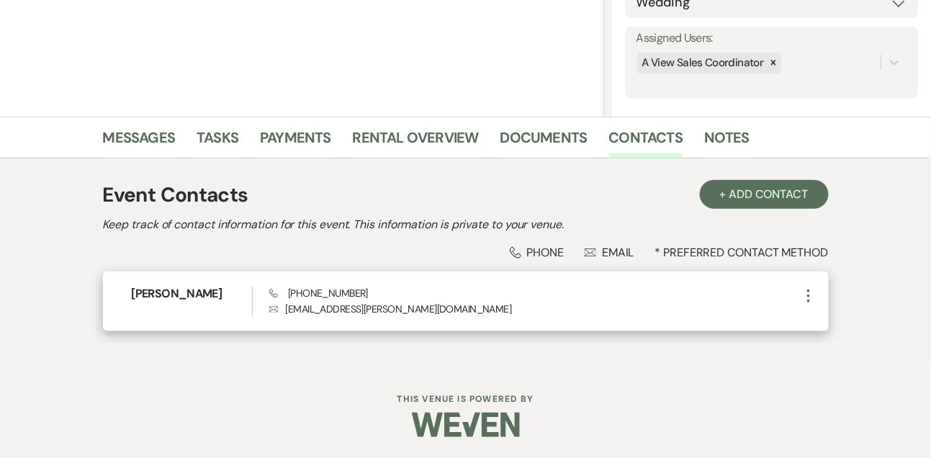
click at [296, 284] on div "[PERSON_NAME] Phone [PHONE_NUMBER] Envelope [EMAIL_ADDRESS][PERSON_NAME][DOMAIN…" at bounding box center [466, 302] width 726 height 60
copy span "[PHONE_NUMBER]"
click at [191, 287] on h6 "[PERSON_NAME]" at bounding box center [192, 294] width 120 height 16
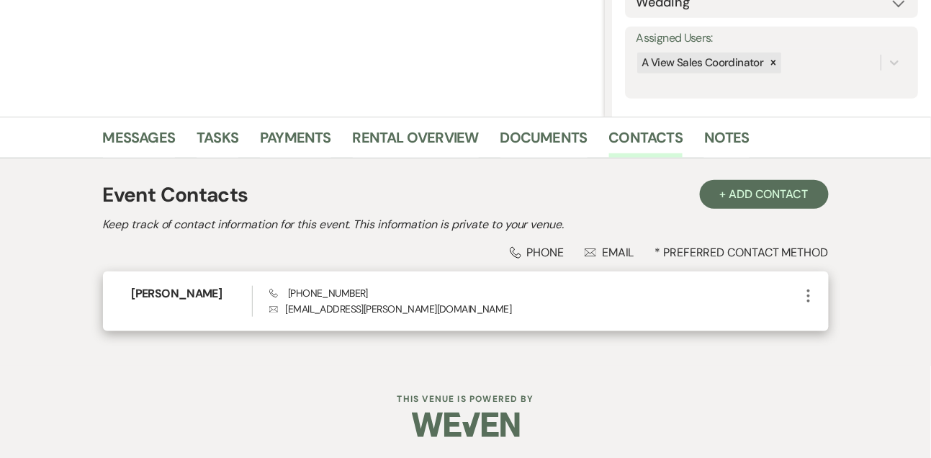
click at [191, 287] on h6 "Gavin Logemann" at bounding box center [192, 294] width 120 height 16
copy h6 "Gavin Logemann"
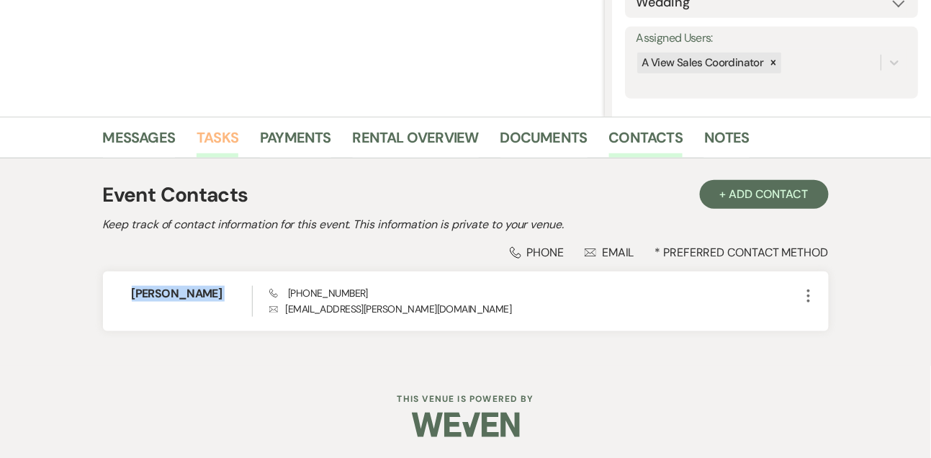
click at [217, 143] on link "Tasks" at bounding box center [218, 142] width 42 height 32
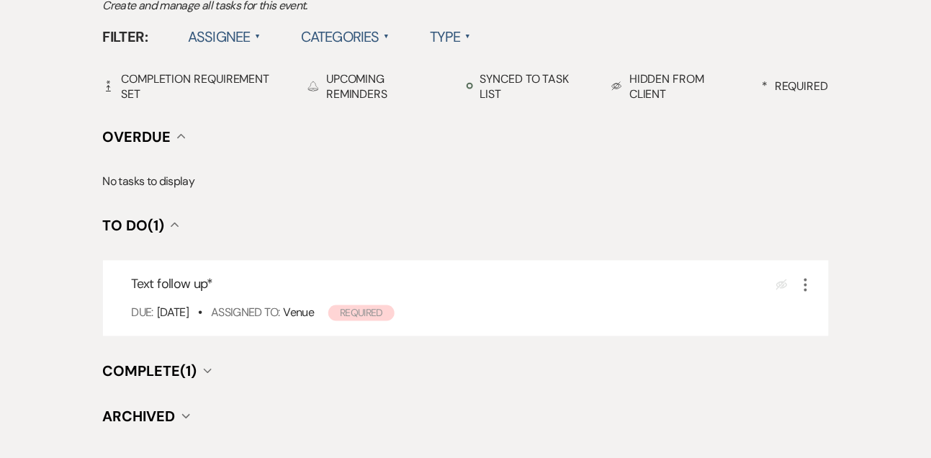
scroll to position [472, 0]
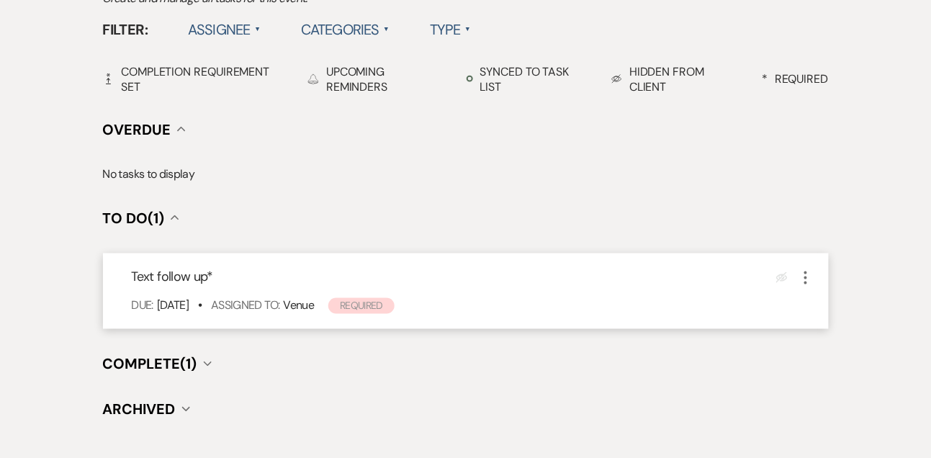
click at [808, 278] on icon "More" at bounding box center [805, 277] width 17 height 17
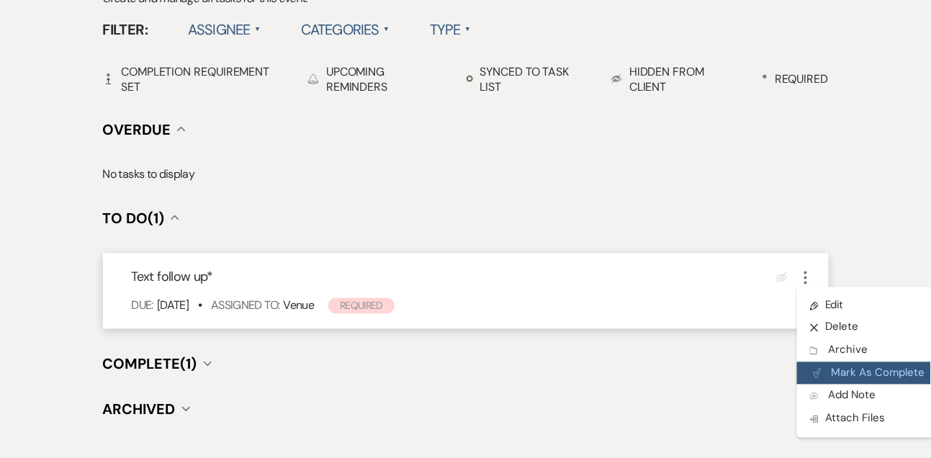
click at [825, 369] on button "Plan Portal Link Mark As Complete" at bounding box center [867, 373] width 141 height 23
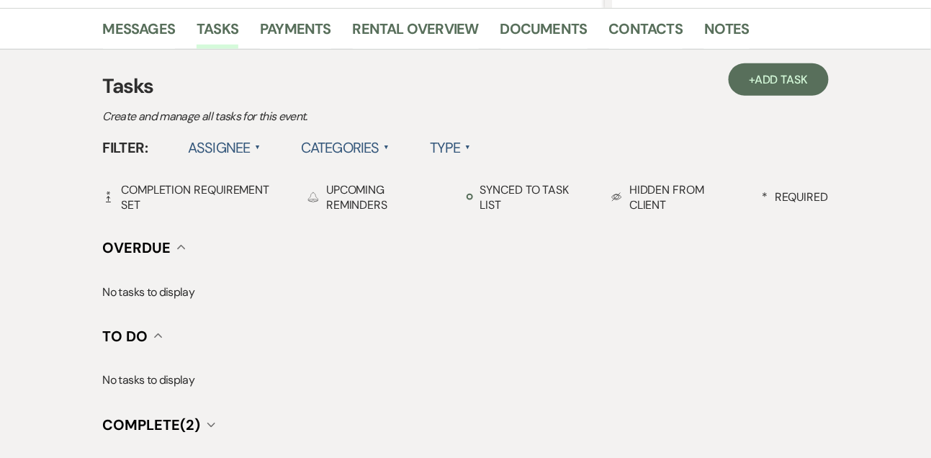
scroll to position [274, 0]
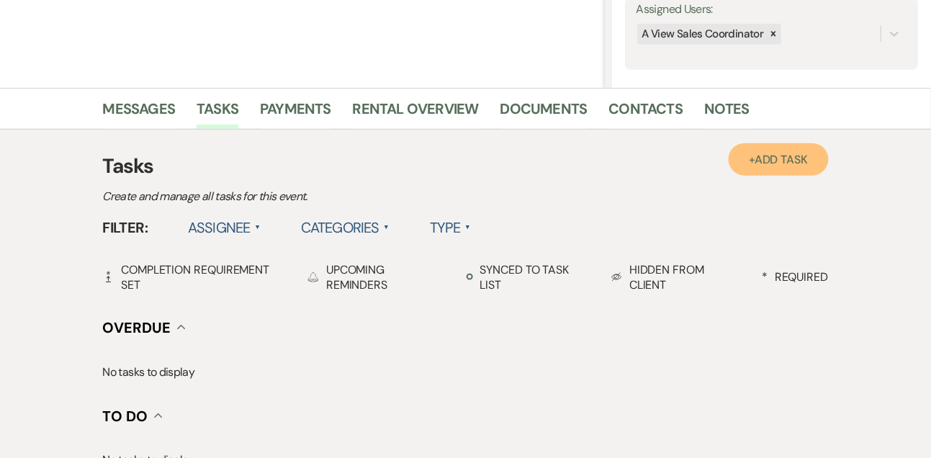
click at [789, 153] on span "Add Task" at bounding box center [781, 159] width 53 height 15
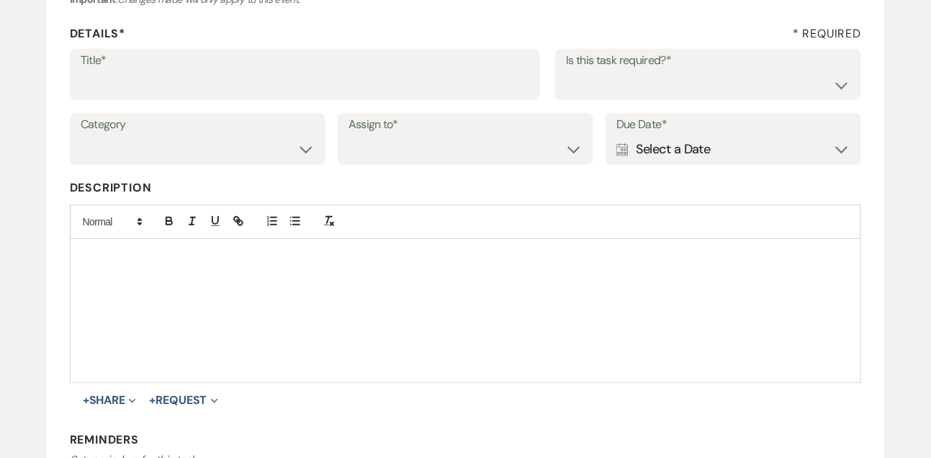
scroll to position [185, 0]
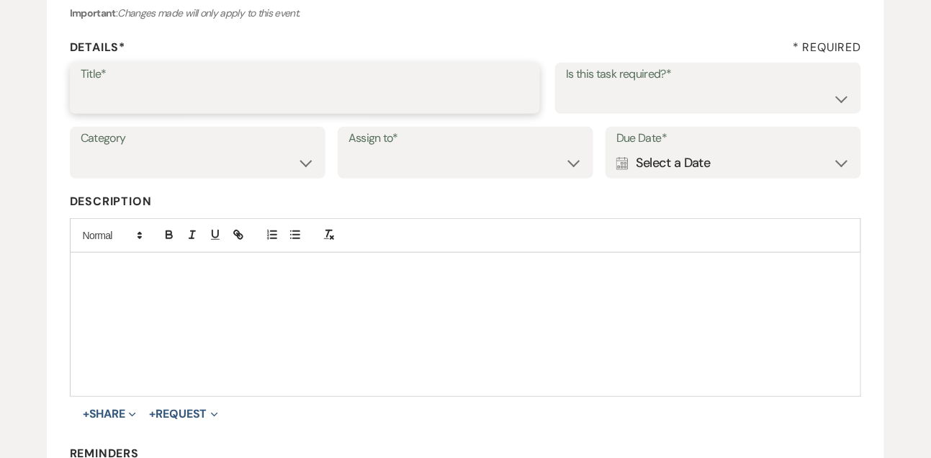
click at [423, 84] on input "Title*" at bounding box center [305, 98] width 449 height 28
type input "Final email"
click at [605, 120] on div "Title* Final email Is this task required?* Yes No" at bounding box center [466, 95] width 792 height 65
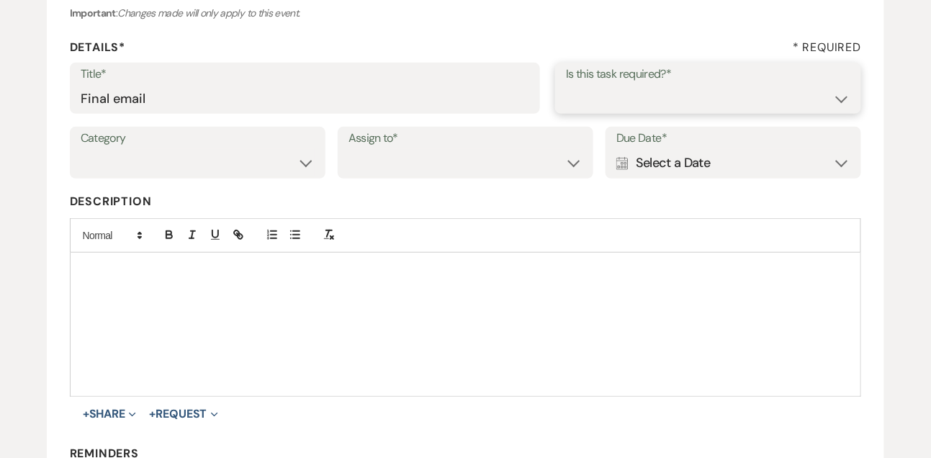
click at [605, 104] on select "Yes No" at bounding box center [708, 98] width 284 height 28
select select "true"
click at [274, 156] on select "Venue Vendors Guests Details Finalize & Share" at bounding box center [198, 163] width 234 height 28
select select "31"
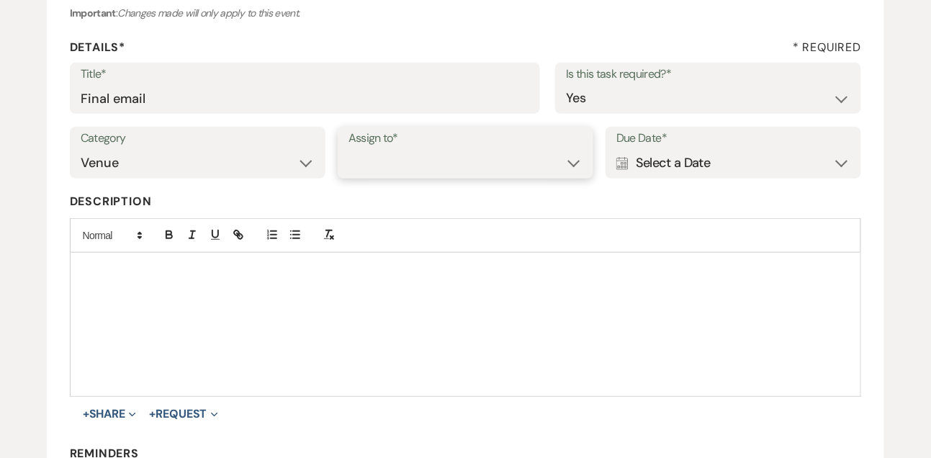
click at [366, 174] on select "Venue Client" at bounding box center [466, 163] width 234 height 28
select select "venueHost"
click at [696, 166] on div "Calendar Select a Date Expand" at bounding box center [733, 163] width 234 height 28
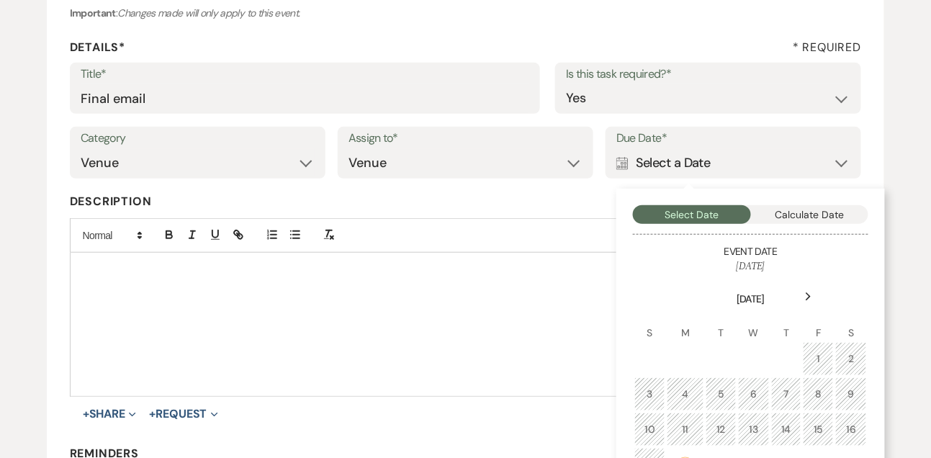
click at [813, 296] on div "Next" at bounding box center [808, 296] width 23 height 23
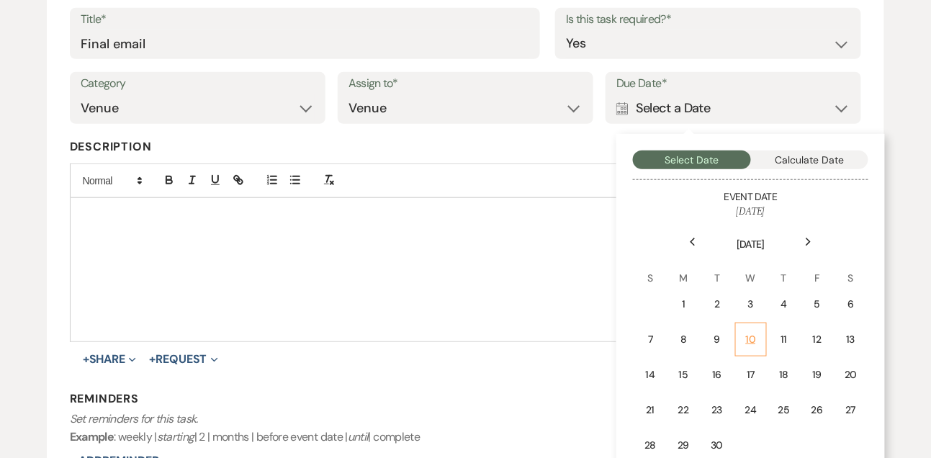
scroll to position [242, 0]
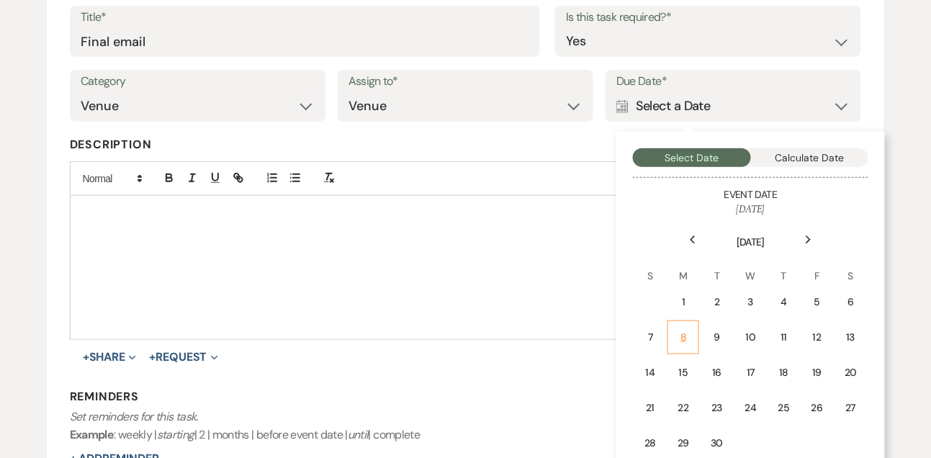
click at [686, 341] on div "8" at bounding box center [683, 337] width 13 height 15
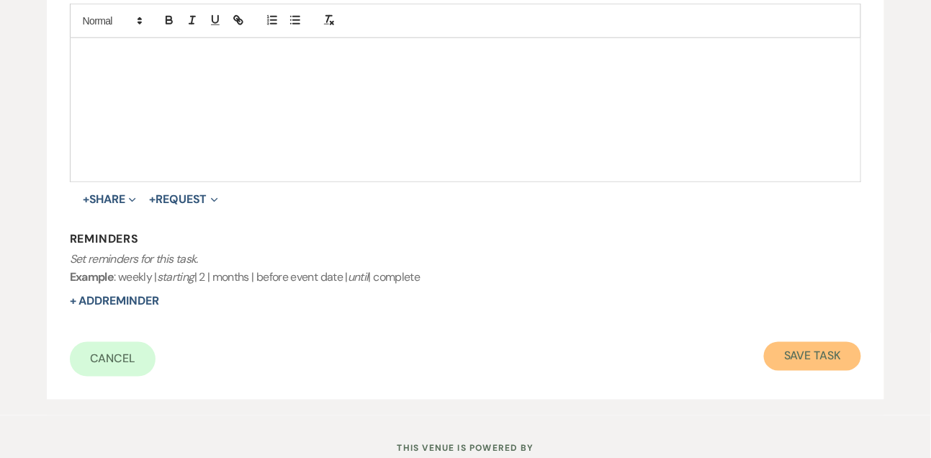
click at [788, 366] on button "Save Task" at bounding box center [812, 356] width 97 height 29
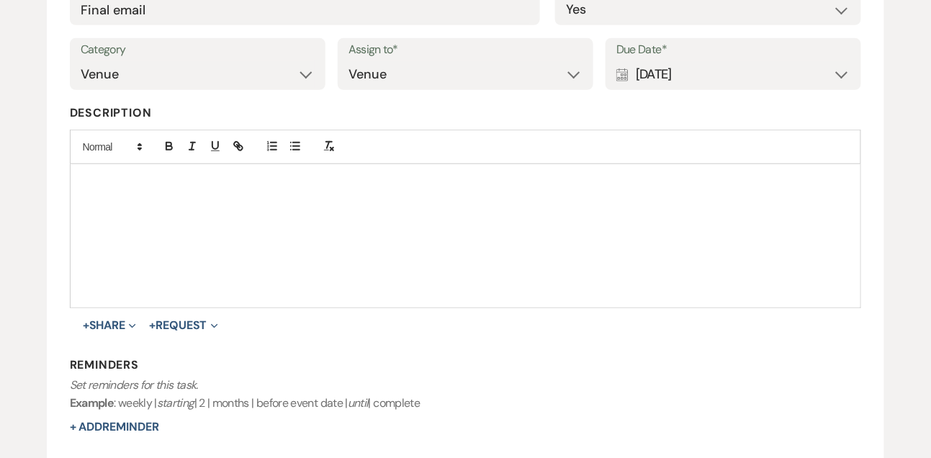
select select "9"
select select "2"
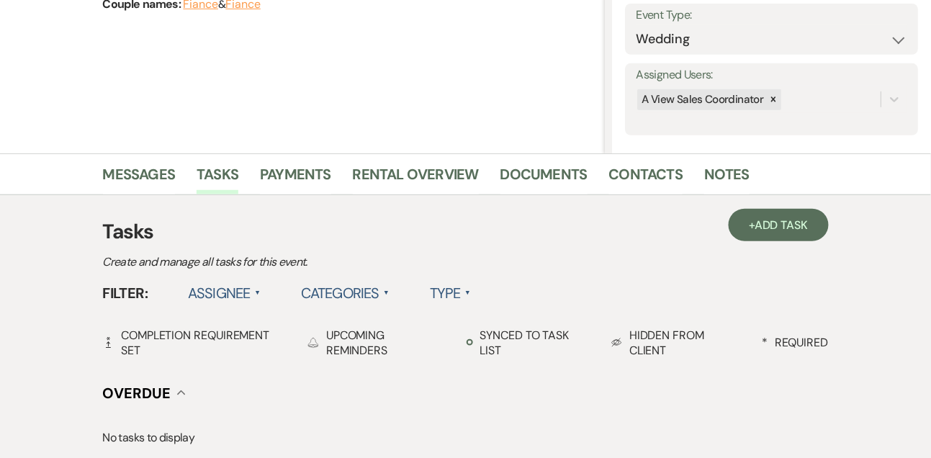
scroll to position [202, 0]
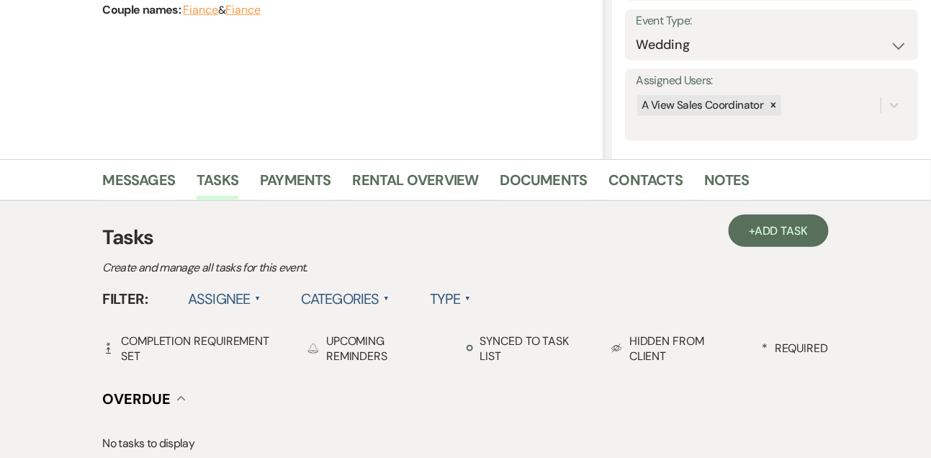
click at [102, 182] on ul "Messages Tasks Payments Rental Overview Documents Contacts Notes" at bounding box center [465, 183] width 821 height 35
click at [122, 181] on link "Messages" at bounding box center [139, 185] width 73 height 32
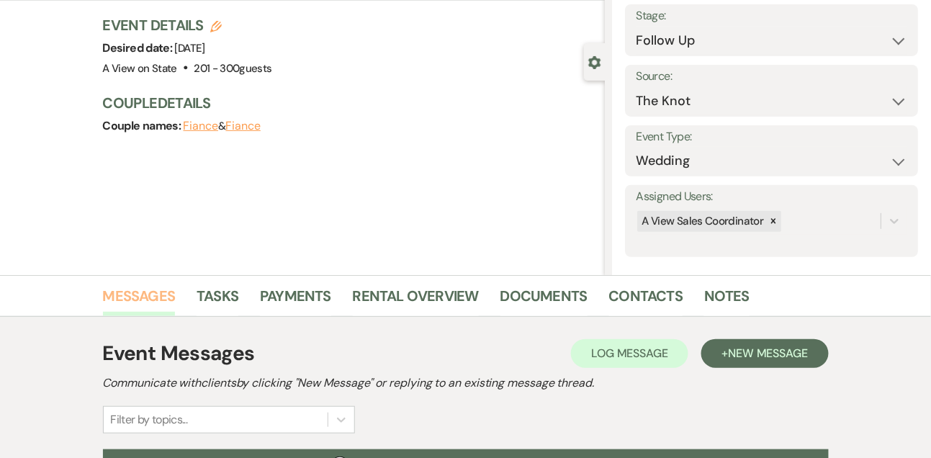
scroll to position [310, 0]
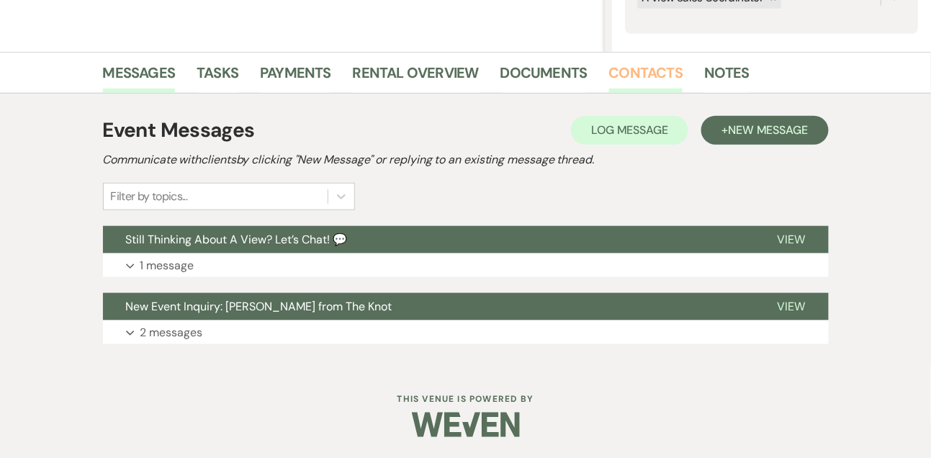
click at [635, 79] on link "Contacts" at bounding box center [646, 77] width 74 height 32
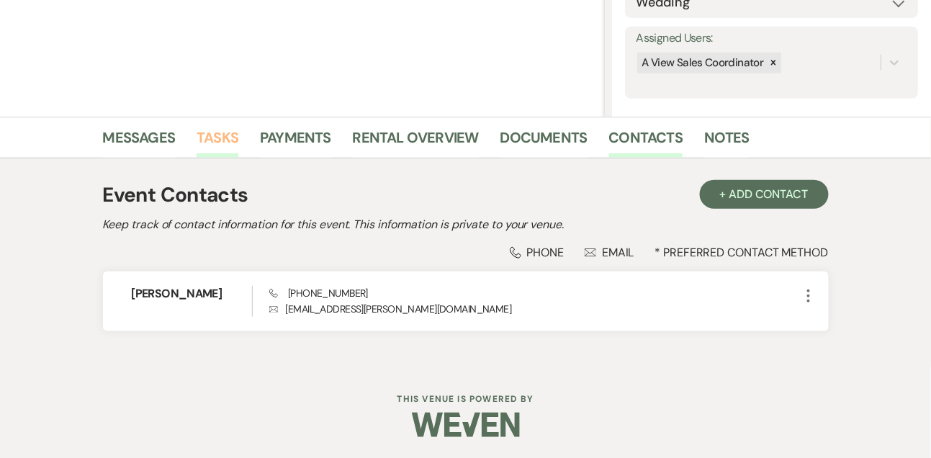
click at [223, 130] on link "Tasks" at bounding box center [218, 142] width 42 height 32
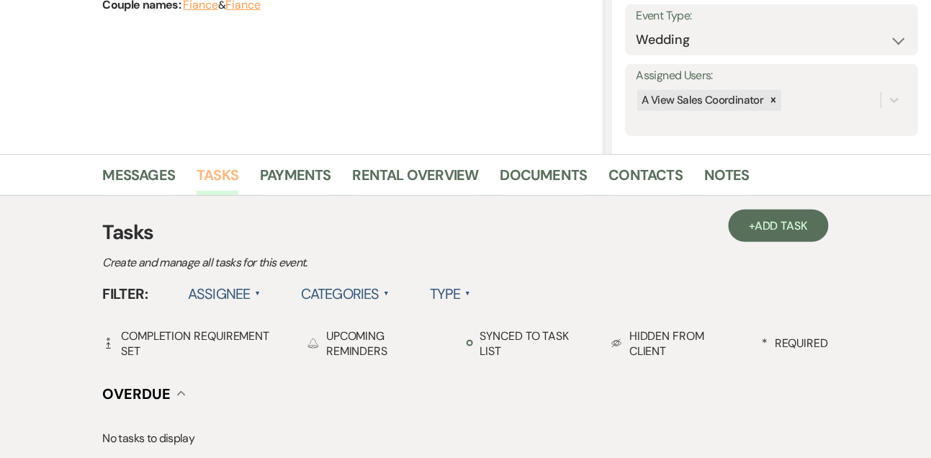
scroll to position [310, 0]
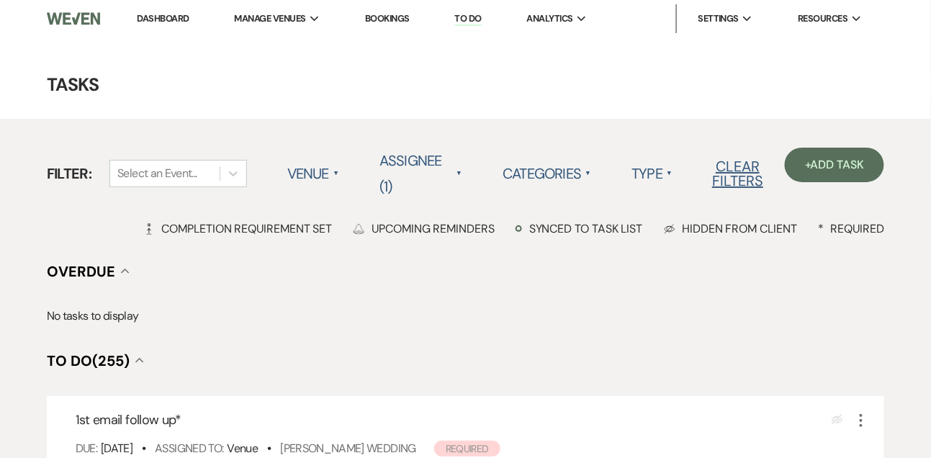
click at [161, 22] on link "Dashboard" at bounding box center [163, 18] width 52 height 12
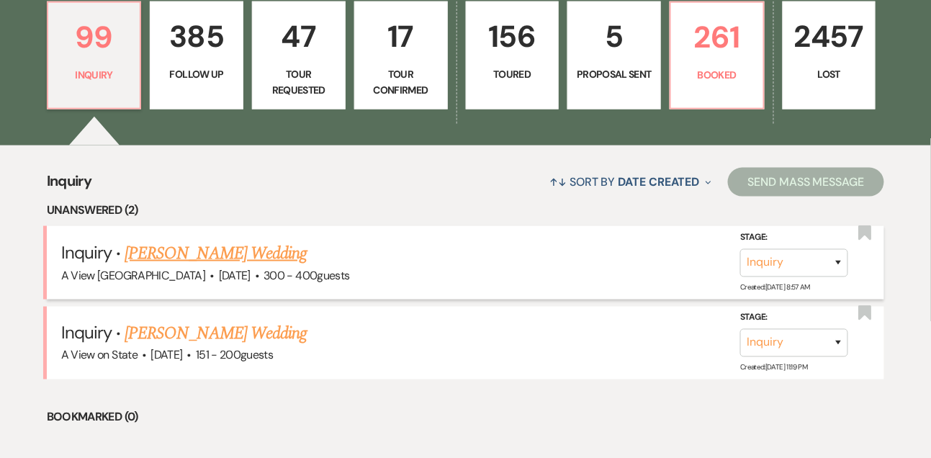
scroll to position [414, 0]
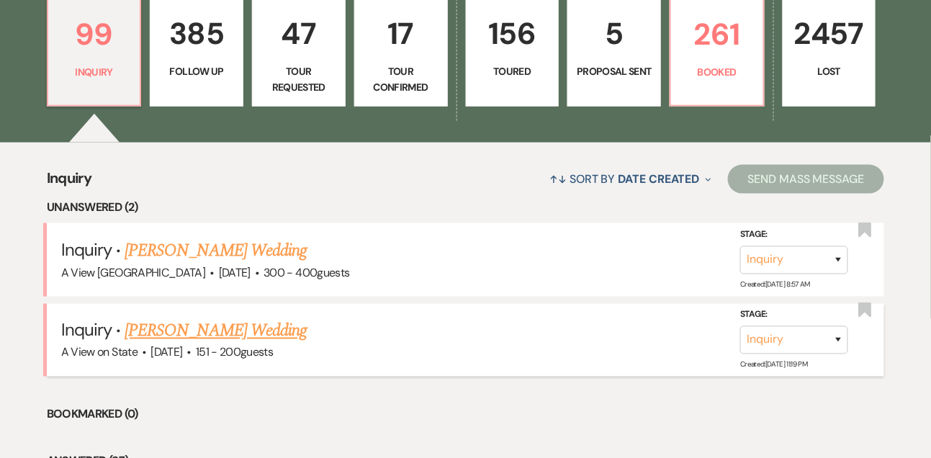
click at [187, 325] on link "[PERSON_NAME] Wedding" at bounding box center [216, 331] width 182 height 26
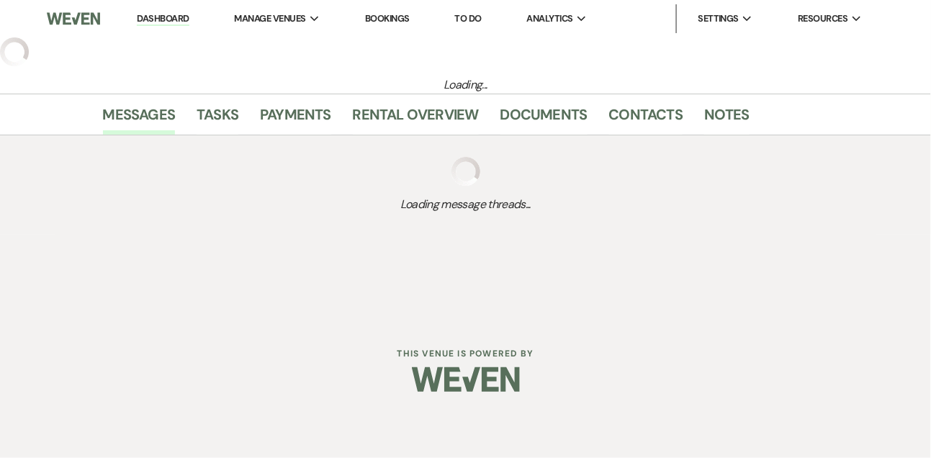
select select "2"
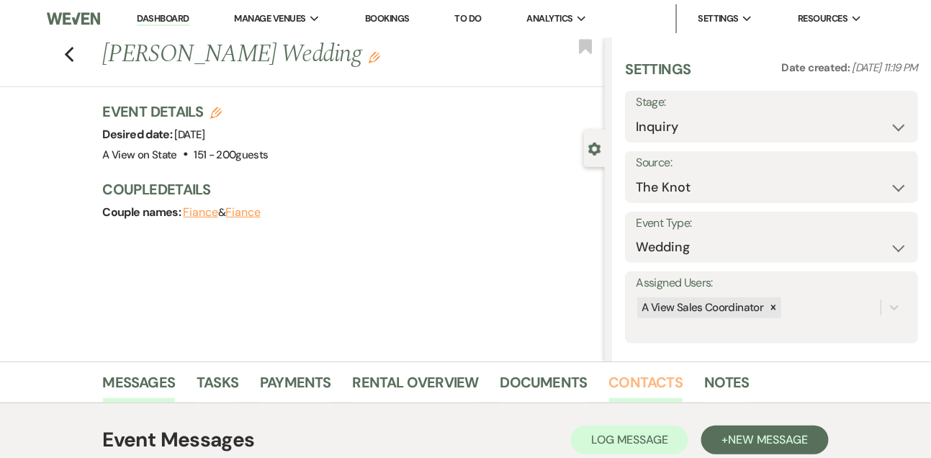
click at [646, 380] on link "Contacts" at bounding box center [646, 387] width 74 height 32
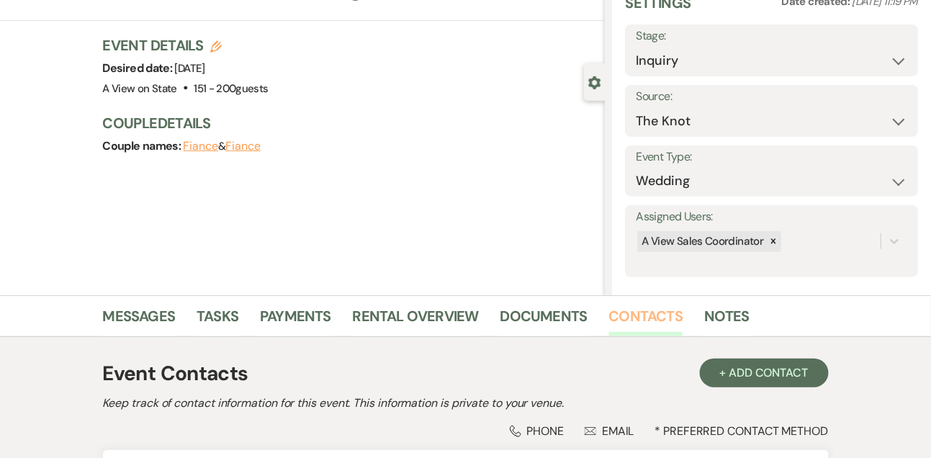
scroll to position [245, 0]
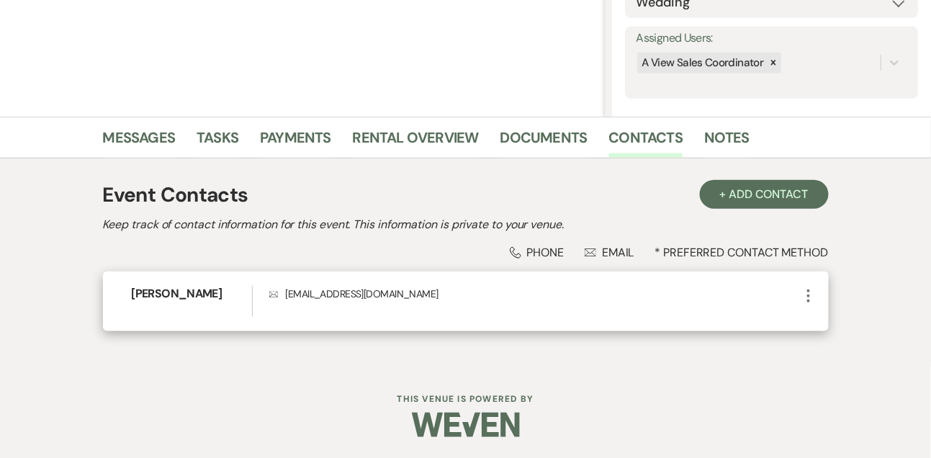
click at [378, 292] on p "Envelope [EMAIL_ADDRESS][DOMAIN_NAME]" at bounding box center [534, 294] width 531 height 16
copy div "[EMAIL_ADDRESS][DOMAIN_NAME] More"
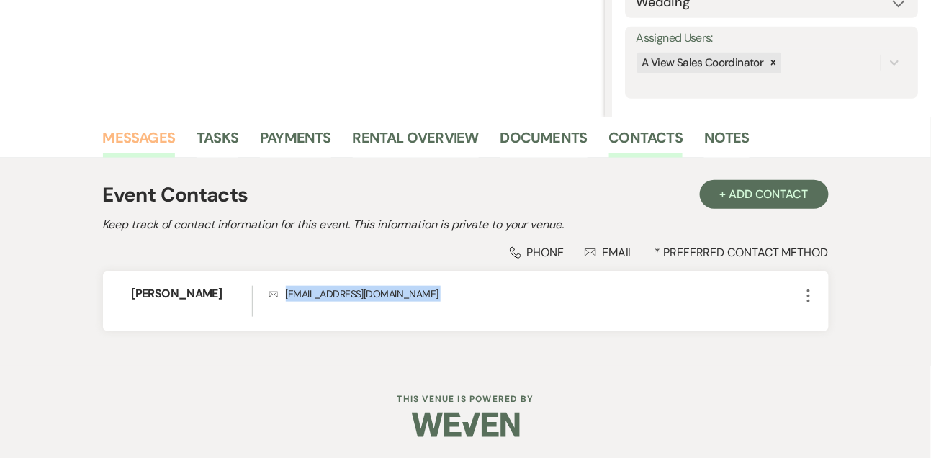
click at [118, 148] on link "Messages" at bounding box center [139, 142] width 73 height 32
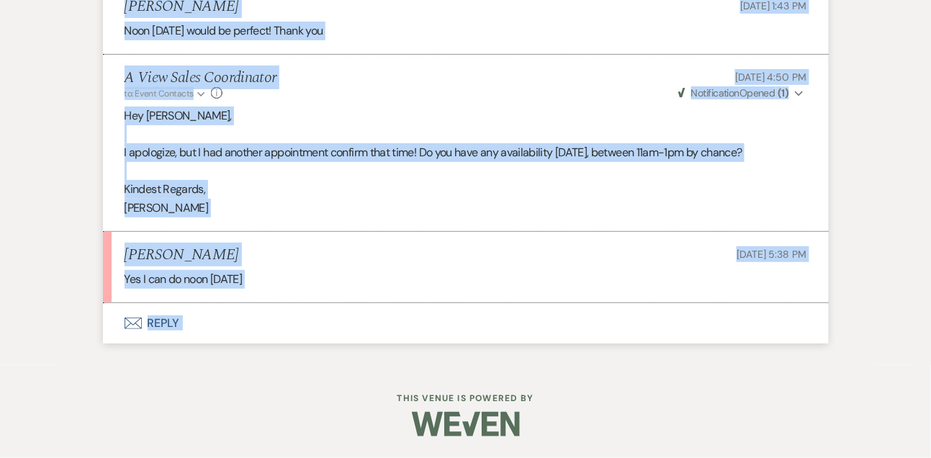
scroll to position [3082, 0]
click at [330, 189] on p "Kindest Regards," at bounding box center [466, 189] width 683 height 19
click at [292, 257] on div "[PERSON_NAME] [DATE] 5:38 PM" at bounding box center [466, 255] width 683 height 18
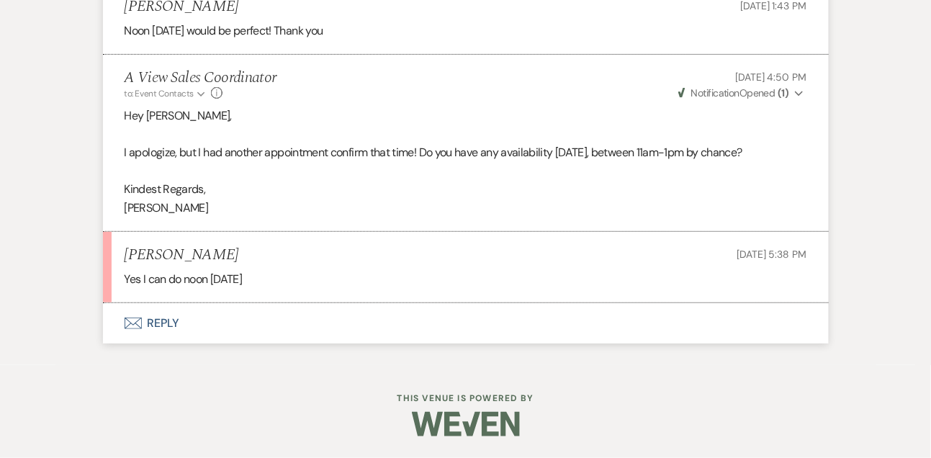
click at [176, 327] on button "Envelope Reply" at bounding box center [466, 323] width 726 height 40
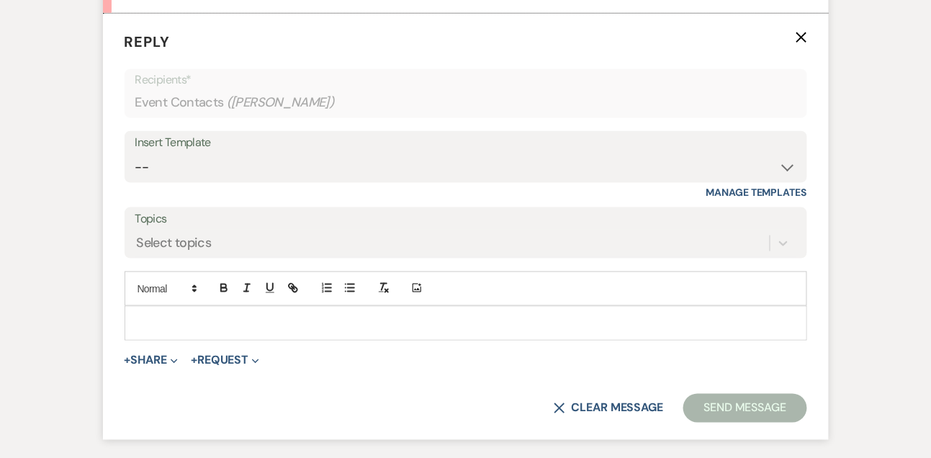
scroll to position [3306, 0]
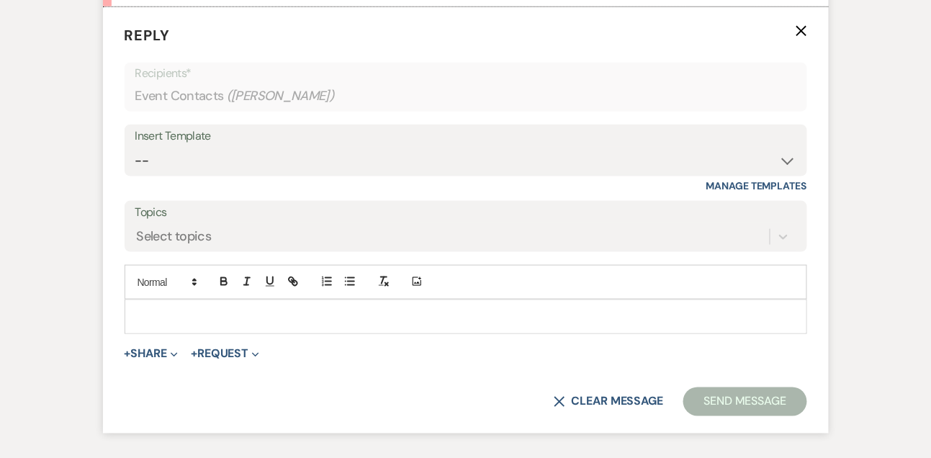
click at [166, 325] on p at bounding box center [466, 317] width 660 height 16
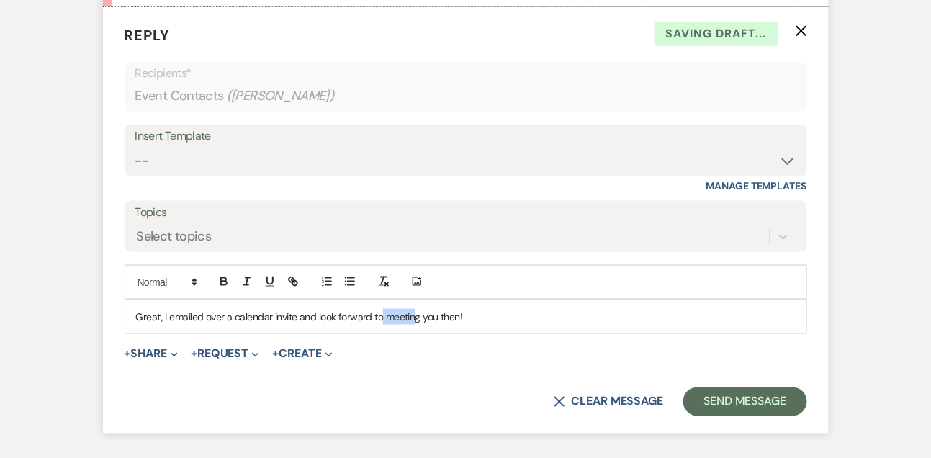
drag, startPoint x: 416, startPoint y: 390, endPoint x: 379, endPoint y: 390, distance: 36.7
click at [379, 325] on p "Great, I emailed over a calendar invite and look forward to meeting you then!" at bounding box center [466, 317] width 660 height 16
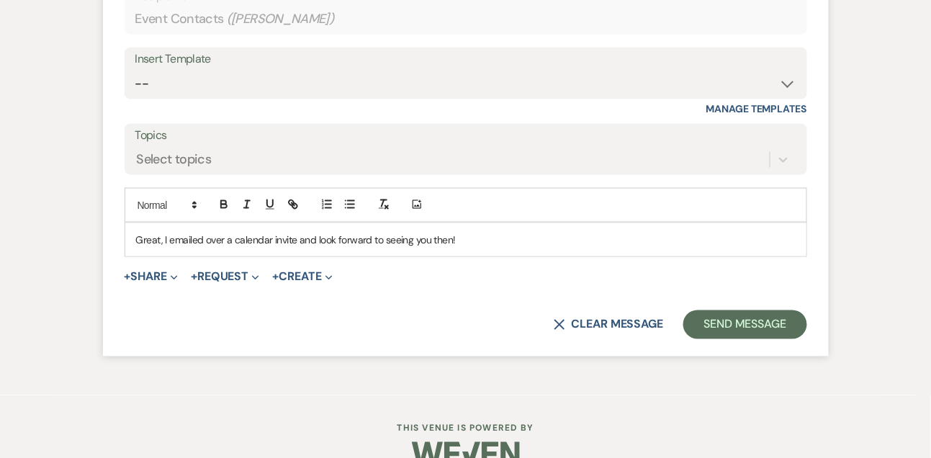
scroll to position [3401, 0]
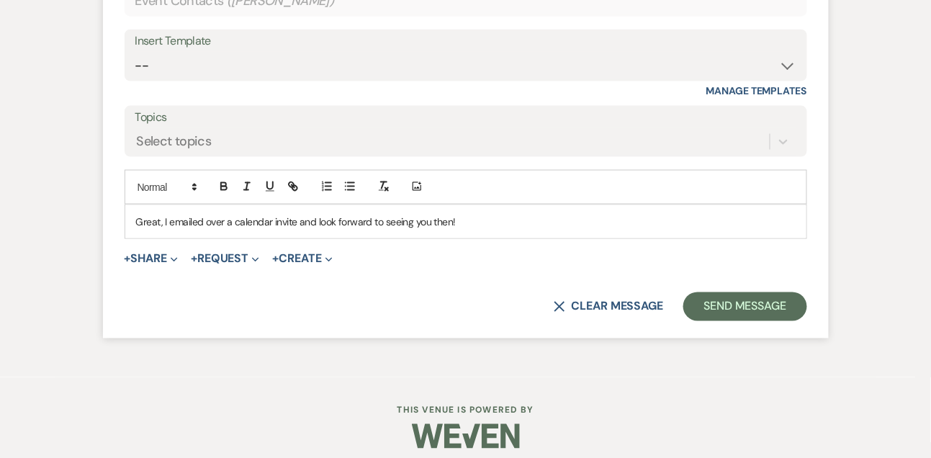
click at [766, 338] on form "Reply X Draft saved! Recipients* Event Contacts ( [PERSON_NAME] ) Insert Templa…" at bounding box center [466, 125] width 726 height 426
click at [766, 321] on button "Send Message" at bounding box center [744, 306] width 123 height 29
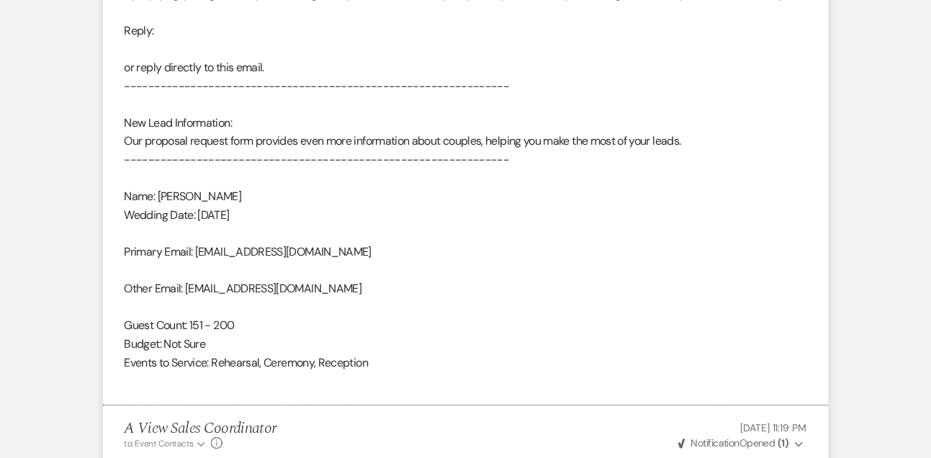
scroll to position [871, 0]
